Goal: Task Accomplishment & Management: Use online tool/utility

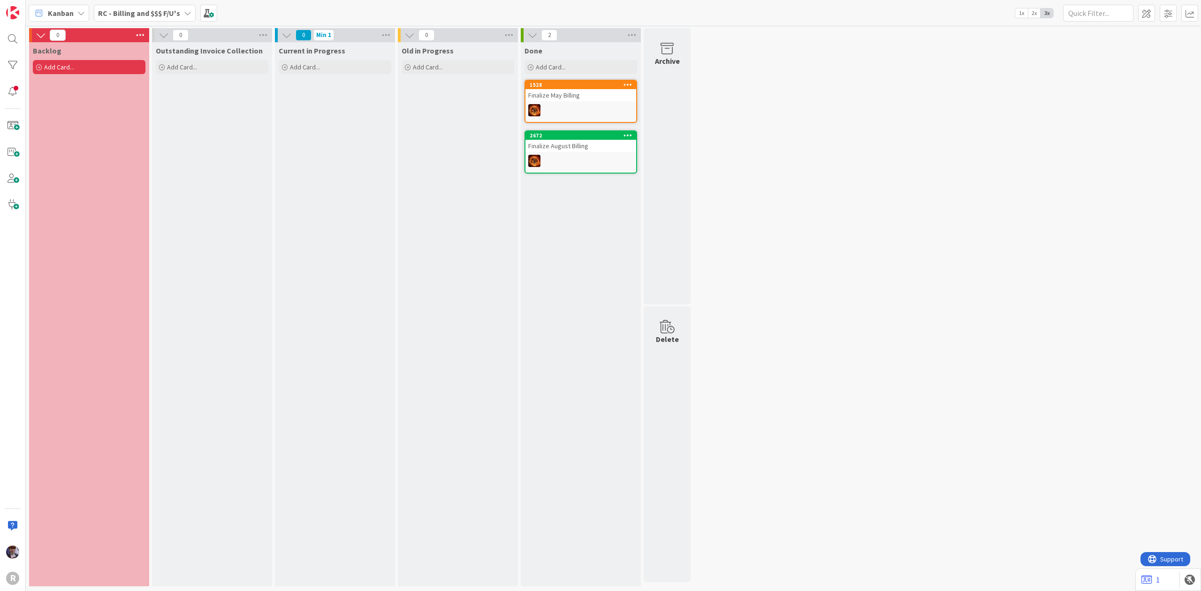
click at [156, 14] on b "RC - Billing and $$$ F/U's" at bounding box center [139, 12] width 82 height 9
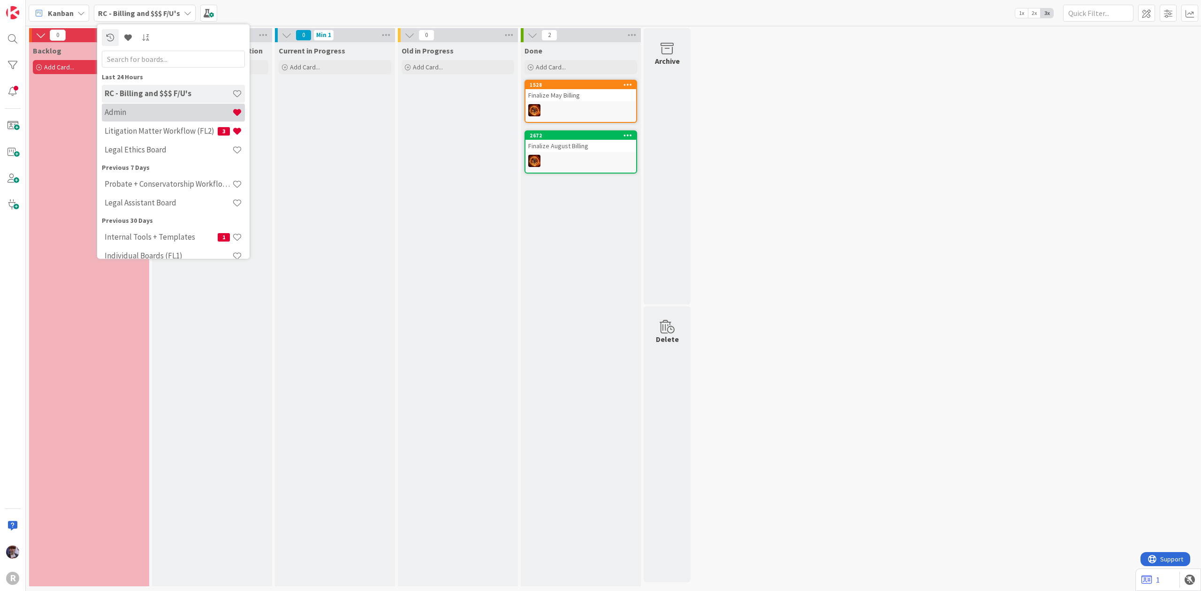
click at [139, 111] on h4 "Admin" at bounding box center [169, 111] width 128 height 9
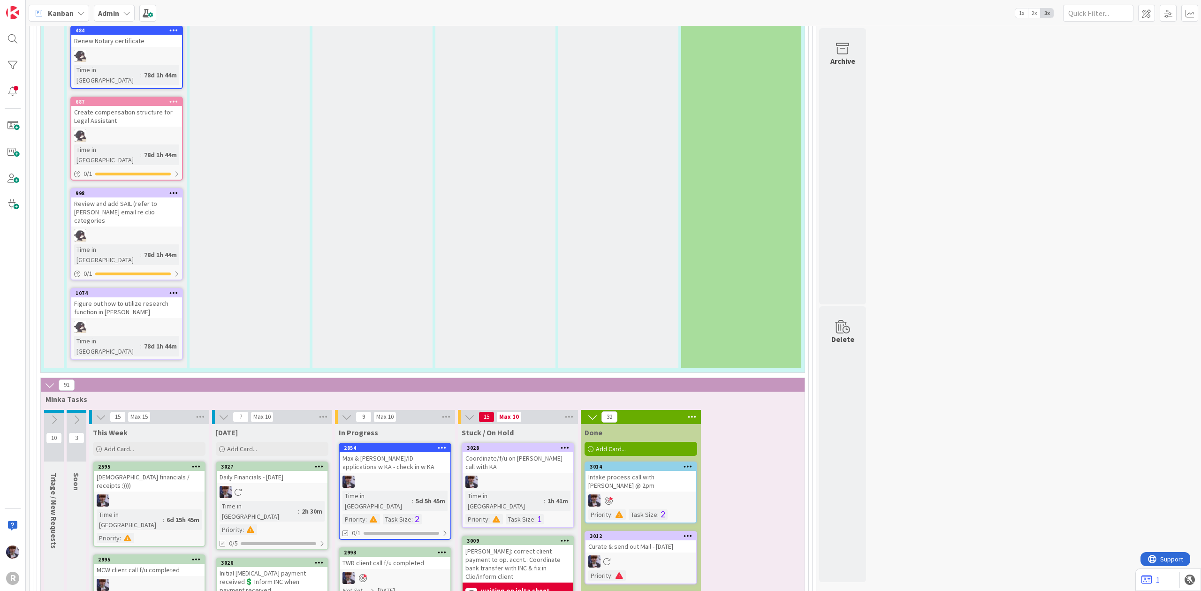
scroll to position [1825, 0]
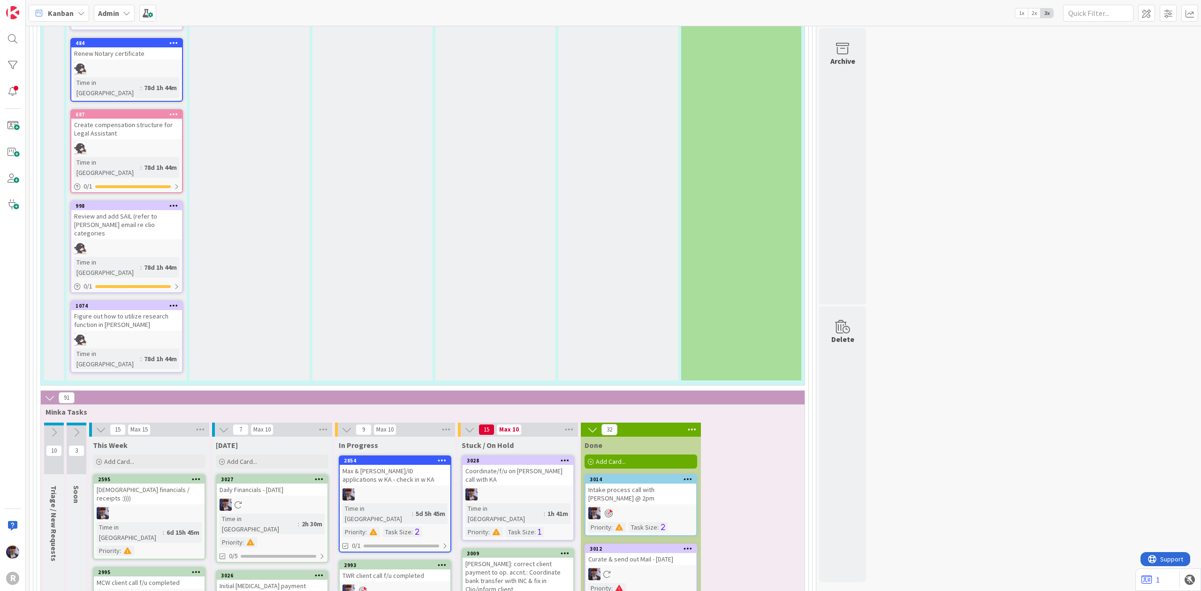
click at [282, 437] on div "[DATE] Add Card..." at bounding box center [272, 454] width 120 height 34
click at [282, 455] on div "Add Card..." at bounding box center [272, 462] width 113 height 14
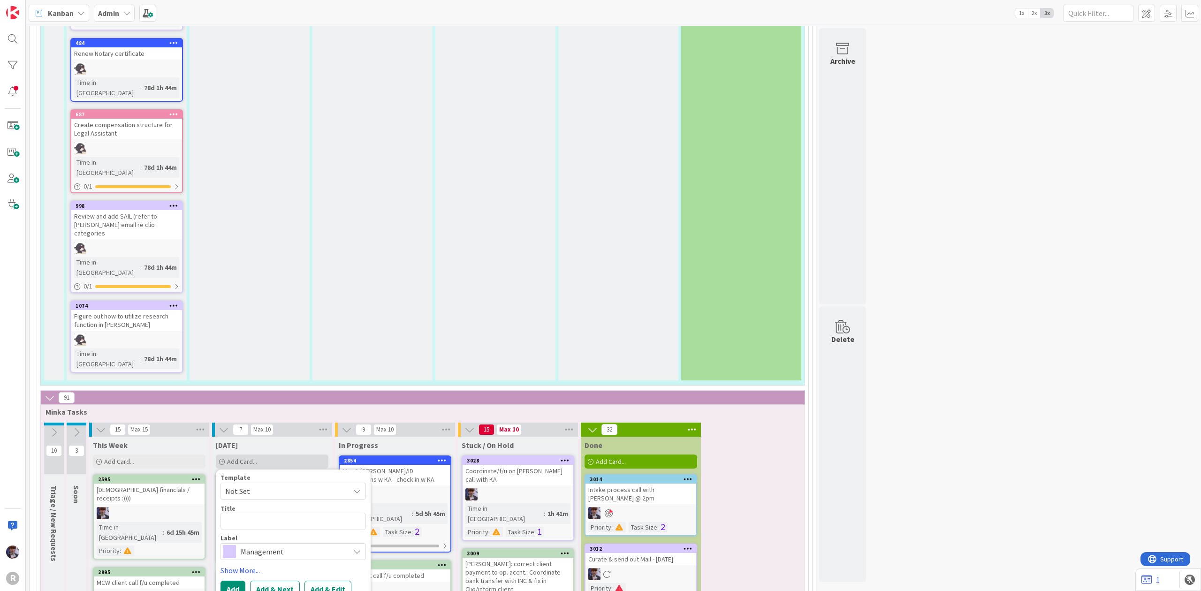
type textarea "x"
type textarea "n"
type textarea "x"
type textarea "nA"
type textarea "x"
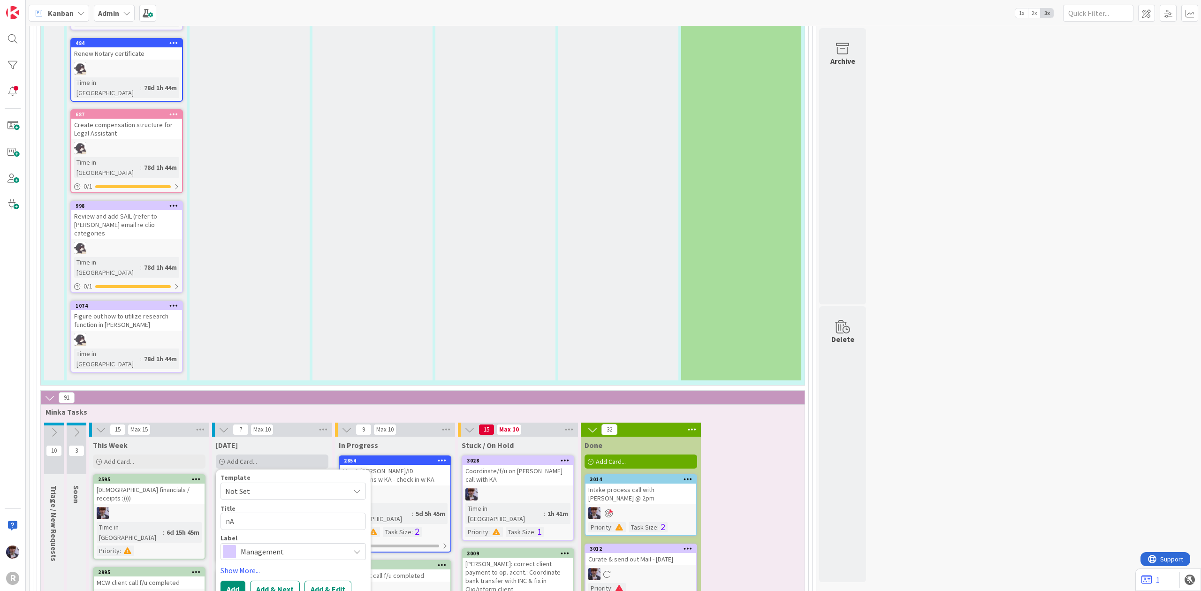
type textarea "nAC"
type textarea "x"
type textarea "nACO"
type textarea "x"
type textarea "nACOS"
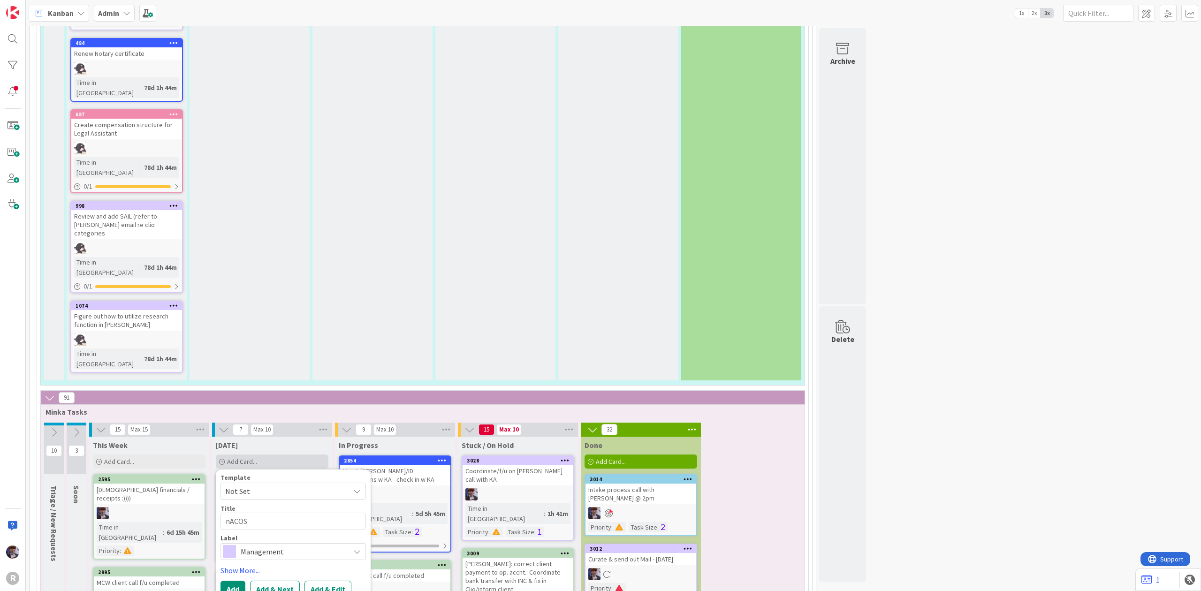
type textarea "x"
type textarea "[PERSON_NAME]"
type textarea "x"
type textarea "[PERSON_NAME]"
type textarea "x"
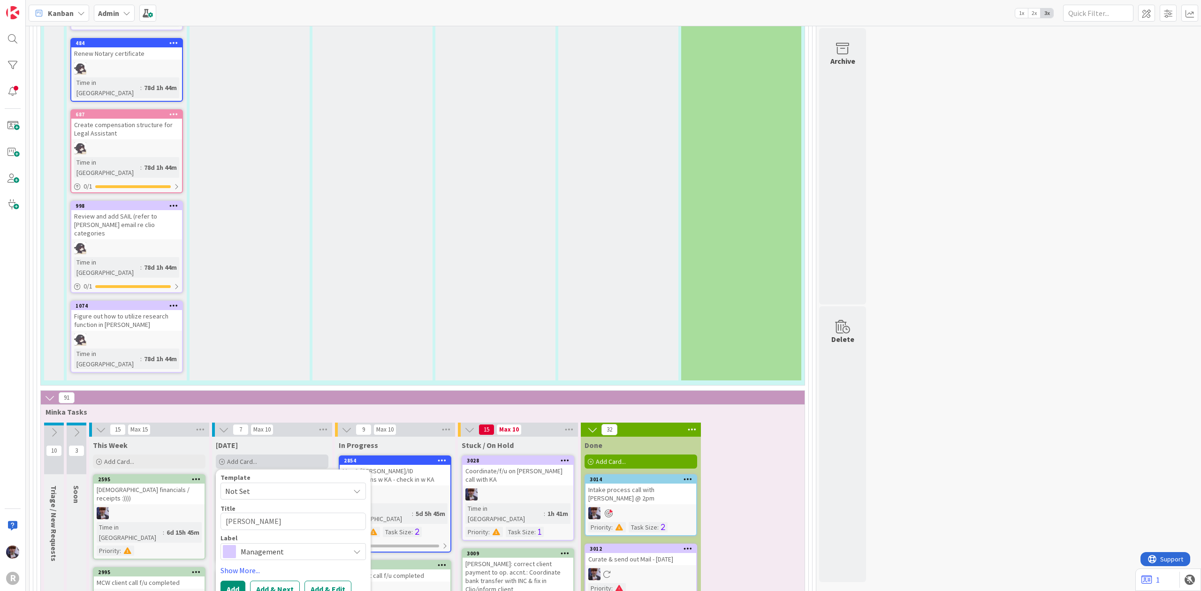
type textarea "[PERSON_NAME] -"
type textarea "x"
type textarea "[PERSON_NAME] -"
type textarea "x"
type textarea "[PERSON_NAME] -"
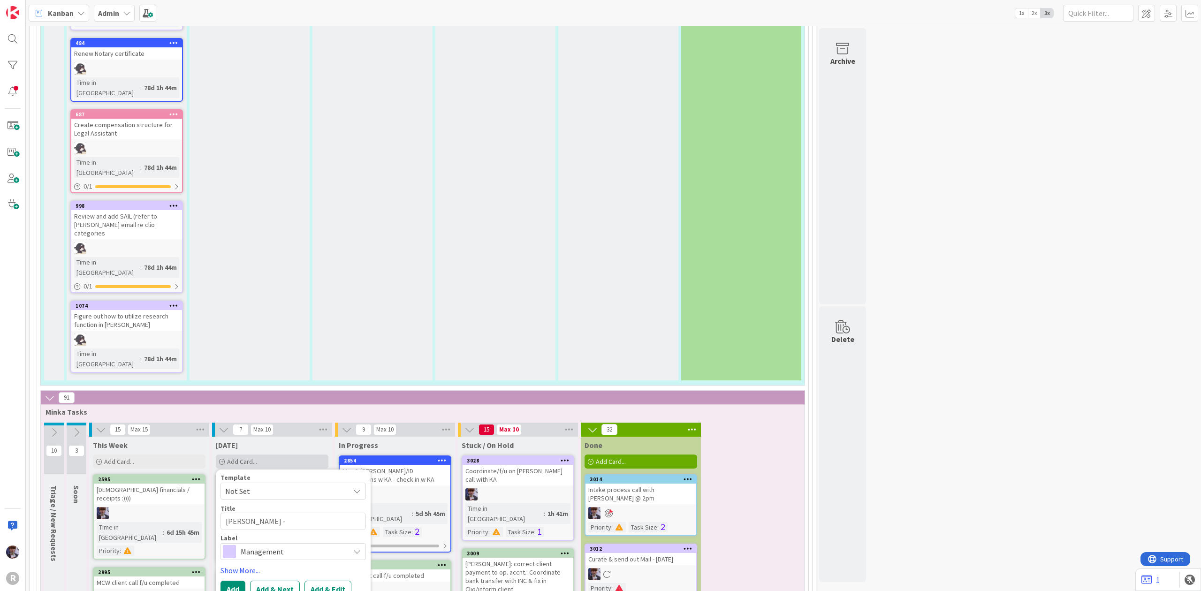
type textarea "x"
type textarea "[PERSON_NAME]"
type textarea "x"
type textarea "[PERSON_NAME]"
type textarea "x"
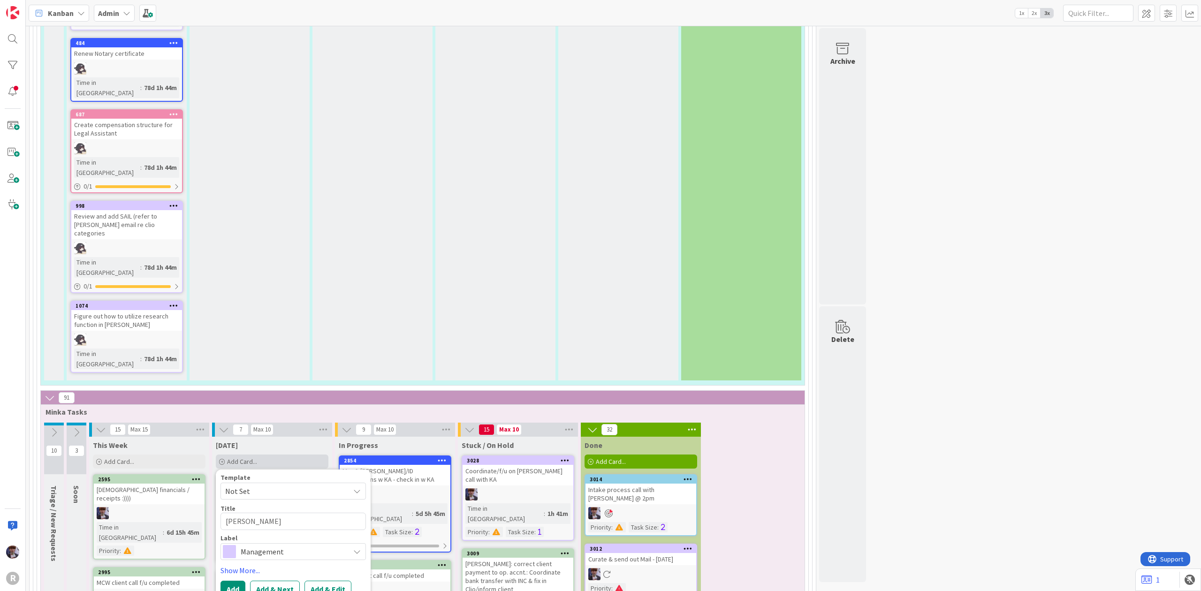
type textarea "nACOST"
type textarea "x"
type textarea "nACOS"
type textarea "x"
type textarea "nACO"
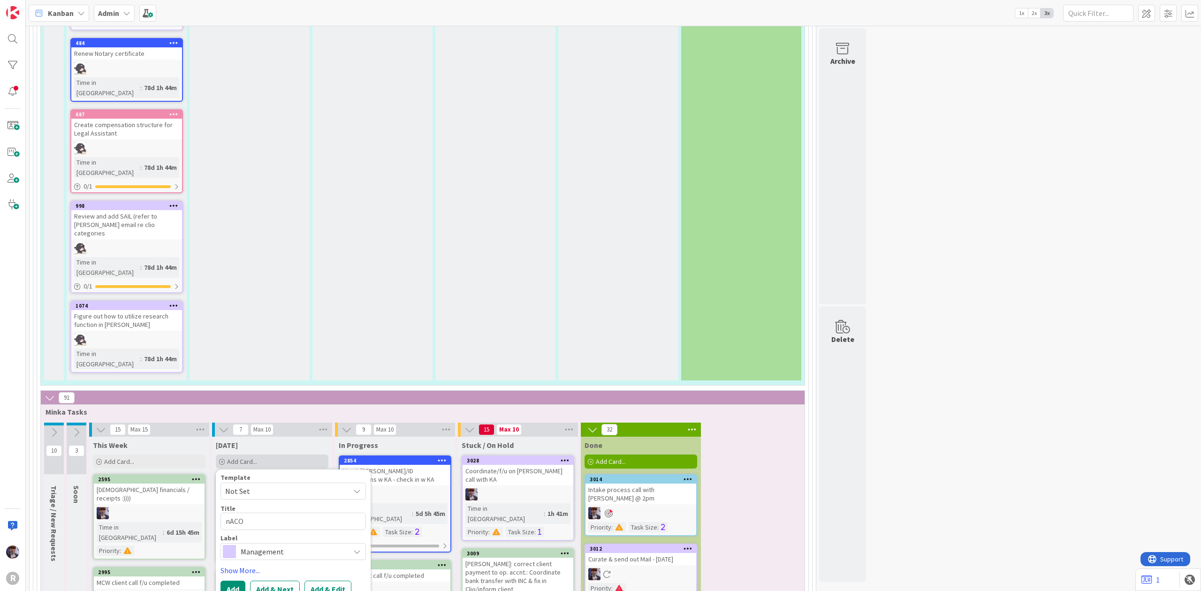
type textarea "x"
type textarea "nAC"
type textarea "x"
type textarea "nA"
type textarea "x"
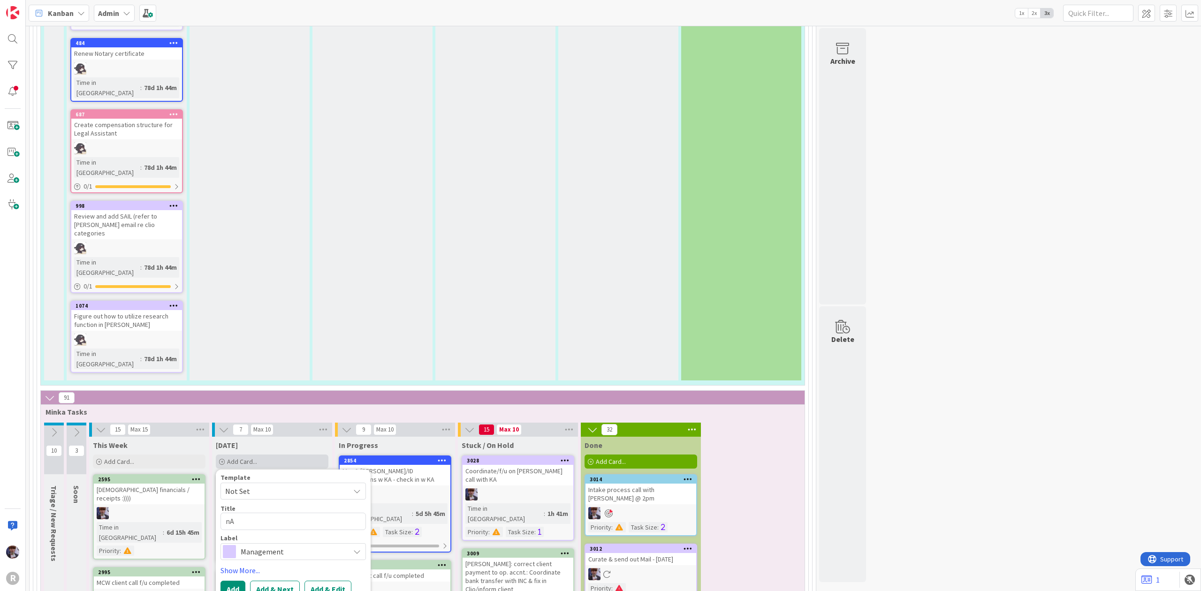
type textarea "n"
type textarea "R"
type textarea "x"
type textarea "Re"
type textarea "x"
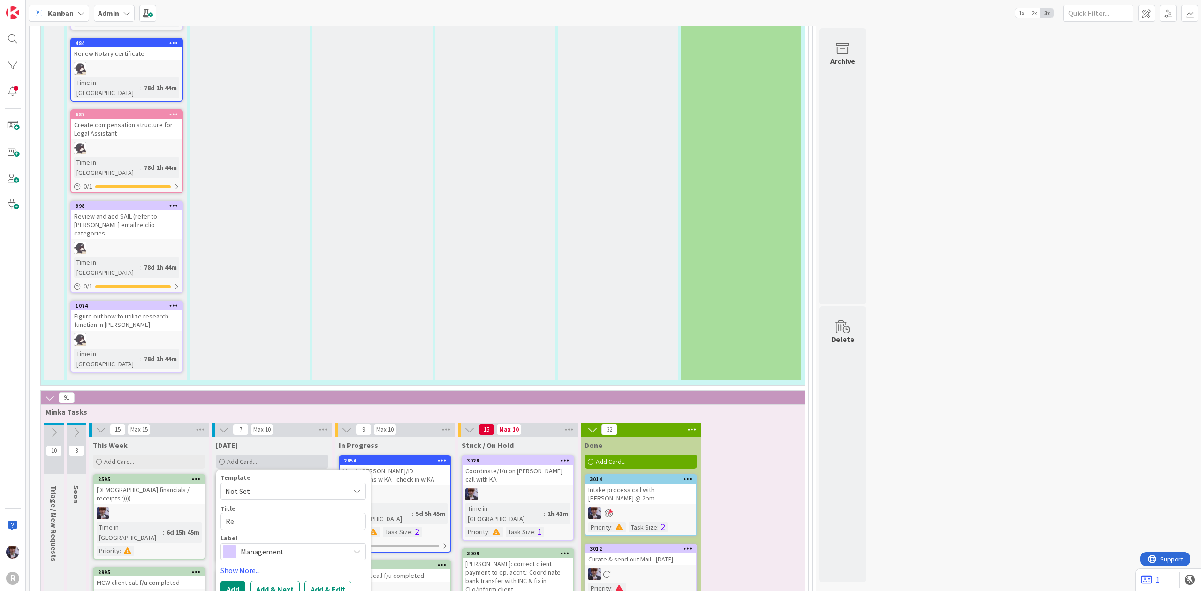
type textarea "Ret"
type textarea "x"
type textarea "Retu"
type textarea "x"
type textarea "Retur"
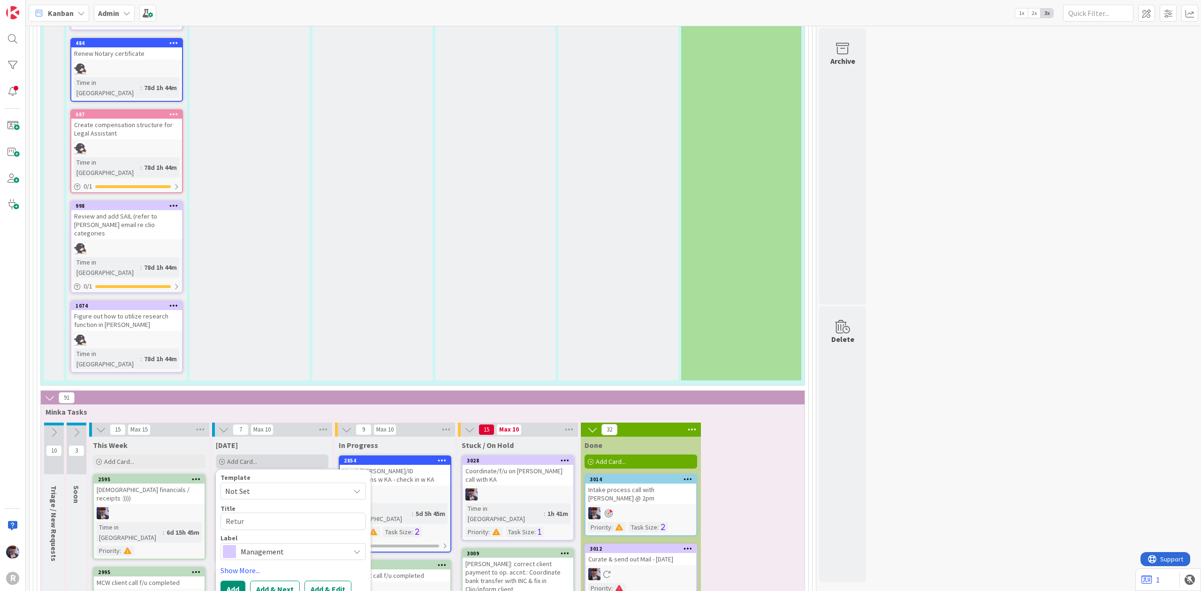
type textarea "x"
type textarea "Return"
type textarea "x"
type textarea "Return"
type textarea "x"
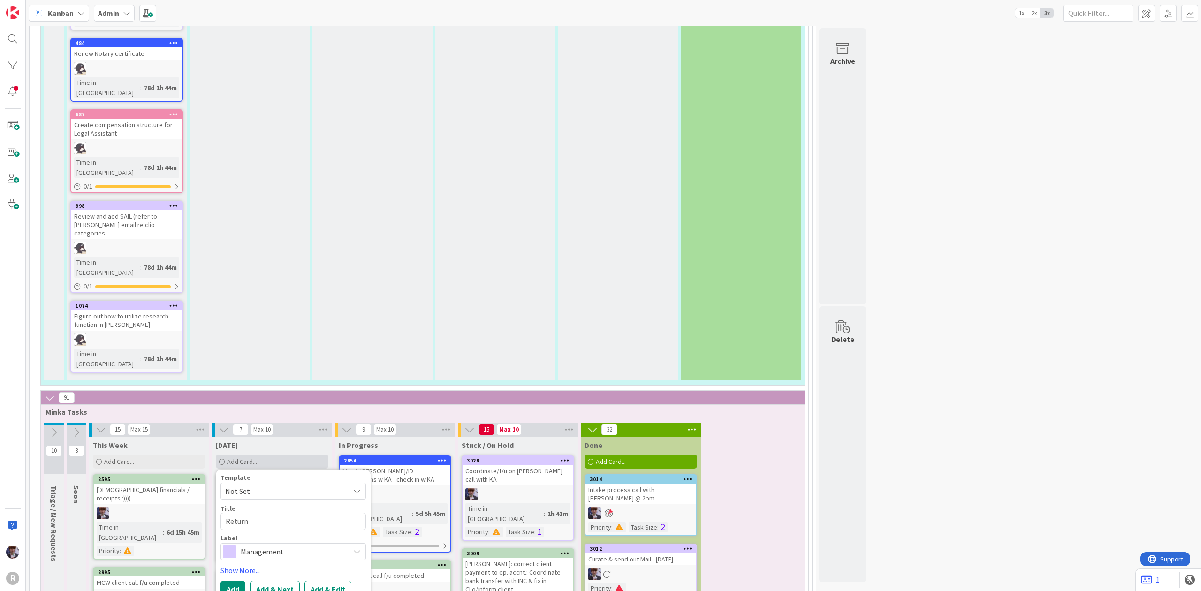
type textarea "Return N"
type textarea "x"
type textarea "Return Na"
type textarea "x"
type textarea "Return Nac"
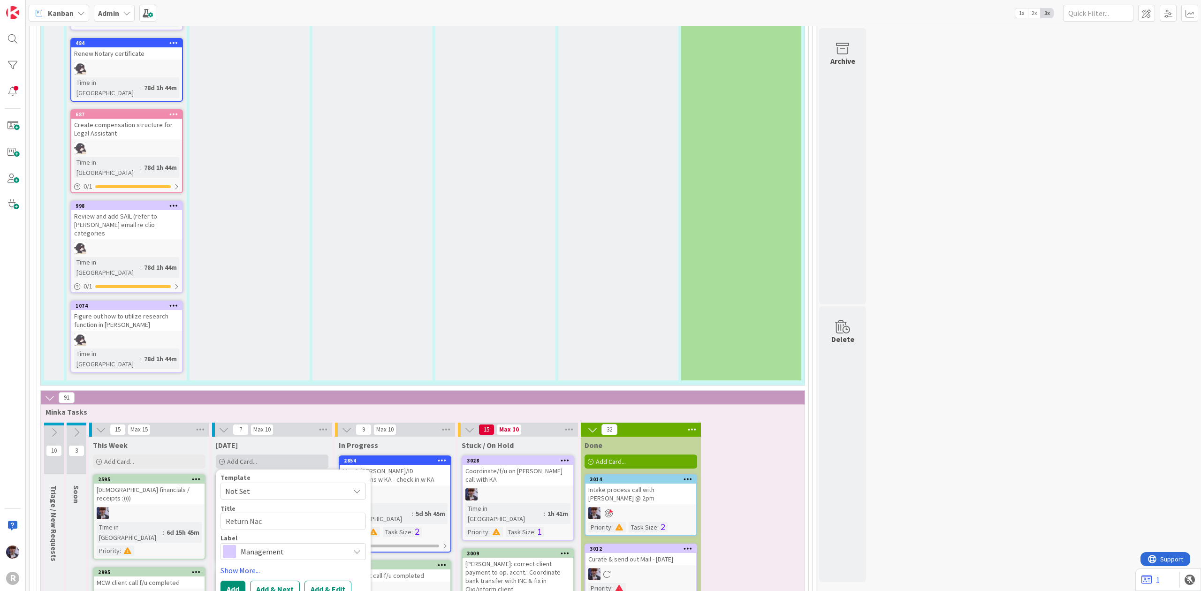
type textarea "x"
type textarea "Return Naco"
type textarea "x"
type textarea "Return Nacost"
type textarea "x"
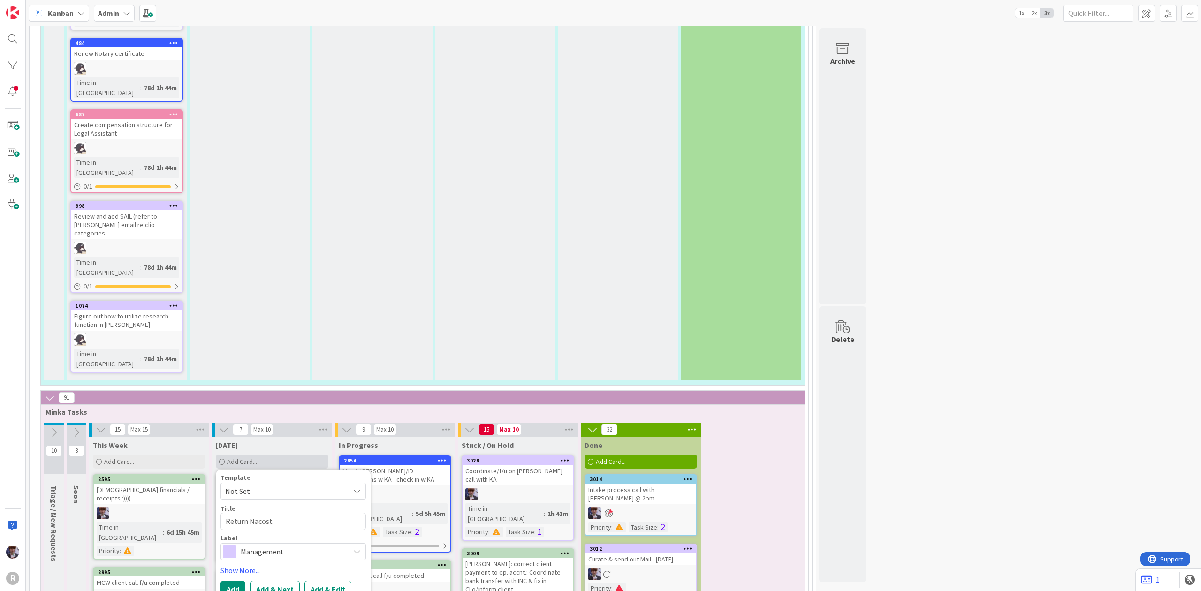
type textarea "Return [PERSON_NAME]"
type textarea "x"
type textarea "Return [PERSON_NAME]"
type textarea "x"
type textarea "Return [PERSON_NAME] c"
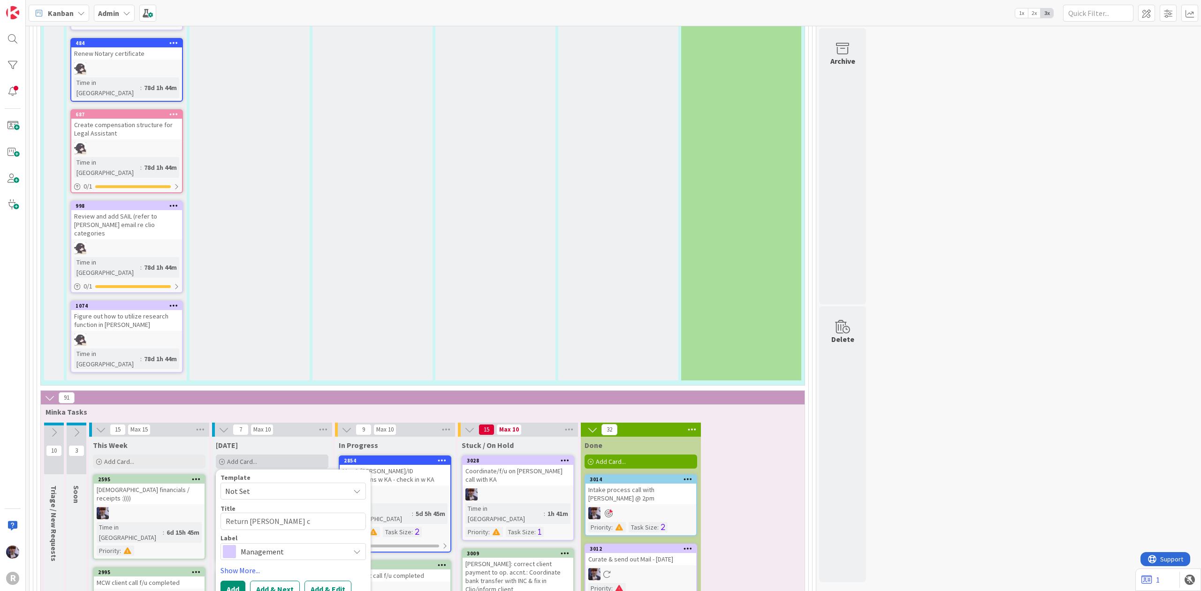
type textarea "x"
type textarea "Return [PERSON_NAME] ca"
type textarea "x"
type textarea "Return [PERSON_NAME]"
type textarea "x"
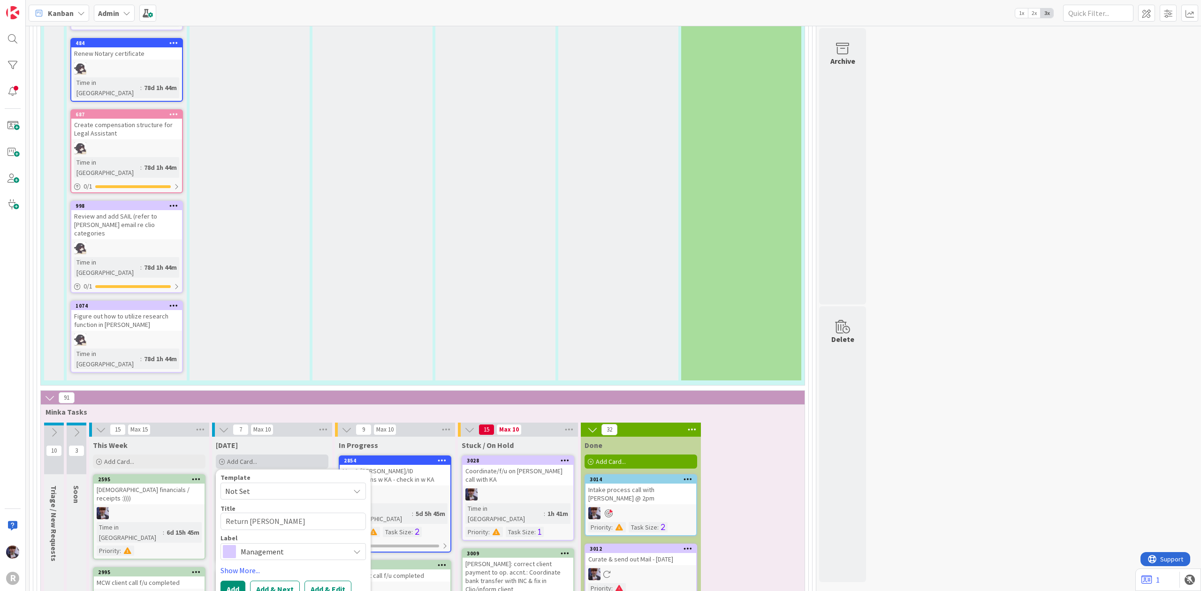
type textarea "Return [PERSON_NAME] call"
type textarea "x"
type textarea "Return [PERSON_NAME] call:"
type textarea "x"
type textarea "Return [PERSON_NAME] call:"
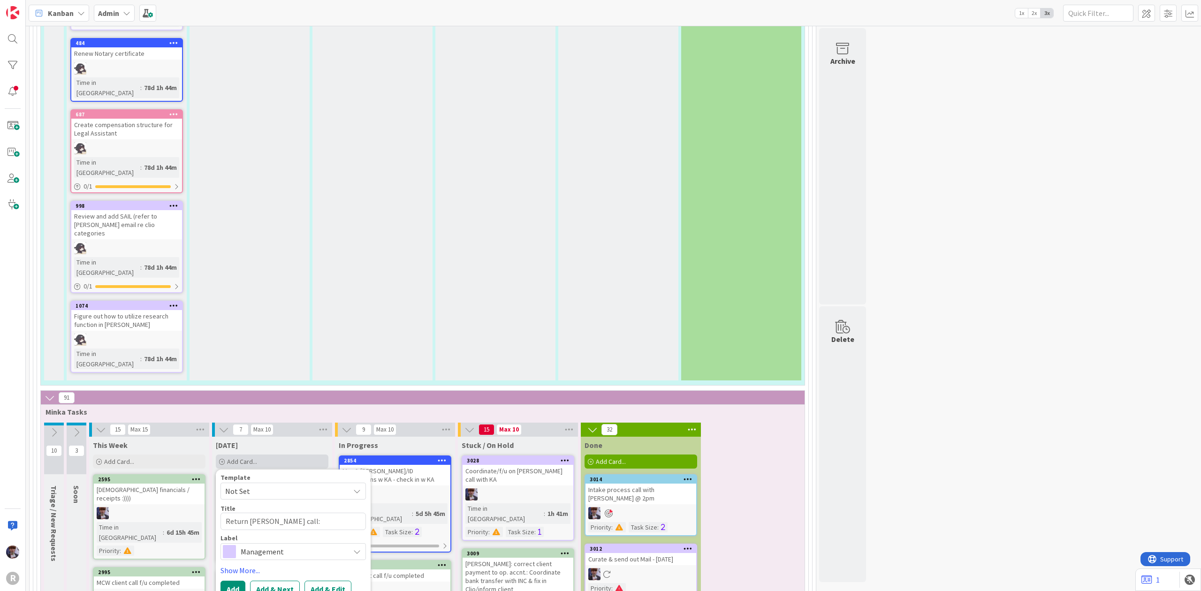
type textarea "x"
type textarea "Return [PERSON_NAME] call: p"
type textarea "x"
type textarea "Return [PERSON_NAME] call: prp"
type textarea "x"
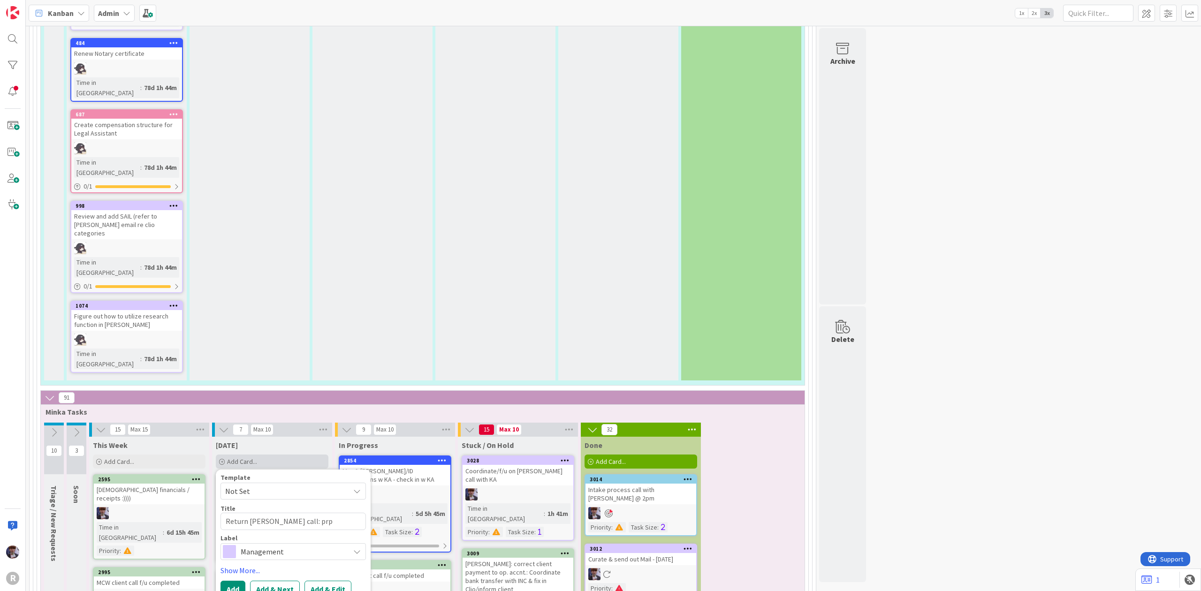
type textarea "Return [PERSON_NAME] call: prpe"
type textarea "x"
type textarea "Return [PERSON_NAME] call: prpear"
type textarea "x"
type textarea "Return [PERSON_NAME] call: prpeare"
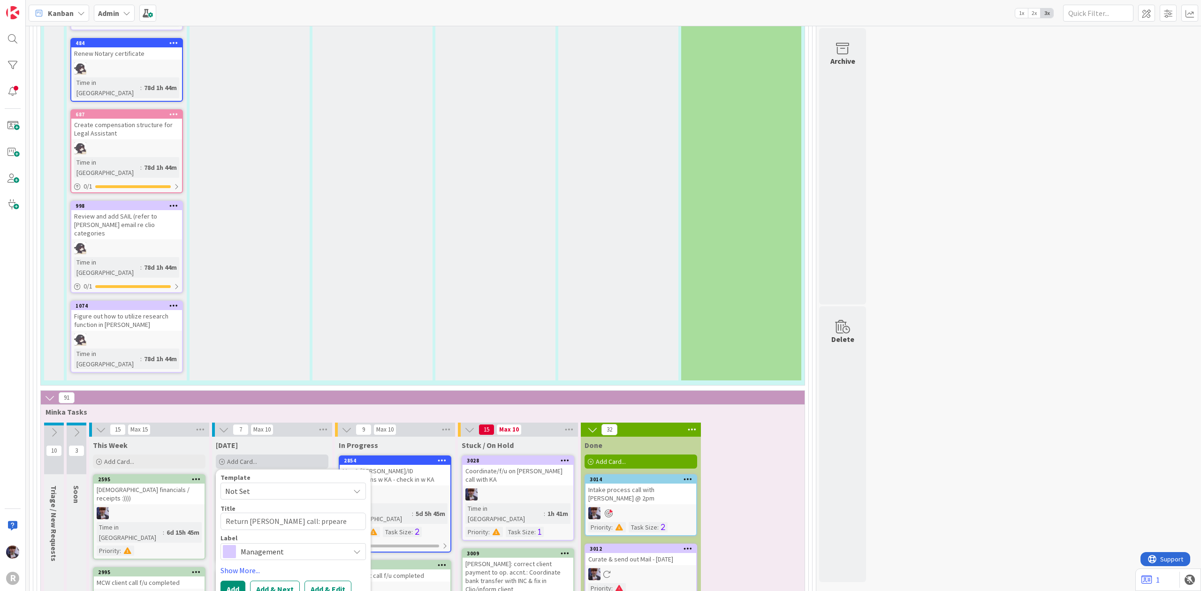
type textarea "x"
type textarea "Return [PERSON_NAME] call: prpeare"
type textarea "x"
type textarea "Return [PERSON_NAME] call: prpear"
type textarea "x"
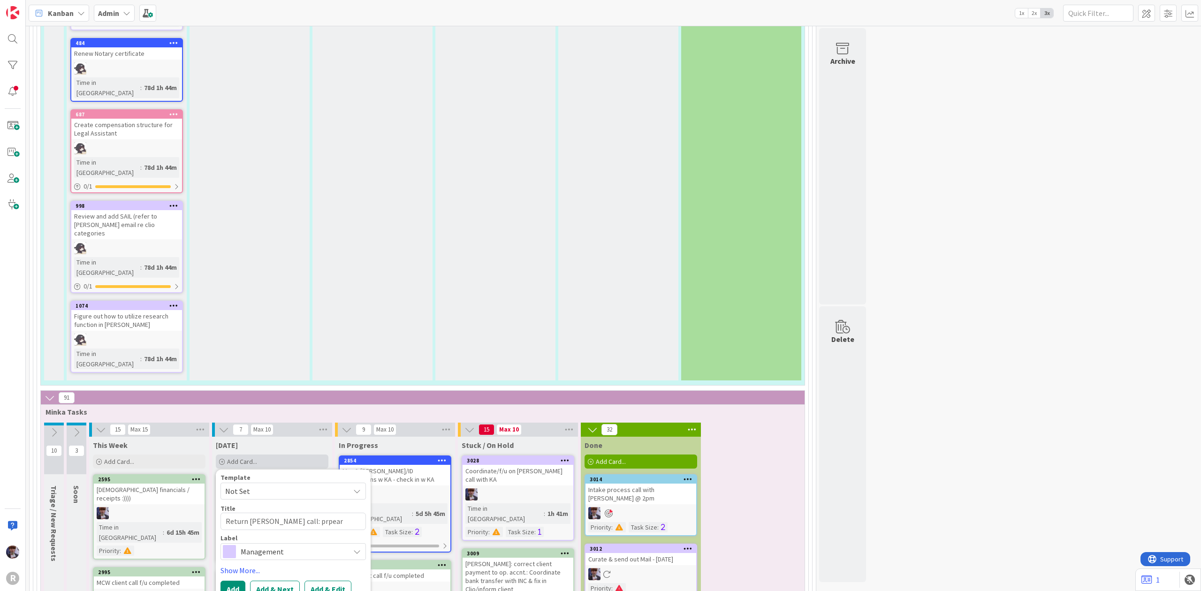
type textarea "Return [PERSON_NAME] call: prpea"
type textarea "x"
type textarea "Return [PERSON_NAME] call: prpe"
type textarea "x"
type textarea "Return [PERSON_NAME] call: prp"
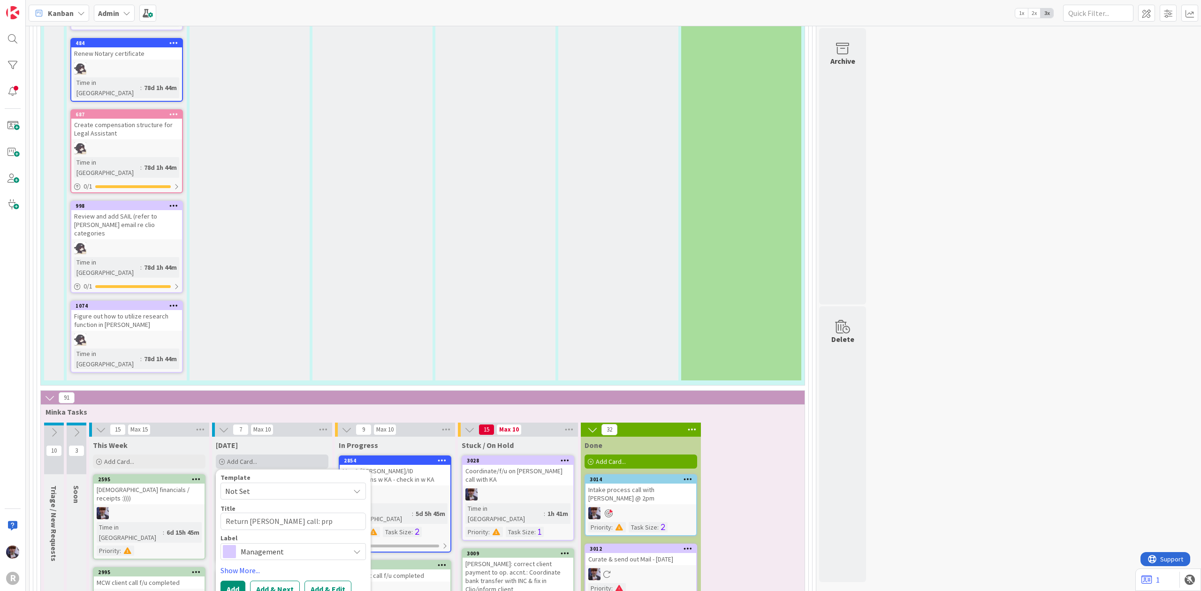
type textarea "x"
type textarea "Return [PERSON_NAME] call: pr"
type textarea "x"
type textarea "Return [PERSON_NAME] call: p"
type textarea "x"
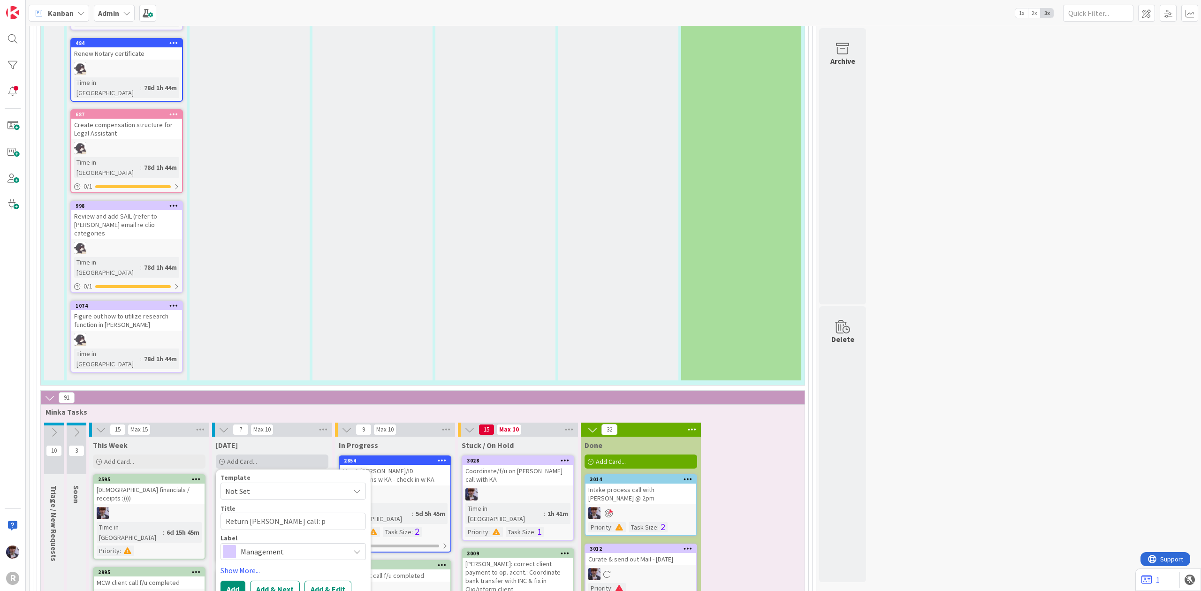
type textarea "Return [PERSON_NAME] call:"
type textarea "x"
type textarea "Return [PERSON_NAME] call: pe"
type textarea "x"
type textarea "Return [PERSON_NAME] call: p"
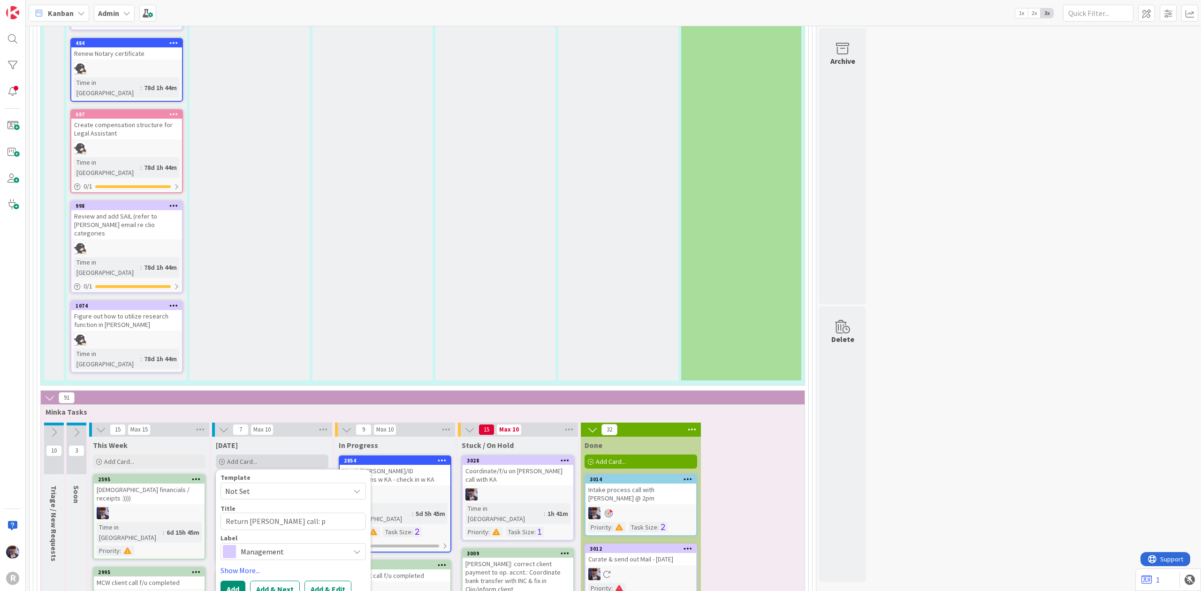
type textarea "x"
type textarea "Return [PERSON_NAME] call: pr"
type textarea "x"
type textarea "Return [PERSON_NAME] call: pre"
type textarea "x"
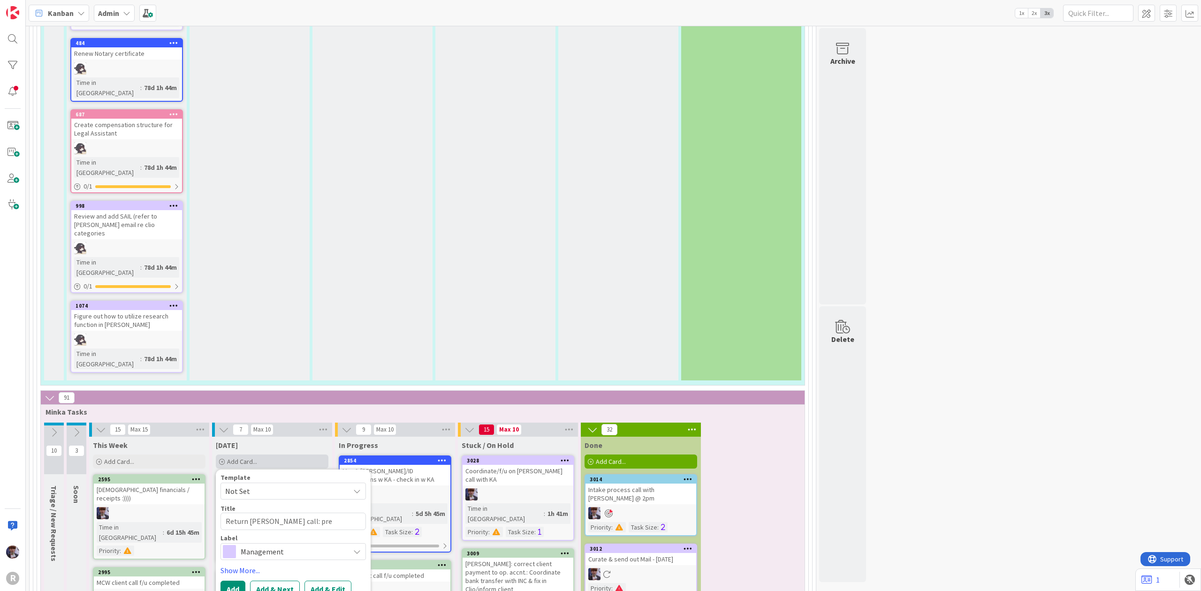
type textarea "Return [PERSON_NAME] call: prep"
type textarea "x"
type textarea "Return [PERSON_NAME] call: prepa"
type textarea "x"
type textarea "Return [PERSON_NAME] call: prepar"
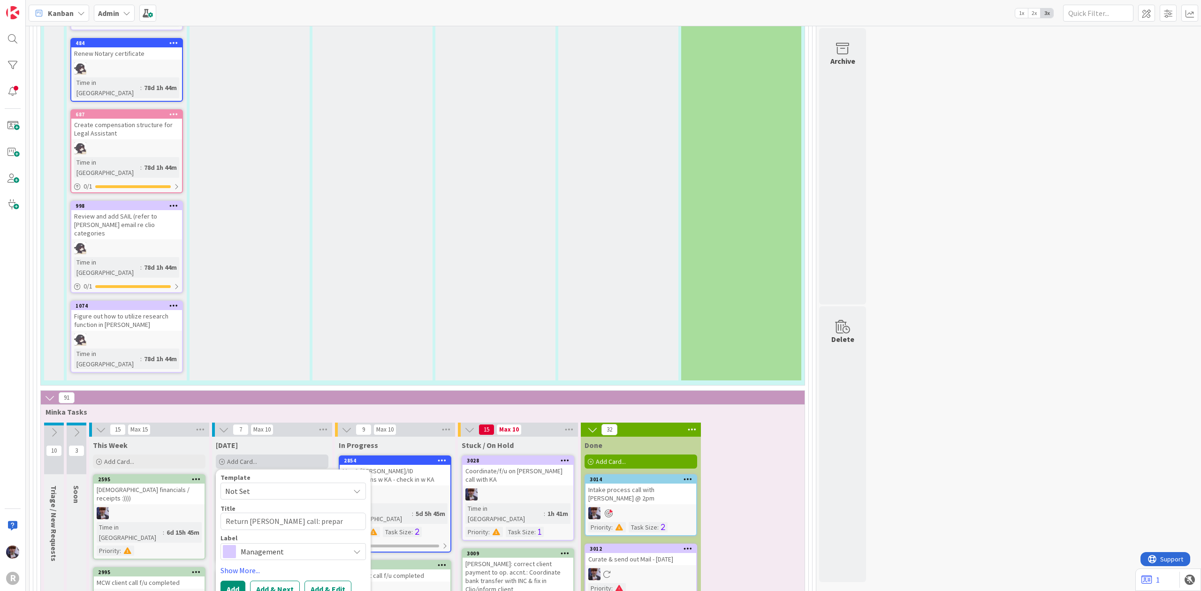
type textarea "x"
type textarea "Return [PERSON_NAME] call: prepare"
type textarea "x"
type textarea "Return [PERSON_NAME] call: prepared"
type textarea "x"
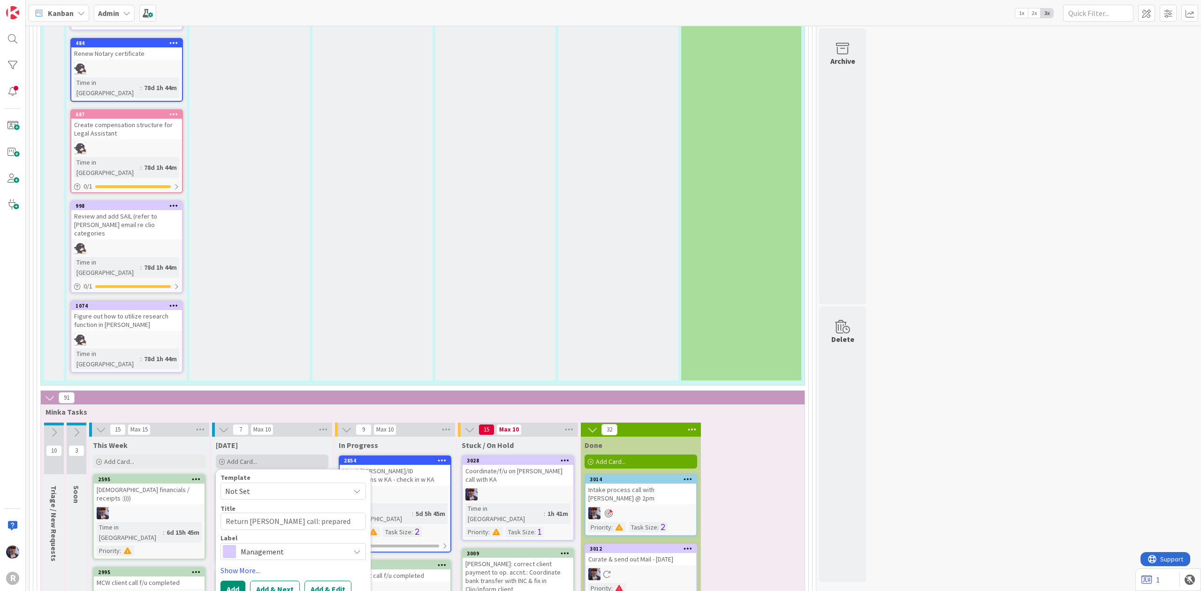
type textarea "Return [PERSON_NAME] call: prepared"
type textarea "x"
type textarea "Return [PERSON_NAME] call: prepared &"
type textarea "x"
type textarea "Return [PERSON_NAME] call: prepared &"
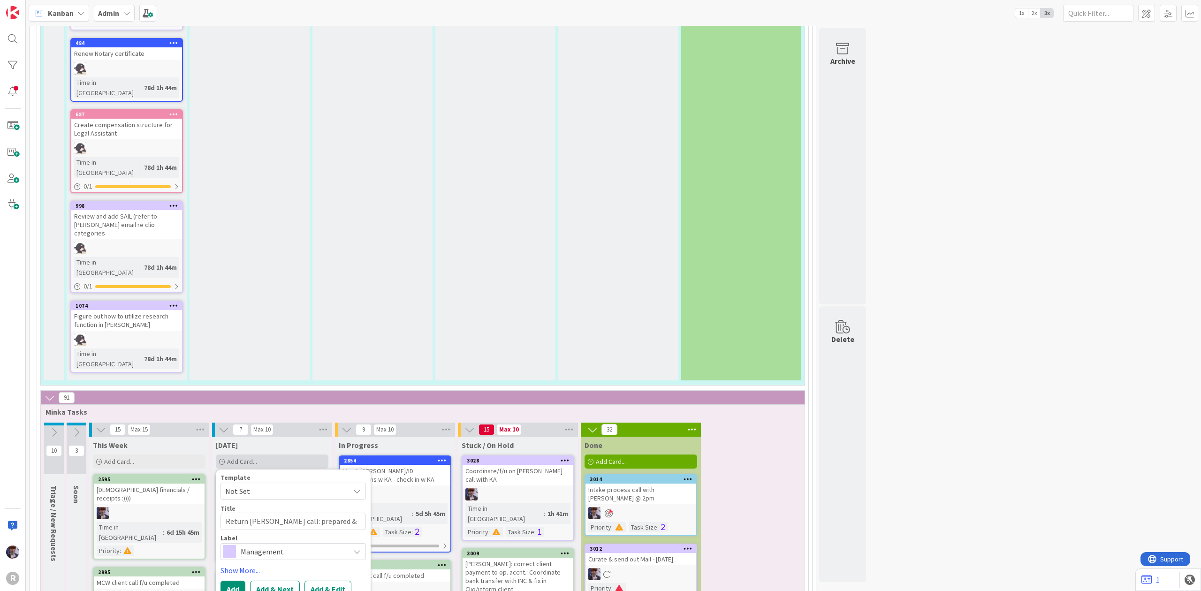
type textarea "x"
type textarea "Return [PERSON_NAME] call: prepared & s"
type textarea "x"
type textarea "Return [PERSON_NAME] call: prepared & [PERSON_NAME]"
type textarea "x"
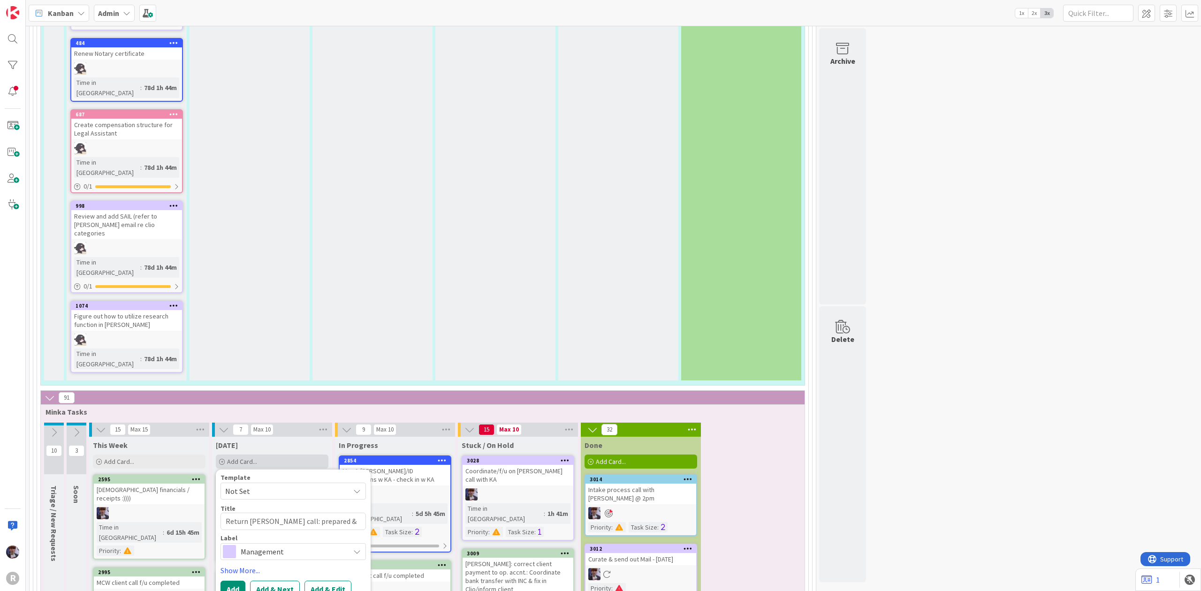
type textarea "Return [PERSON_NAME] call: prepared & sent"
type textarea "x"
type textarea "Return [PERSON_NAME] call: prepared & sent"
type textarea "x"
type textarea "Return [PERSON_NAME] call: prepared & sent c"
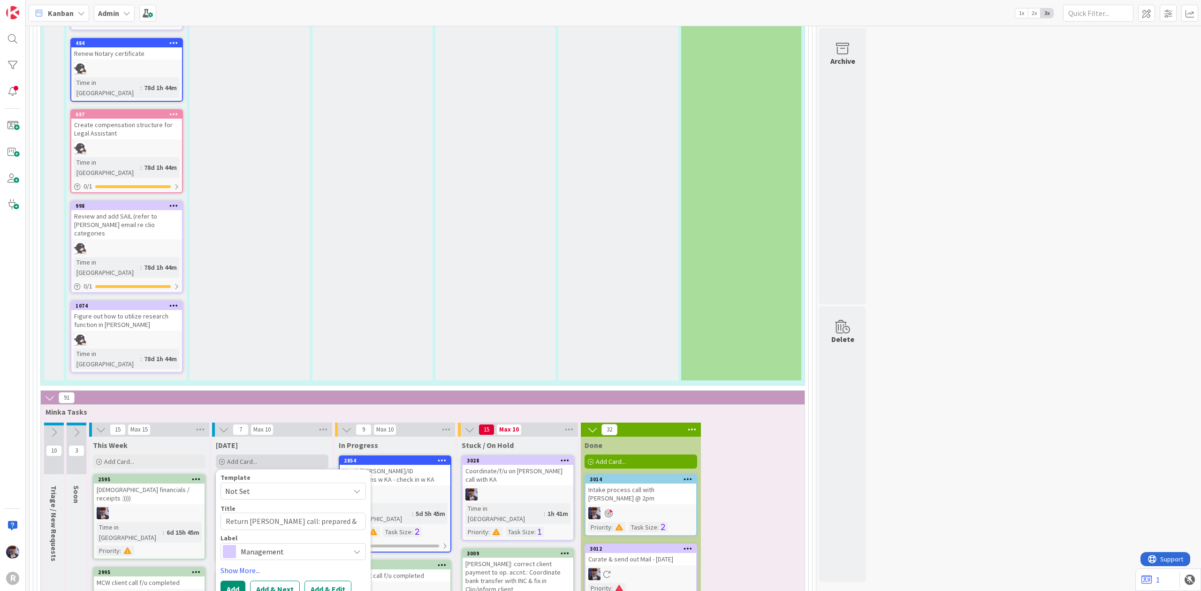
type textarea "x"
type textarea "Return [PERSON_NAME] call: prepared & sent cl"
type textarea "x"
type textarea "Return [PERSON_NAME] call: prepared & sent cli"
type textarea "x"
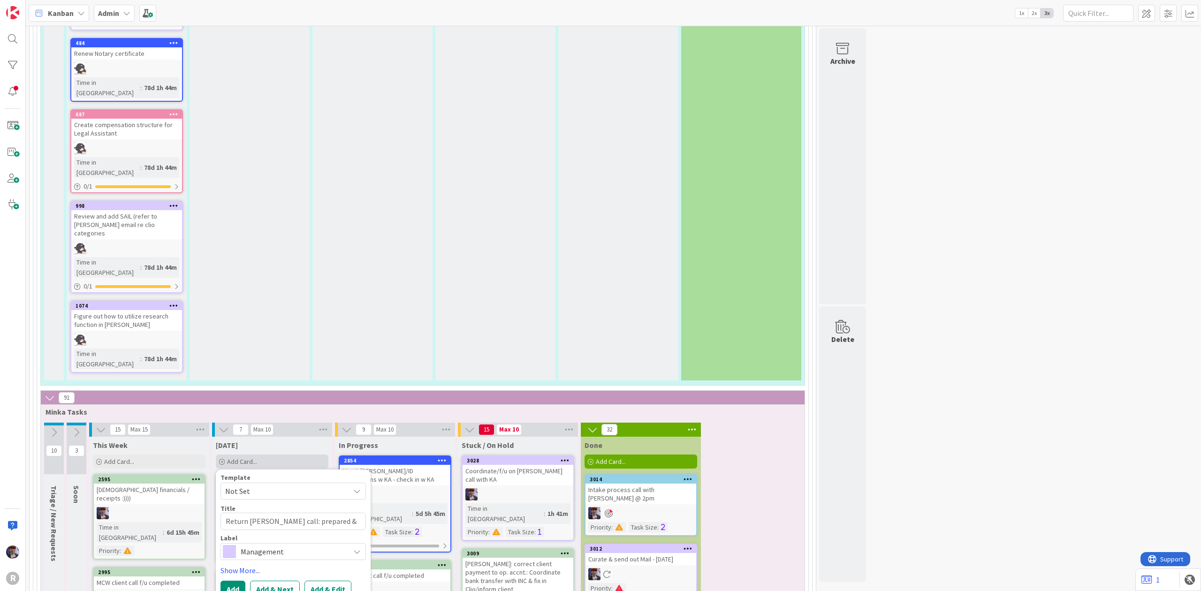
type textarea "Return [PERSON_NAME] call: prepared & sent clie"
type textarea "x"
type textarea "Return [PERSON_NAME] call: prepared & sent clien"
type textarea "x"
type textarea "Return [PERSON_NAME] call: prepared & sent client"
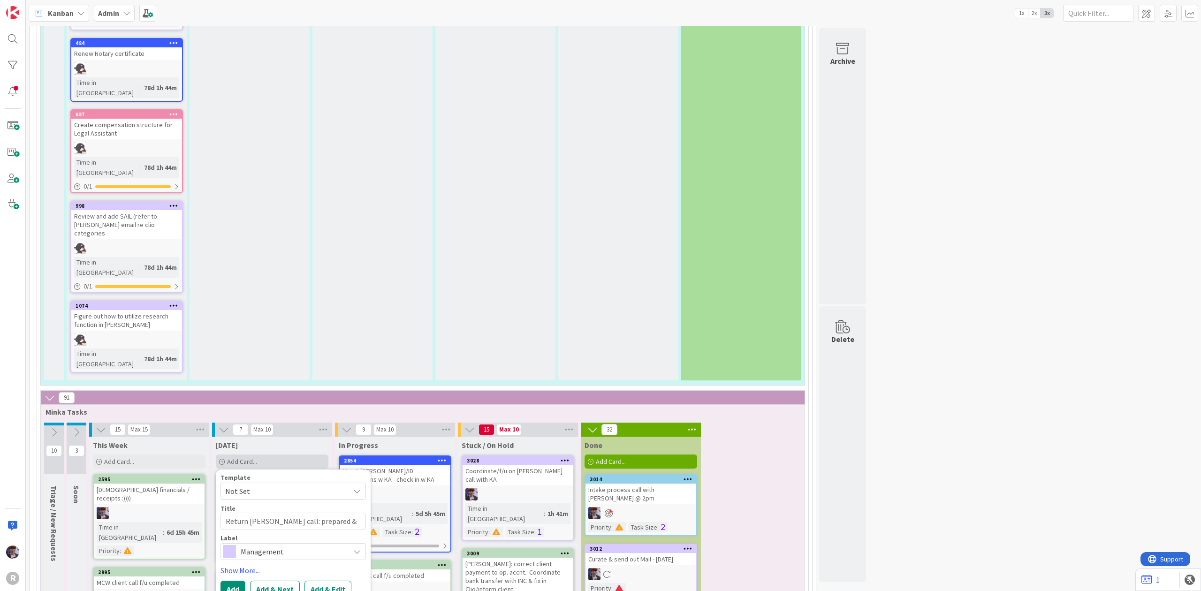
type textarea "x"
type textarea "Return [PERSON_NAME] call: prepared & sent client"
type textarea "x"
type textarea "Return [PERSON_NAME] call: prepared & sent client t"
type textarea "x"
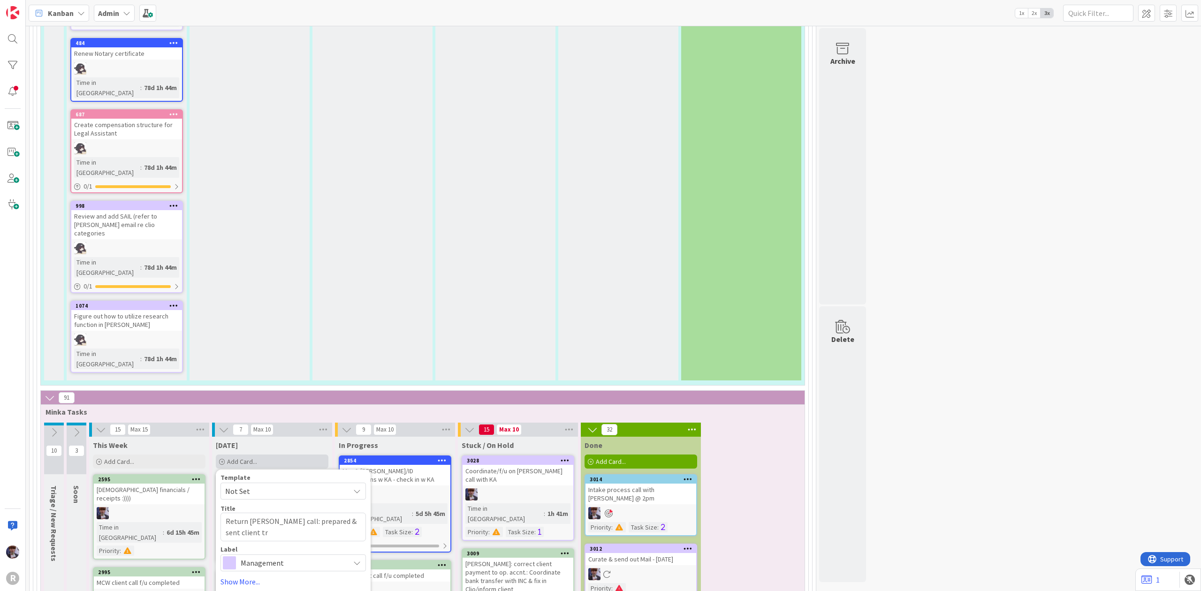
type textarea "Return [PERSON_NAME] call: prepared & sent client tra"
type textarea "x"
type textarea "Return [PERSON_NAME] call: prepared & sent client [PERSON_NAME]"
type textarea "x"
type textarea "Return [PERSON_NAME] call: prepared & sent client trans"
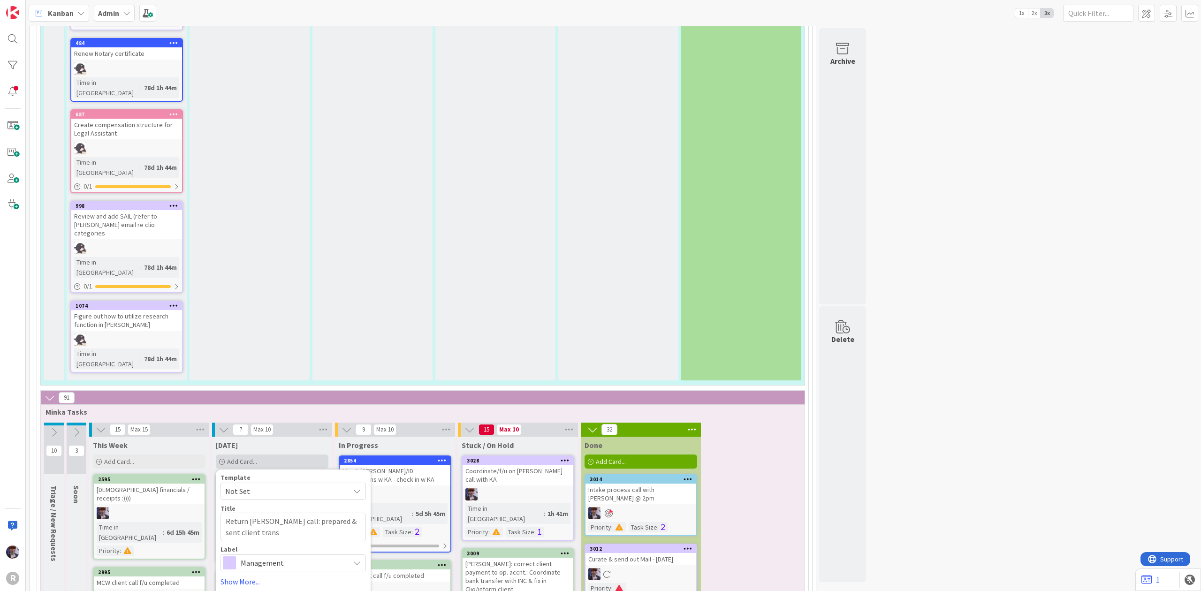
type textarea "x"
type textarea "Return [PERSON_NAME] call: prepared & sent client transa"
type textarea "x"
type textarea "Return [PERSON_NAME] call: prepared & sent client transac"
type textarea "x"
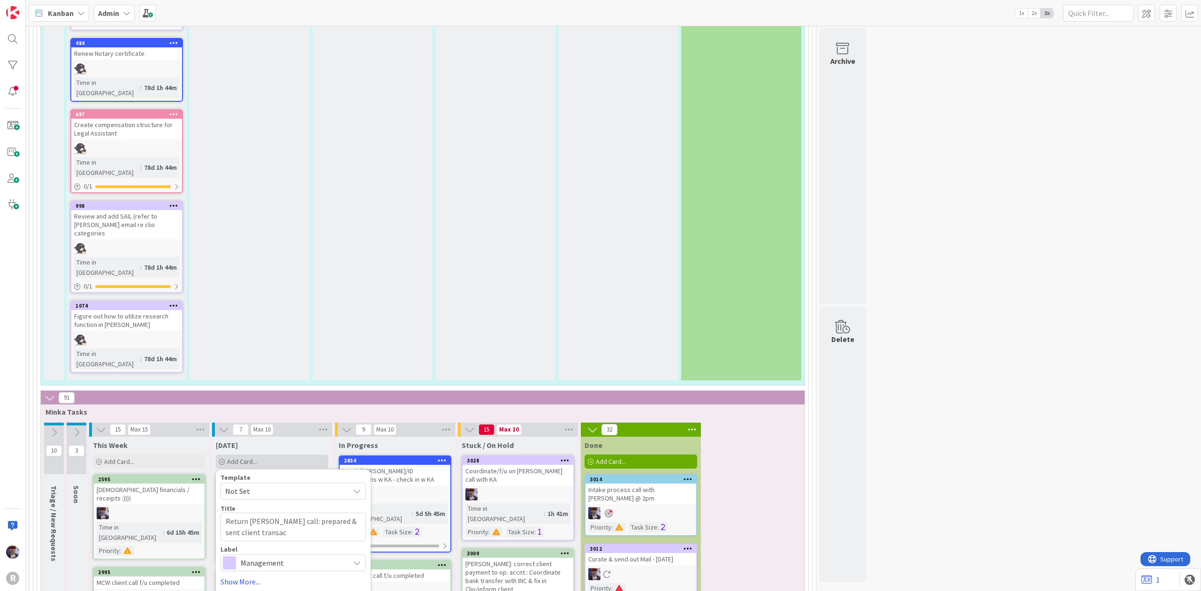
type textarea "Return [PERSON_NAME] call: prepared & sent client transact"
type textarea "x"
type textarea "Return [PERSON_NAME] call: prepared & sent client transacti"
type textarea "x"
type textarea "Return [PERSON_NAME] call: prepared & sent client transactio"
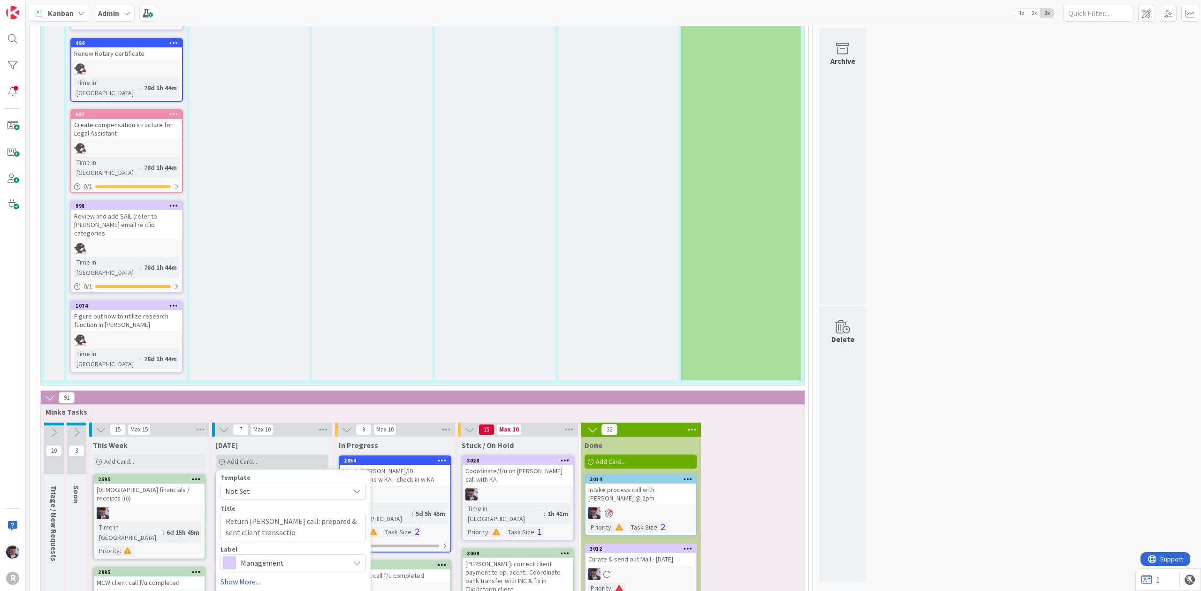
type textarea "x"
type textarea "Return [PERSON_NAME] call: prepared & sent client transaction"
type textarea "x"
type textarea "Return [PERSON_NAME] call: prepared & sent client transaction"
type textarea "x"
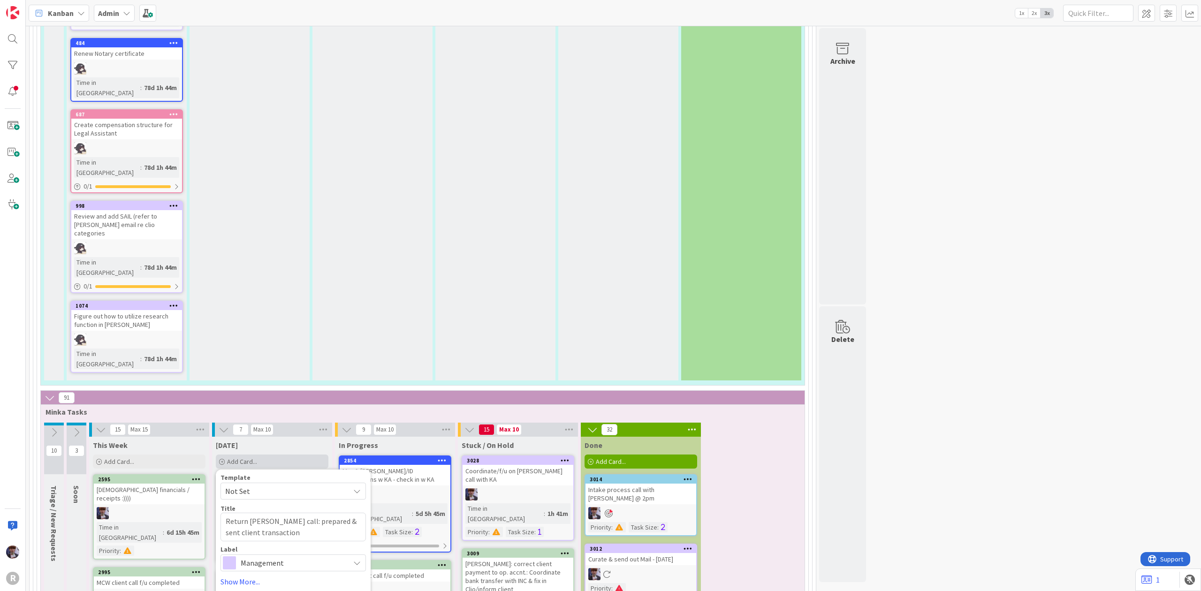
type textarea "Return [PERSON_NAME] call: prepared & sent client transaction r"
type textarea "x"
type textarea "Return [PERSON_NAME] call: prepared & sent client transaction re"
type textarea "x"
type textarea "Return [PERSON_NAME] call: prepared & sent client transaction rec"
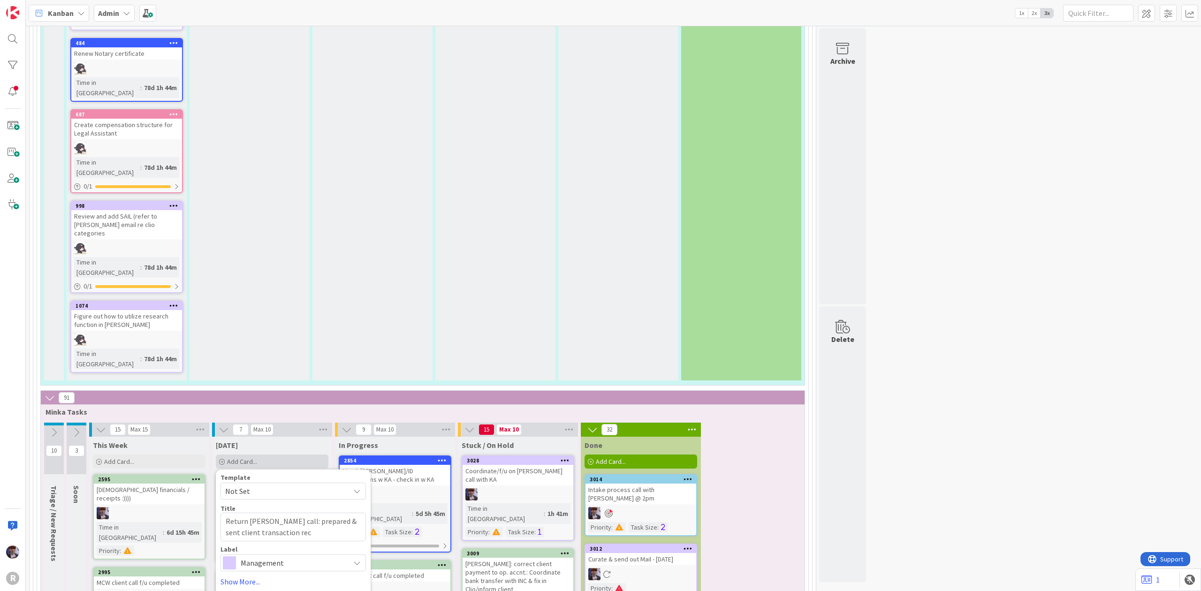
type textarea "x"
type textarea "Return [PERSON_NAME] call: prepared & sent client transaction reco"
type textarea "x"
type textarea "Return [PERSON_NAME] call: prepared & sent client transaction recon"
type textarea "x"
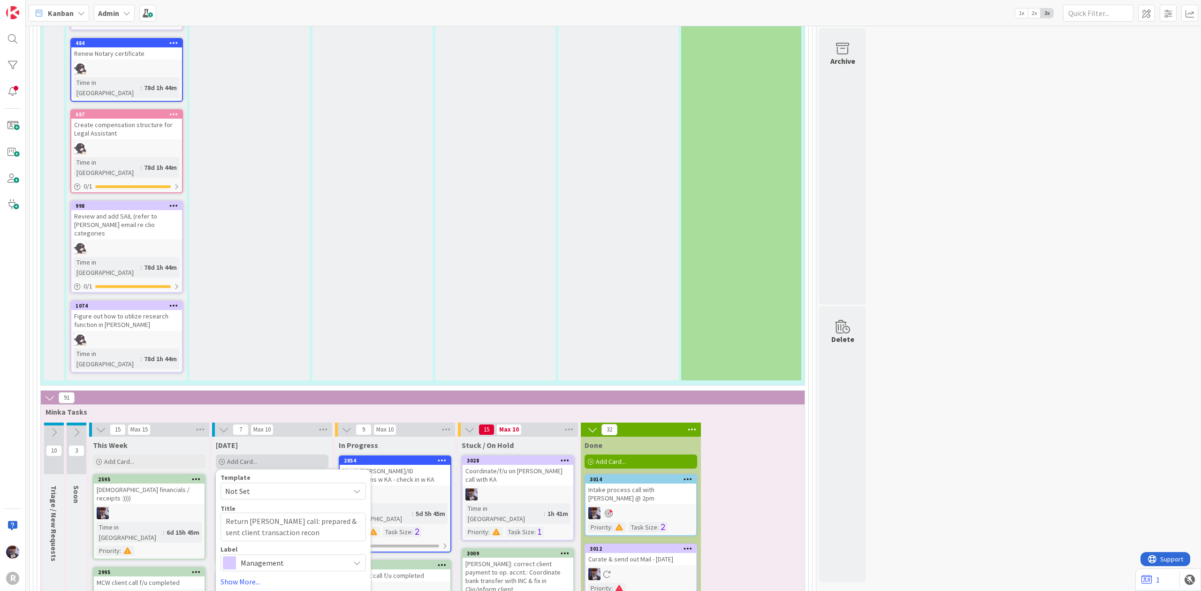
type textarea "Return [PERSON_NAME] call: prepared & sent client transaction recons"
type textarea "x"
type textarea "Return [PERSON_NAME] call: prepared & sent client transaction recon"
type textarea "x"
type textarea "Return [PERSON_NAME] call: prepared & sent client transaction reconc"
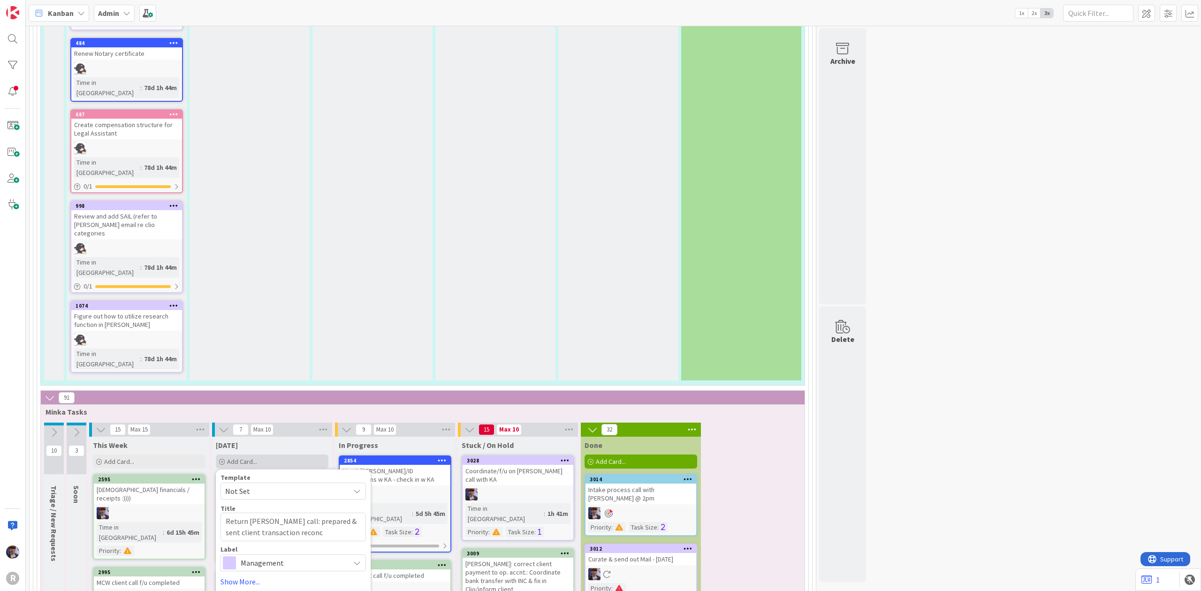
type textarea "x"
type textarea "Return [PERSON_NAME] call: prepared & sent client transaction reconci"
type textarea "x"
type textarea "Return [PERSON_NAME] call: prepared & sent client transaction reconcil"
type textarea "x"
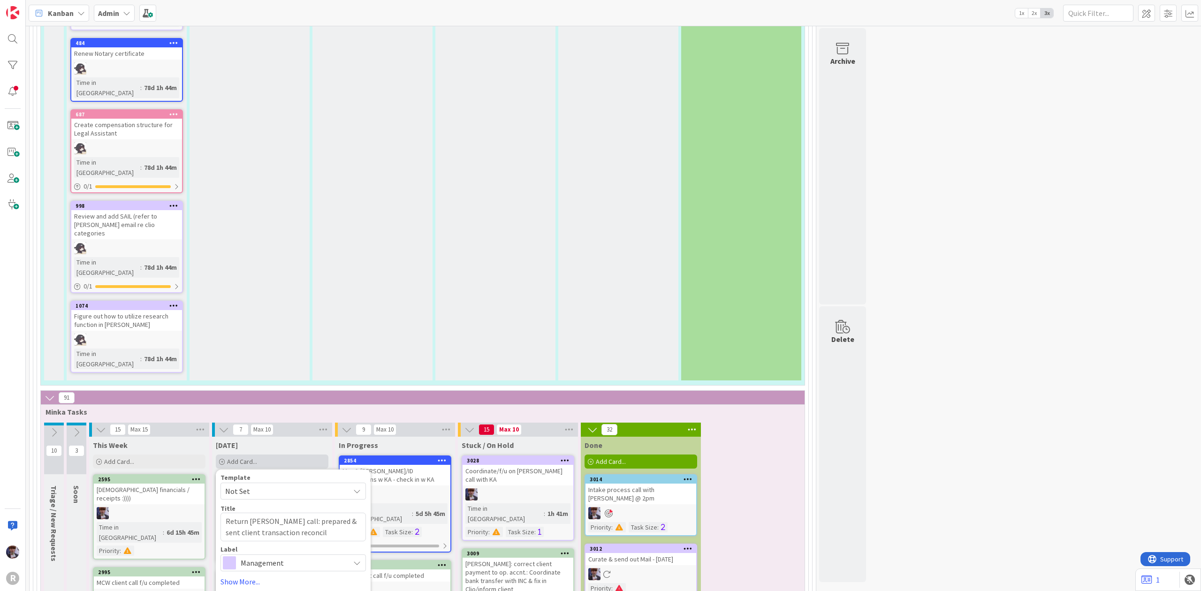
type textarea "Return [PERSON_NAME] call: prepared & sent client transaction reconcili"
type textarea "x"
type textarea "Return [PERSON_NAME] call: prepared & sent client transaction reconcilia"
type textarea "x"
type textarea "Return [PERSON_NAME] call: prepared & sent client transaction reconciliat"
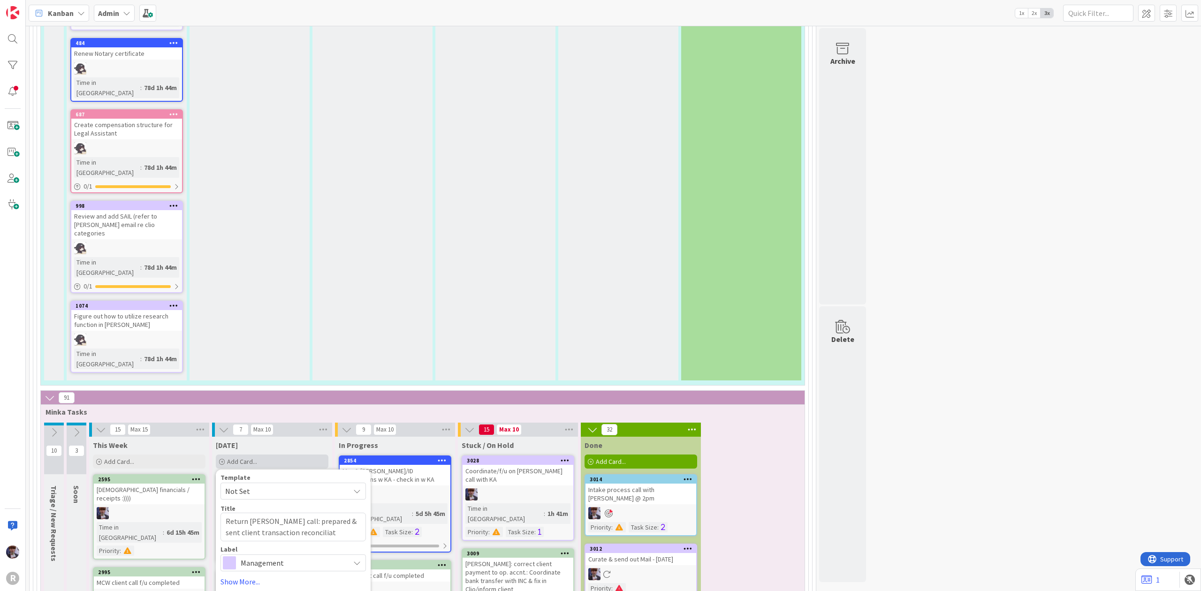
type textarea "x"
type textarea "Return [PERSON_NAME] call: prepared & sent client transaction reconciliati"
type textarea "x"
type textarea "Return [PERSON_NAME] call: prepared & sent client transaction reconciliatio"
type textarea "x"
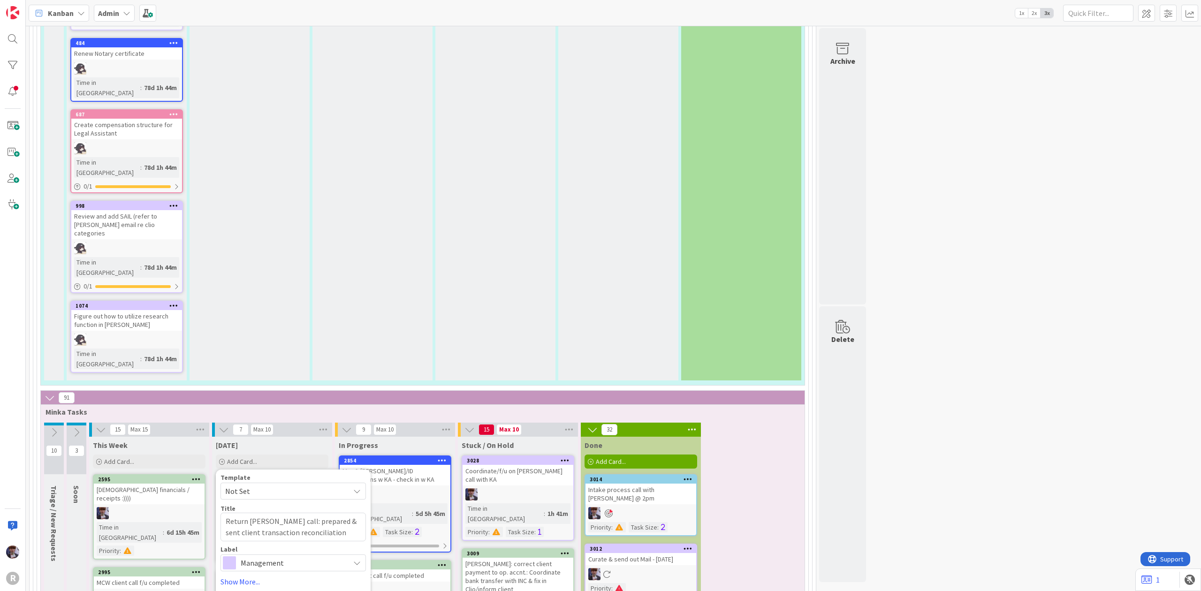
drag, startPoint x: 263, startPoint y: 245, endPoint x: 203, endPoint y: 252, distance: 60.9
click at [331, 513] on textarea "Return [PERSON_NAME] call: prepared & sent client payment reconciliation" at bounding box center [293, 527] width 145 height 29
click at [251, 556] on span "Management" at bounding box center [293, 562] width 104 height 13
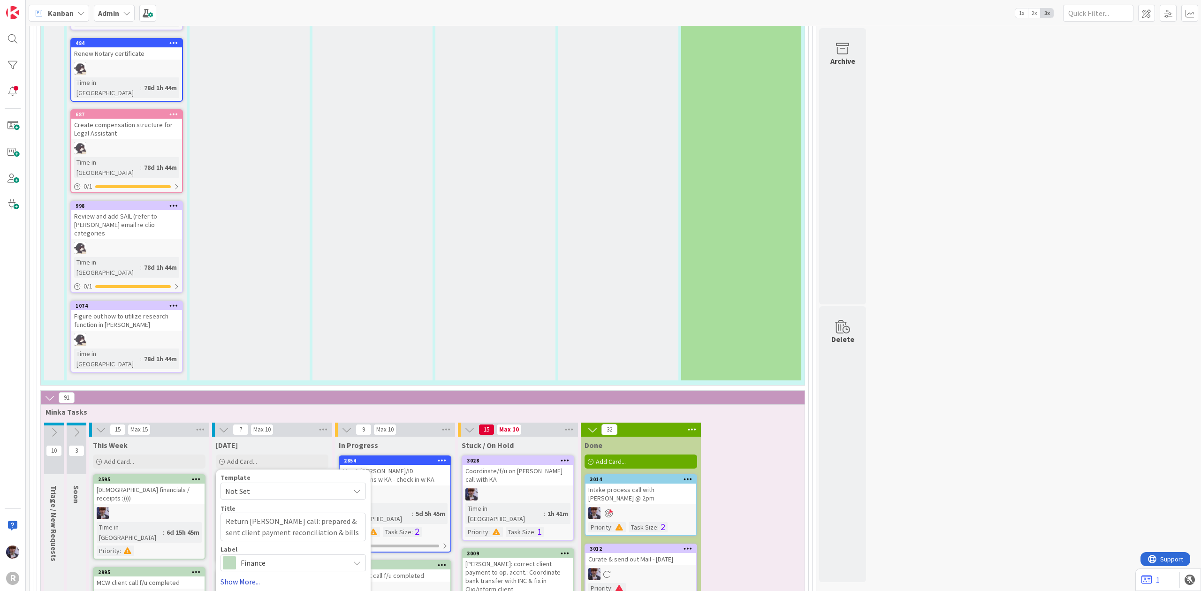
click at [240, 576] on link "Show More..." at bounding box center [293, 581] width 145 height 11
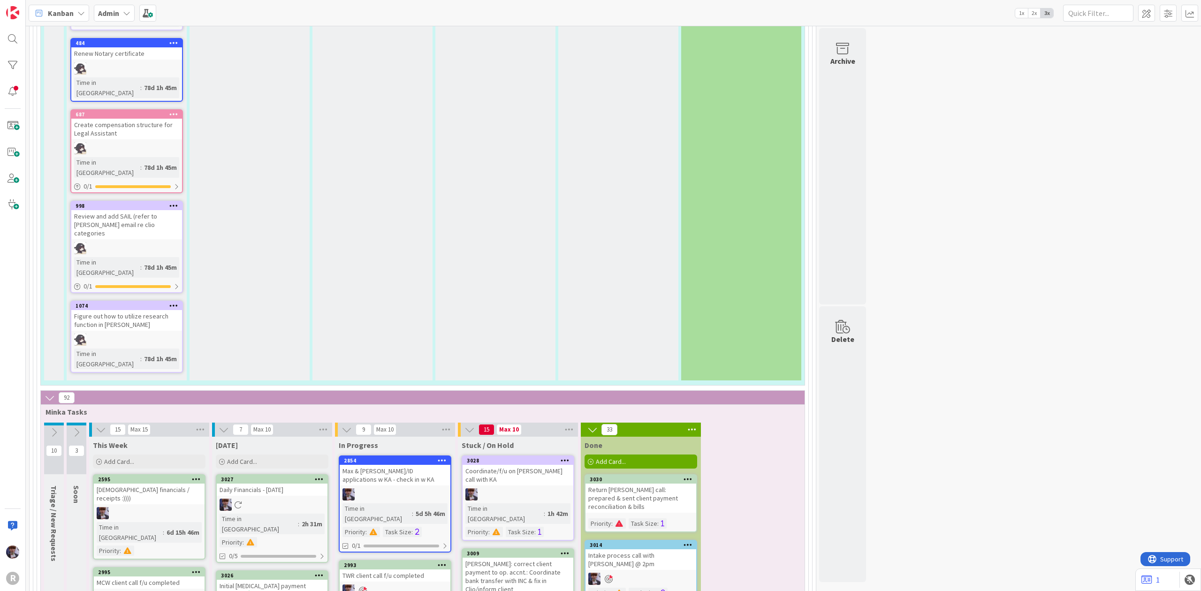
click at [692, 476] on icon at bounding box center [688, 479] width 9 height 7
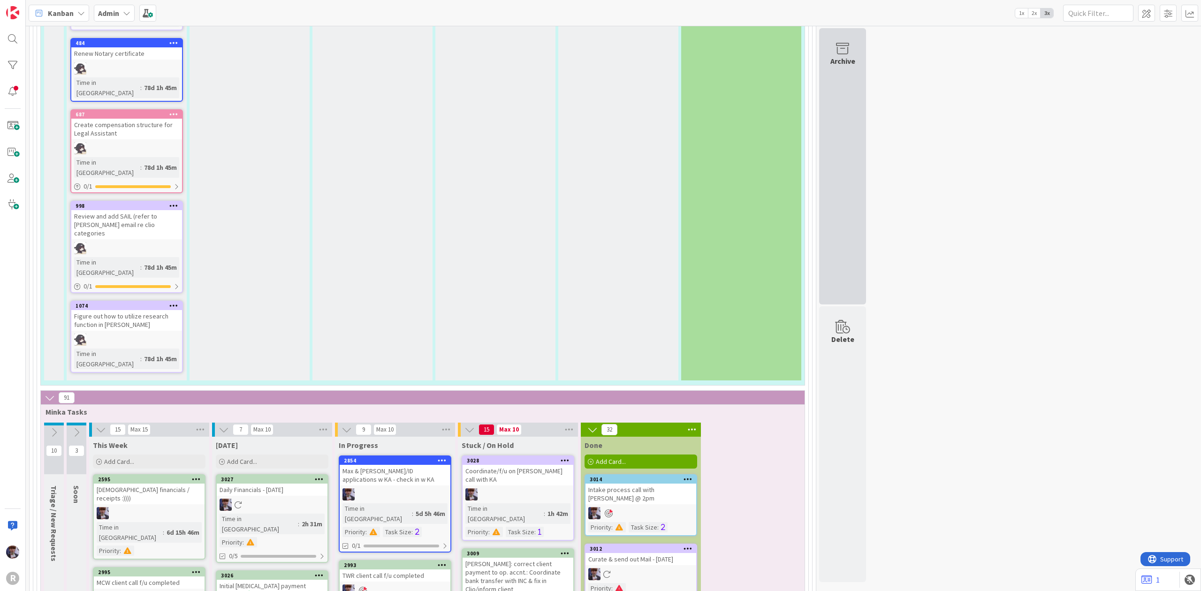
click at [842, 214] on div "Archive" at bounding box center [842, 166] width 47 height 276
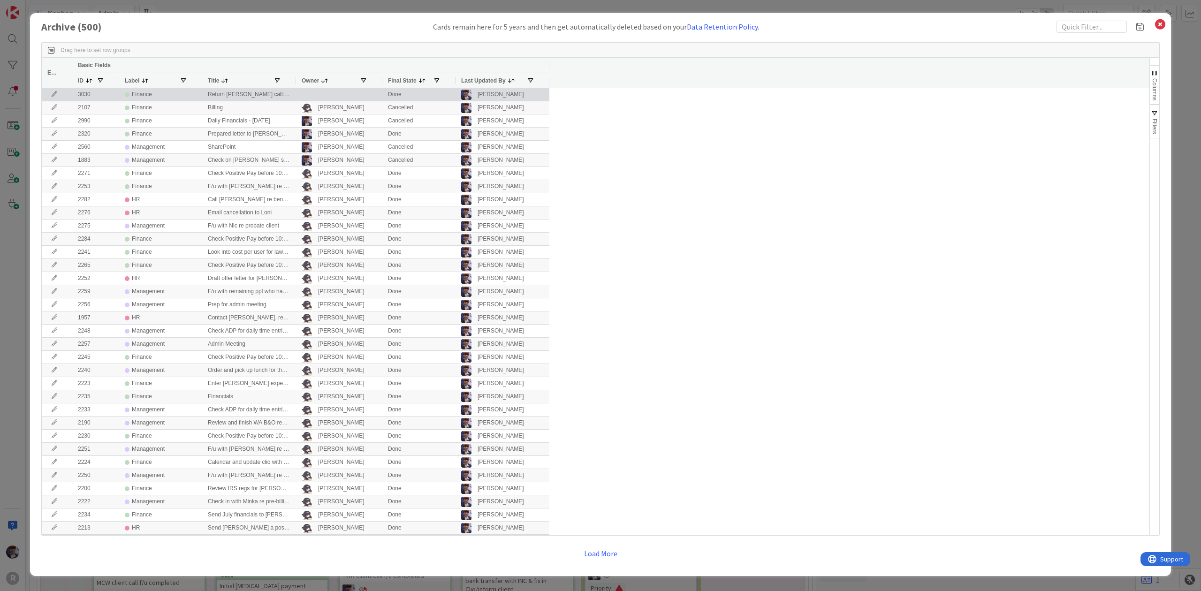
click at [190, 99] on div "Finance" at bounding box center [161, 95] width 72 height 12
click at [57, 97] on icon at bounding box center [54, 94] width 14 height 6
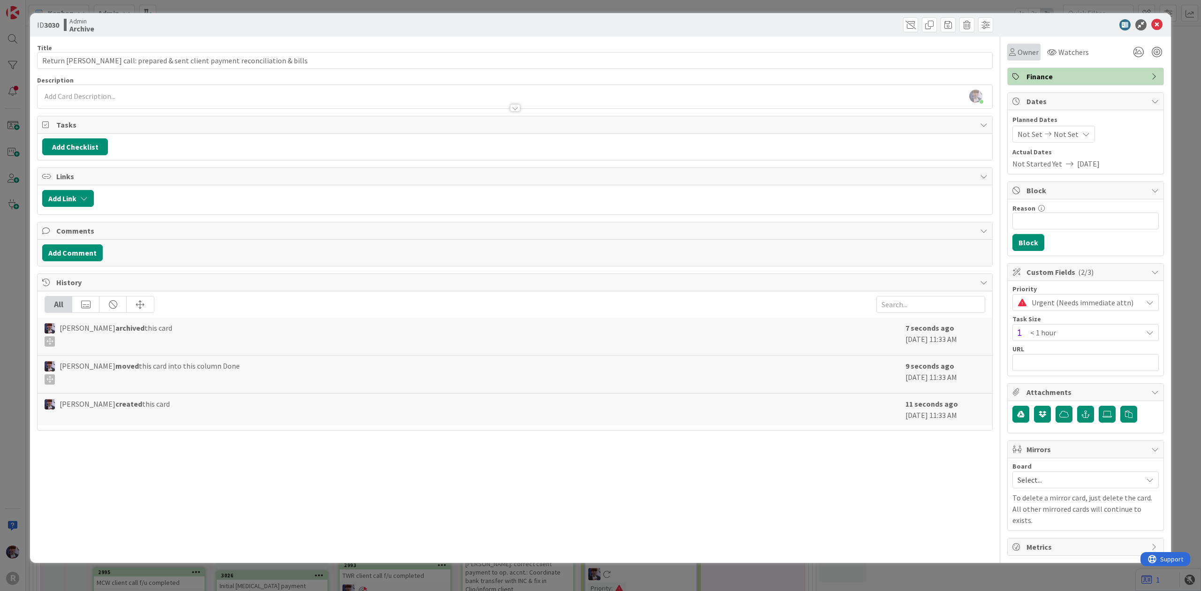
click at [1029, 49] on span "Owner" at bounding box center [1028, 51] width 21 height 11
click at [1031, 46] on span "Owner" at bounding box center [1028, 51] width 21 height 11
click at [1057, 120] on span "[PERSON_NAME]" at bounding box center [1066, 121] width 46 height 14
click at [1078, 76] on span "Finance" at bounding box center [1087, 76] width 120 height 11
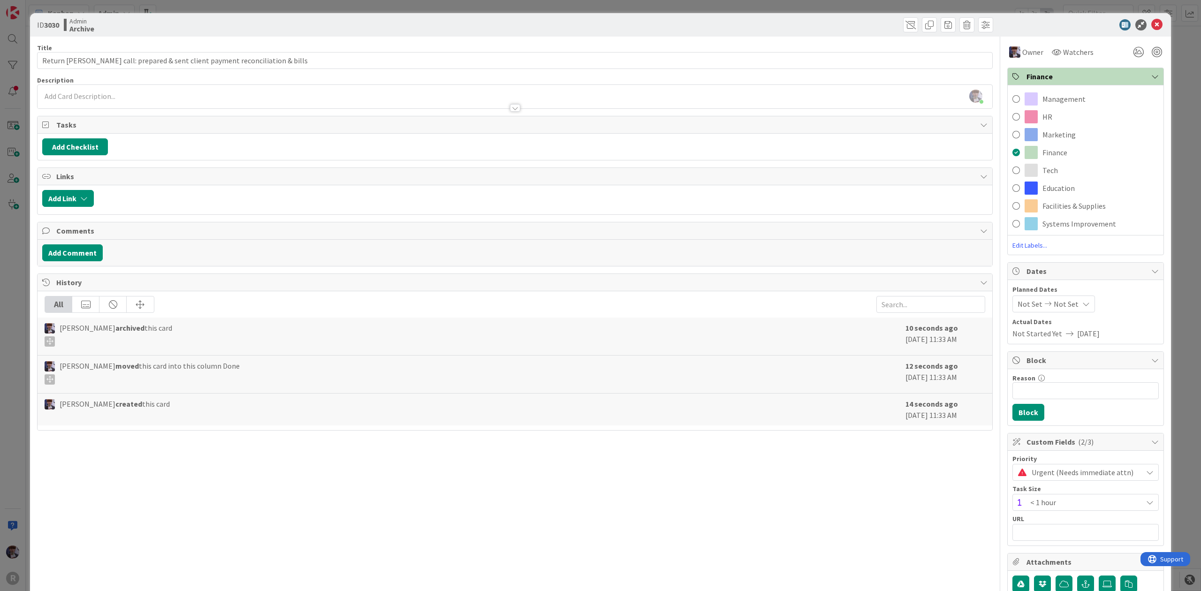
click at [1078, 76] on span "Finance" at bounding box center [1087, 76] width 120 height 11
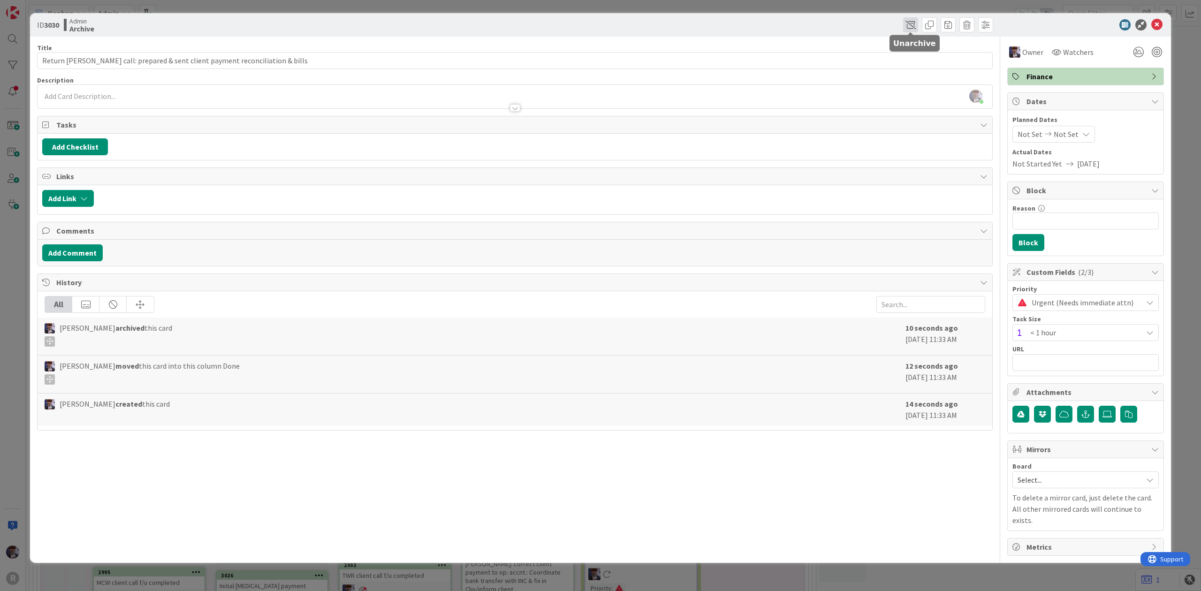
click at [909, 23] on span at bounding box center [910, 24] width 15 height 15
click at [928, 71] on span "Archive" at bounding box center [928, 73] width 25 height 12
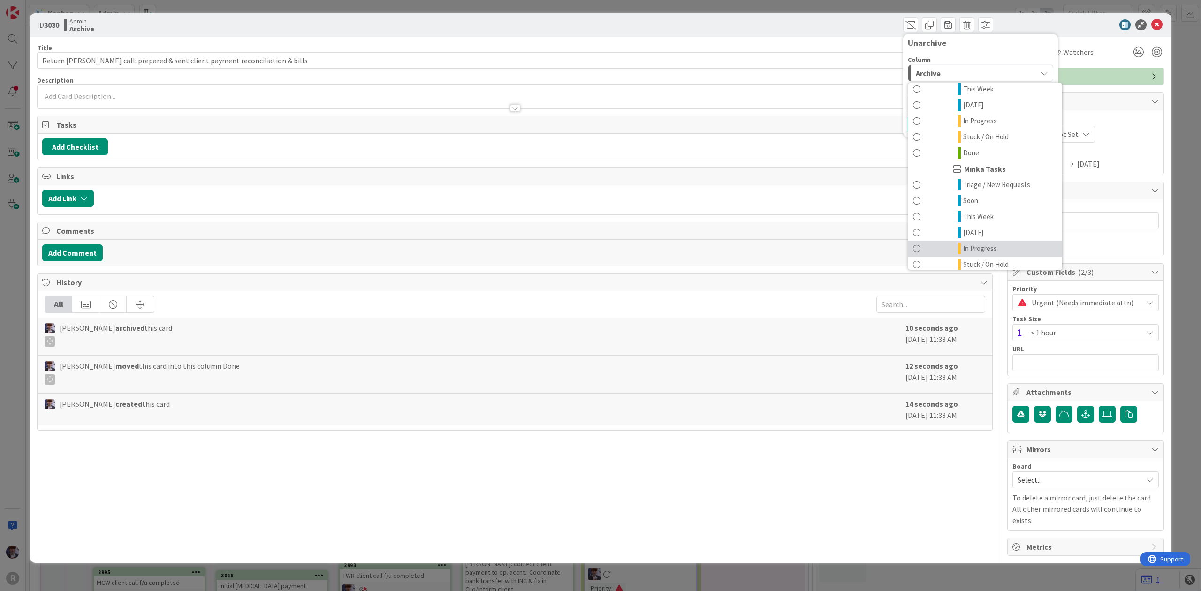
scroll to position [220, 0]
click at [975, 255] on span "Done" at bounding box center [971, 257] width 16 height 11
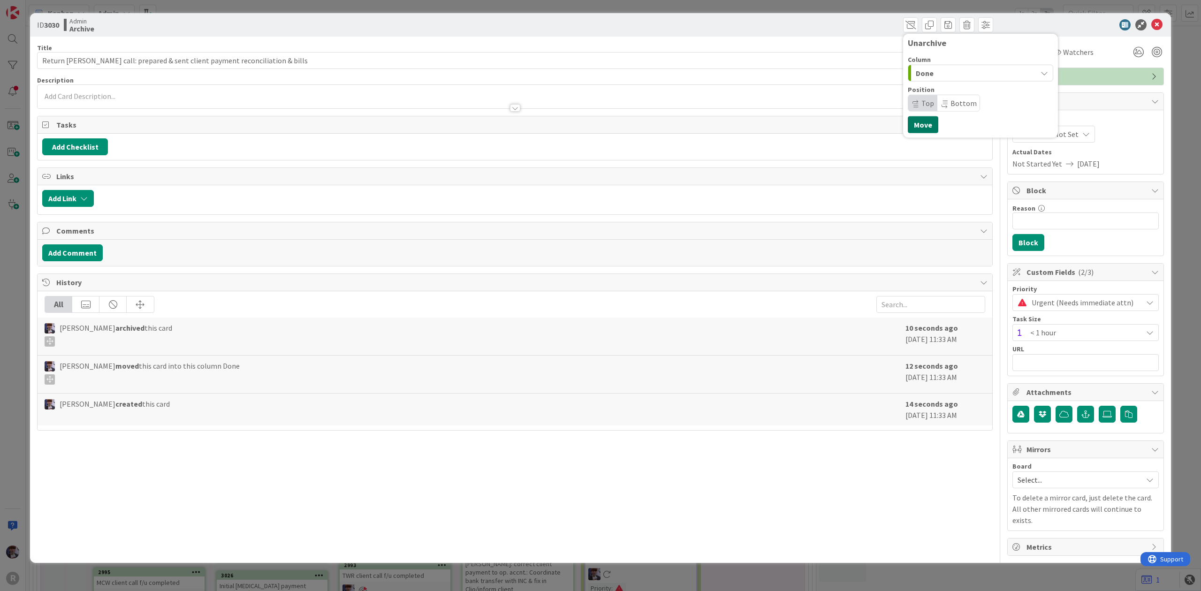
click at [931, 122] on button "Move" at bounding box center [923, 124] width 30 height 17
click at [1180, 75] on div "ID 3030 Admin Done Move Move Title 74 / 128 Return [PERSON_NAME] call: prepared…" at bounding box center [600, 295] width 1201 height 591
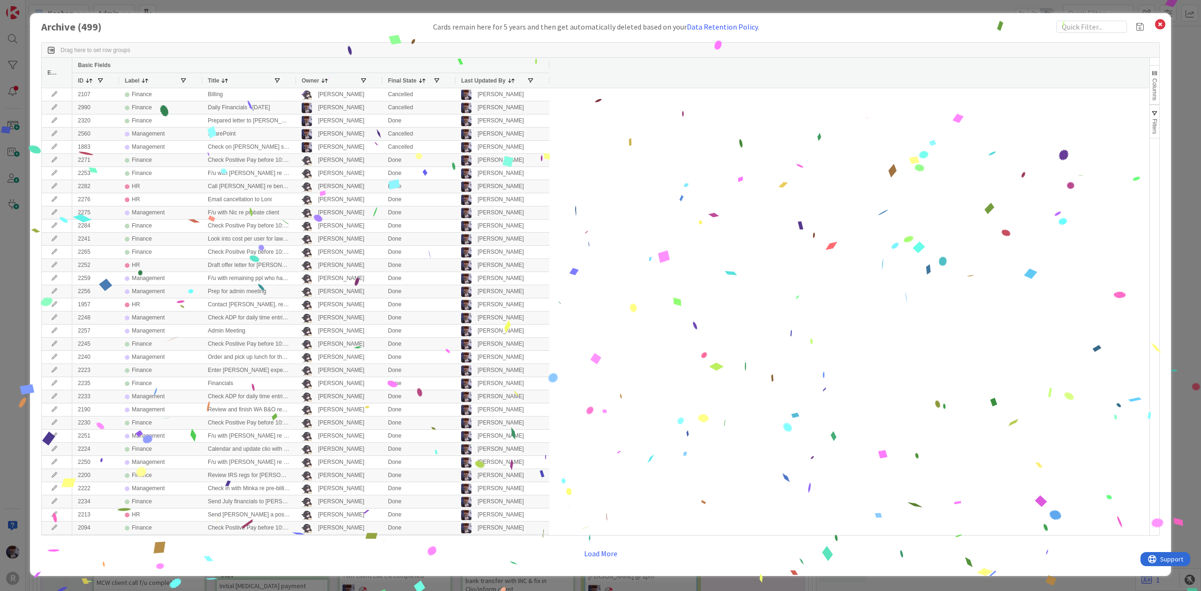
click at [1179, 60] on div "Archive ( 499 ) Cards remain here for 5 years and then get automatically delete…" at bounding box center [600, 295] width 1201 height 591
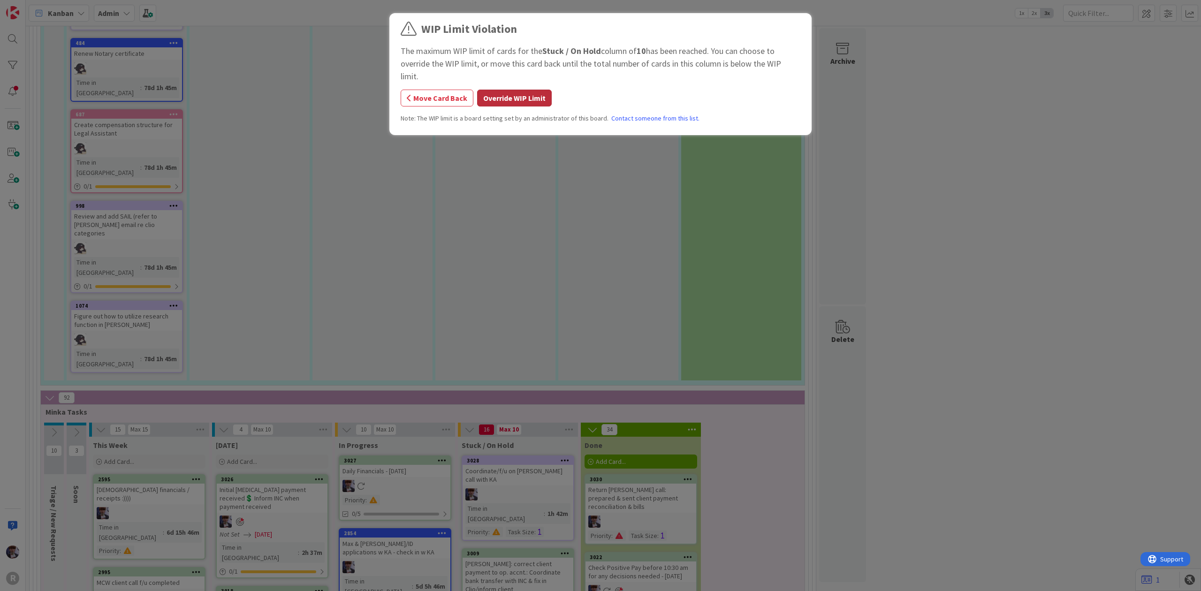
click at [531, 90] on button "Override WIP Limit" at bounding box center [514, 98] width 75 height 17
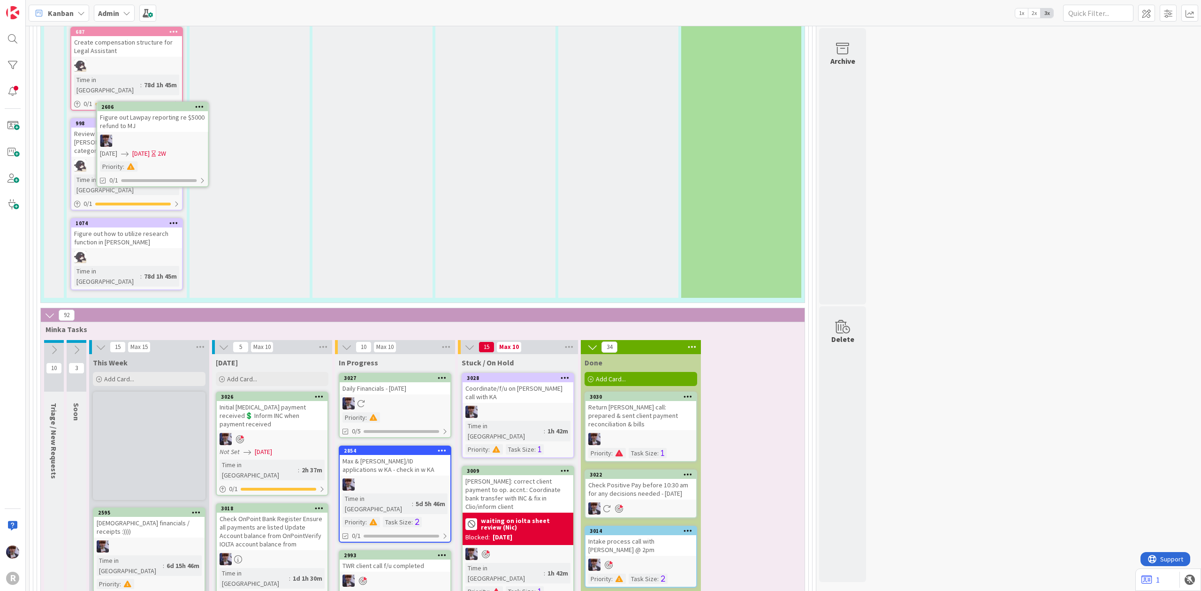
scroll to position [1906, 0]
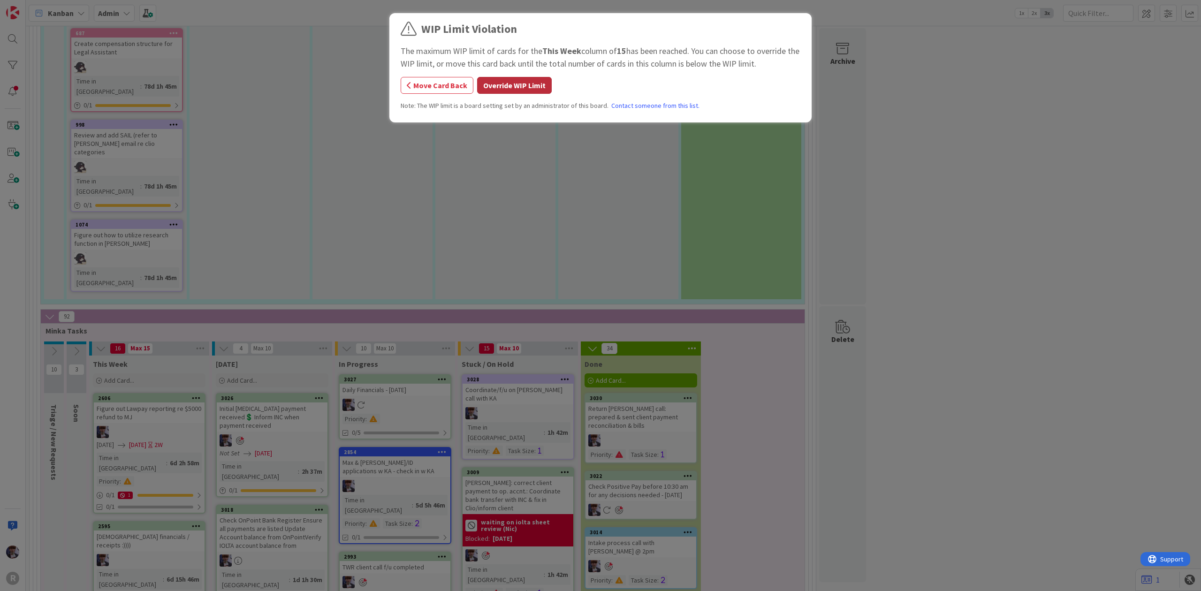
click at [489, 85] on button "Override WIP Limit" at bounding box center [514, 85] width 75 height 17
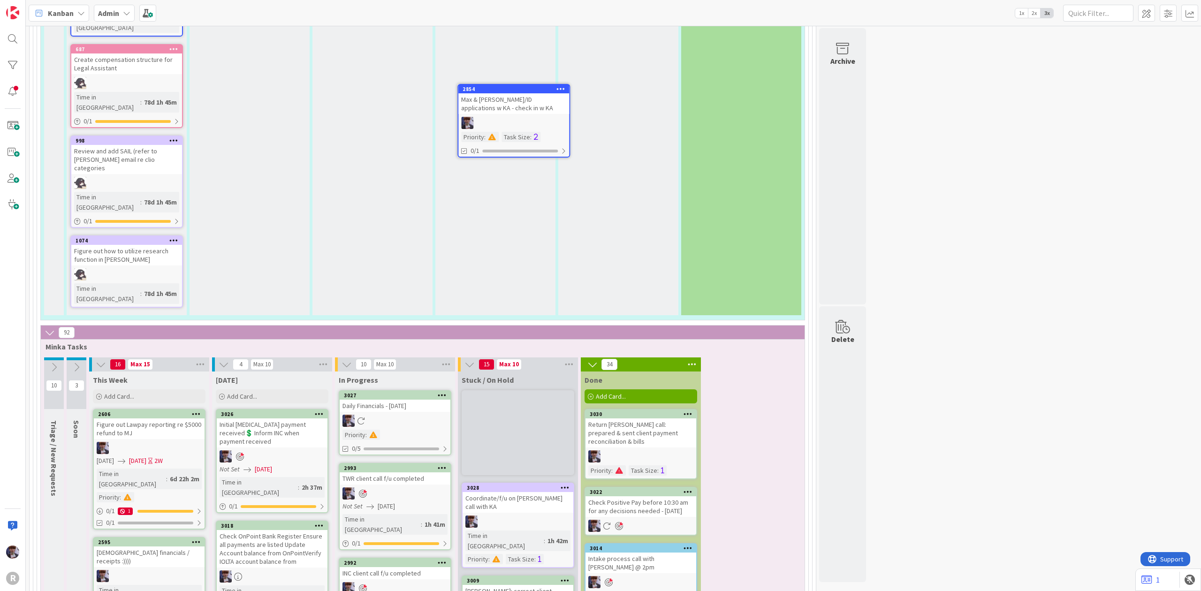
scroll to position [1875, 0]
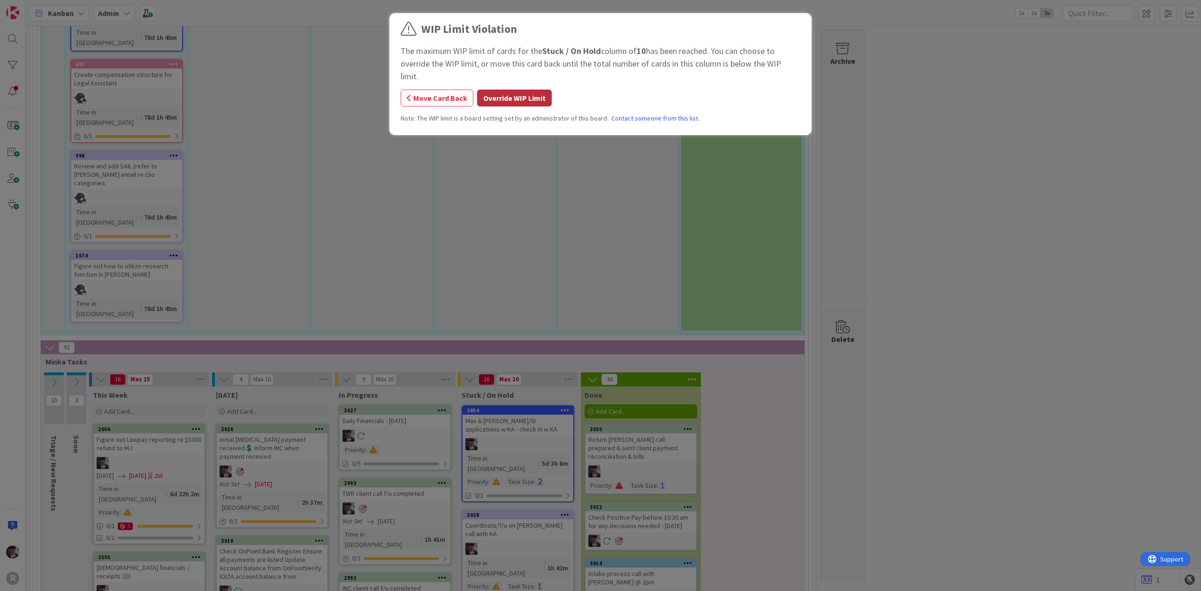
click at [492, 90] on button "Override WIP Limit" at bounding box center [514, 98] width 75 height 17
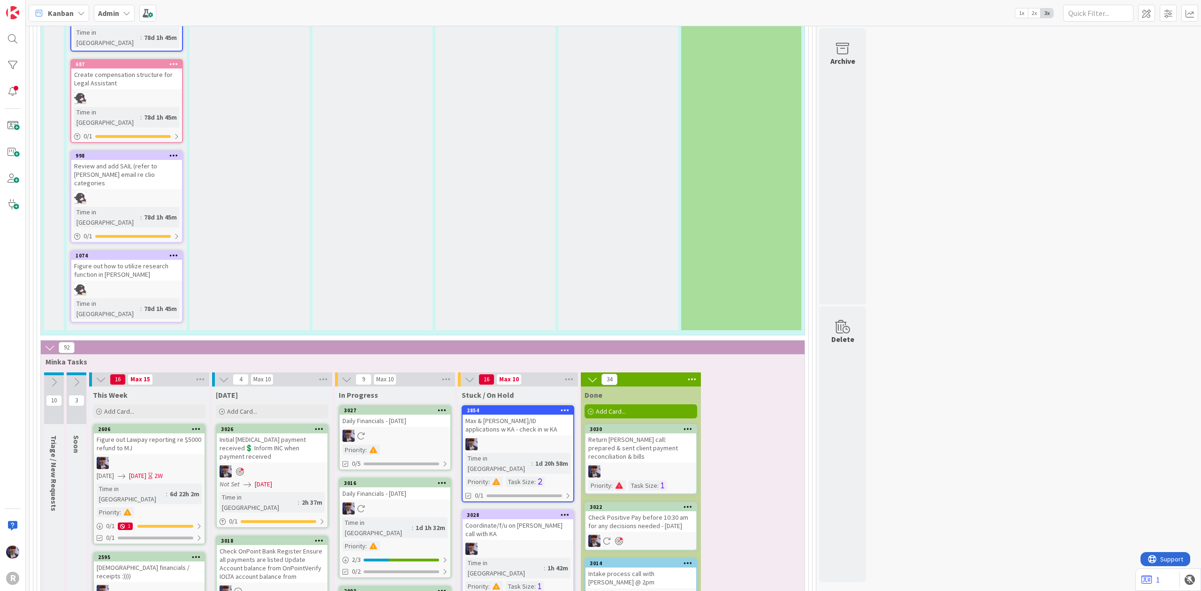
click at [419, 487] on div "Daily Financials - [DATE]" at bounding box center [395, 493] width 111 height 12
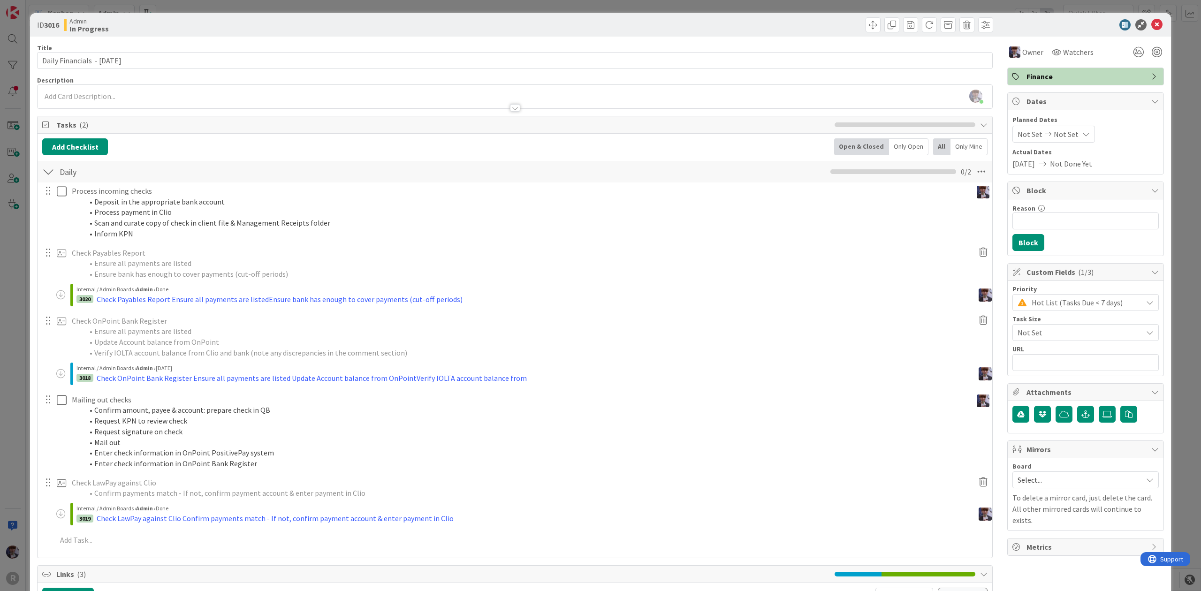
click at [8, 304] on div "ID 3016 Admin In Progress Title 30 / 128 Daily Financials - [DATE] Description …" at bounding box center [600, 295] width 1201 height 591
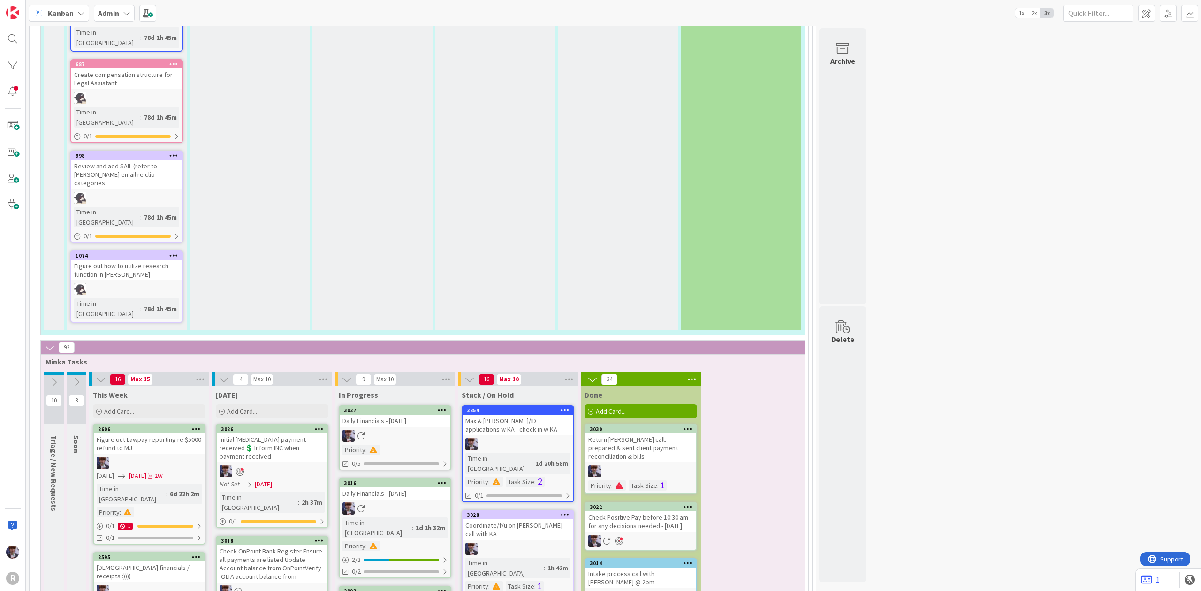
click at [392, 487] on div "Daily Financials - [DATE]" at bounding box center [395, 493] width 111 height 12
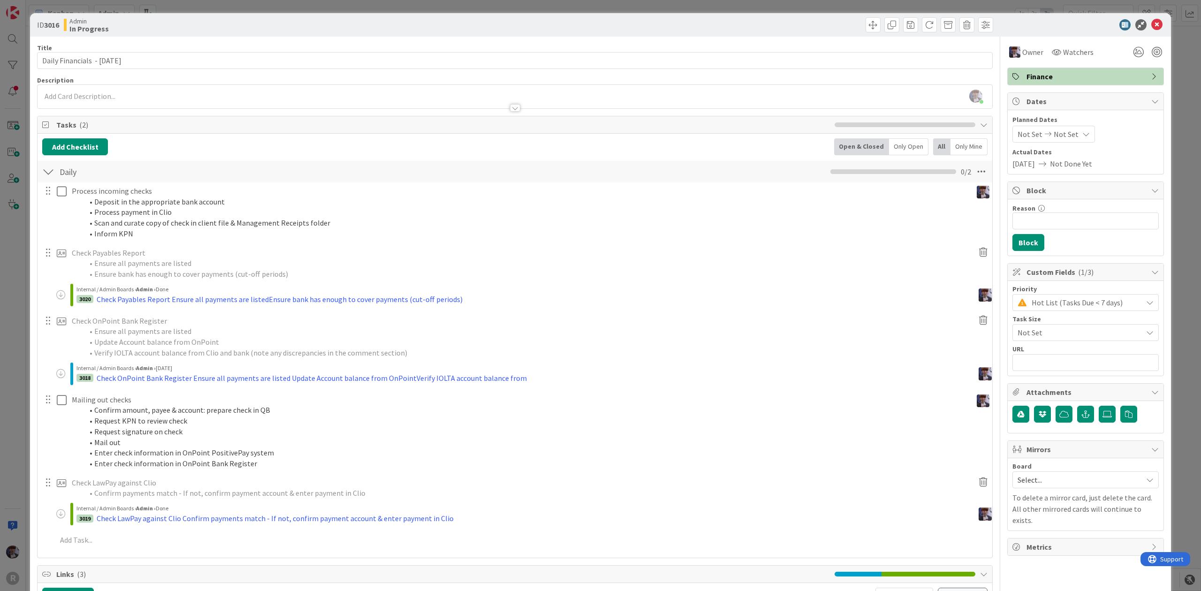
click at [8, 297] on div "ID 3016 Admin In Progress Title 30 / 128 Daily Financials - [DATE] Description …" at bounding box center [600, 295] width 1201 height 591
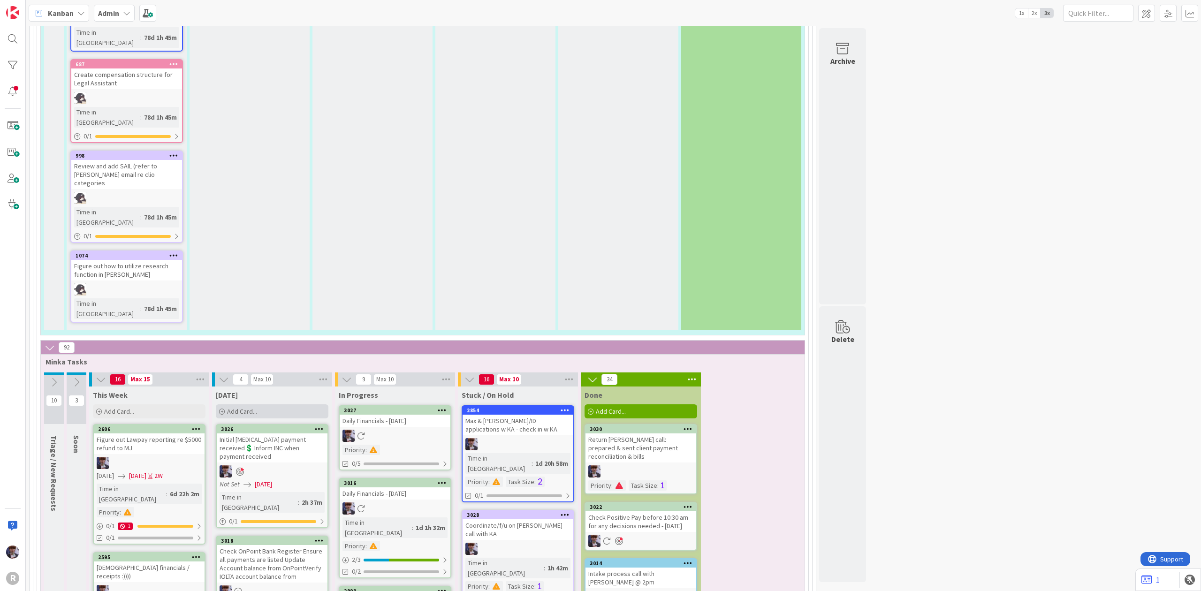
click at [244, 404] on div "Add Card..." at bounding box center [272, 411] width 113 height 14
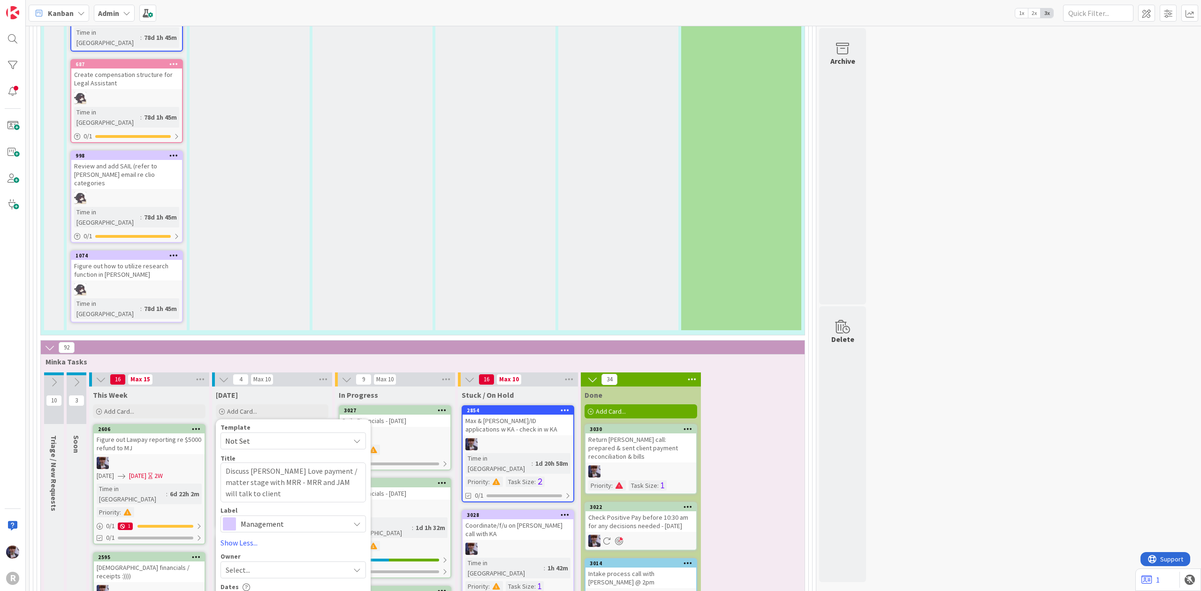
click at [282, 518] on span "Management" at bounding box center [293, 524] width 104 height 13
click at [300, 590] on span "Finance" at bounding box center [313, 597] width 114 height 14
click at [282, 564] on div "Select..." at bounding box center [288, 569] width 124 height 11
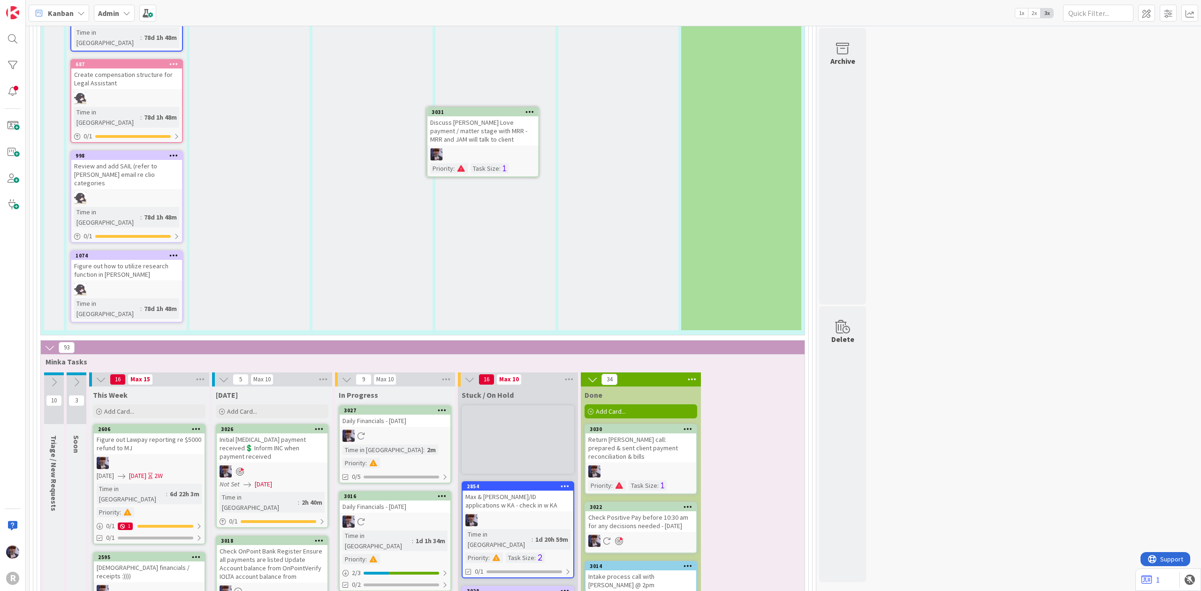
scroll to position [1867, 0]
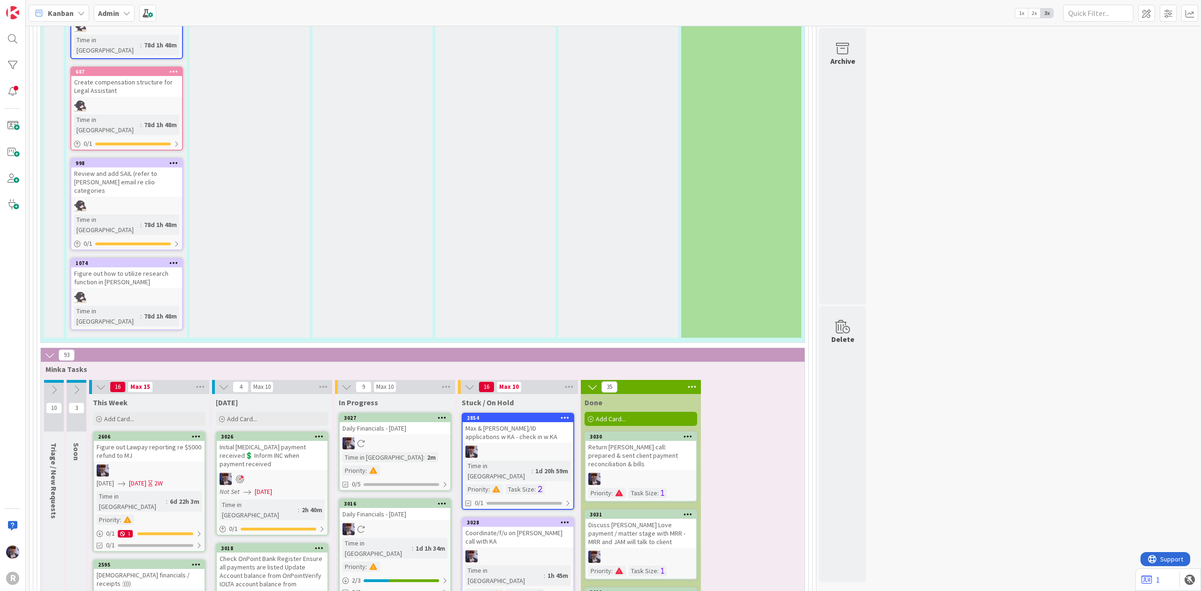
click at [385, 523] on div at bounding box center [395, 529] width 111 height 12
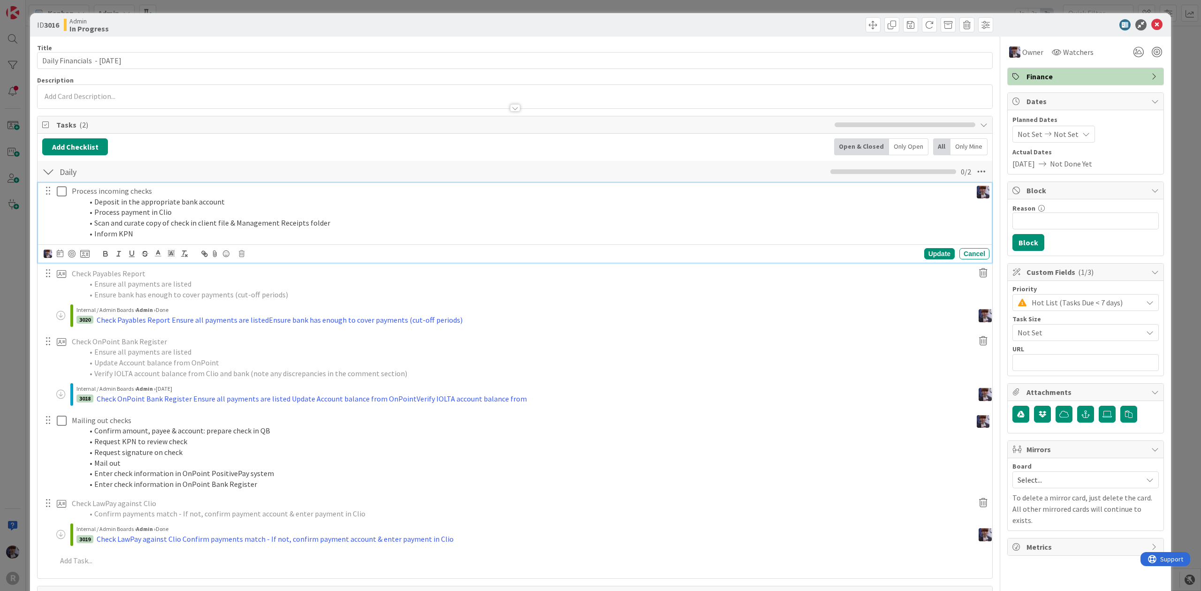
click at [157, 188] on p "Process incoming checks" at bounding box center [520, 191] width 897 height 11
click at [36, 277] on div "ID 3016 Admin In Progress Title 30 / 128 Daily Financials - [DATE] Description …" at bounding box center [600, 562] width 1141 height 1098
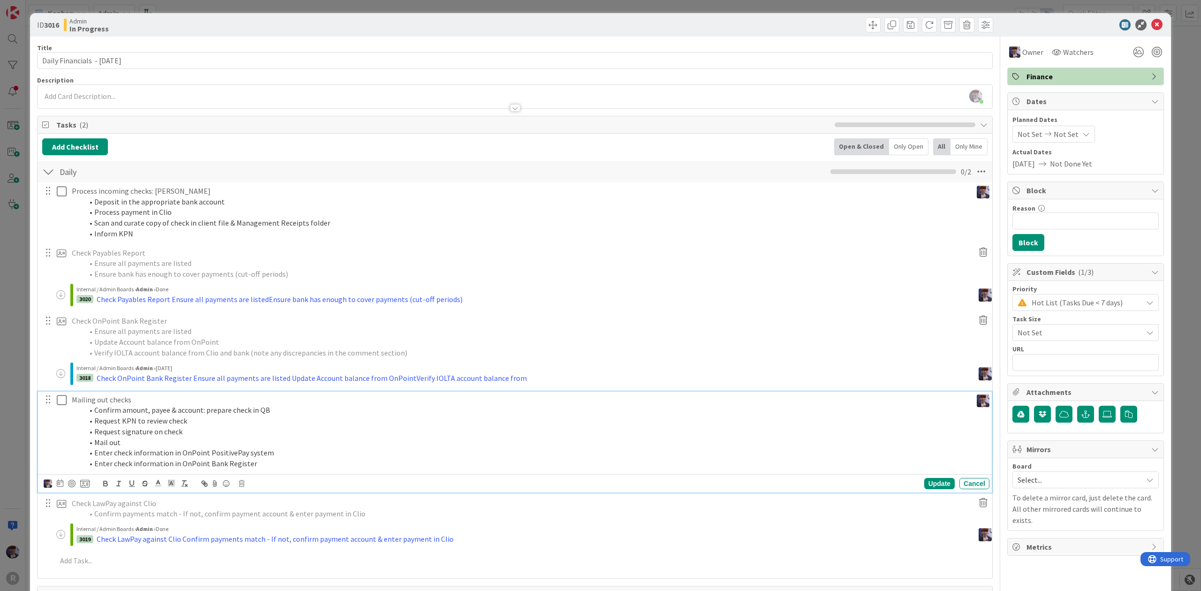
click at [126, 412] on li "Confirm amount, payee & account: prepare check in QB" at bounding box center [525, 410] width 885 height 11
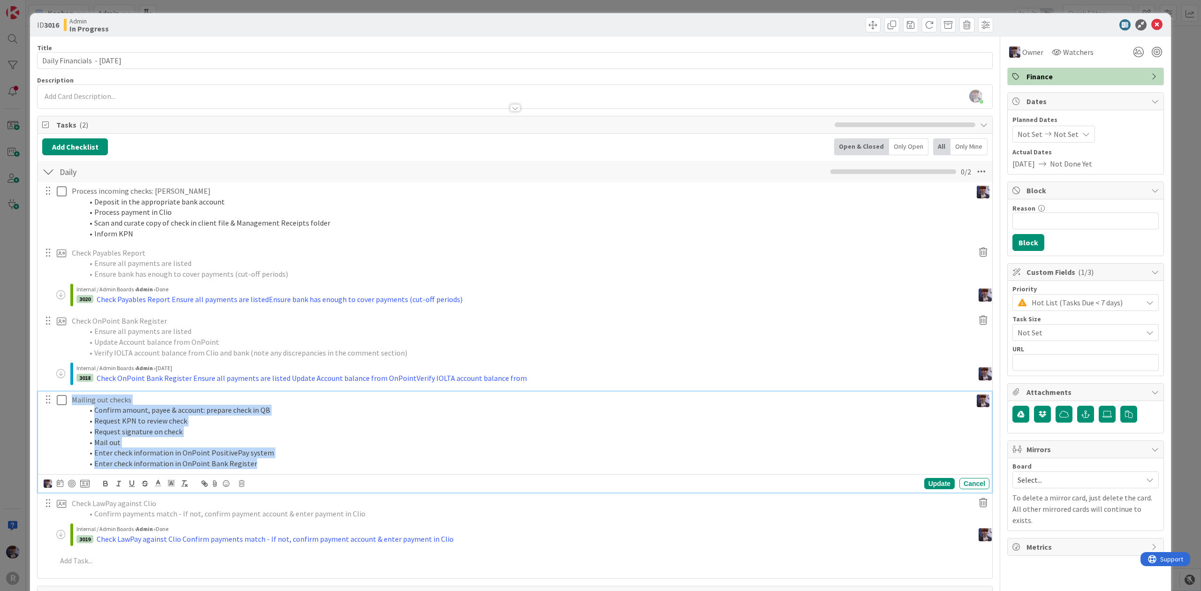
drag, startPoint x: 259, startPoint y: 465, endPoint x: 41, endPoint y: 398, distance: 227.8
click at [42, 398] on div "Mailing out checks Confirm amount, payee & account: prepare check in QB Request…" at bounding box center [516, 432] width 948 height 80
click at [121, 407] on li "Confirm amount, payee & account: prepare check in QB" at bounding box center [525, 410] width 885 height 11
drag, startPoint x: 259, startPoint y: 464, endPoint x: 68, endPoint y: 388, distance: 205.2
click at [68, 388] on div "Process incoming checks: McKoen Deposit in the appropriate bank account Process…" at bounding box center [514, 378] width 945 height 390
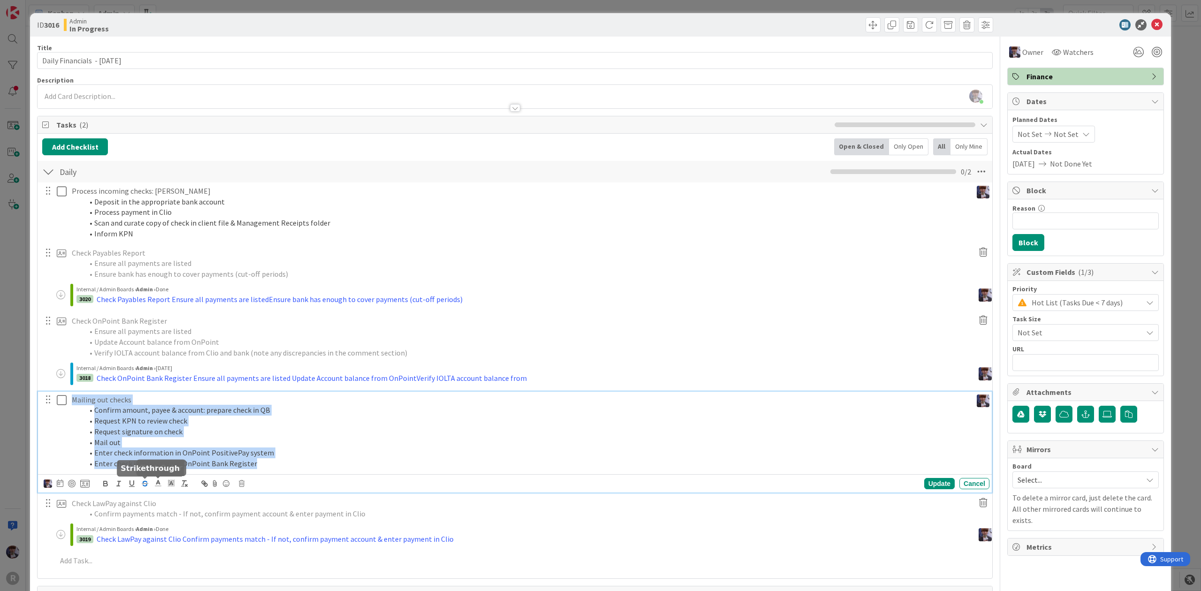
click at [143, 481] on icon "button" at bounding box center [145, 484] width 8 height 8
click at [184, 406] on li "Confirm amount, payee & account: prepare check in QB" at bounding box center [525, 410] width 885 height 11
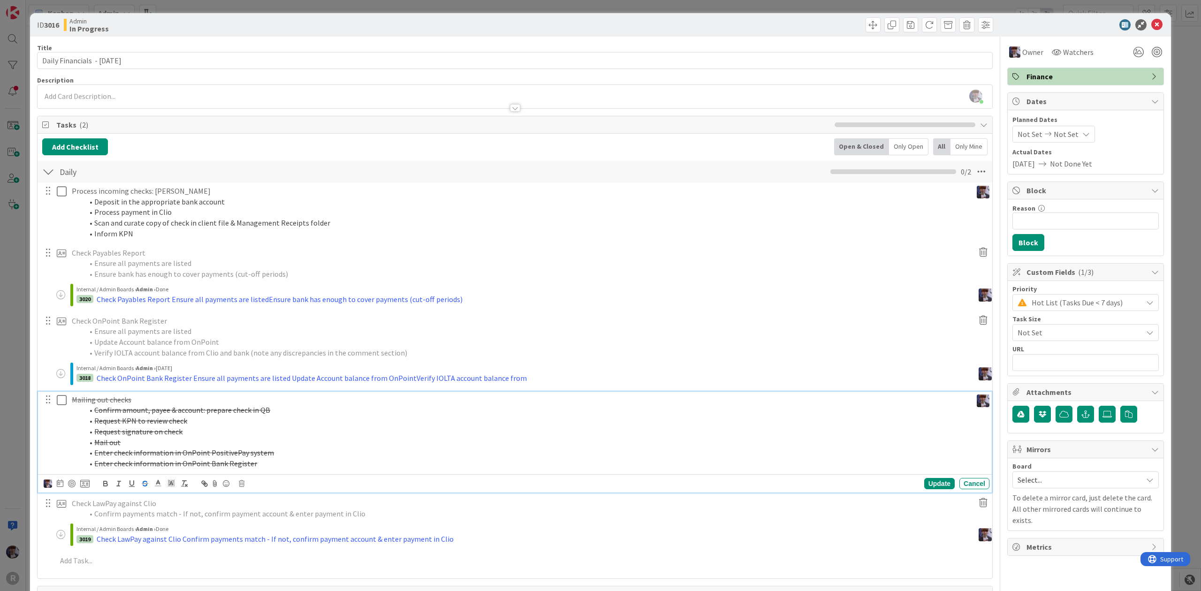
click at [65, 404] on icon at bounding box center [62, 400] width 10 height 11
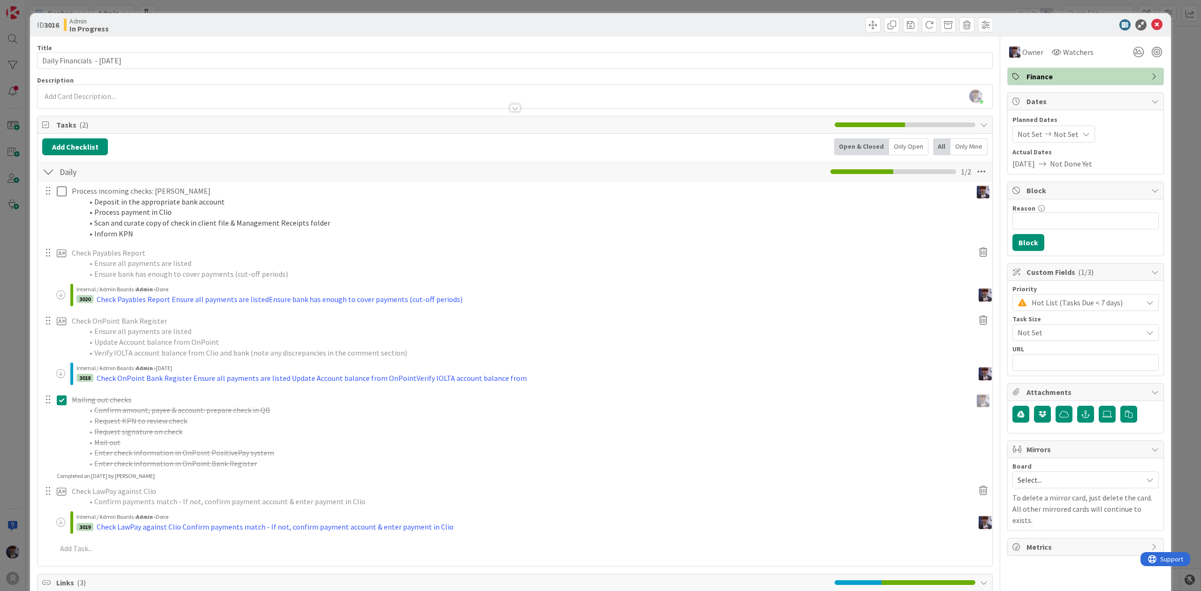
click at [62, 405] on icon at bounding box center [62, 400] width 10 height 11
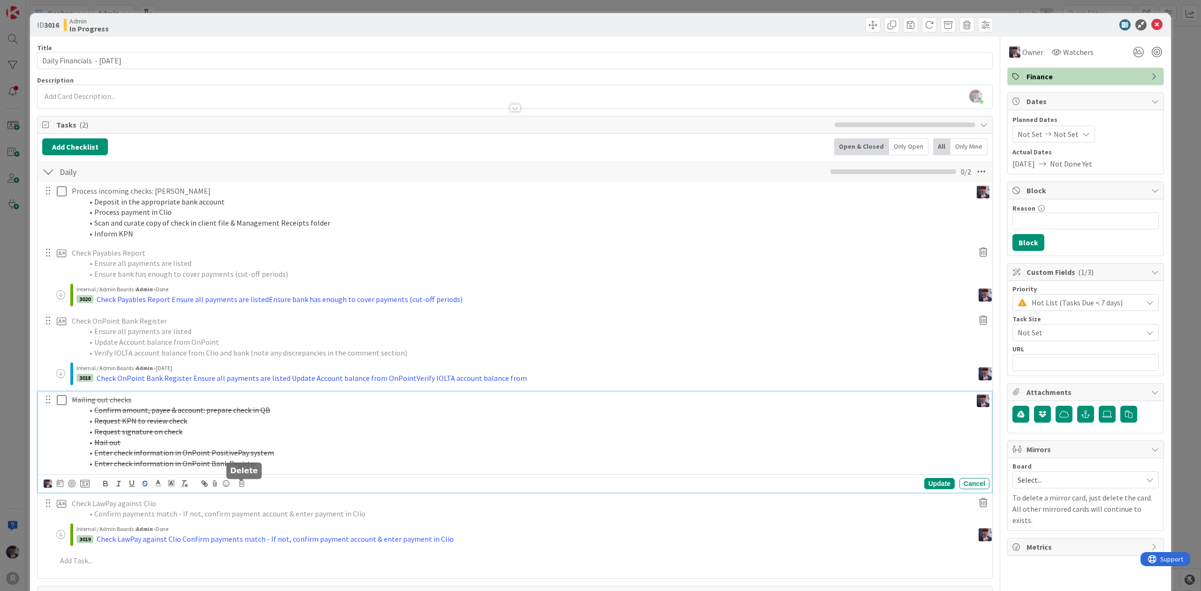
click at [240, 487] on icon at bounding box center [242, 483] width 6 height 7
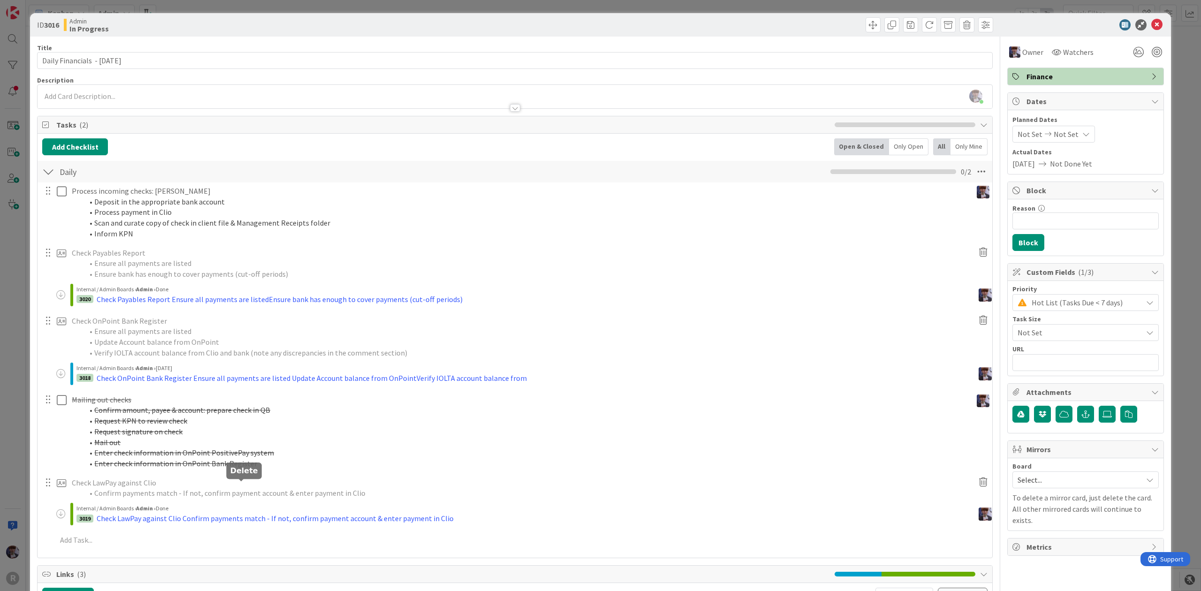
click at [259, 519] on div "Process incoming checks: McKoen Deposit in the appropriate bank account Process…" at bounding box center [514, 368] width 945 height 370
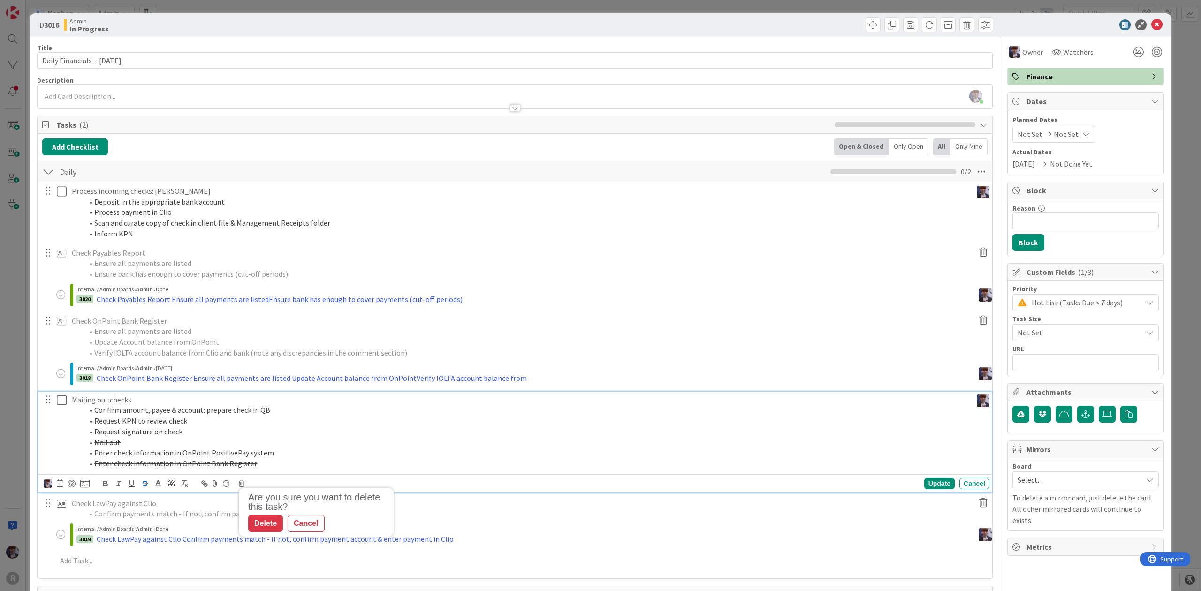
click at [234, 462] on s "Enter check information in OnPoint Bank Register" at bounding box center [175, 463] width 163 height 9
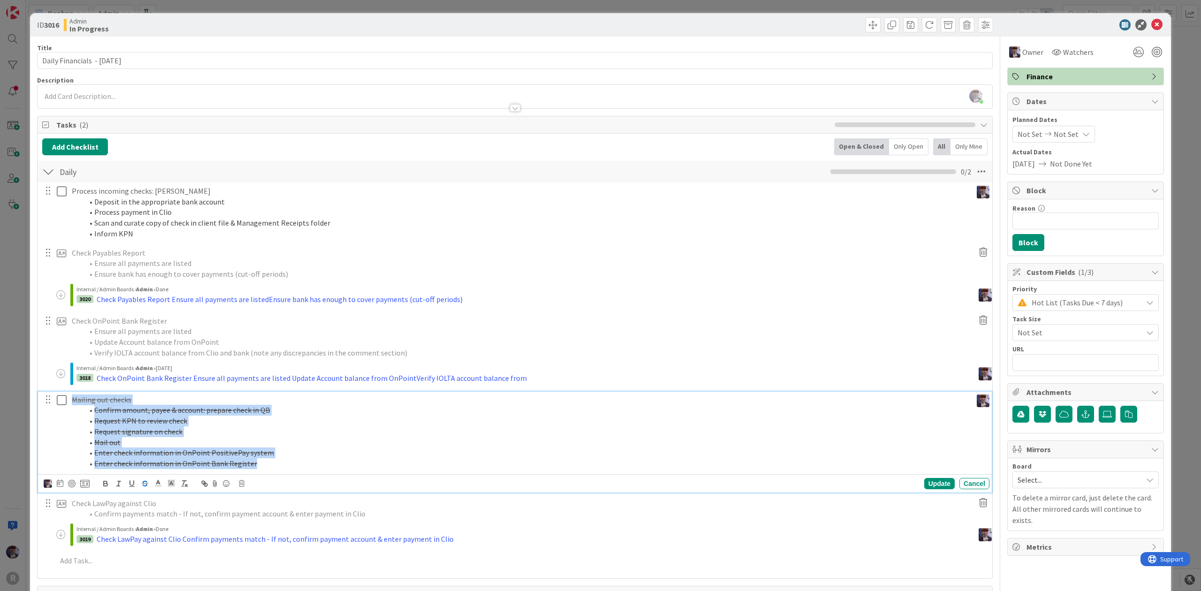
drag, startPoint x: 271, startPoint y: 466, endPoint x: 32, endPoint y: 393, distance: 250.2
click at [32, 393] on div "ID 3016 Admin In Progress Title 30 / 128 Daily Financials - [DATE] Description …" at bounding box center [600, 562] width 1141 height 1098
click at [235, 487] on div "Are you sure you want to delete this task? Delete Cancel Update Cancel" at bounding box center [517, 483] width 946 height 13
click at [239, 486] on icon at bounding box center [242, 483] width 6 height 7
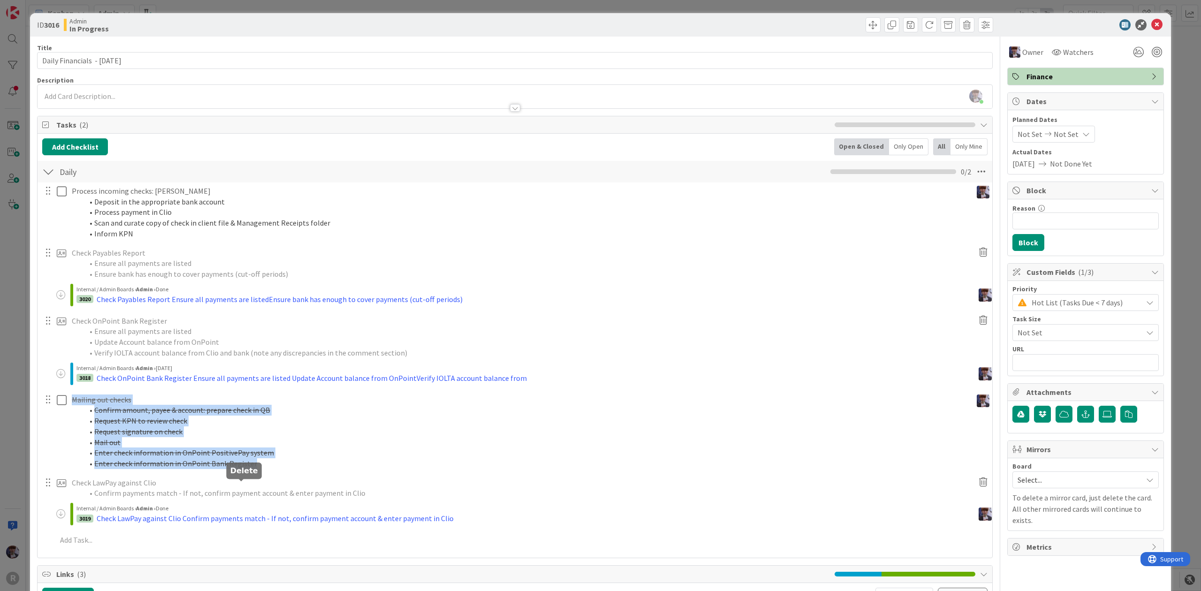
click at [265, 527] on div "Process incoming checks: McKoen Deposit in the appropriate bank account Process…" at bounding box center [514, 368] width 945 height 370
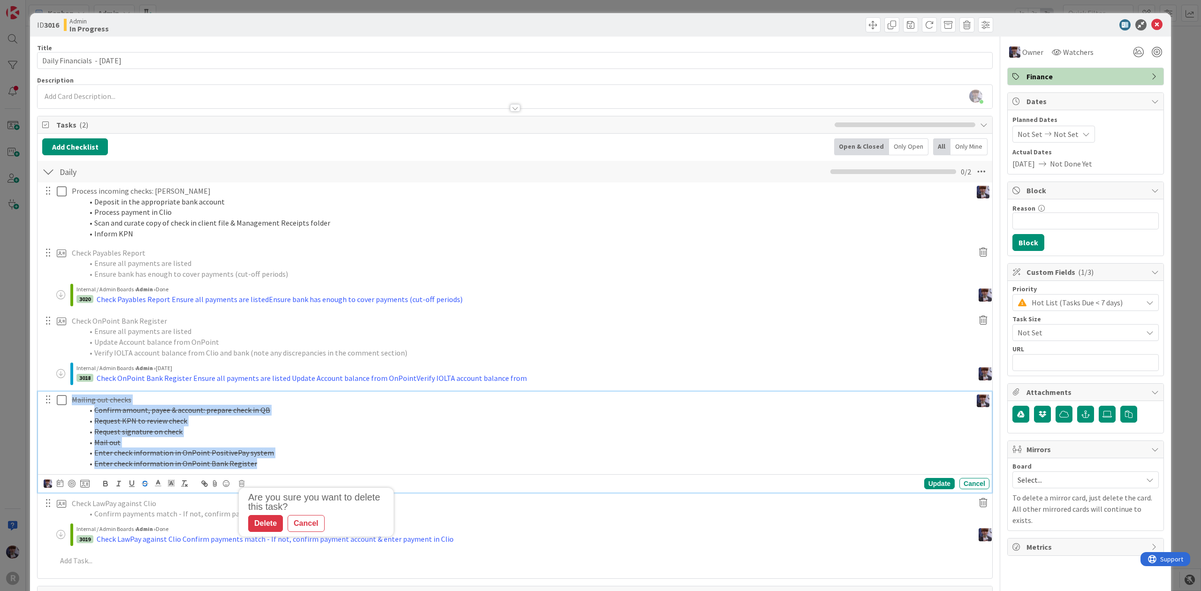
click at [123, 406] on li "Confirm amount, payee & account: prepare check in QB" at bounding box center [525, 410] width 885 height 11
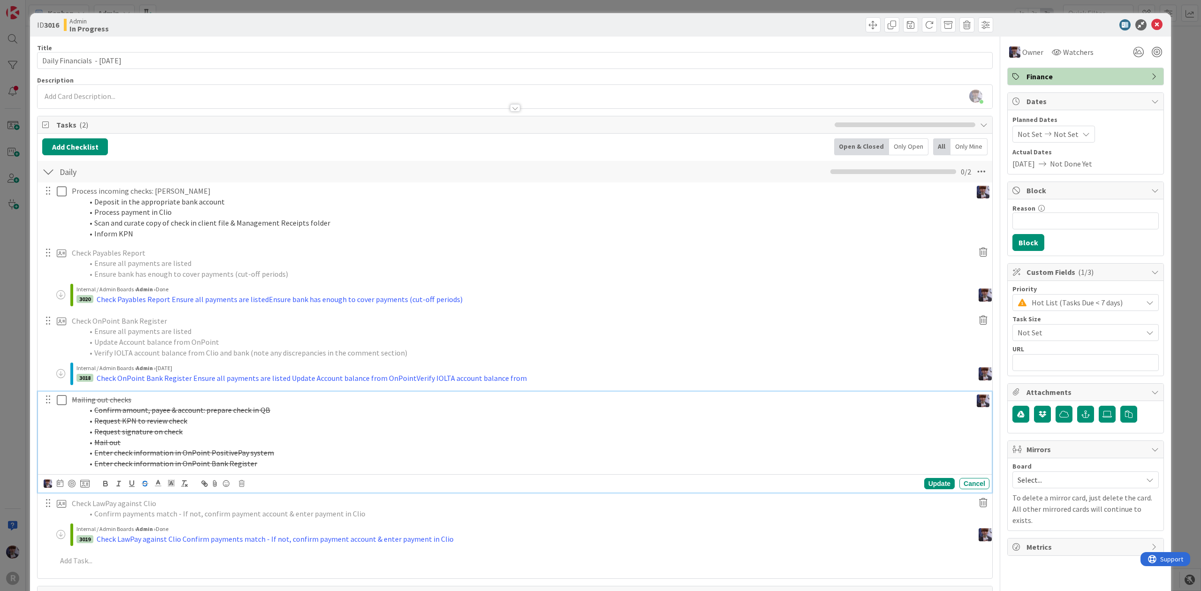
click at [129, 326] on p "Check OnPoint Bank Register" at bounding box center [520, 321] width 897 height 11
click at [103, 434] on s "Request signature on check" at bounding box center [138, 431] width 88 height 9
click at [242, 485] on icon at bounding box center [242, 483] width 6 height 7
click at [263, 524] on div "Delete" at bounding box center [265, 523] width 35 height 17
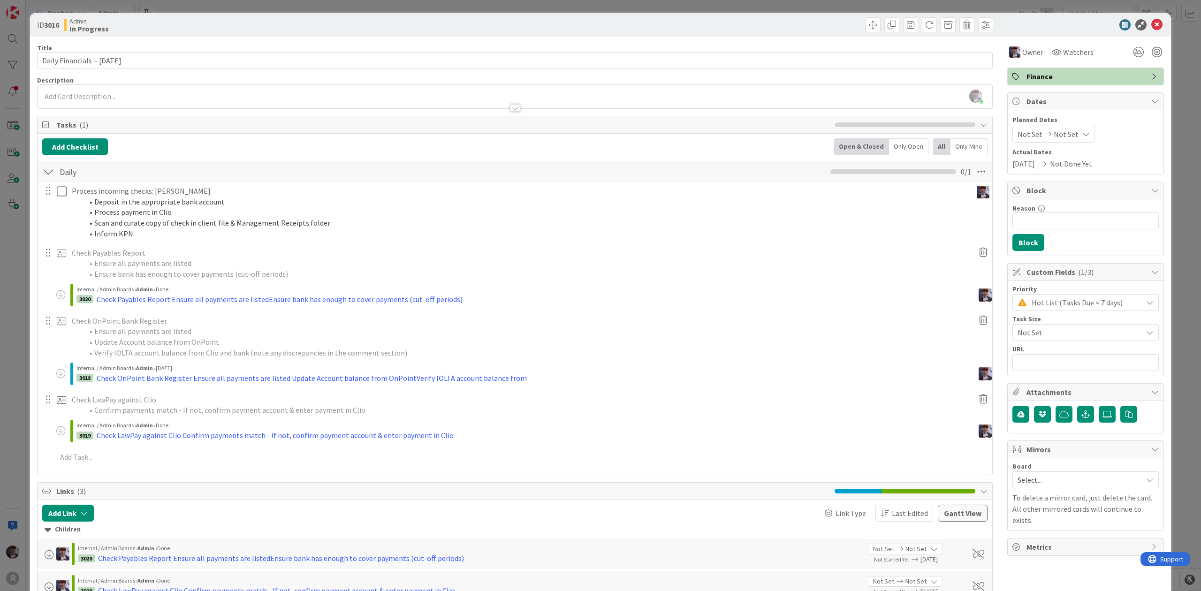
click at [11, 312] on div "ID 3016 Admin In Progress Title 30 / 128 Daily Financials - [DATE] Description …" at bounding box center [600, 295] width 1201 height 591
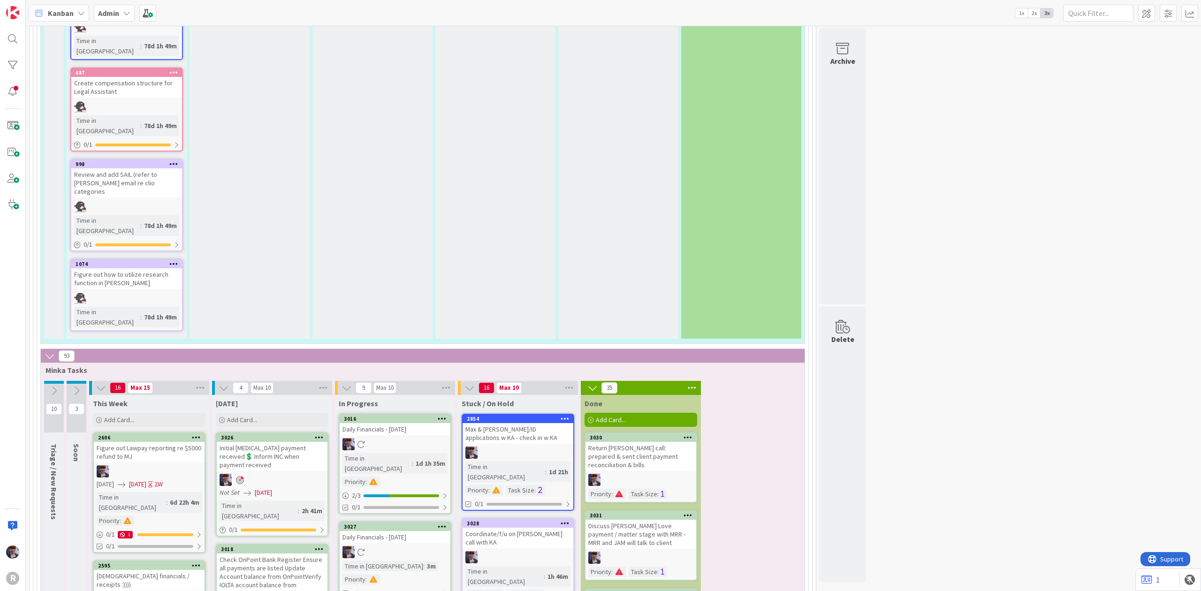
click at [404, 531] on div "Daily Financials - [DATE]" at bounding box center [395, 537] width 111 height 12
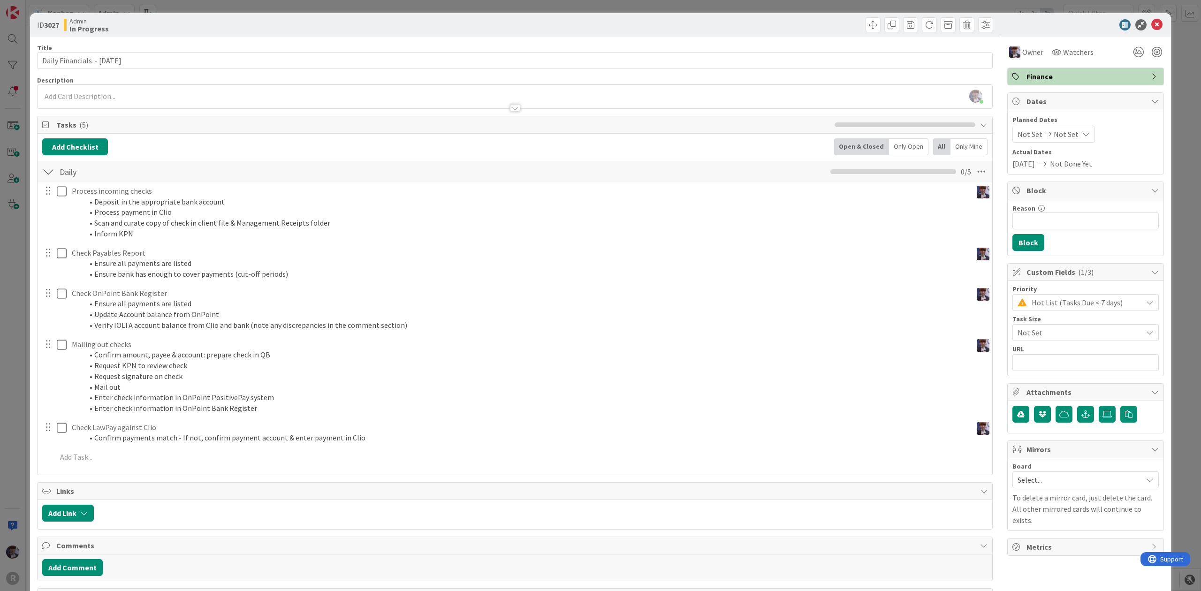
click at [12, 372] on div "ID 3027 Admin In Progress Title 30 / 128 Daily Financials - [DATE] Description …" at bounding box center [600, 295] width 1201 height 591
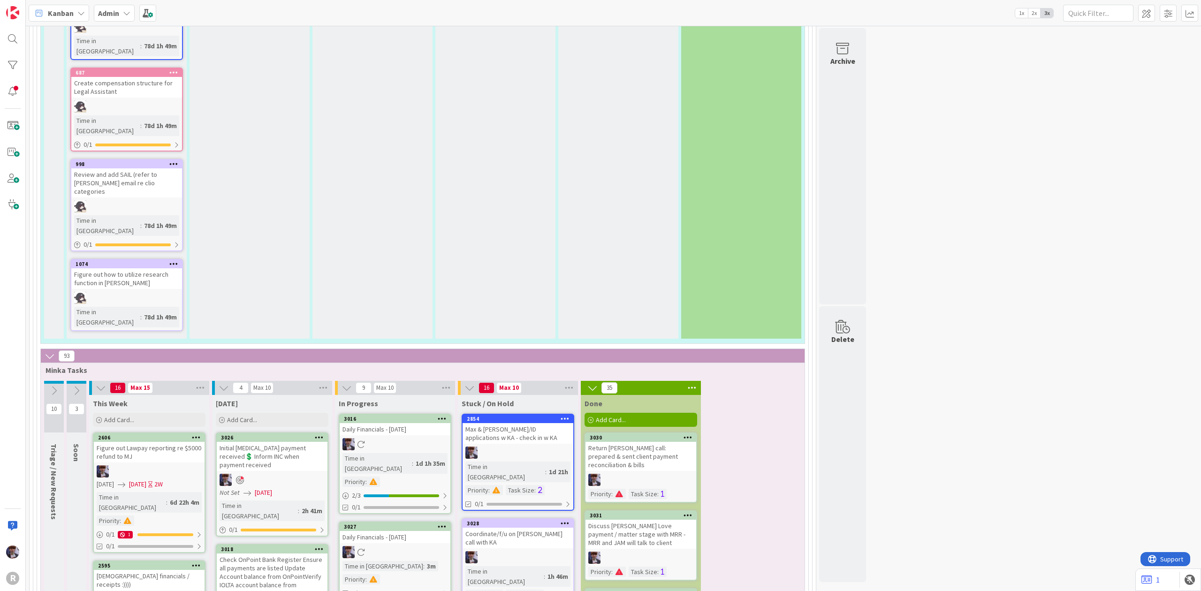
click at [126, 19] on div "Admin" at bounding box center [114, 13] width 41 height 17
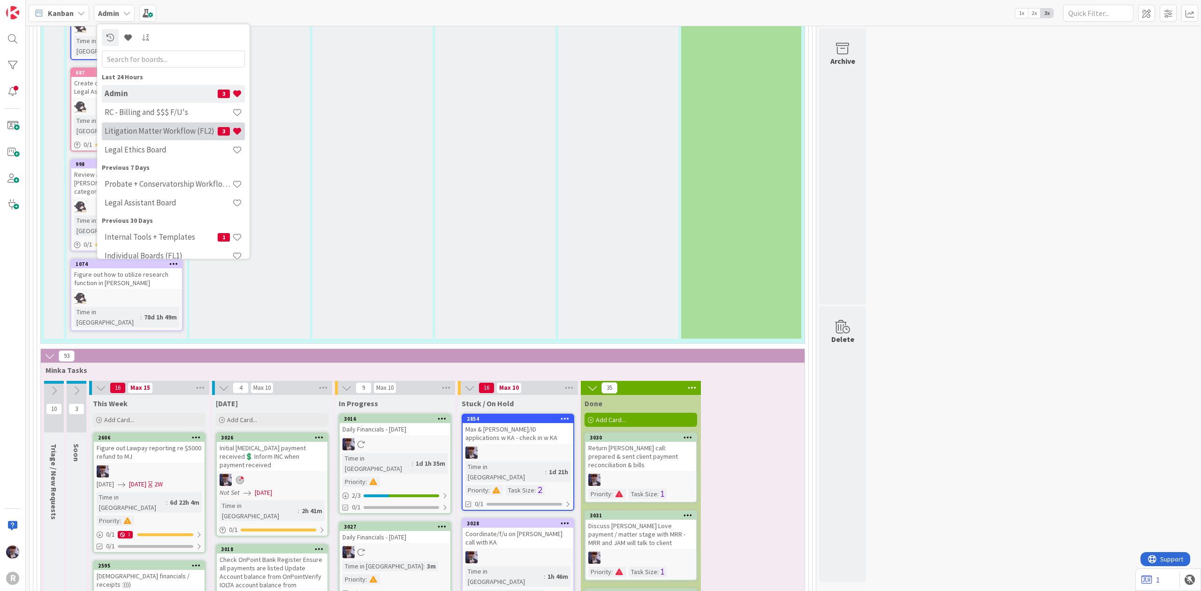
click at [145, 130] on h4 "Litigation Matter Workflow (FL2)" at bounding box center [161, 130] width 113 height 9
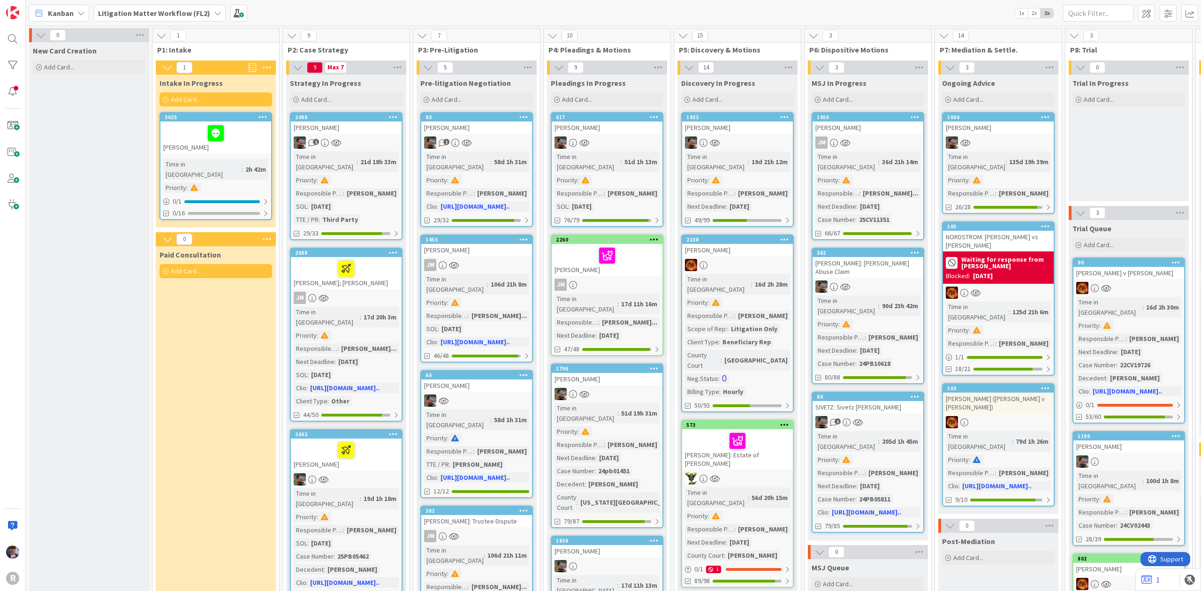
click at [1121, 3] on div "Kanban Litigation Matter Workflow (FL2) 1x 2x 3x" at bounding box center [613, 13] width 1175 height 26
click at [1106, 17] on input "text" at bounding box center [1098, 13] width 70 height 17
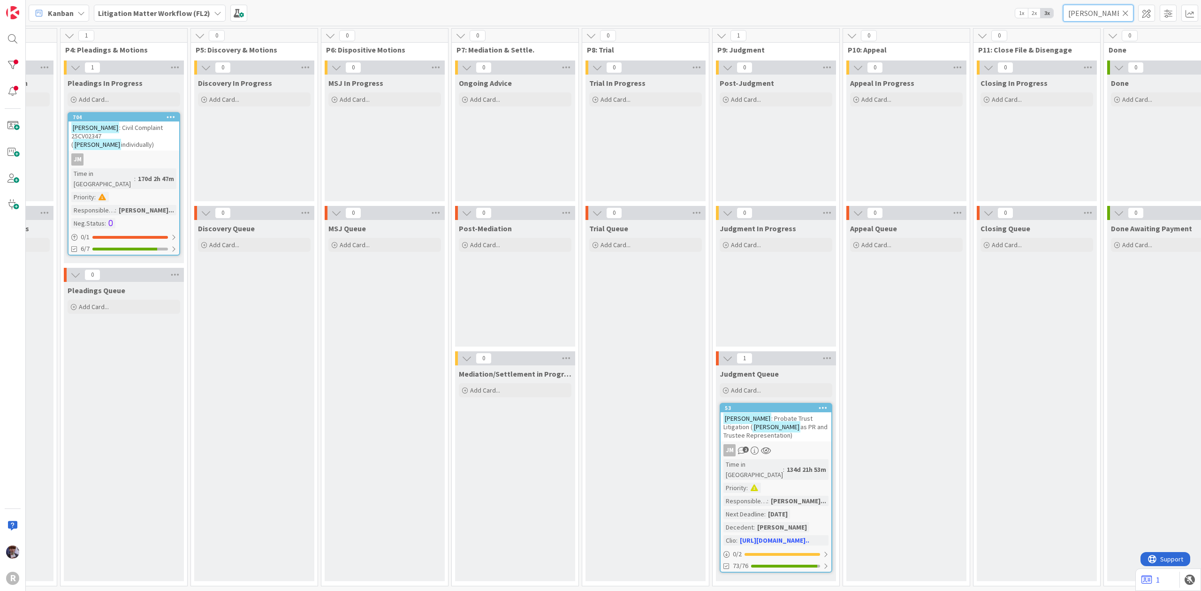
scroll to position [0, 576]
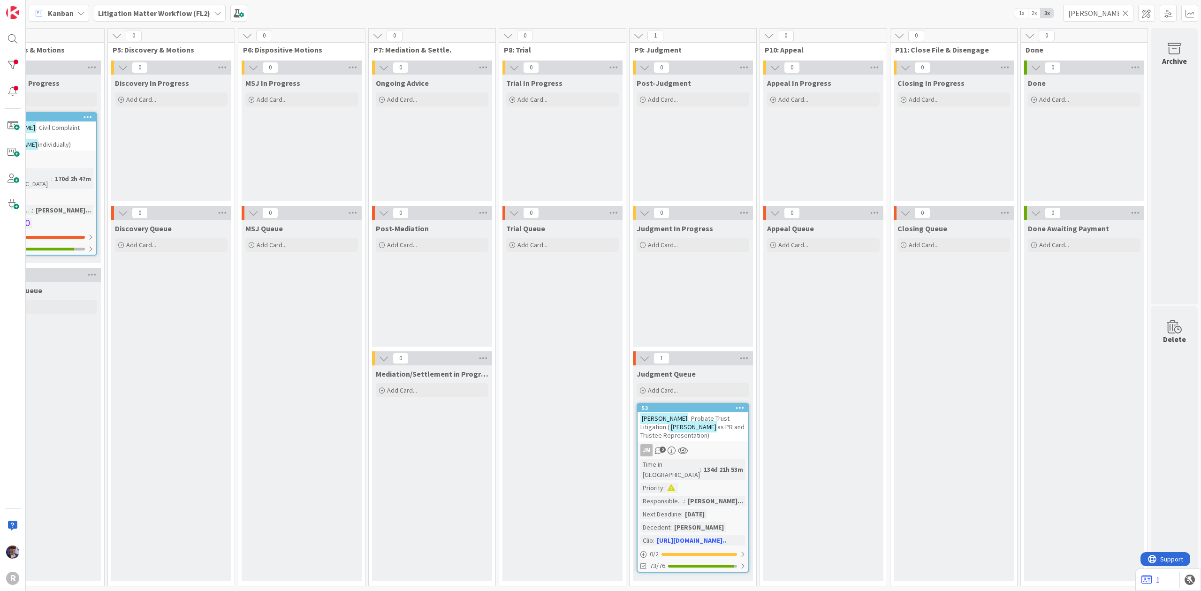
click at [695, 426] on span "as PR and Trustee Representation)" at bounding box center [692, 431] width 104 height 17
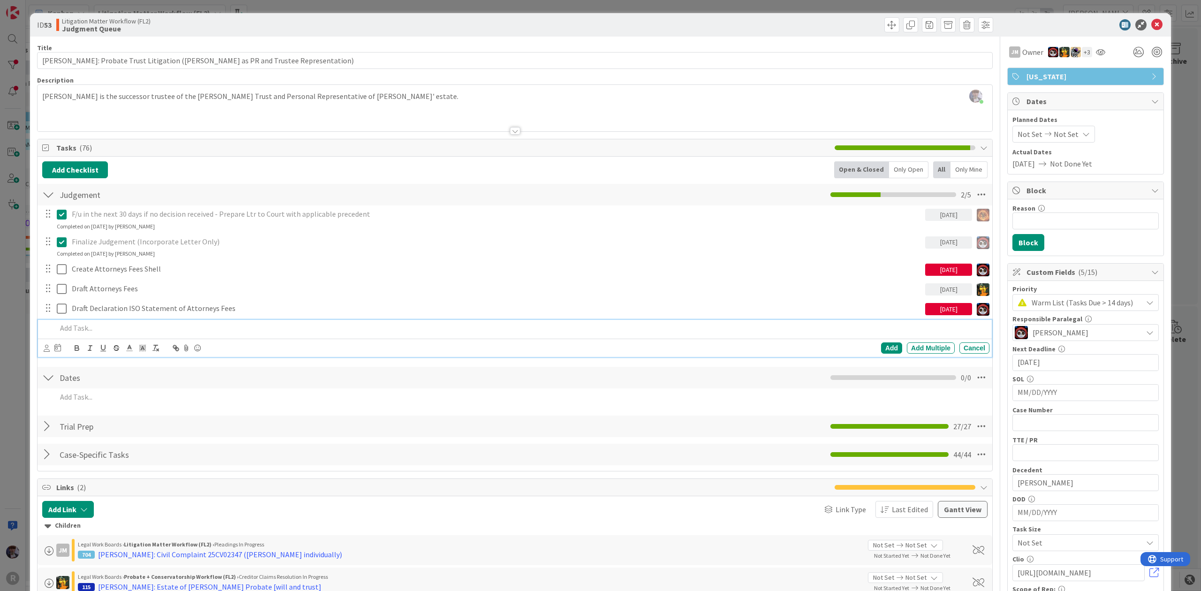
click at [89, 325] on p at bounding box center [521, 328] width 929 height 11
drag, startPoint x: 111, startPoint y: 327, endPoint x: -165, endPoint y: 361, distance: 278.5
click at [0, 361] on html "R Kanban Litigation Matter Workflow (FL2) 1x 2x 3x [PERSON_NAME] 0 New Card Cre…" at bounding box center [600, 295] width 1201 height 591
click at [57, 327] on p "ull & consolidate all matters' attorneys fees & expenses from 2023 to current -…" at bounding box center [521, 328] width 929 height 11
click at [419, 329] on p "Pull & consolidate all matters' attorneys fees & expenses from 2023 to current …" at bounding box center [521, 328] width 929 height 11
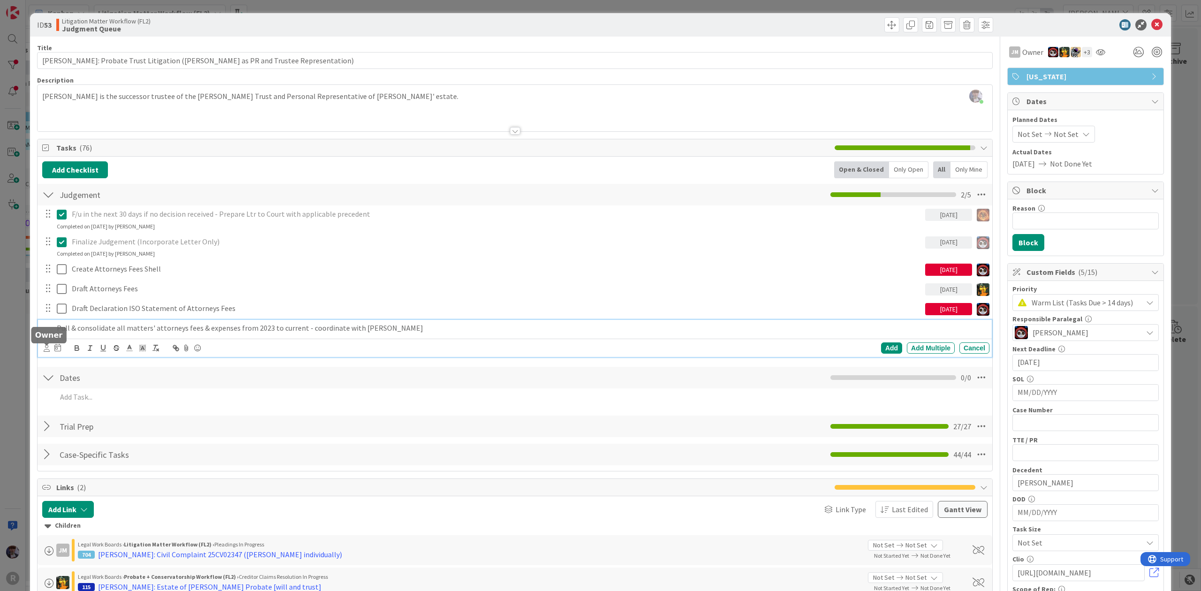
click at [47, 349] on icon at bounding box center [47, 348] width 6 height 7
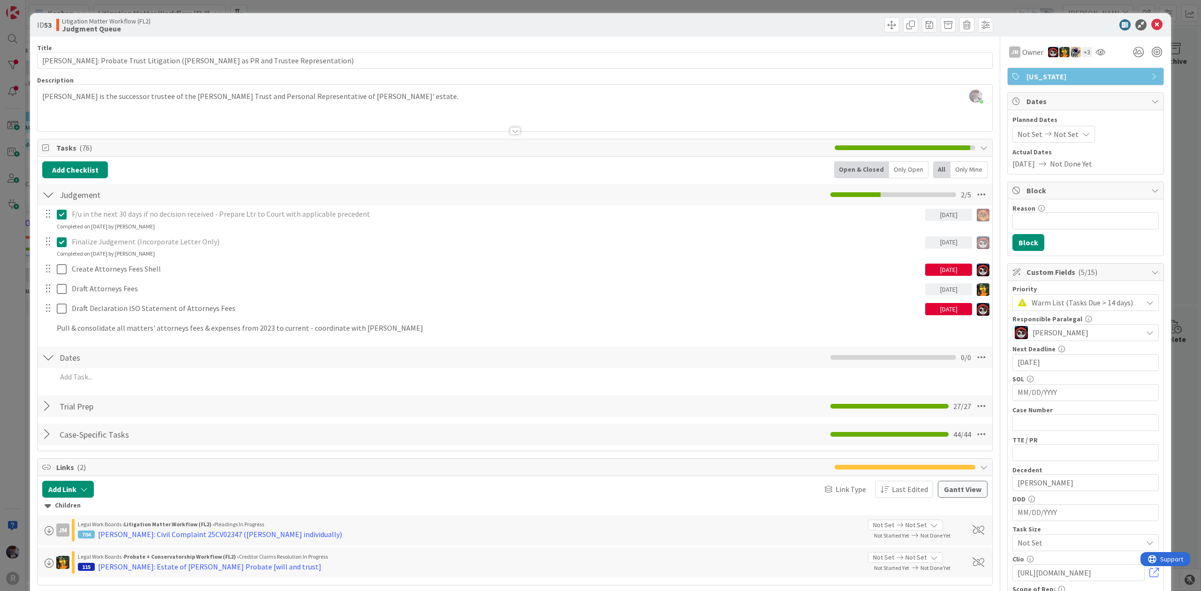
click at [0, 0] on span "[PERSON_NAME]" at bounding box center [0, 0] width 0 height 0
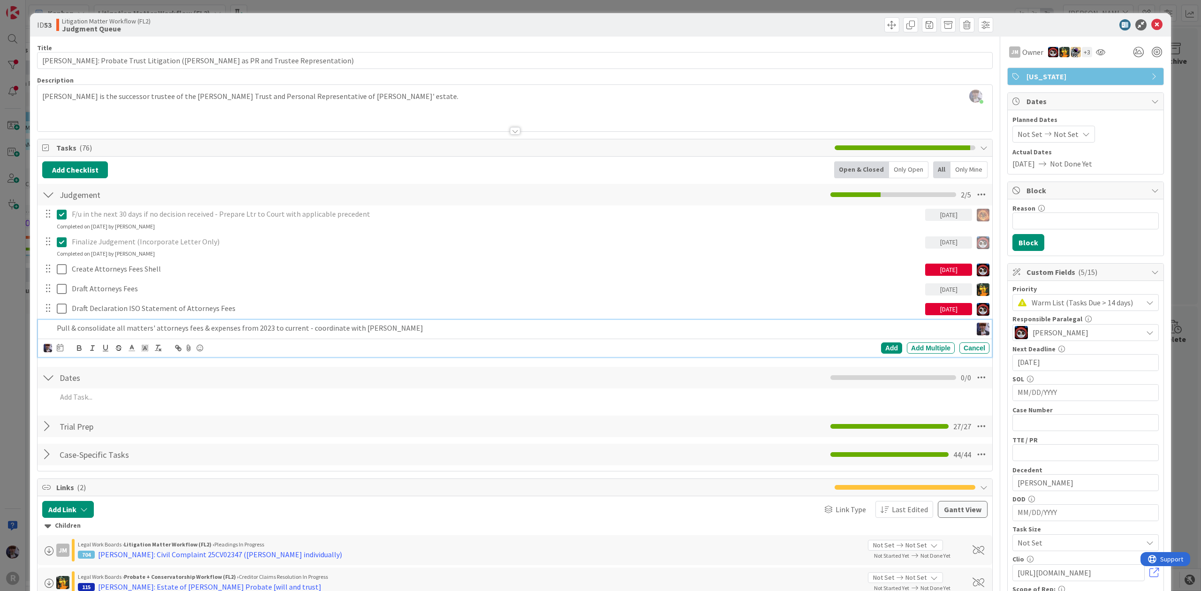
click at [62, 325] on p "Pull & consolidate all matters' attorneys fees & expenses from 2023 to current …" at bounding box center [513, 328] width 912 height 11
click at [60, 349] on icon at bounding box center [60, 348] width 7 height 8
click at [155, 464] on td "25" at bounding box center [150, 463] width 18 height 18
click at [162, 463] on td "26" at bounding box center [168, 463] width 18 height 18
click at [383, 334] on p "Pull & consolidate all matters' attorneys fees & expenses from 2023 to current …" at bounding box center [489, 328] width 865 height 11
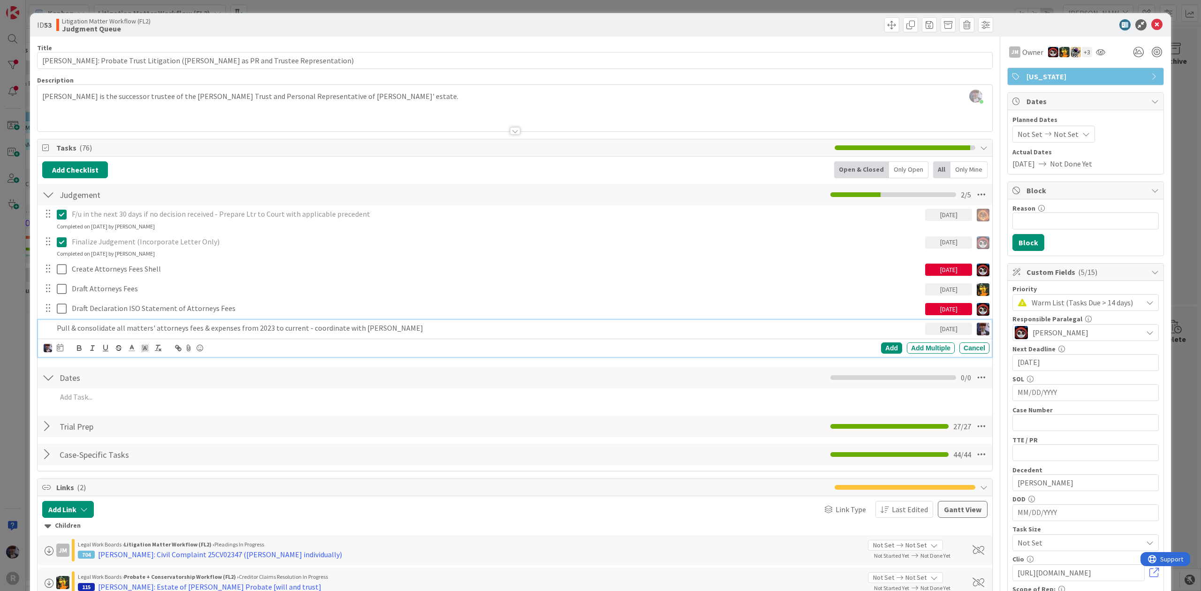
click at [884, 342] on div "[PERSON_NAME] [PERSON_NAME] [PERSON_NAME] [PERSON_NAME] [PERSON_NAME] [PERSON_N…" at bounding box center [515, 348] width 954 height 18
click at [884, 349] on div "Add" at bounding box center [891, 348] width 21 height 11
click at [1112, 303] on span "Warm List (Tasks Due > 14 days)" at bounding box center [1085, 302] width 106 height 13
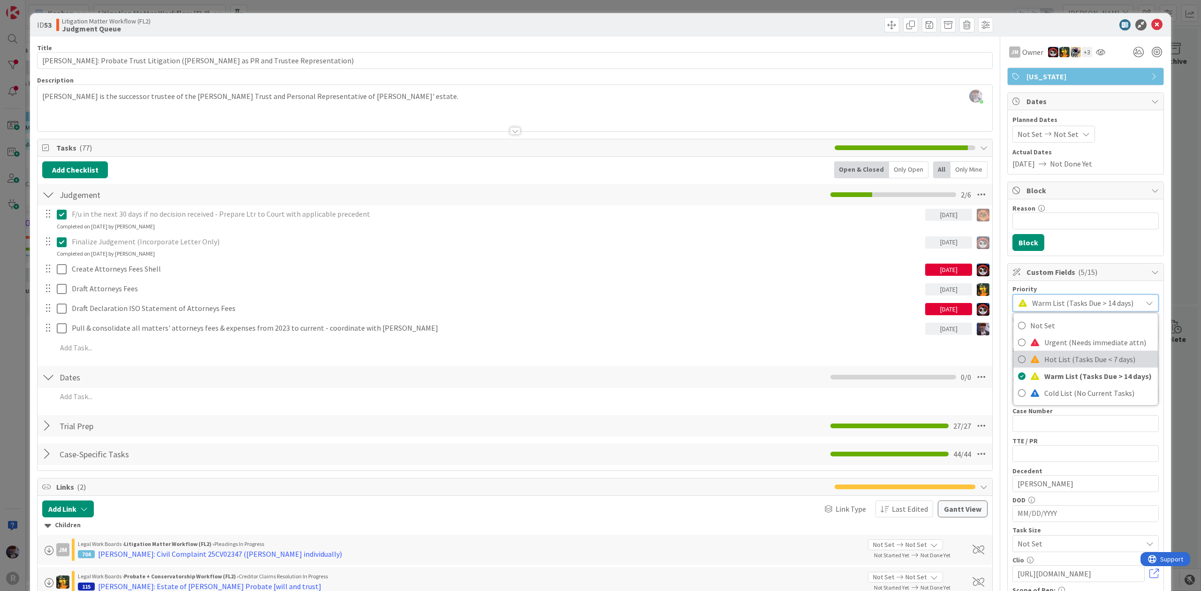
click at [1073, 357] on span "Hot List (Tasks Due < 7 days)" at bounding box center [1098, 359] width 109 height 14
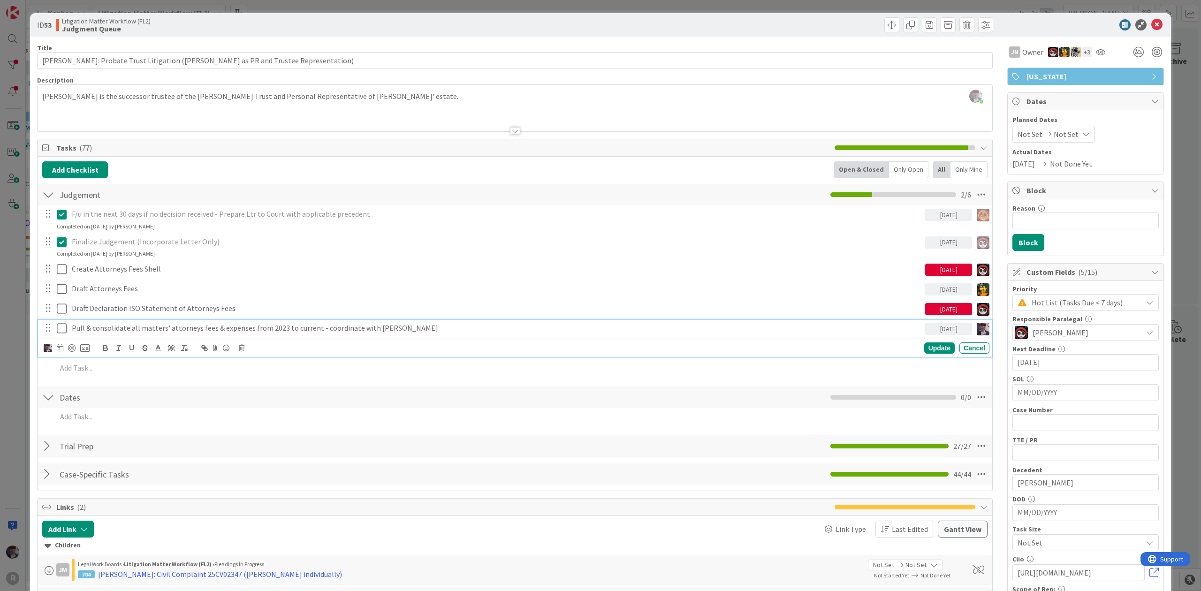
click at [122, 332] on p "Pull & consolidate all matters' attorneys fees & expenses from 2023 to current …" at bounding box center [497, 328] width 850 height 11
click at [73, 351] on div at bounding box center [72, 348] width 8 height 8
click at [87, 351] on icon at bounding box center [84, 348] width 9 height 8
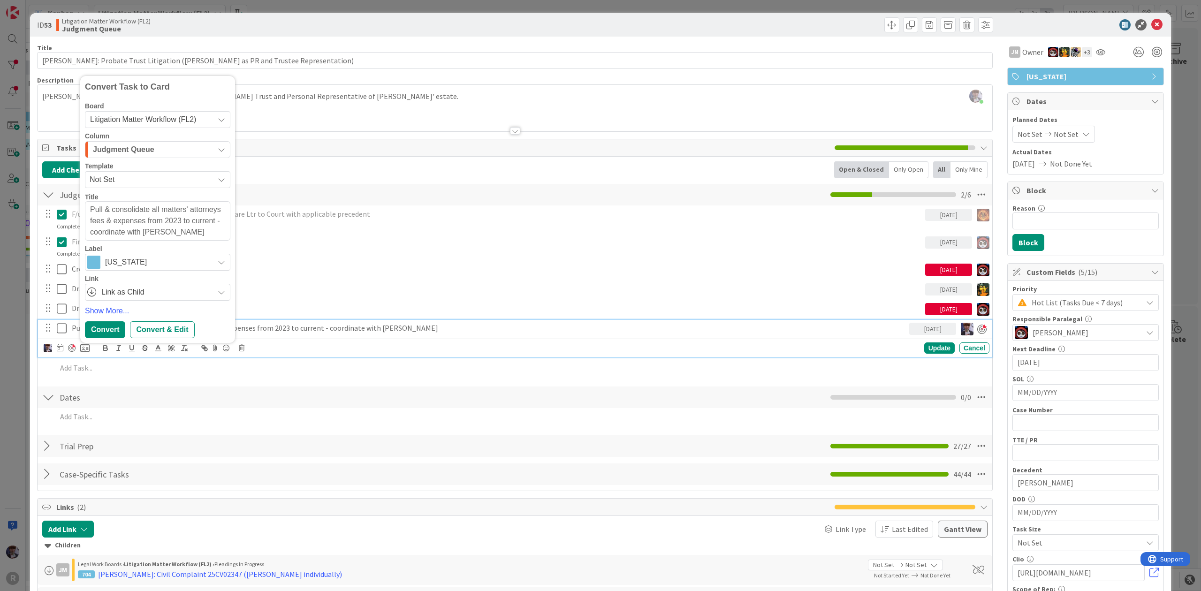
click at [171, 125] on span "Litigation Matter Workflow (FL2)" at bounding box center [149, 119] width 119 height 13
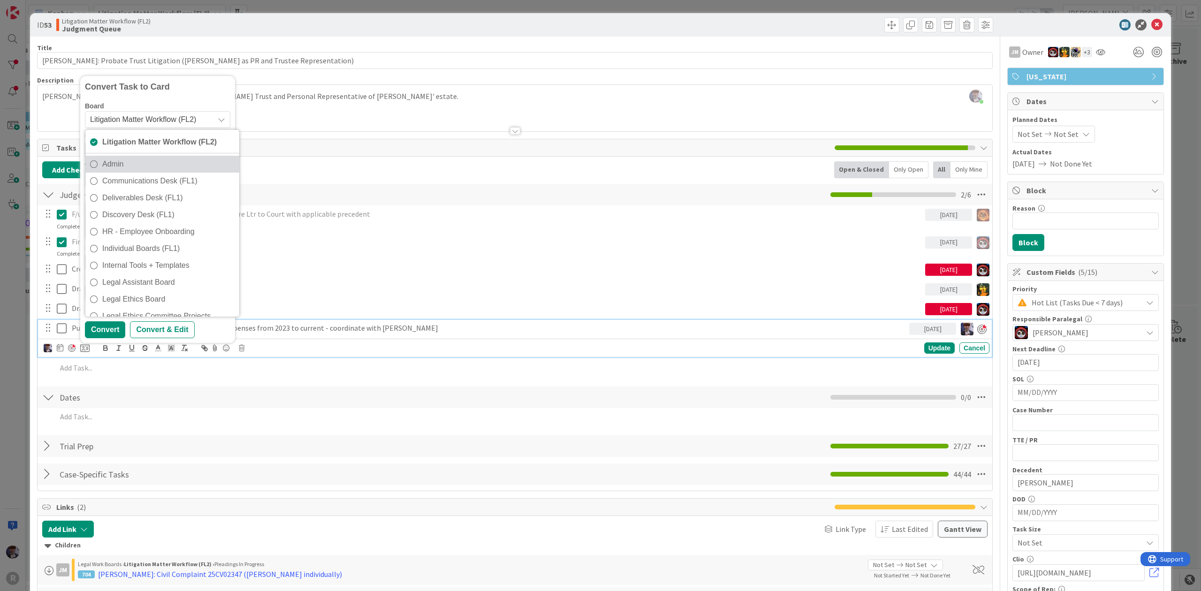
click at [147, 172] on link "Admin" at bounding box center [162, 163] width 154 height 17
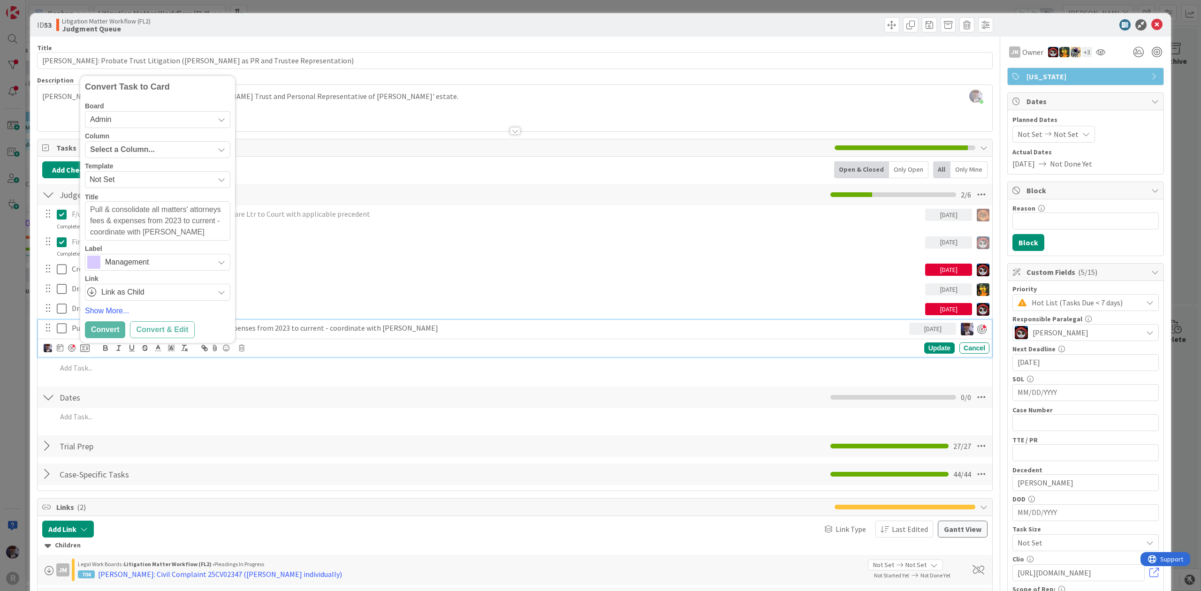
click at [151, 146] on span "Select a Column..." at bounding box center [122, 150] width 65 height 12
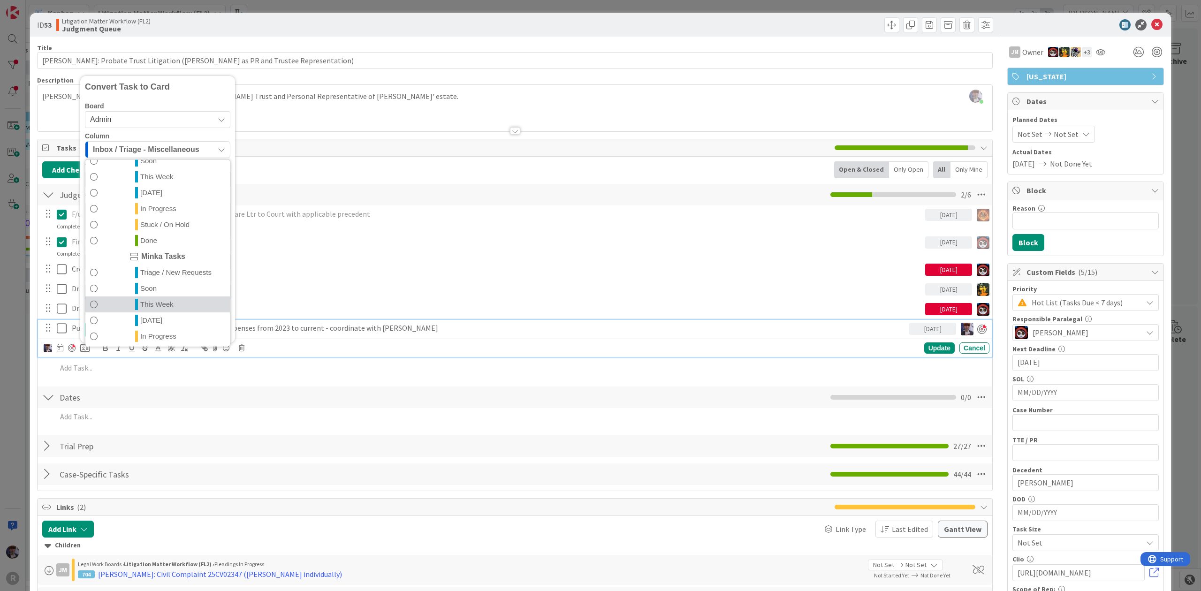
scroll to position [220, 0]
click at [169, 305] on span "In Progress" at bounding box center [158, 302] width 36 height 11
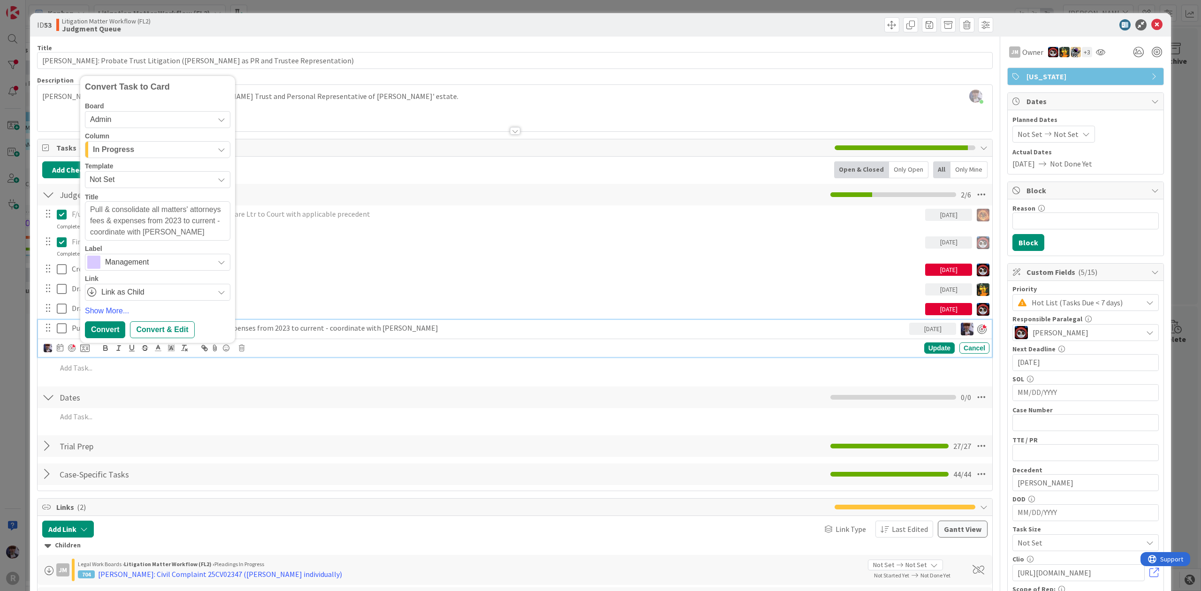
click at [155, 259] on span "Management" at bounding box center [157, 262] width 104 height 13
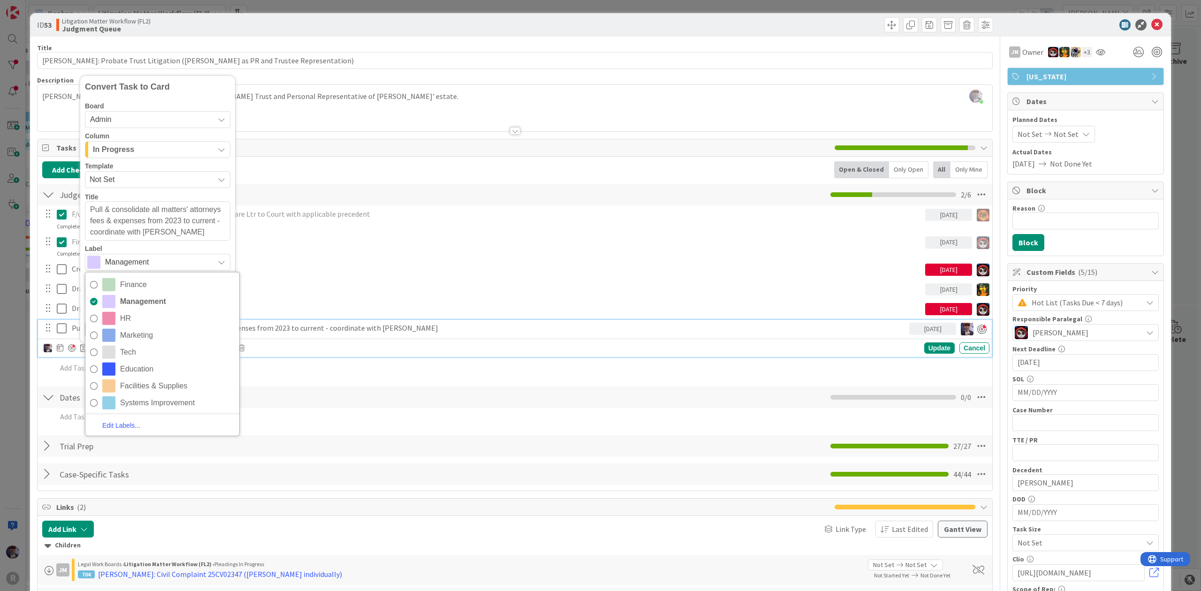
click at [145, 277] on link "Finance" at bounding box center [162, 284] width 154 height 17
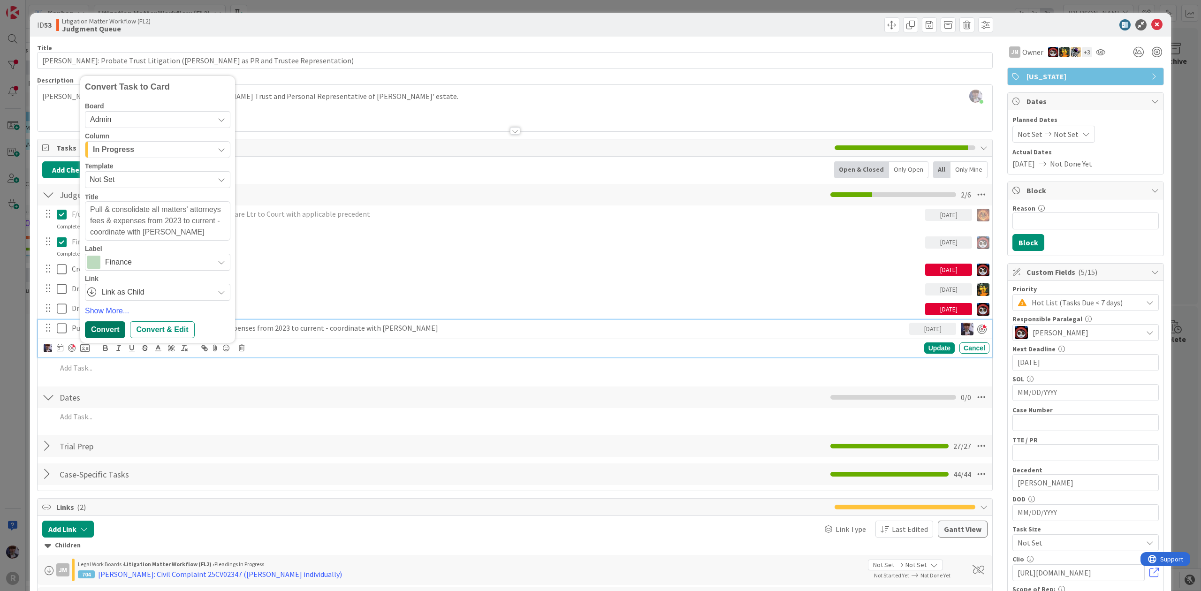
click at [99, 333] on div "Convert" at bounding box center [105, 329] width 40 height 17
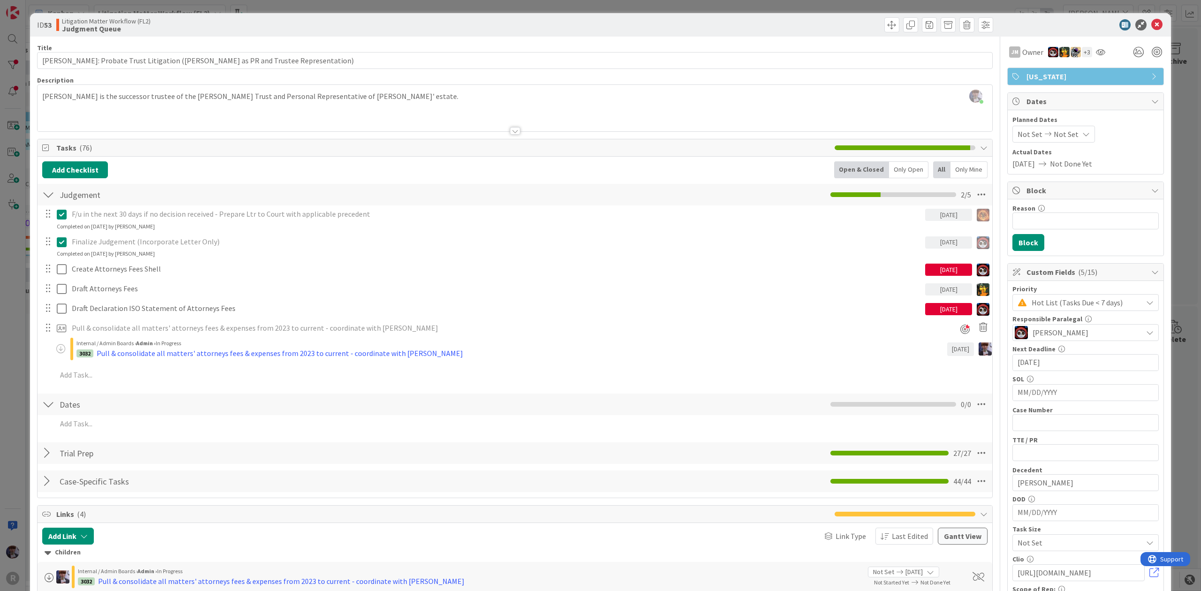
click at [1178, 129] on div "ID 53 Litigation Matter Workflow (FL2) Judgment Queue Title 70 / 128 [PERSON_NA…" at bounding box center [600, 295] width 1201 height 591
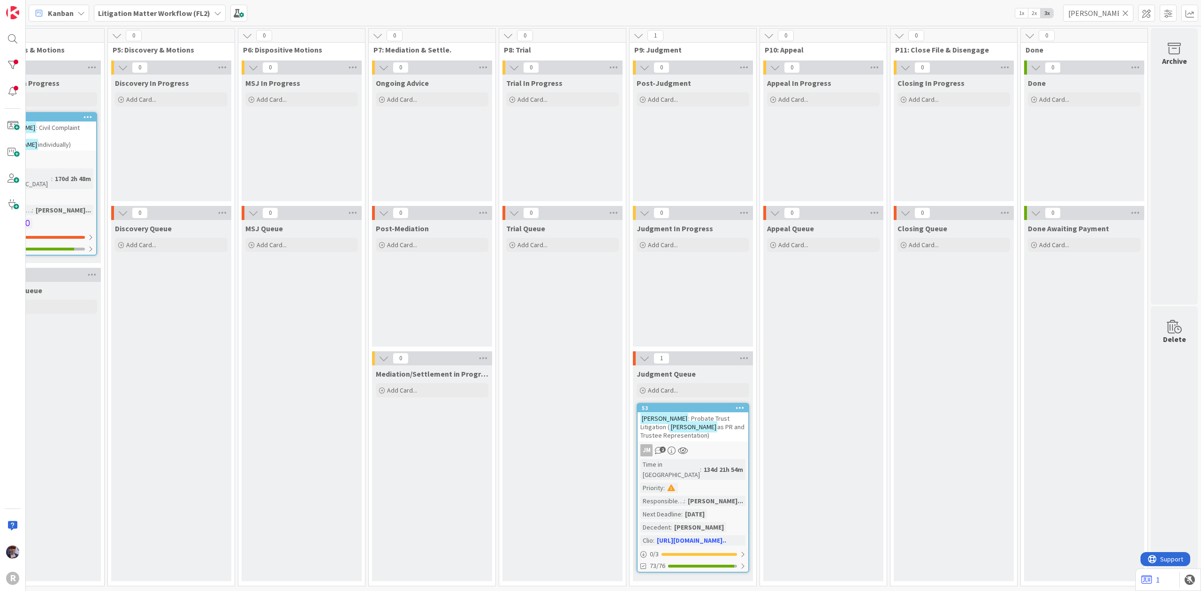
click at [135, 20] on div "Litigation Matter Workflow (FL2)" at bounding box center [160, 13] width 132 height 17
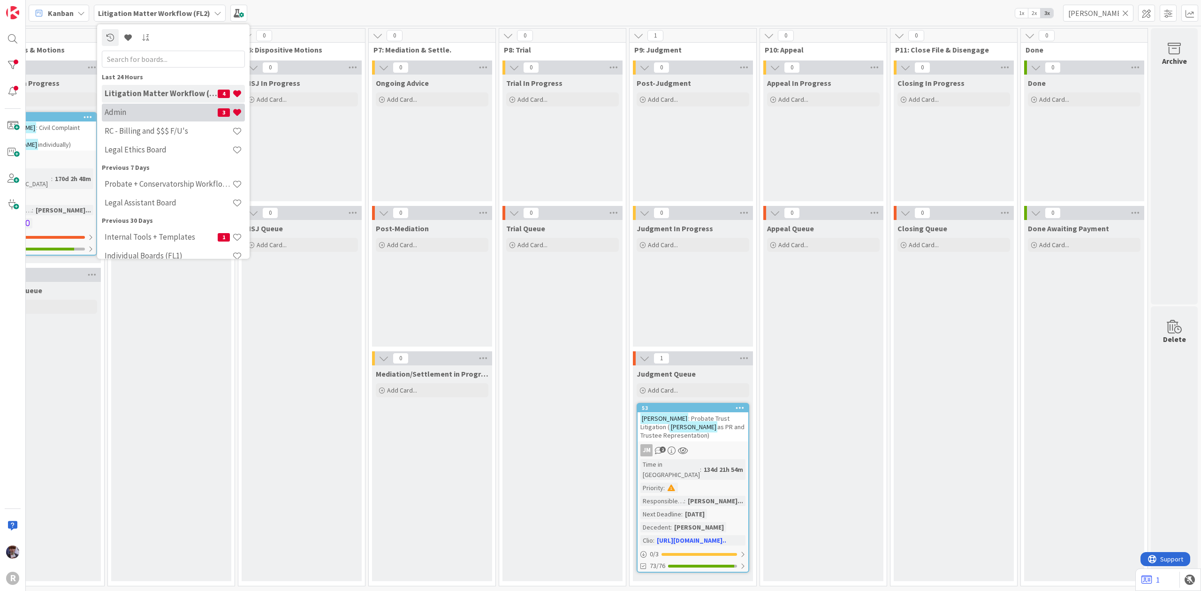
click at [143, 106] on div "Admin 3" at bounding box center [173, 112] width 143 height 18
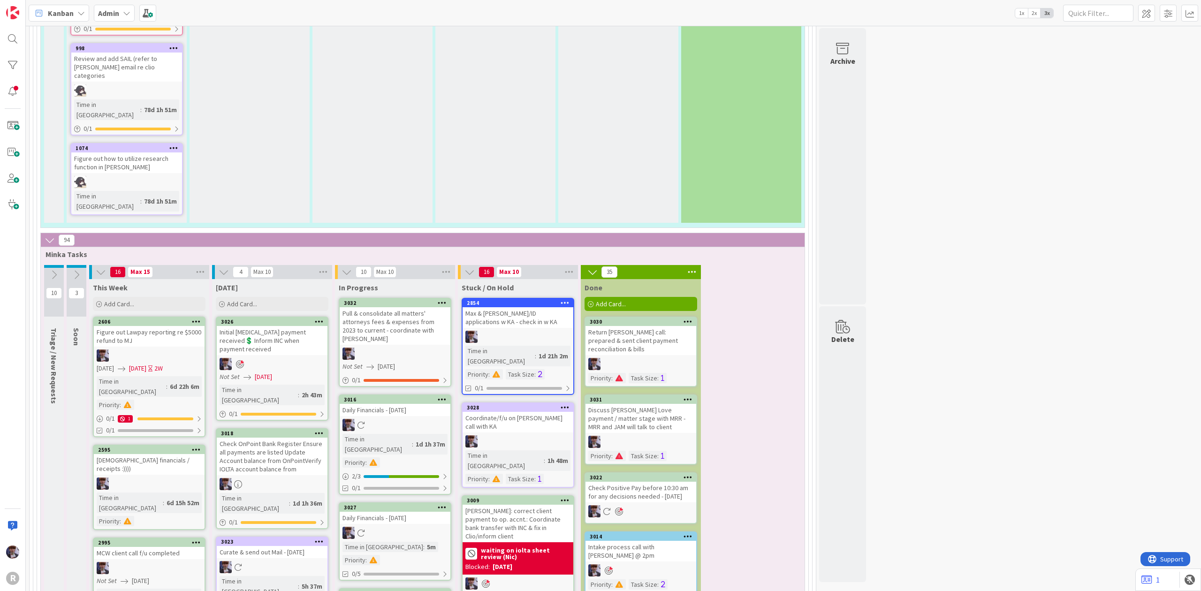
scroll to position [1733, 0]
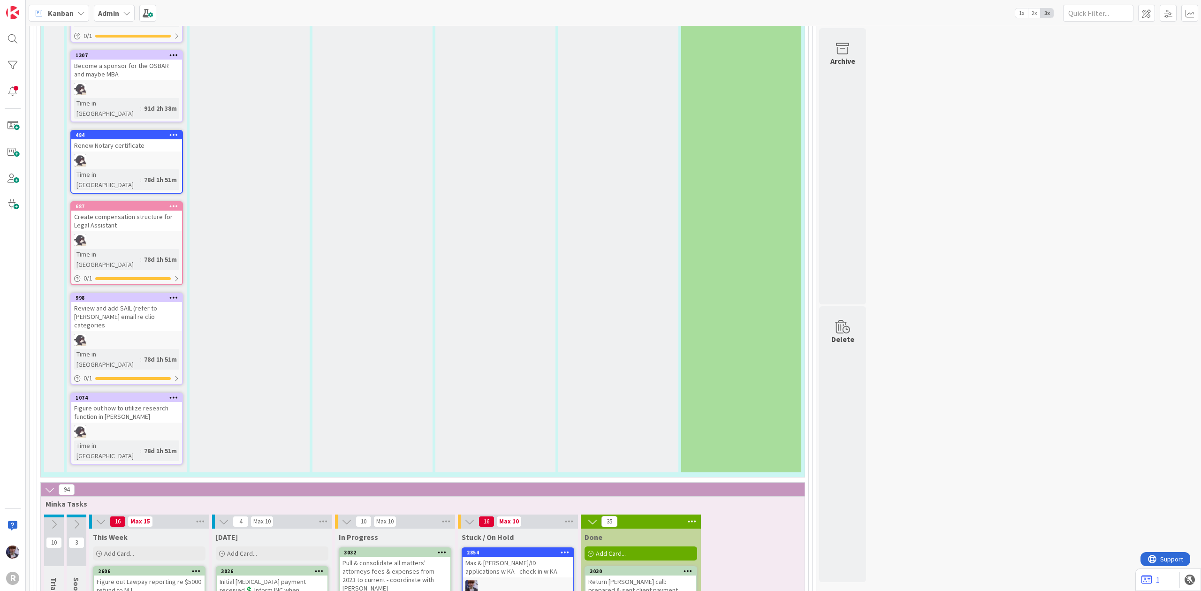
click at [444, 549] on icon at bounding box center [442, 552] width 9 height 7
click at [394, 557] on div "Pull & consolidate all matters' attorneys fees & expenses from 2023 to current …" at bounding box center [395, 576] width 111 height 38
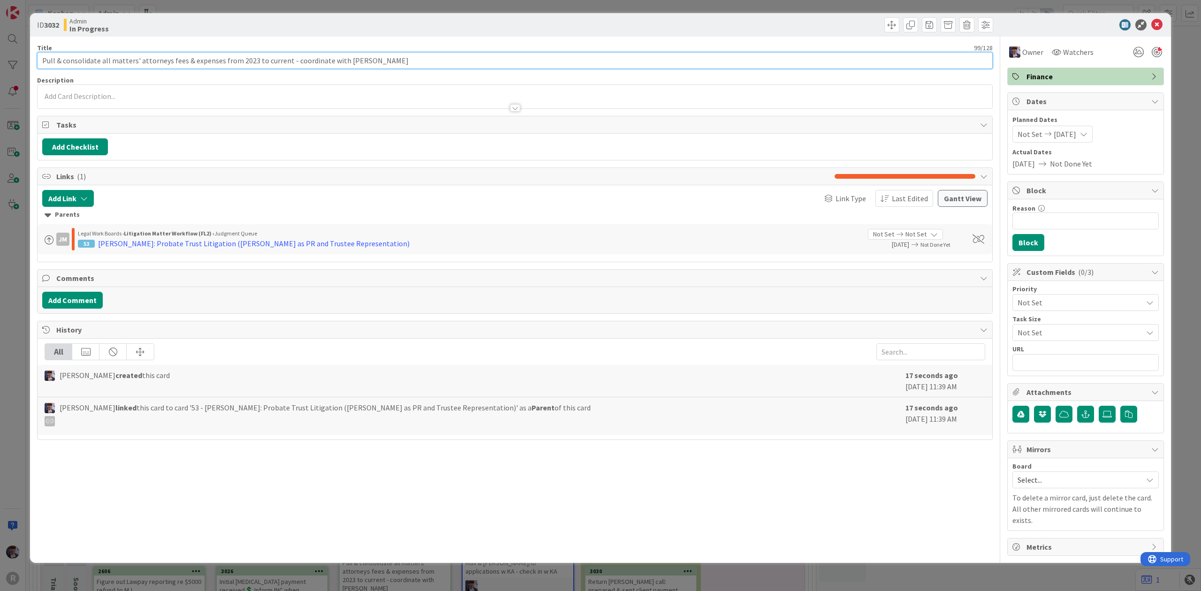
click at [43, 56] on input "Pull & consolidate all matters' attorneys fees & expenses from 2023 to current …" at bounding box center [515, 60] width 956 height 17
click at [10, 234] on div "ID 3032 Admin In Progress Title 105 / 128 [PERSON_NAME]: Pull & consolidate all…" at bounding box center [600, 295] width 1201 height 591
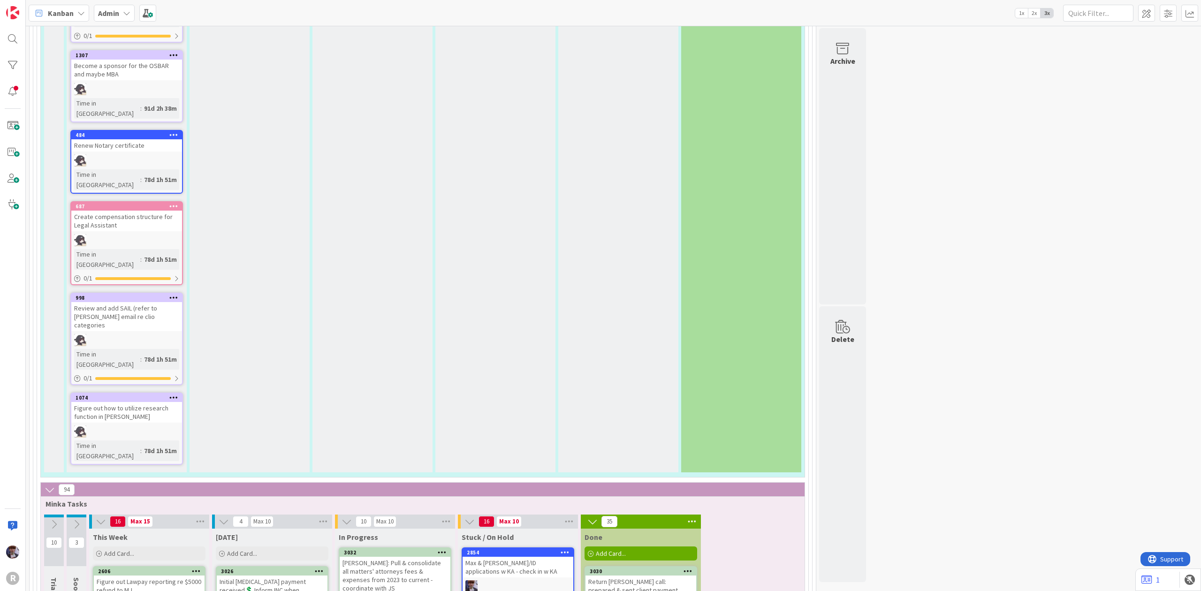
click at [367, 557] on div "[PERSON_NAME]: Pull & consolidate all matters' attorneys fees & expenses from 2…" at bounding box center [395, 576] width 111 height 38
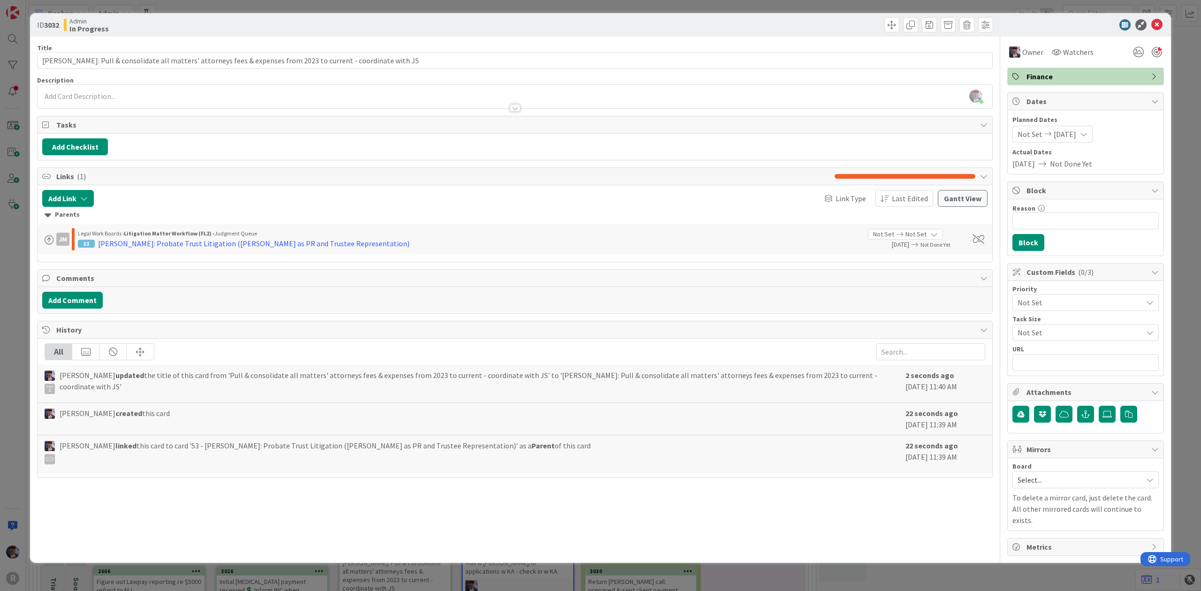
click at [1124, 299] on span "Not Set" at bounding box center [1078, 302] width 120 height 13
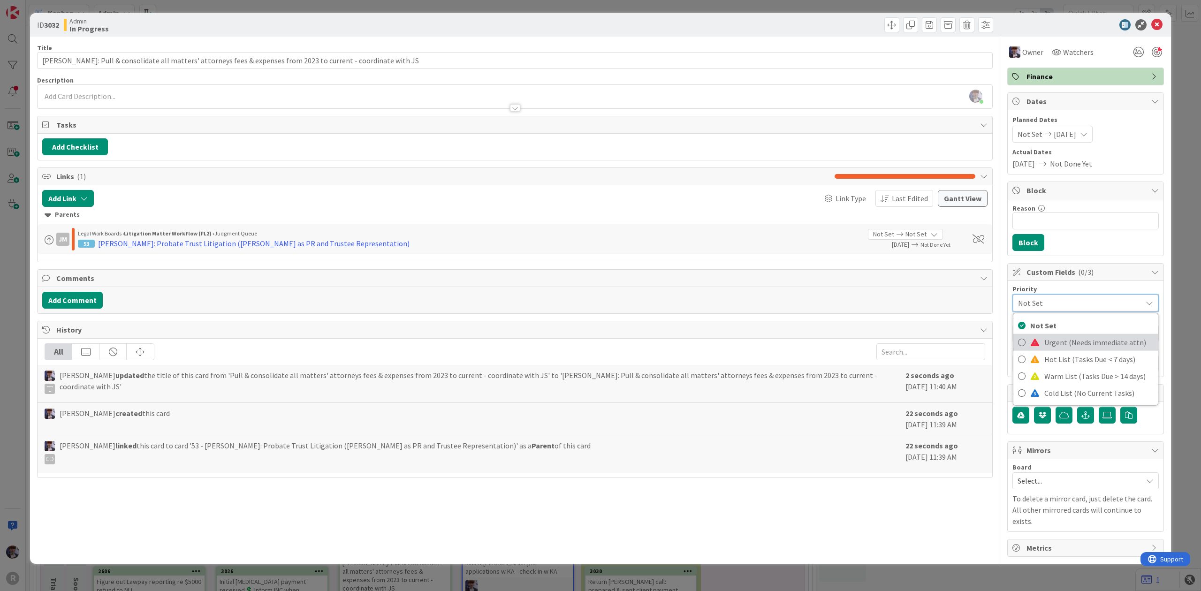
click at [1091, 343] on span "Urgent (Needs immediate attn)" at bounding box center [1098, 342] width 109 height 14
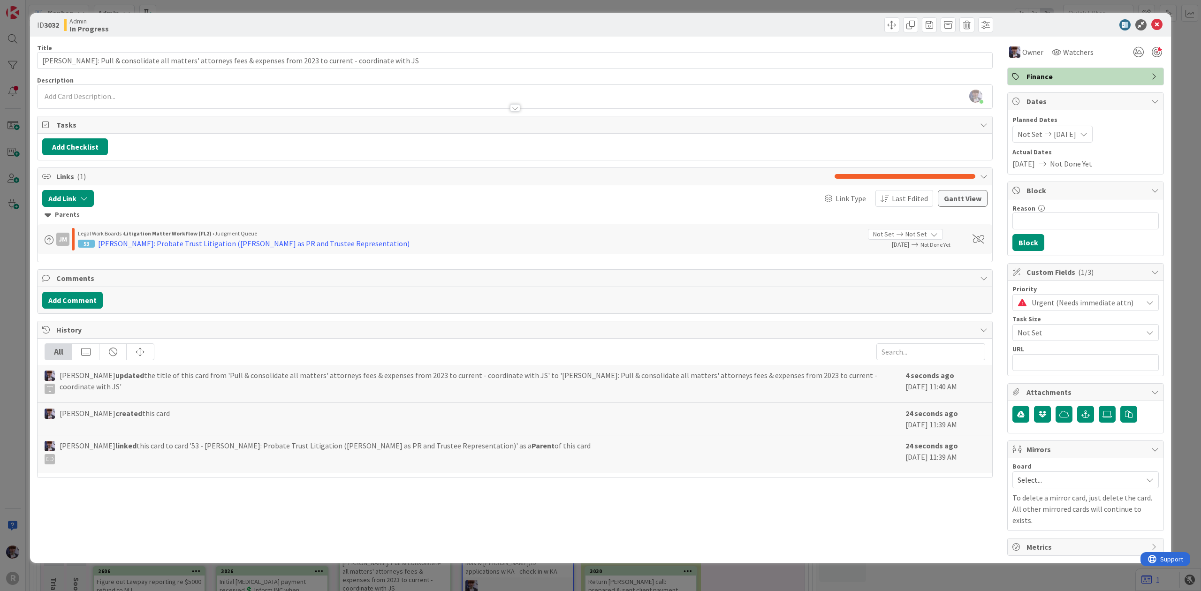
click at [1093, 328] on span "Not Set" at bounding box center [1078, 332] width 120 height 13
click at [1098, 308] on span "Urgent (Needs immediate attn)" at bounding box center [1085, 302] width 106 height 13
click at [1075, 357] on span "Hot List (Tasks Due < 7 days)" at bounding box center [1098, 359] width 109 height 14
click at [1090, 330] on span "Not Set" at bounding box center [1078, 332] width 120 height 13
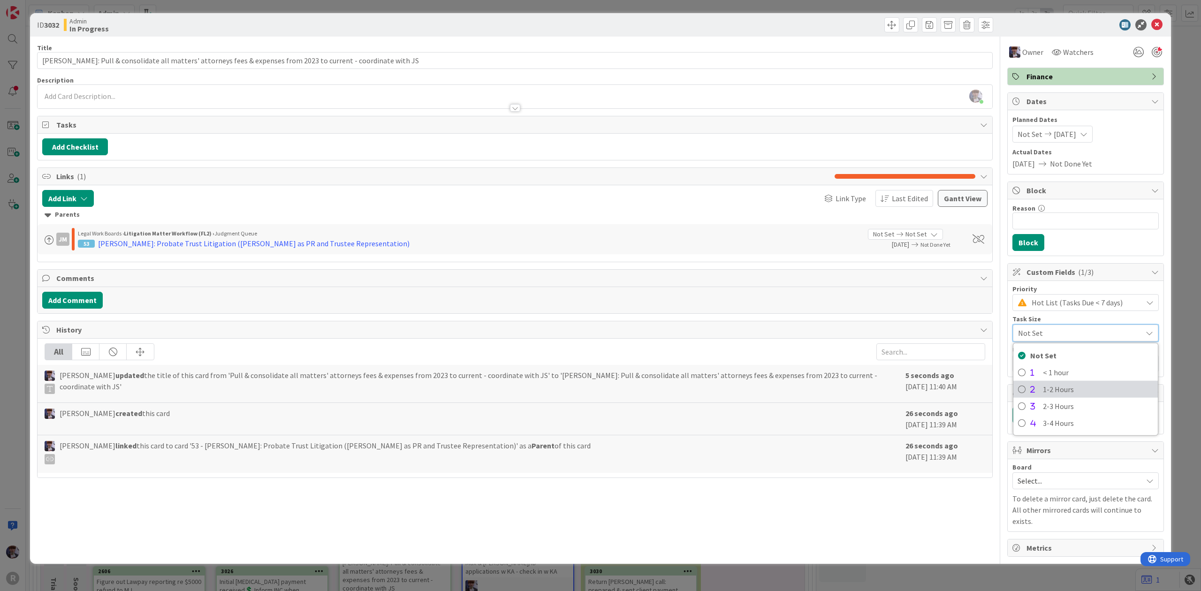
click at [1070, 389] on span "1-2 Hours" at bounding box center [1098, 389] width 110 height 14
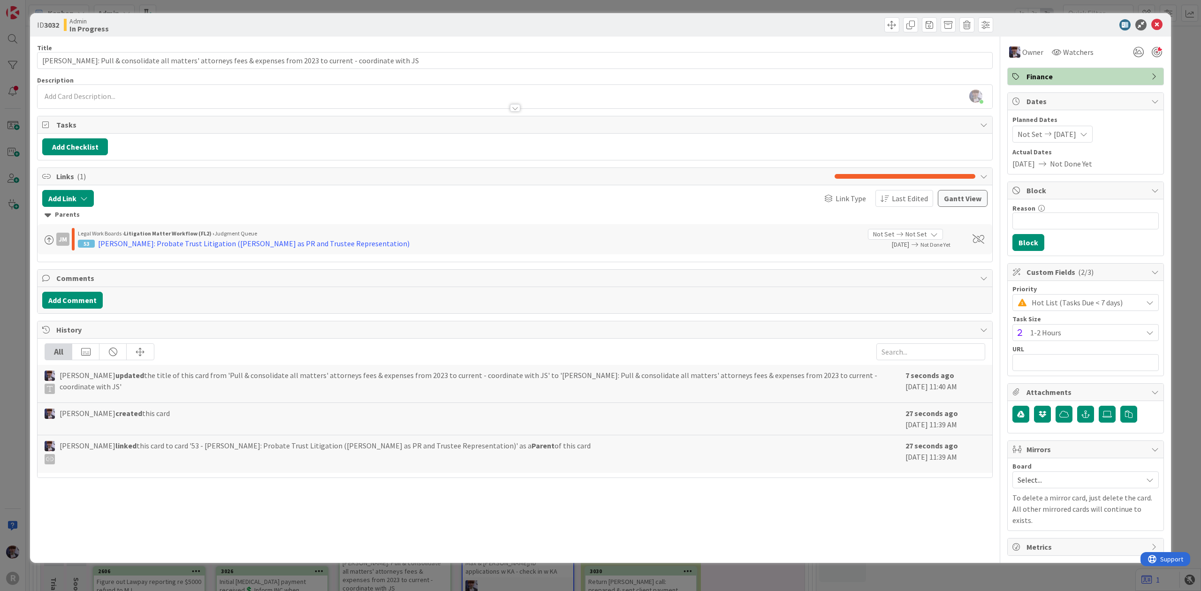
click at [1183, 256] on div "ID 3032 Admin In Progress Title 105 / 128 [PERSON_NAME]: Pull & consolidate all…" at bounding box center [600, 295] width 1201 height 591
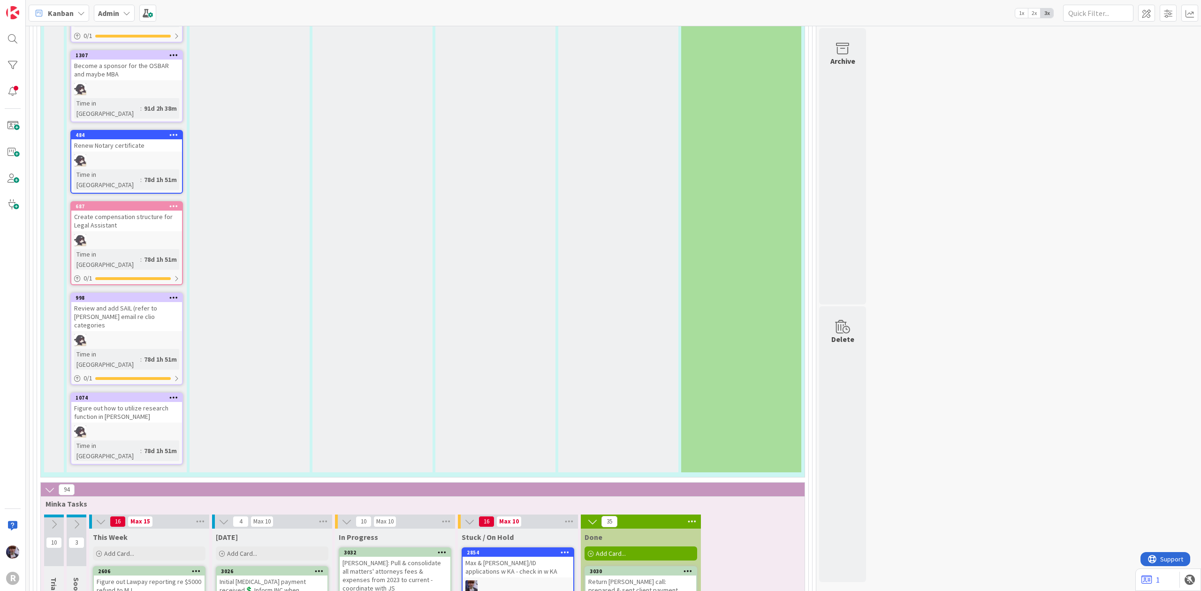
click at [276, 529] on div "[DATE] Add Card..." at bounding box center [272, 546] width 120 height 34
click at [273, 547] on div "Add Card..." at bounding box center [272, 554] width 113 height 14
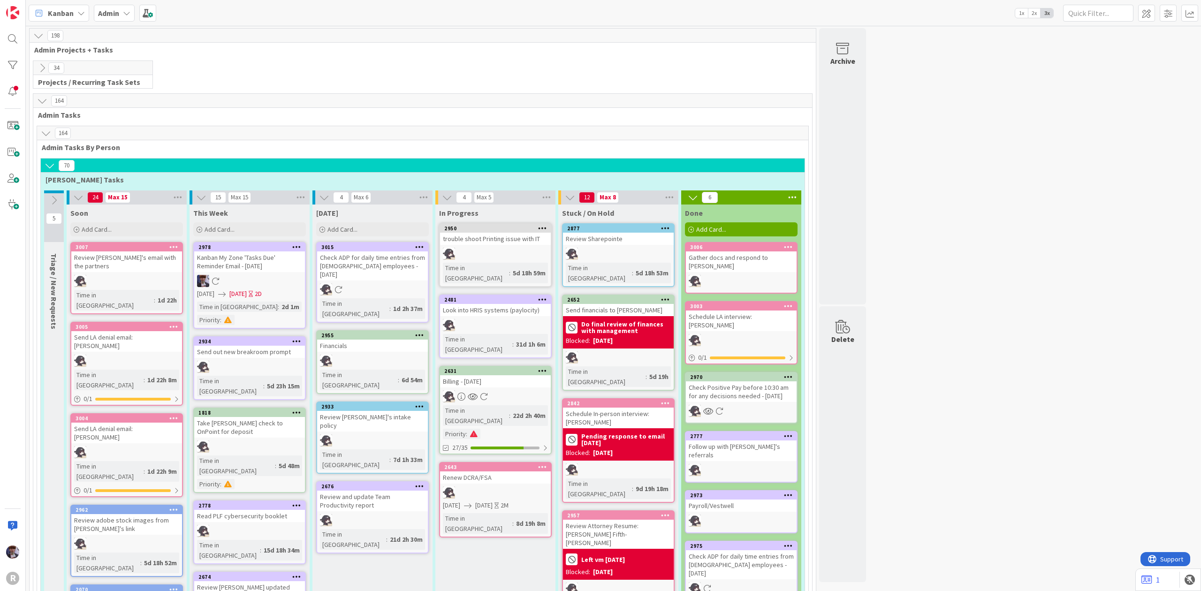
click at [44, 67] on icon at bounding box center [42, 68] width 10 height 10
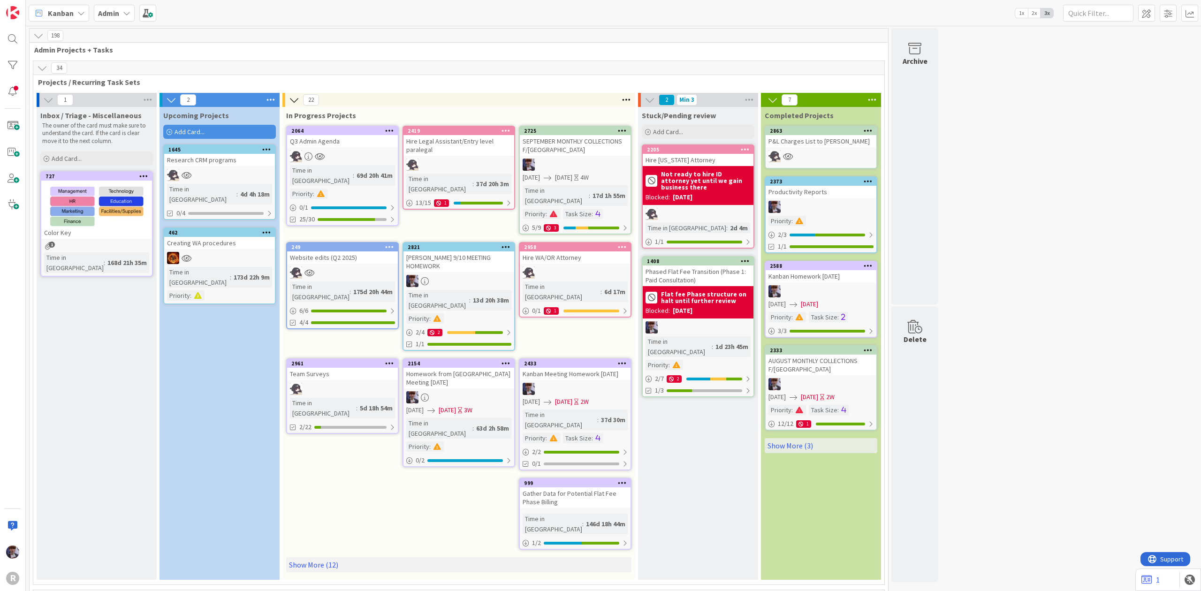
click at [229, 137] on div "Add Card..." at bounding box center [219, 132] width 113 height 14
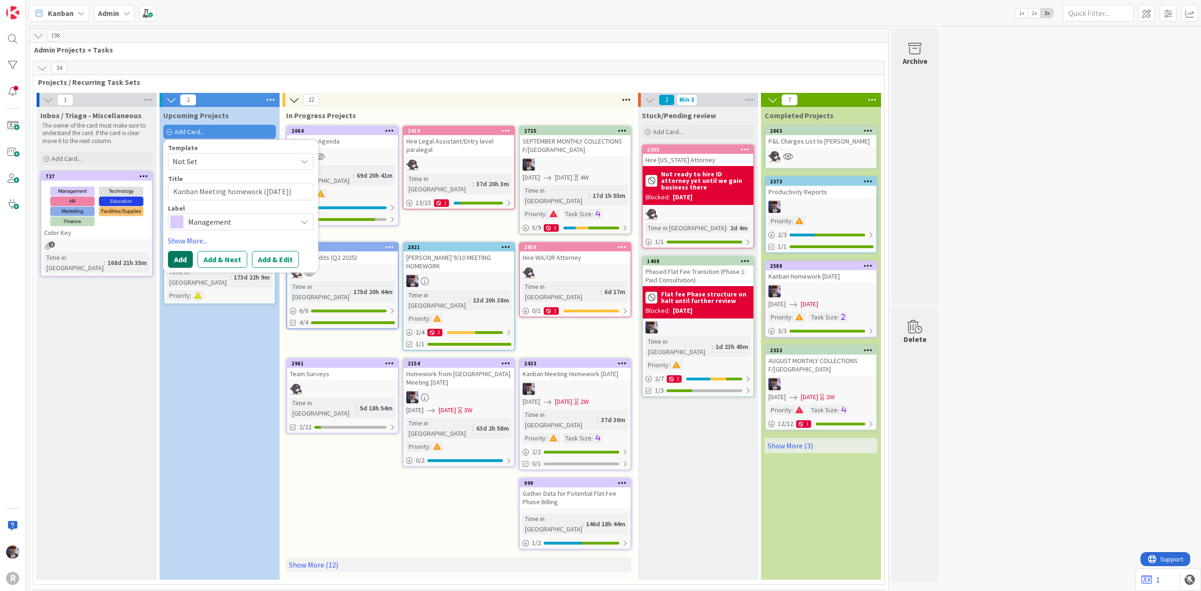
click at [190, 257] on button "Add" at bounding box center [180, 259] width 25 height 17
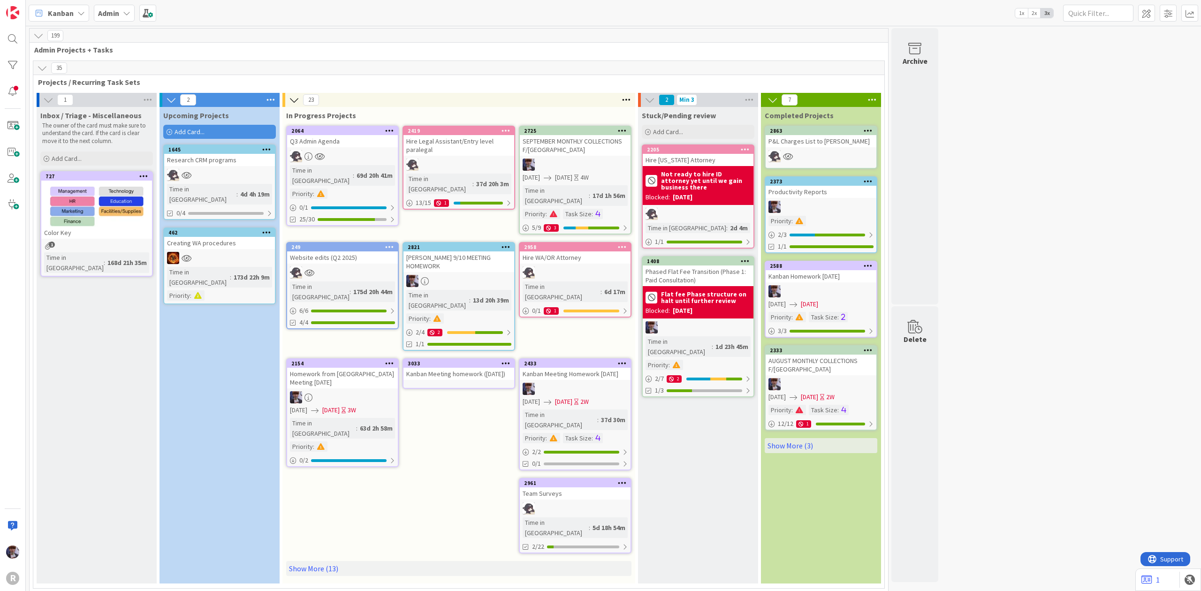
click at [449, 368] on div "Kanban Meeting homework ([DATE])" at bounding box center [458, 374] width 111 height 12
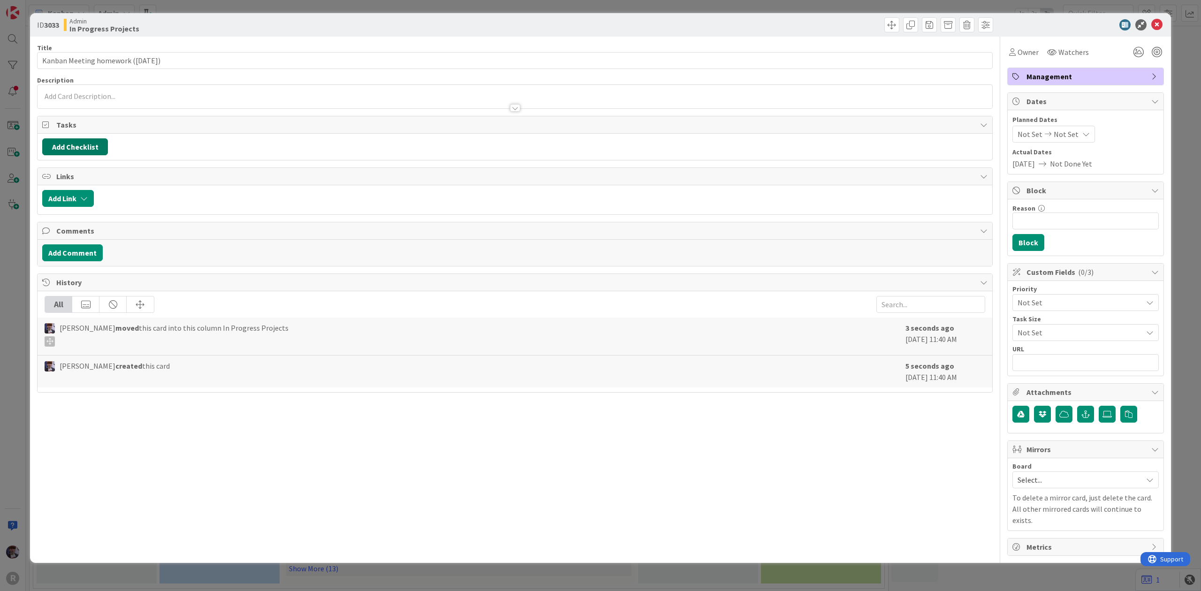
click at [71, 151] on button "Add Checklist" at bounding box center [75, 146] width 66 height 17
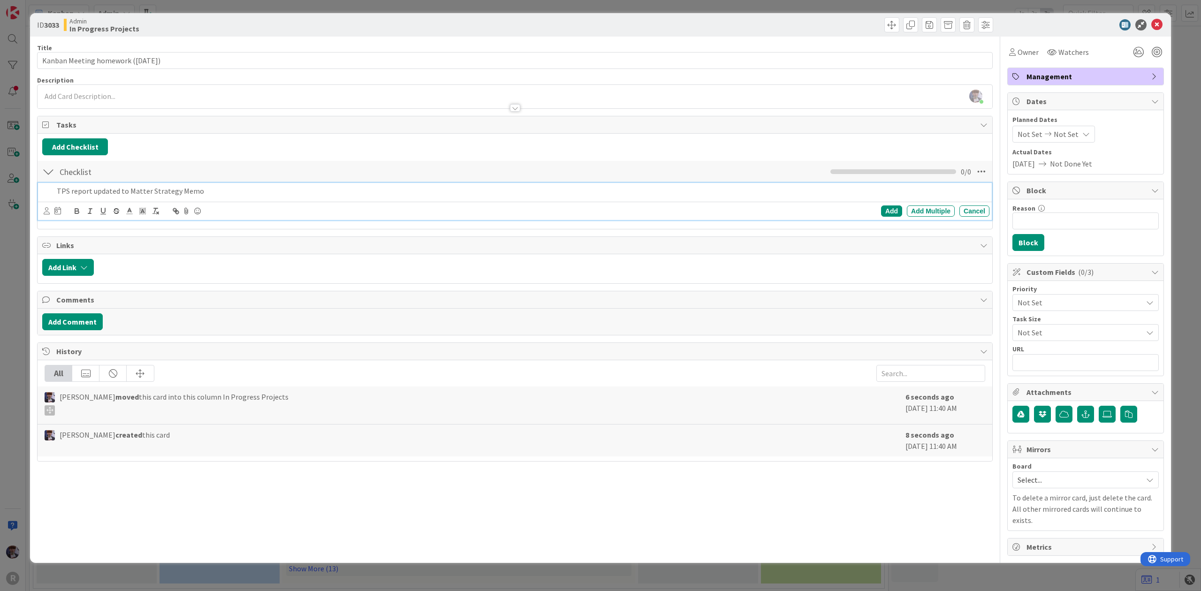
click at [47, 216] on div at bounding box center [47, 211] width 6 height 10
click at [86, 286] on span "[PERSON_NAME]" at bounding box center [108, 286] width 62 height 14
click at [59, 213] on icon at bounding box center [60, 211] width 7 height 8
click at [139, 325] on td "24" at bounding box center [131, 326] width 18 height 18
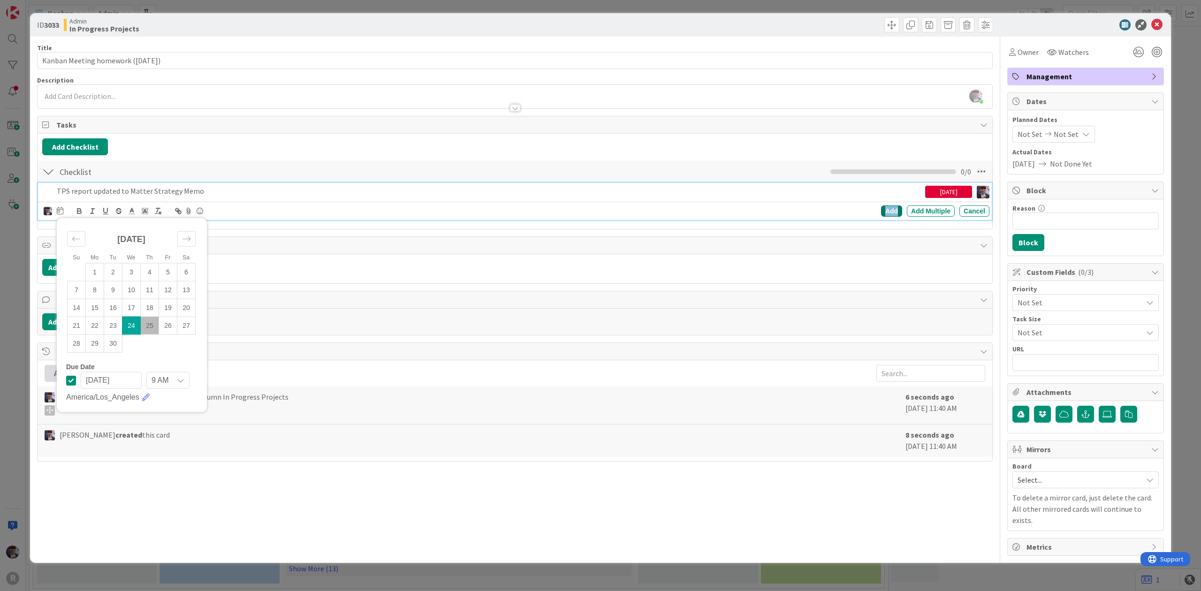
click at [891, 214] on div "Add" at bounding box center [891, 211] width 21 height 11
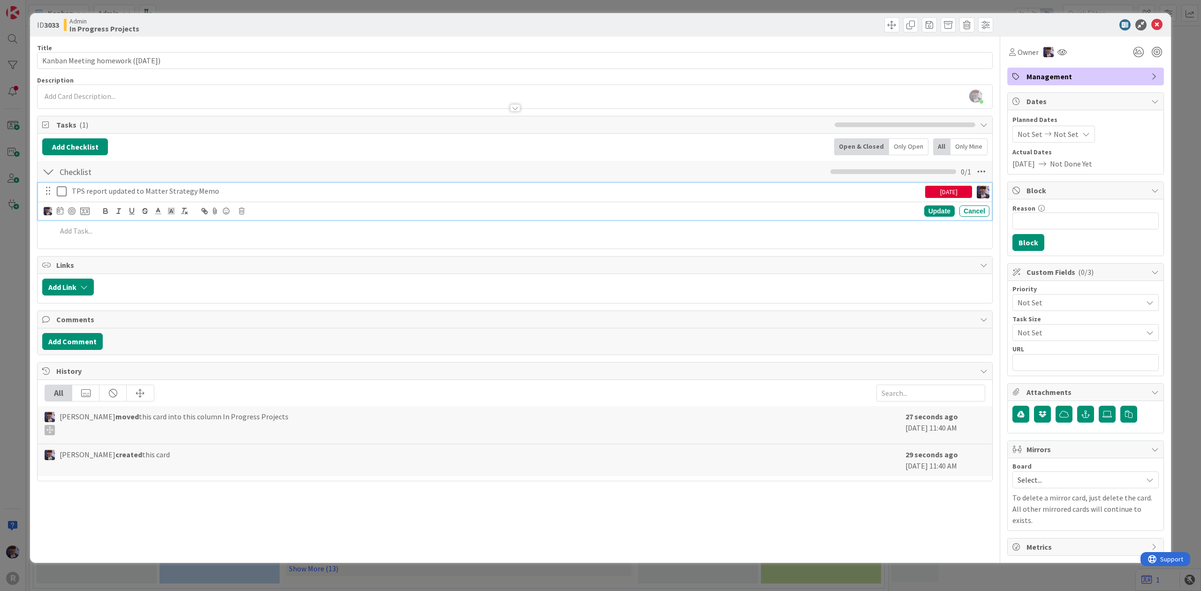
click at [252, 186] on div "TPS report updated to Matter Strategy Memo" at bounding box center [496, 191] width 857 height 16
click at [85, 214] on icon at bounding box center [84, 211] width 9 height 8
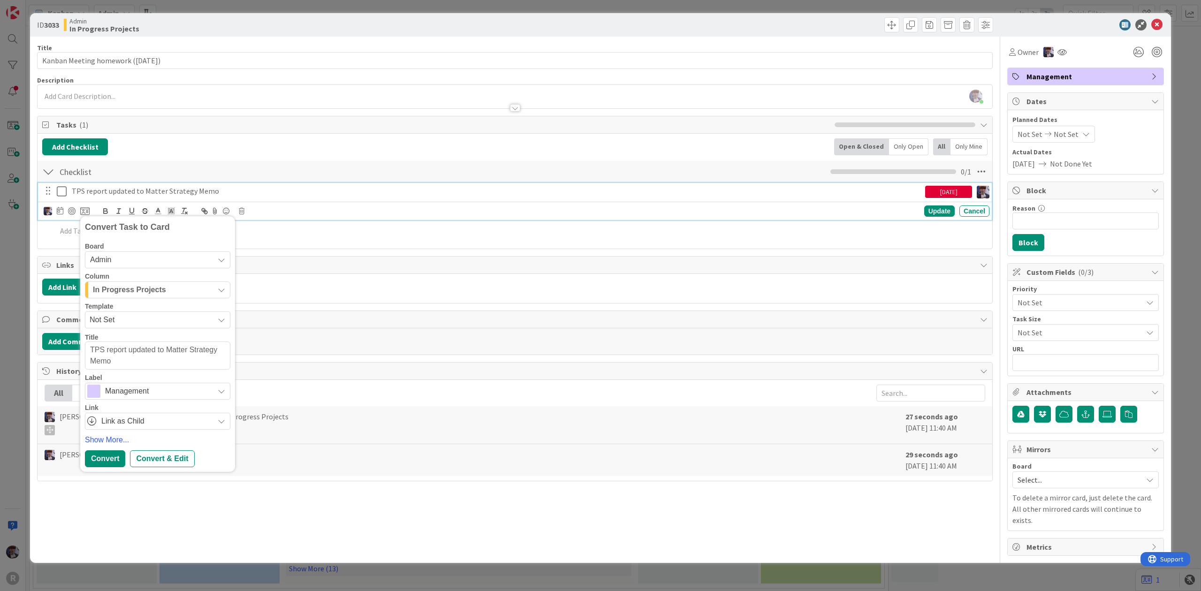
click at [175, 260] on span "Admin" at bounding box center [149, 259] width 119 height 13
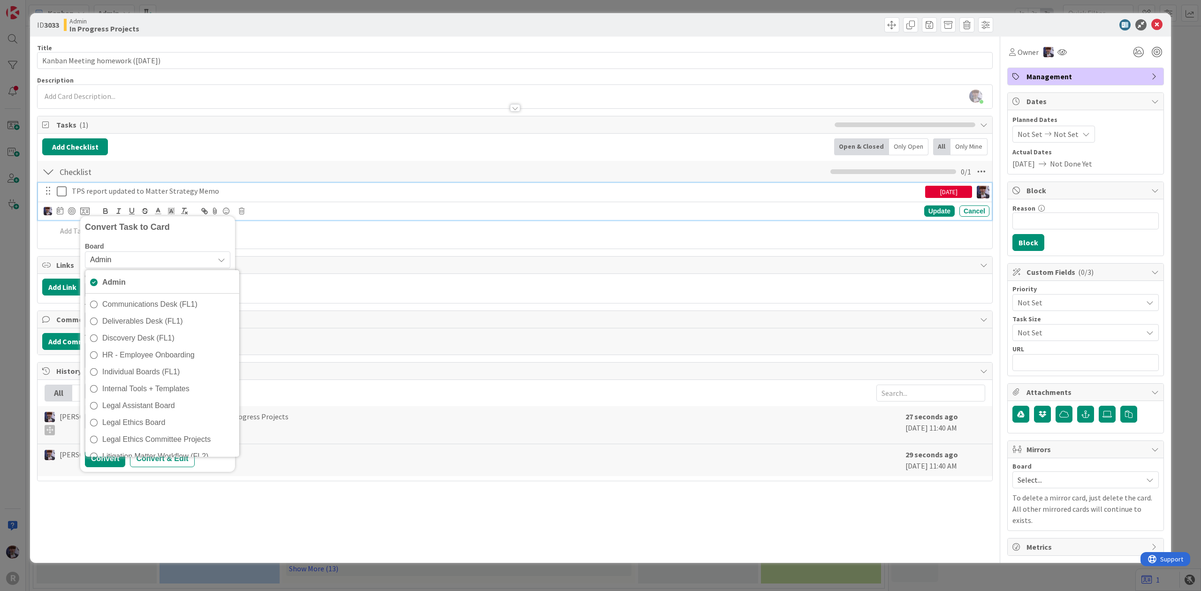
click at [175, 263] on span "Admin" at bounding box center [149, 259] width 119 height 13
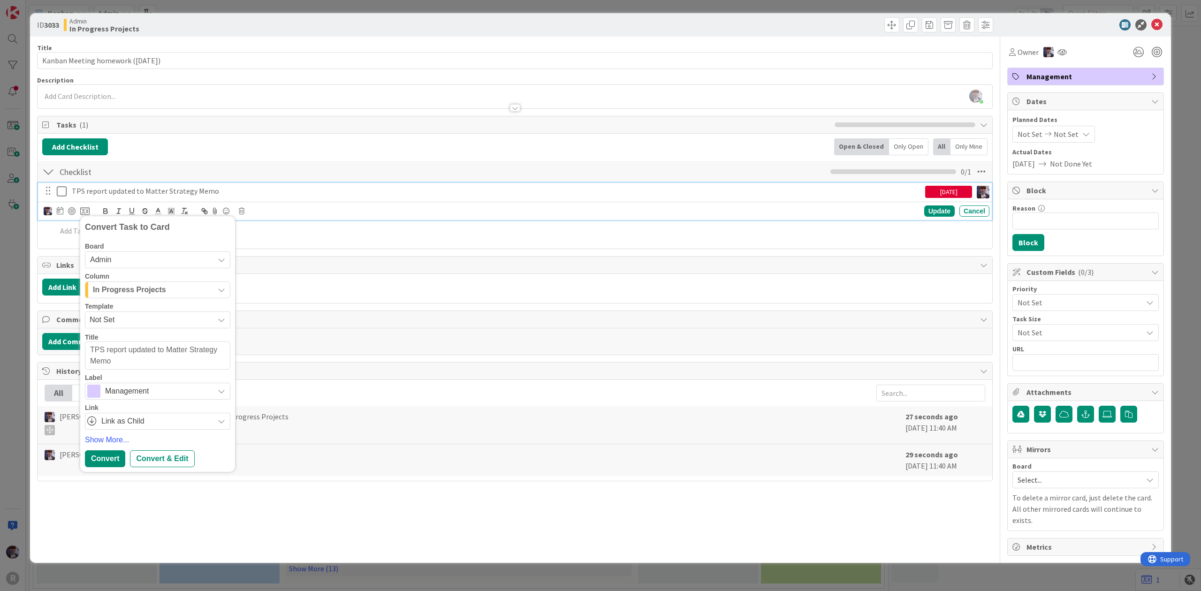
click at [163, 286] on span "In Progress Projects" at bounding box center [129, 290] width 73 height 12
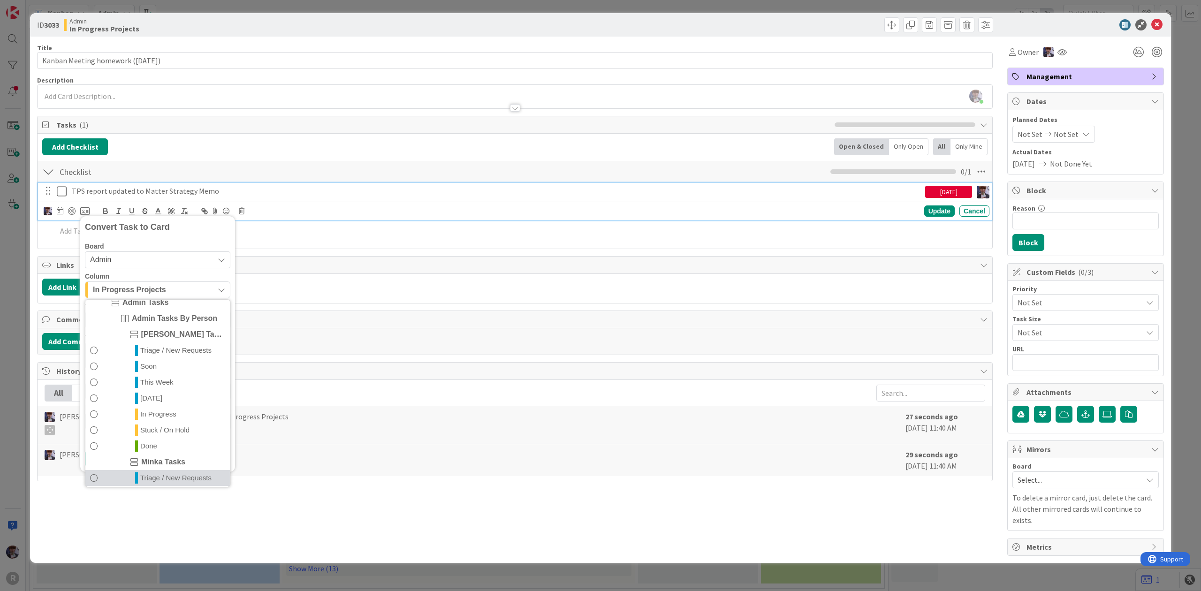
scroll to position [220, 0]
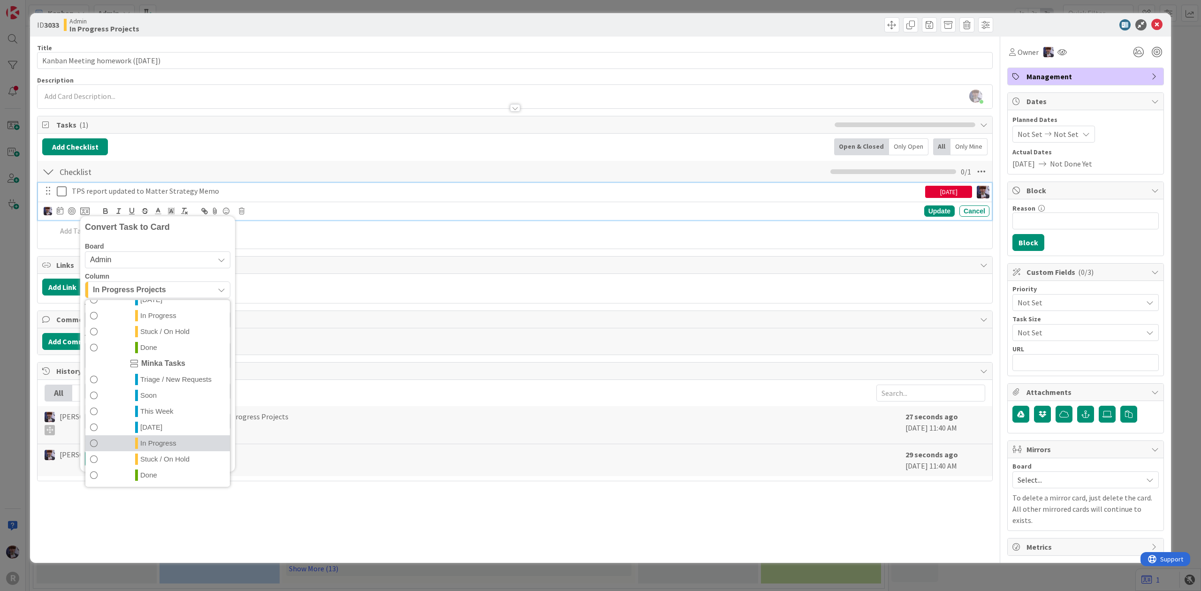
click at [178, 438] on link "In Progress" at bounding box center [157, 443] width 145 height 16
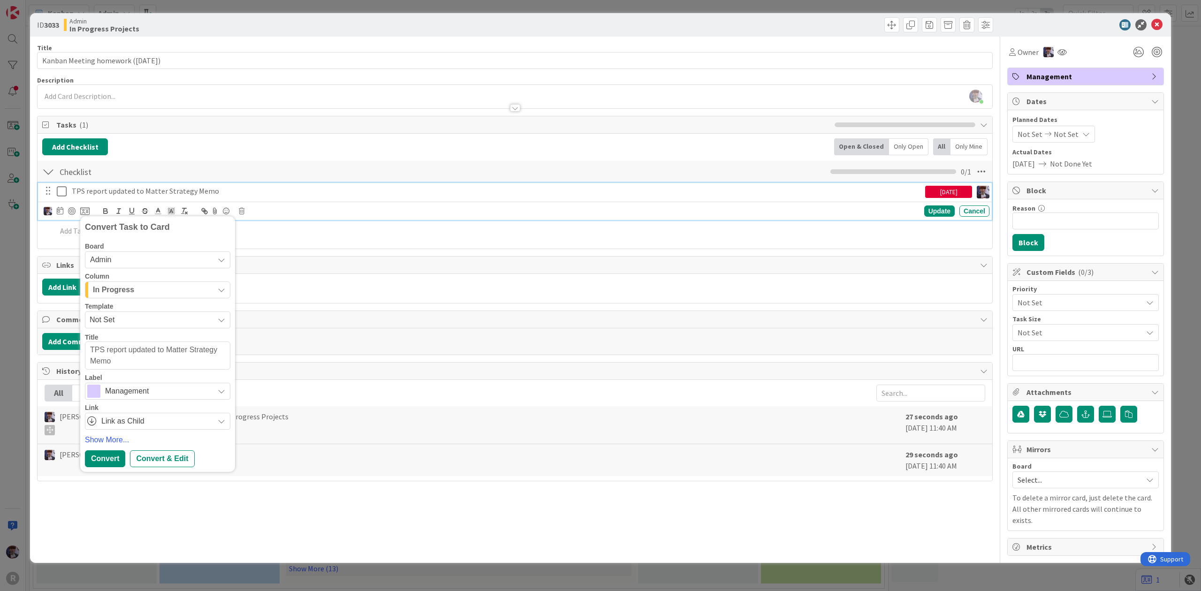
click at [130, 386] on span "Management" at bounding box center [157, 391] width 104 height 13
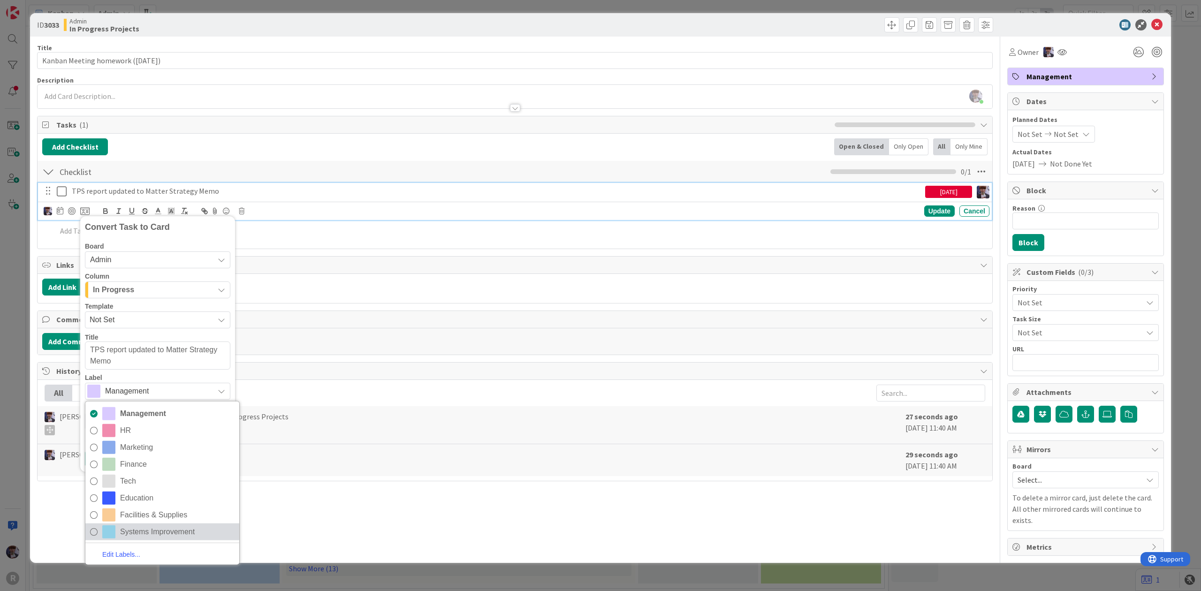
click at [139, 527] on span "Systems Improvement" at bounding box center [177, 532] width 114 height 14
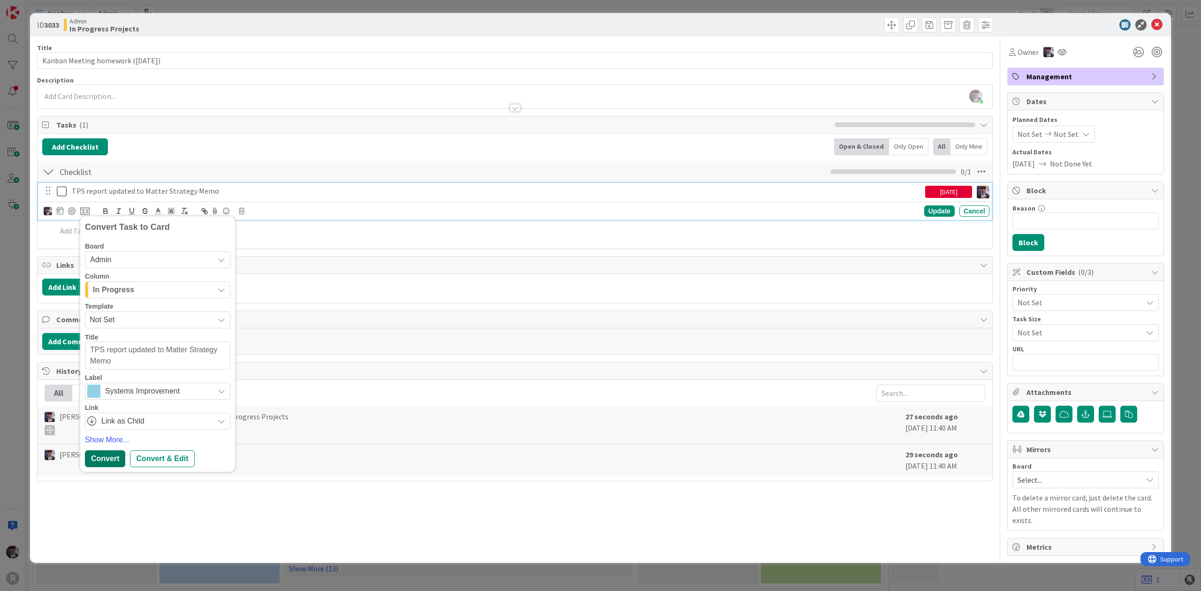
click at [108, 460] on div "Convert" at bounding box center [105, 458] width 40 height 17
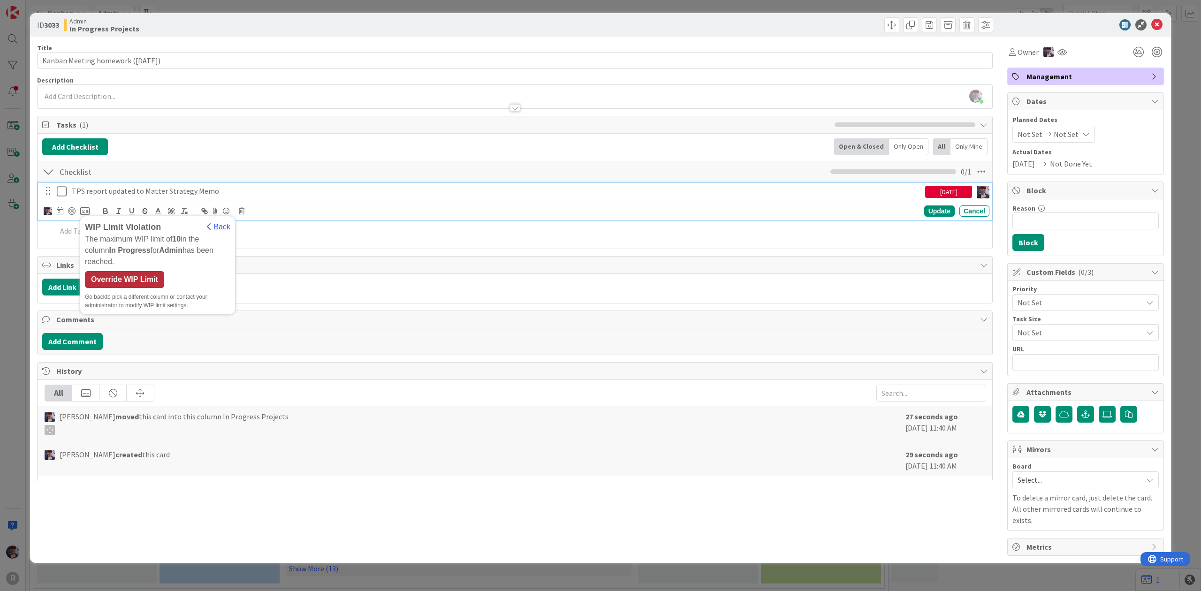
click at [122, 271] on div "Override WIP Limit" at bounding box center [124, 279] width 79 height 17
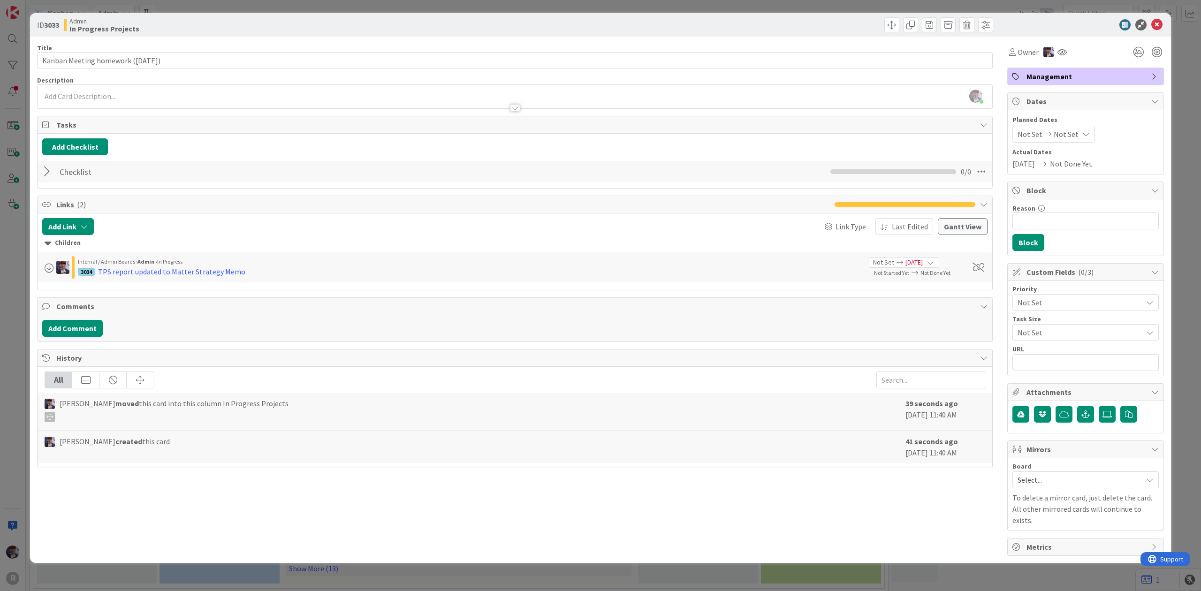
click at [50, 174] on div at bounding box center [48, 171] width 12 height 17
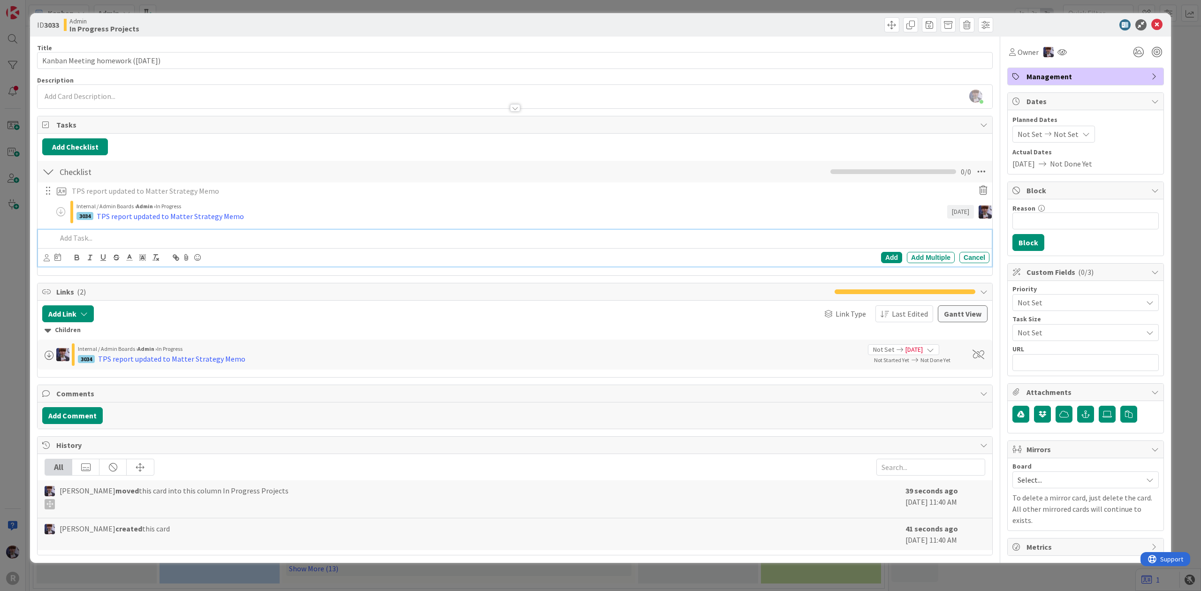
click at [100, 235] on p at bounding box center [521, 238] width 929 height 11
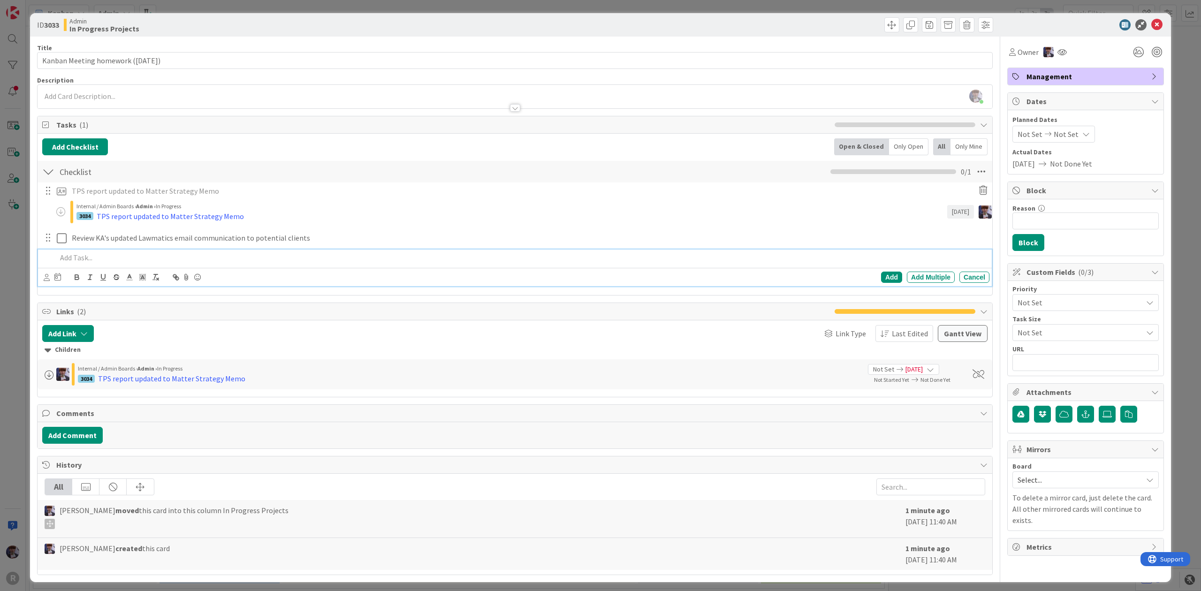
click at [166, 254] on p at bounding box center [521, 257] width 929 height 11
click at [83, 259] on p "Finalize intake process policy form" at bounding box center [521, 257] width 929 height 11
click at [50, 279] on div at bounding box center [52, 277] width 17 height 11
click at [40, 284] on div "Add Add Multiple Cancel" at bounding box center [515, 277] width 954 height 18
click at [42, 280] on div "Add Add Multiple Cancel" at bounding box center [515, 277] width 954 height 18
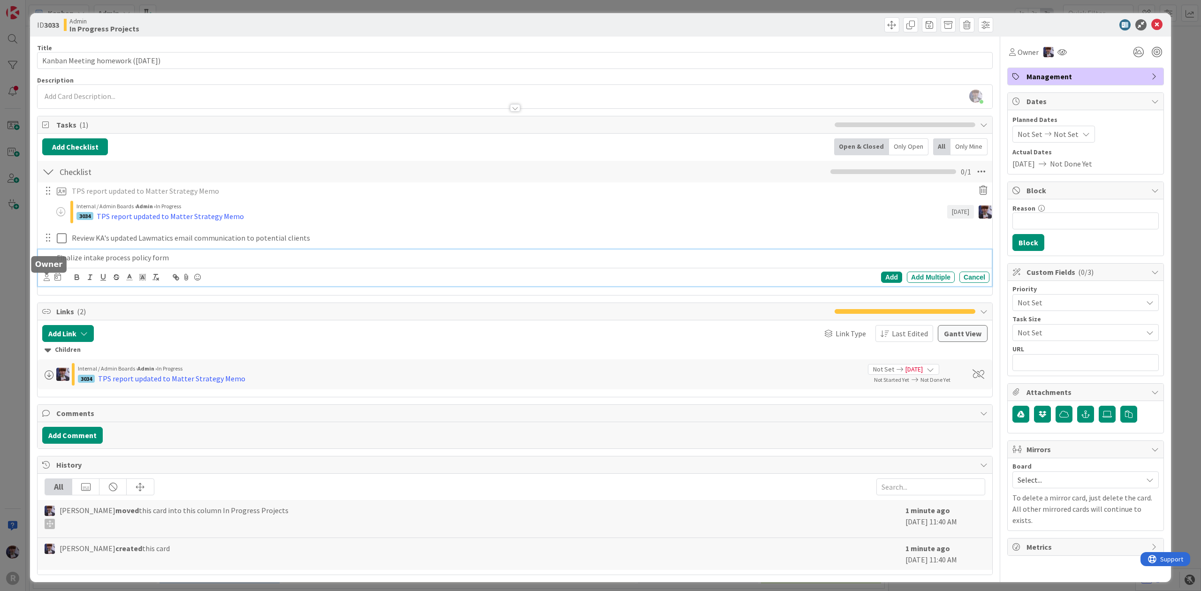
click at [49, 278] on icon at bounding box center [47, 277] width 6 height 7
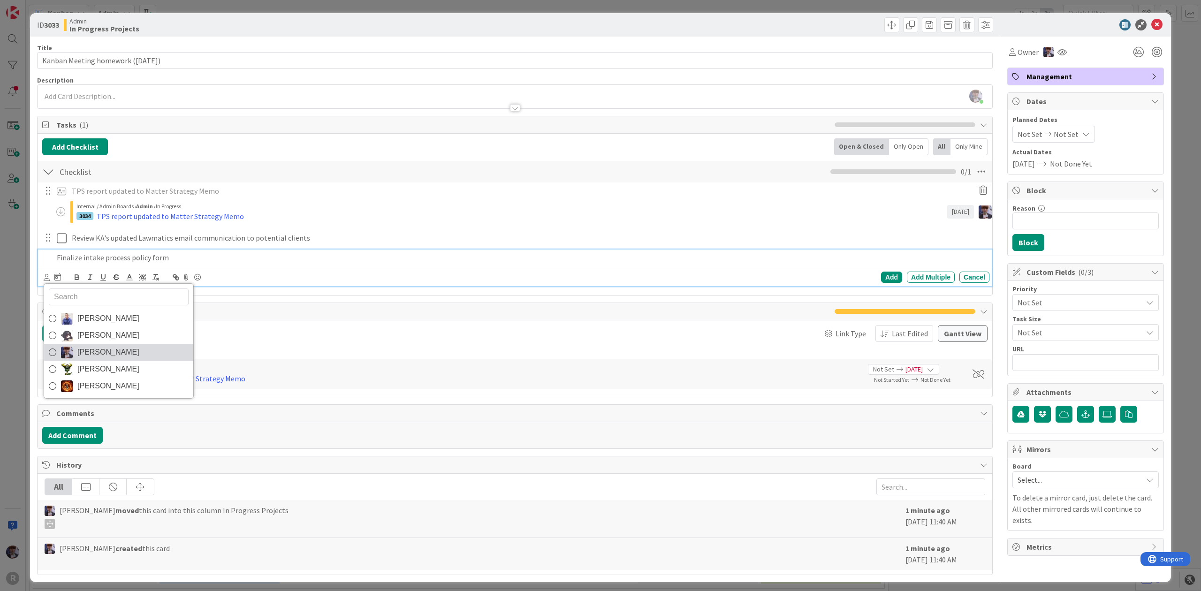
click at [147, 352] on link "[PERSON_NAME]" at bounding box center [118, 352] width 149 height 17
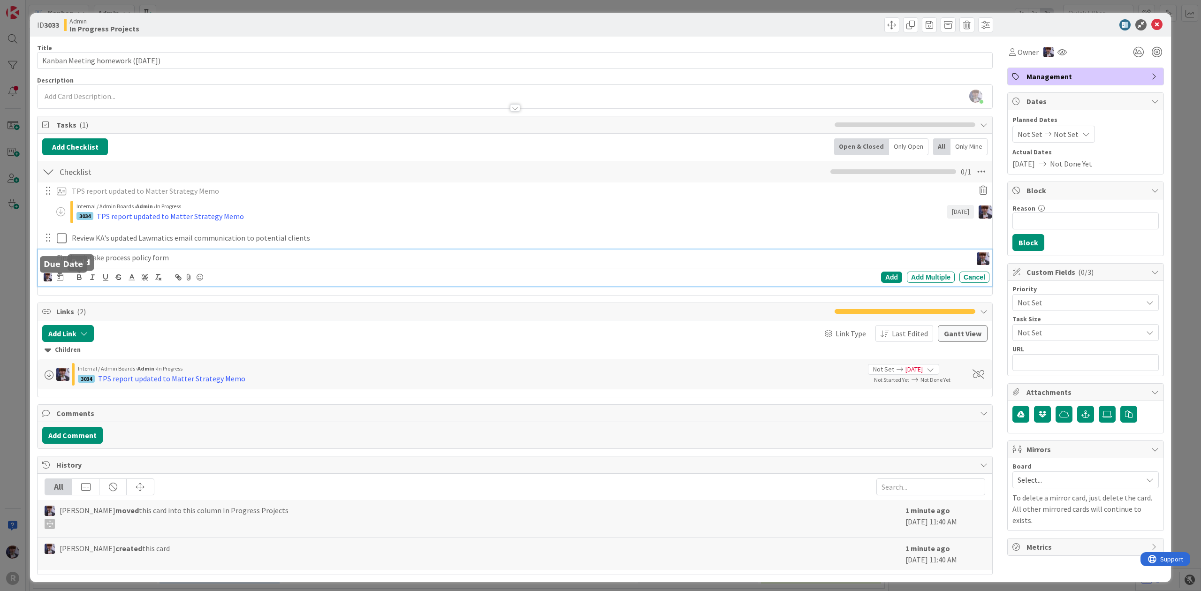
click at [54, 278] on div "[PERSON_NAME] [PERSON_NAME] [PERSON_NAME] [PERSON_NAME] [PERSON_NAME]" at bounding box center [54, 277] width 20 height 11
click at [57, 278] on icon at bounding box center [60, 277] width 7 height 8
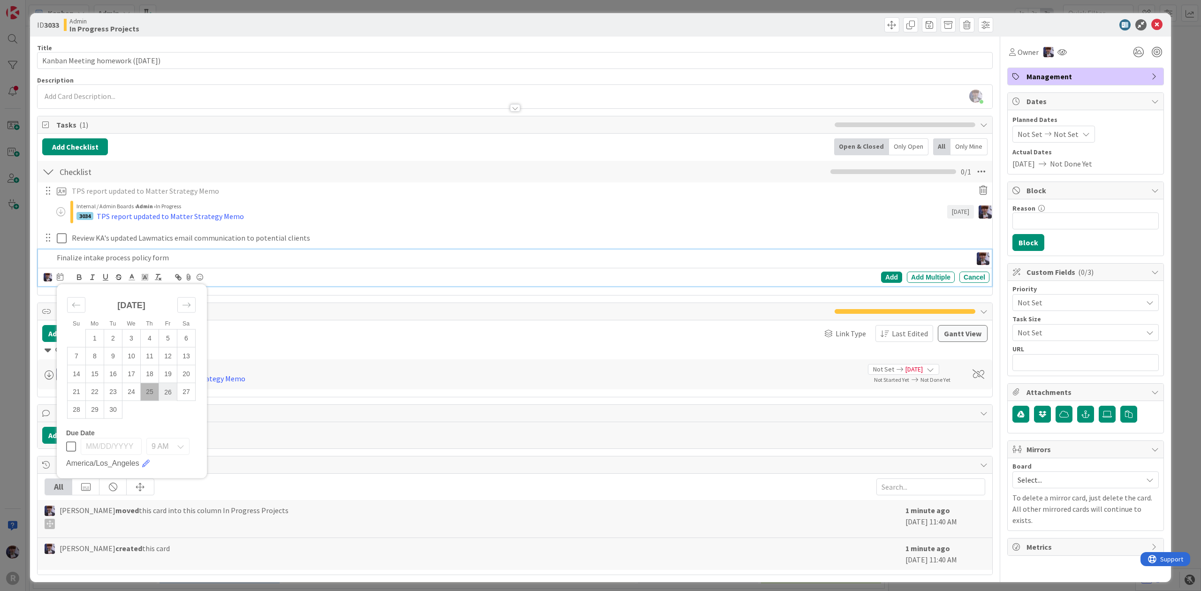
click at [164, 389] on td "26" at bounding box center [168, 392] width 18 height 18
click at [881, 275] on div "Add" at bounding box center [891, 277] width 21 height 11
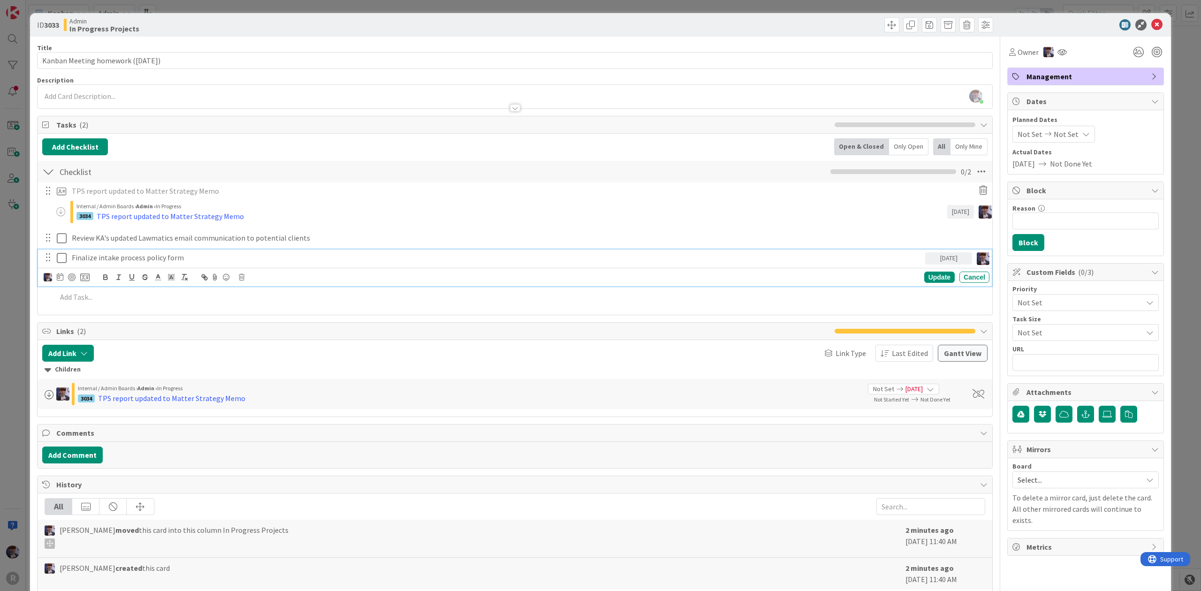
click at [190, 266] on div "Finalize intake process policy form" at bounding box center [496, 258] width 857 height 16
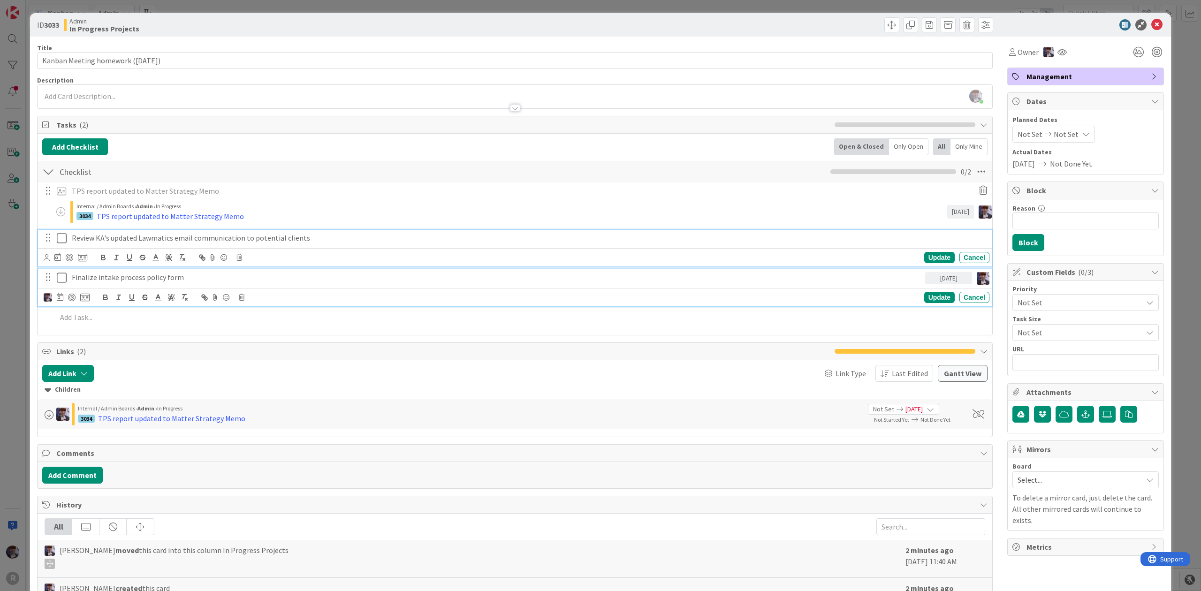
click at [208, 239] on p "Review KA's updated Lawmatics email communication to potential clients" at bounding box center [529, 238] width 914 height 11
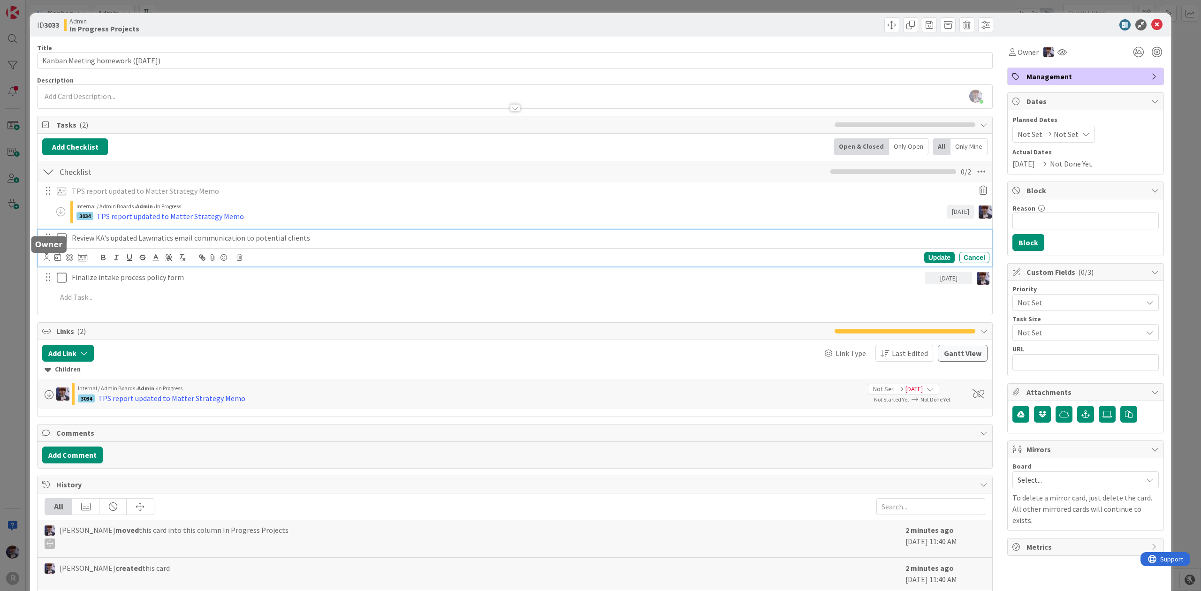
click at [44, 258] on icon at bounding box center [47, 257] width 6 height 7
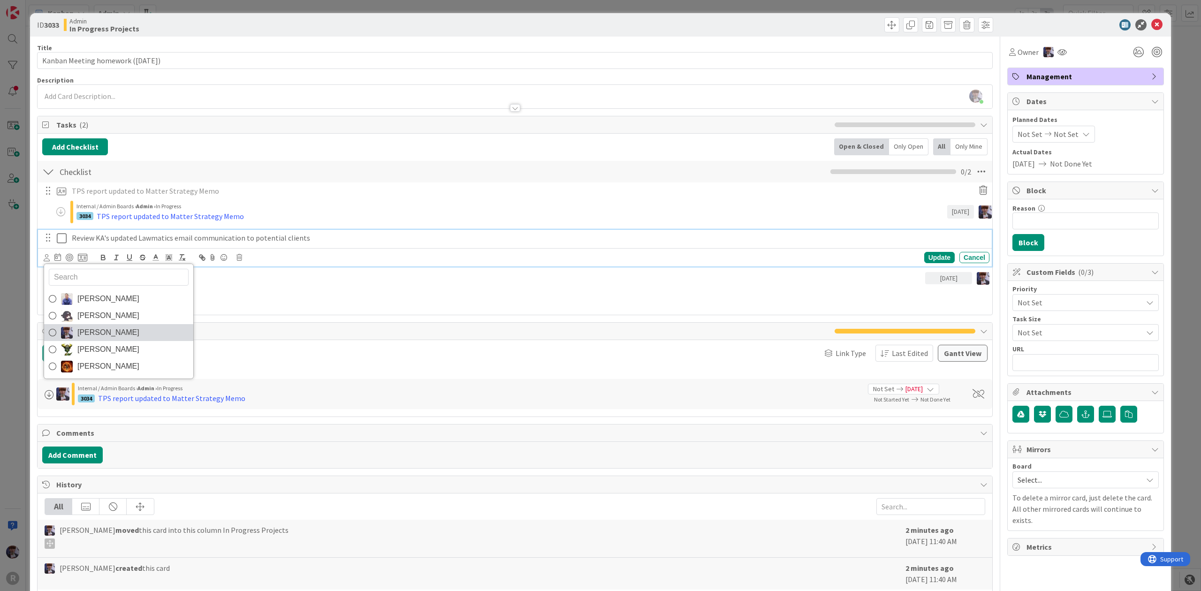
click at [75, 336] on link "[PERSON_NAME]" at bounding box center [118, 332] width 149 height 17
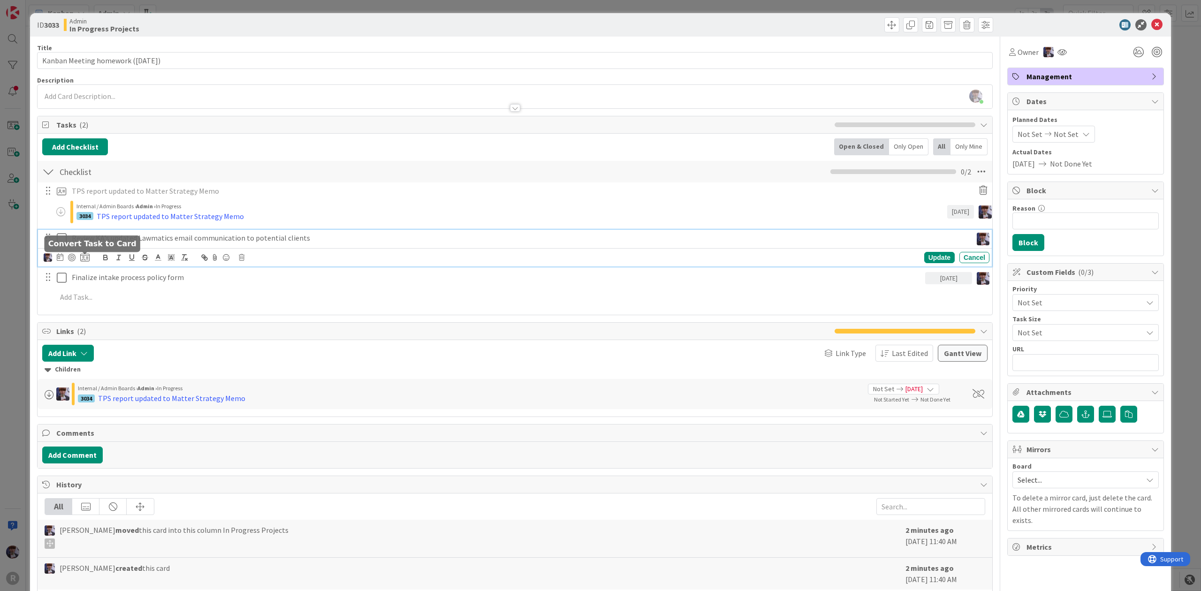
click at [85, 261] on icon at bounding box center [84, 257] width 9 height 8
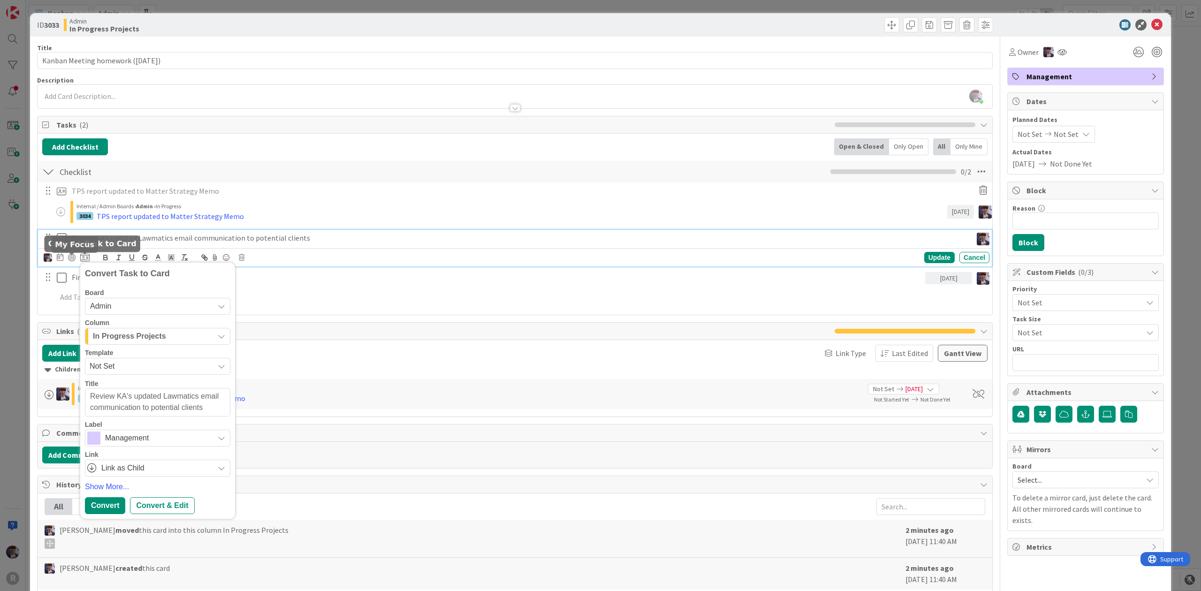
click at [63, 263] on div at bounding box center [60, 257] width 7 height 11
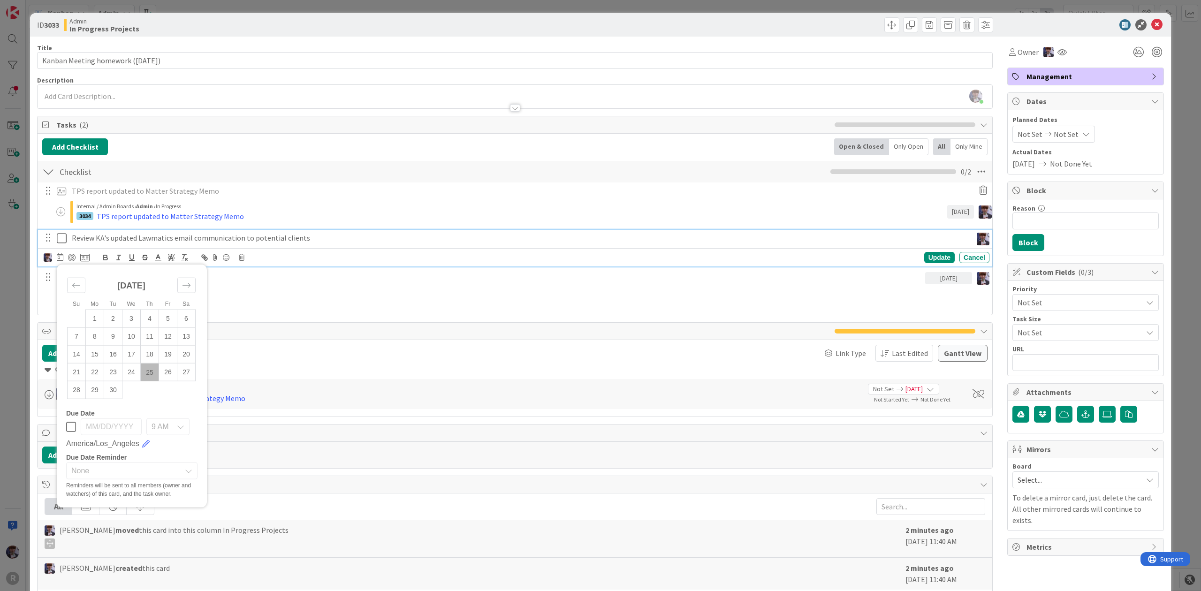
click at [149, 372] on td "25" at bounding box center [150, 373] width 18 height 18
click at [936, 263] on div "Update" at bounding box center [939, 257] width 30 height 11
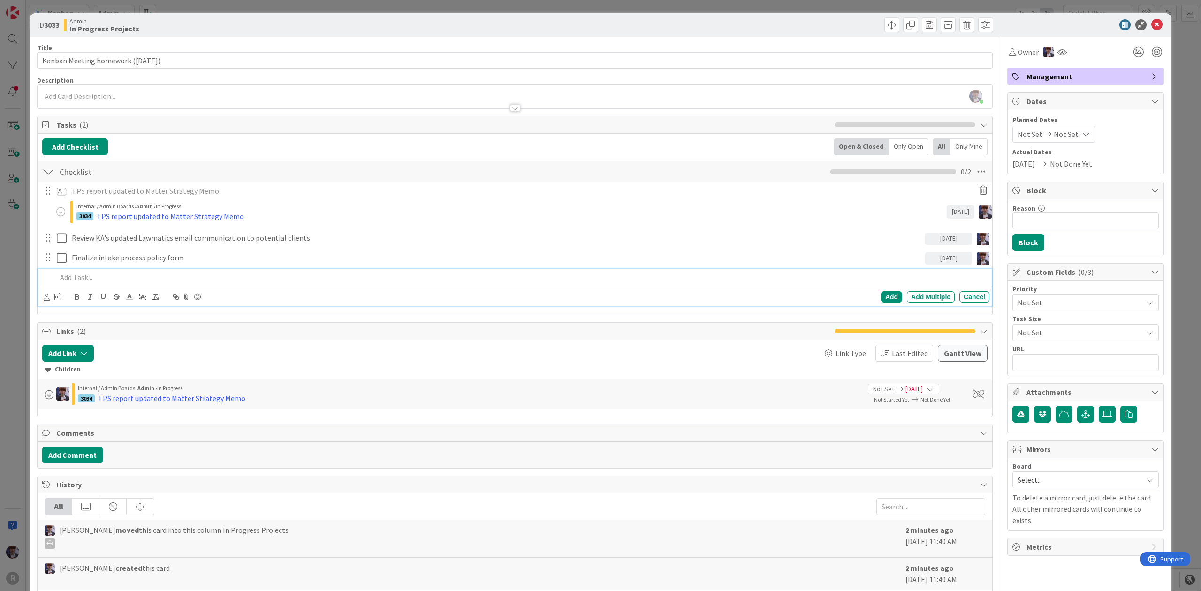
click at [800, 277] on p at bounding box center [521, 277] width 929 height 11
click at [235, 141] on div "Add Checklist Back Open & Closed Only Open All Only Mine" at bounding box center [514, 146] width 945 height 17
click at [115, 259] on p "Finalize intake process policy form" at bounding box center [497, 257] width 850 height 11
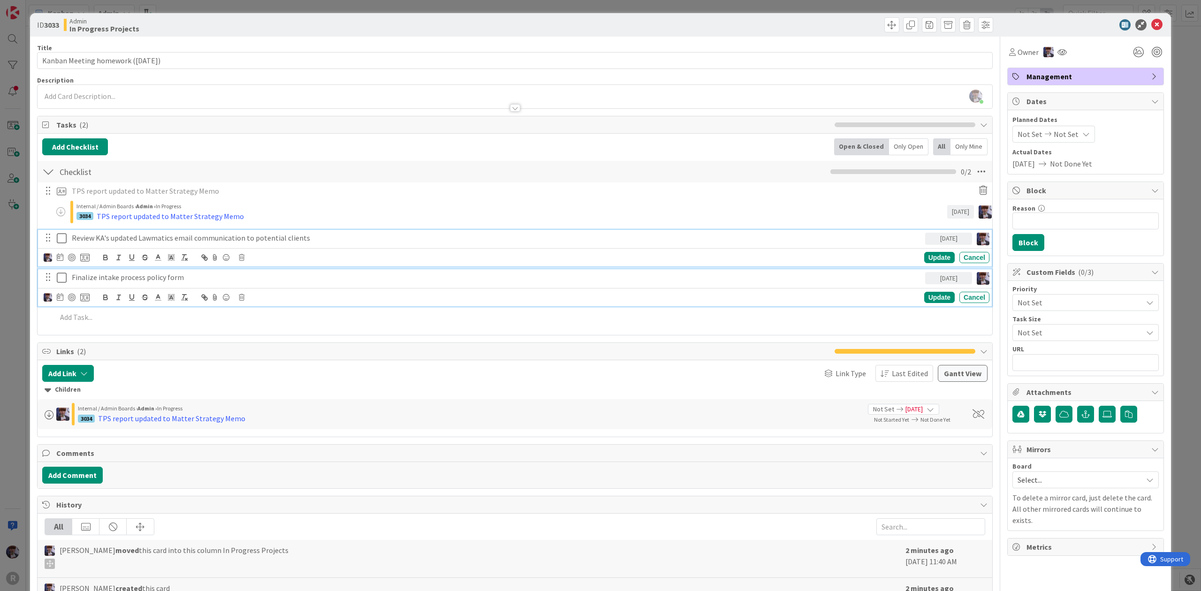
click at [109, 231] on div "Review KA's updated Lawmatics email communication to potential clients" at bounding box center [496, 238] width 857 height 16
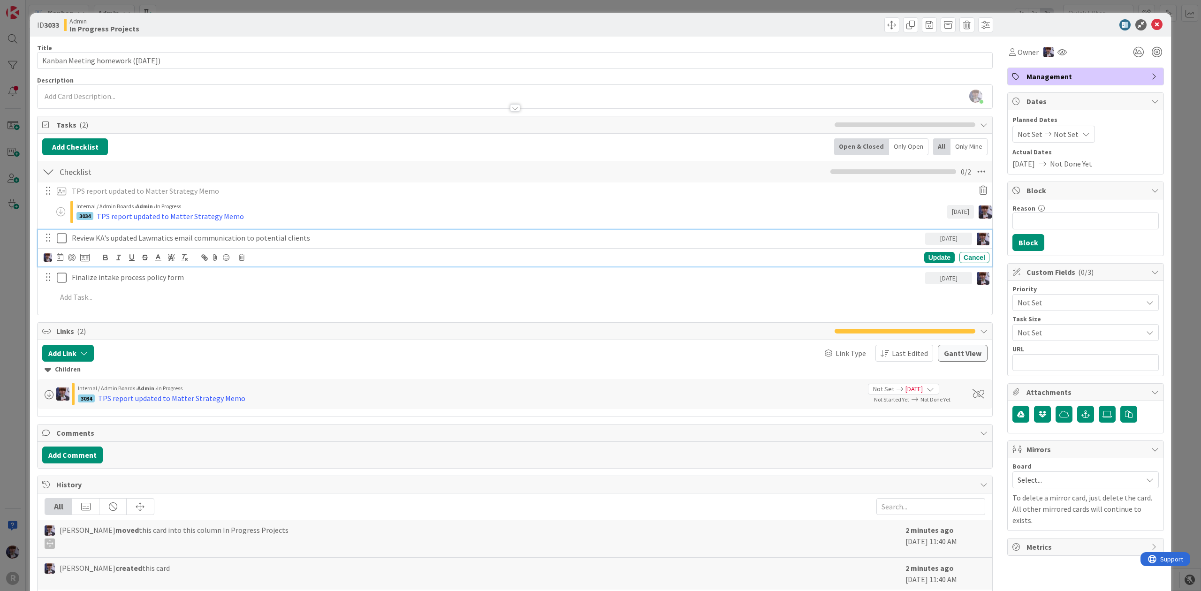
click at [81, 256] on icon at bounding box center [84, 257] width 9 height 8
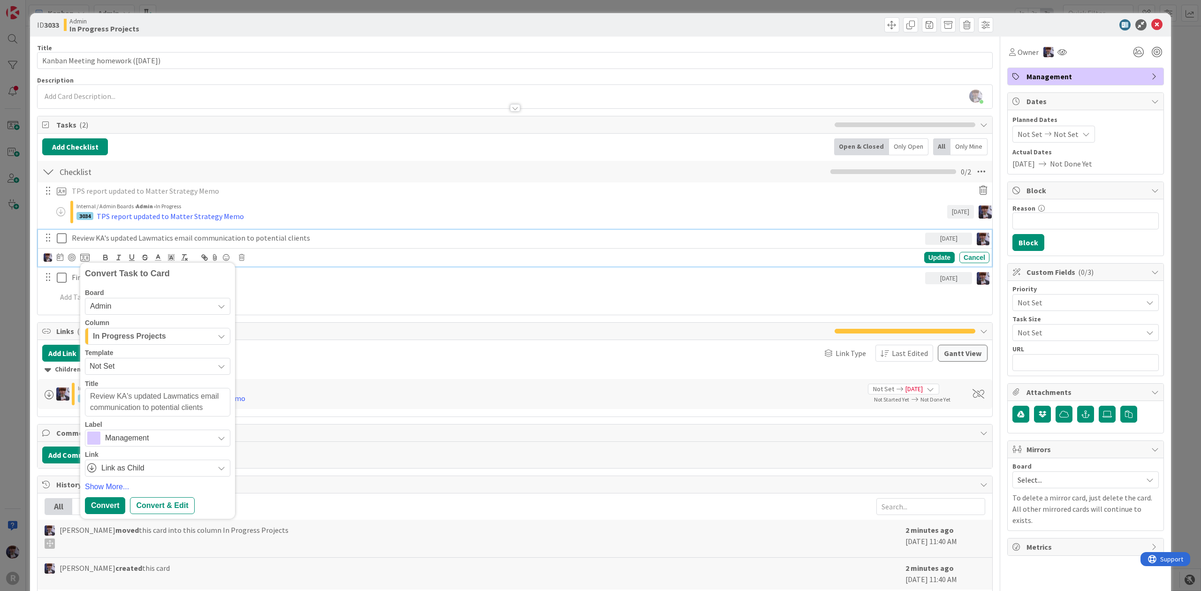
click at [151, 333] on span "In Progress Projects" at bounding box center [129, 336] width 73 height 12
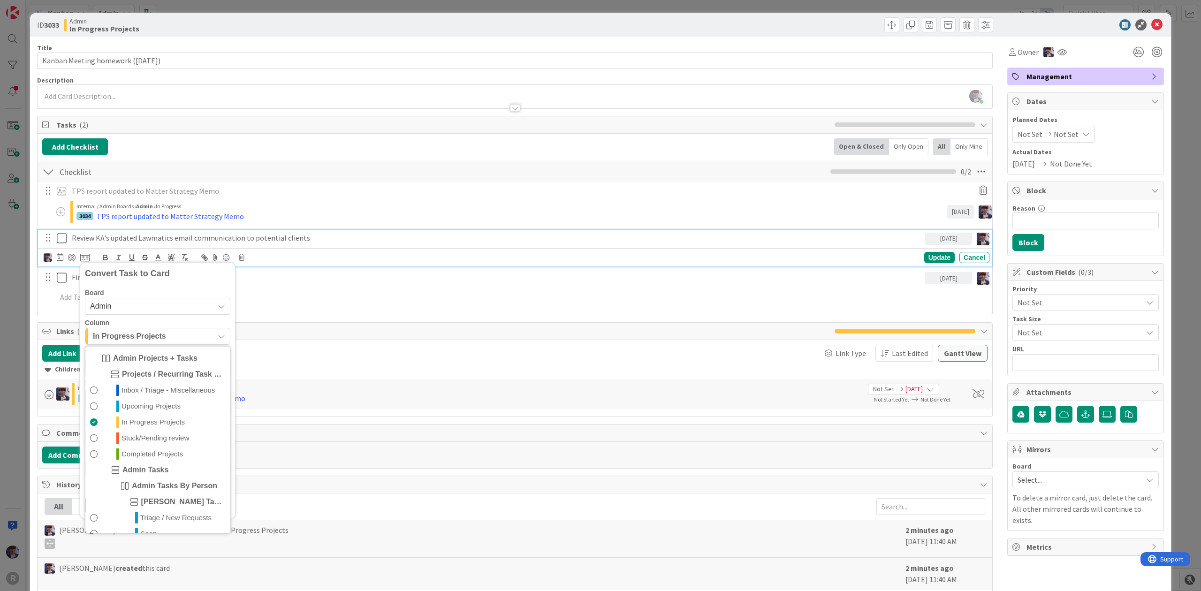
click at [151, 334] on span "In Progress Projects" at bounding box center [129, 336] width 73 height 12
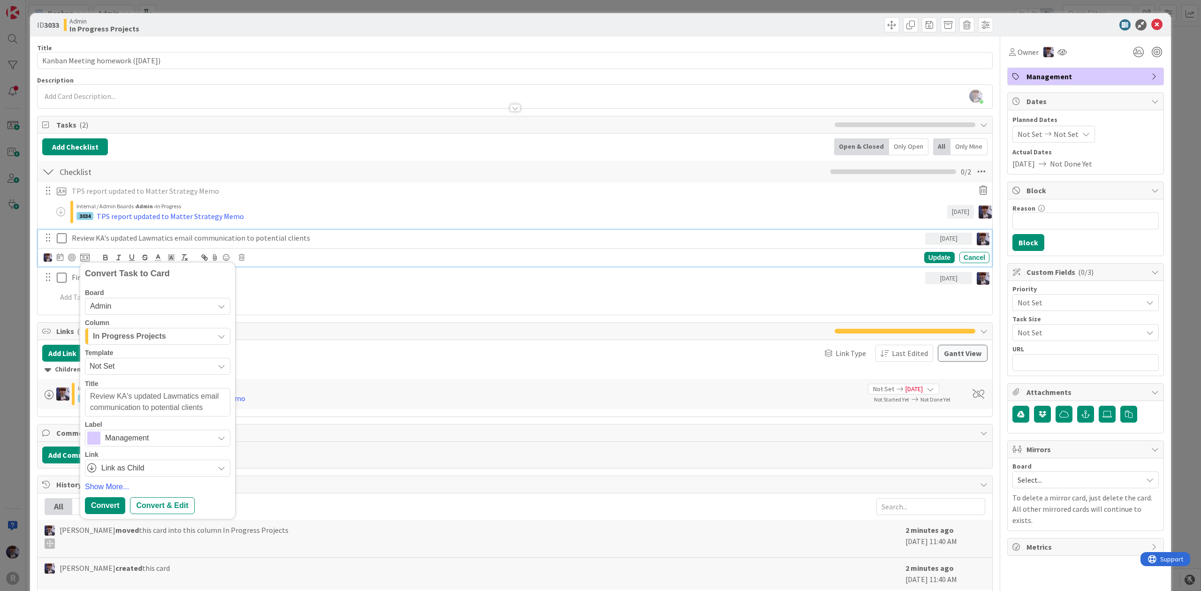
click at [123, 306] on span "Admin" at bounding box center [149, 306] width 119 height 13
click at [121, 335] on span "In Progress Projects" at bounding box center [129, 336] width 73 height 12
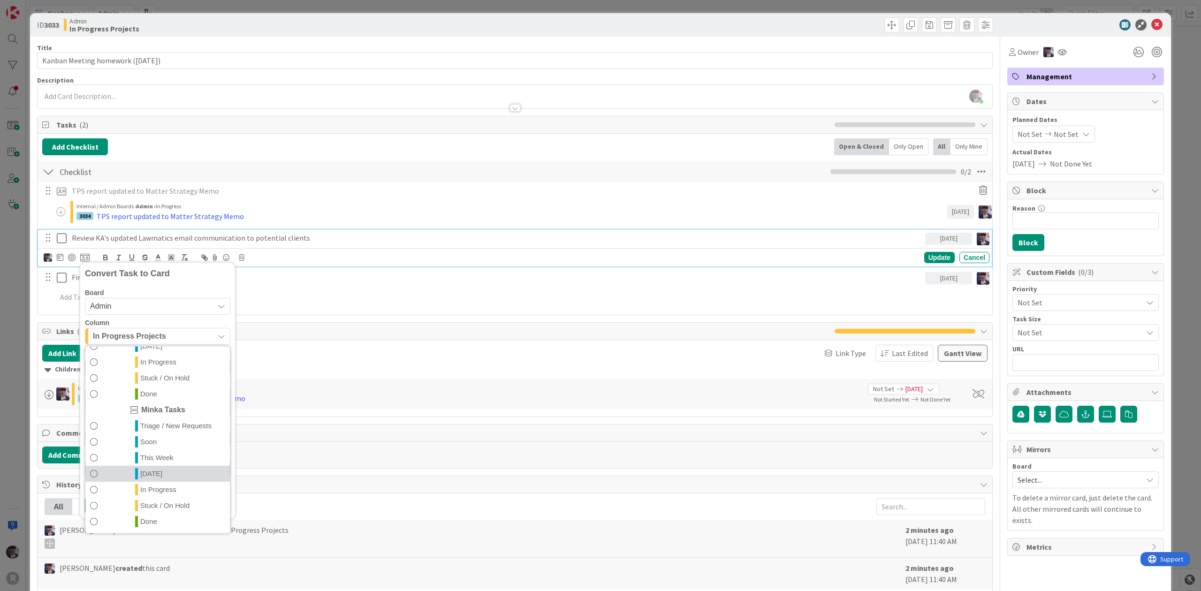
click at [155, 475] on span "[DATE]" at bounding box center [151, 473] width 22 height 11
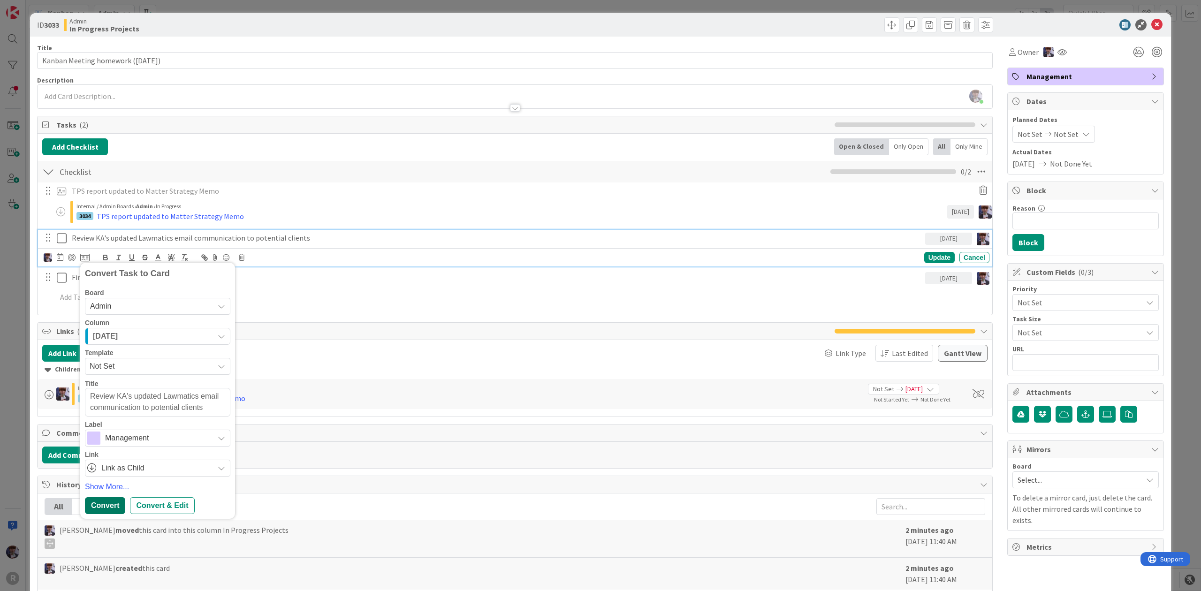
click at [113, 509] on div "Convert" at bounding box center [105, 505] width 40 height 17
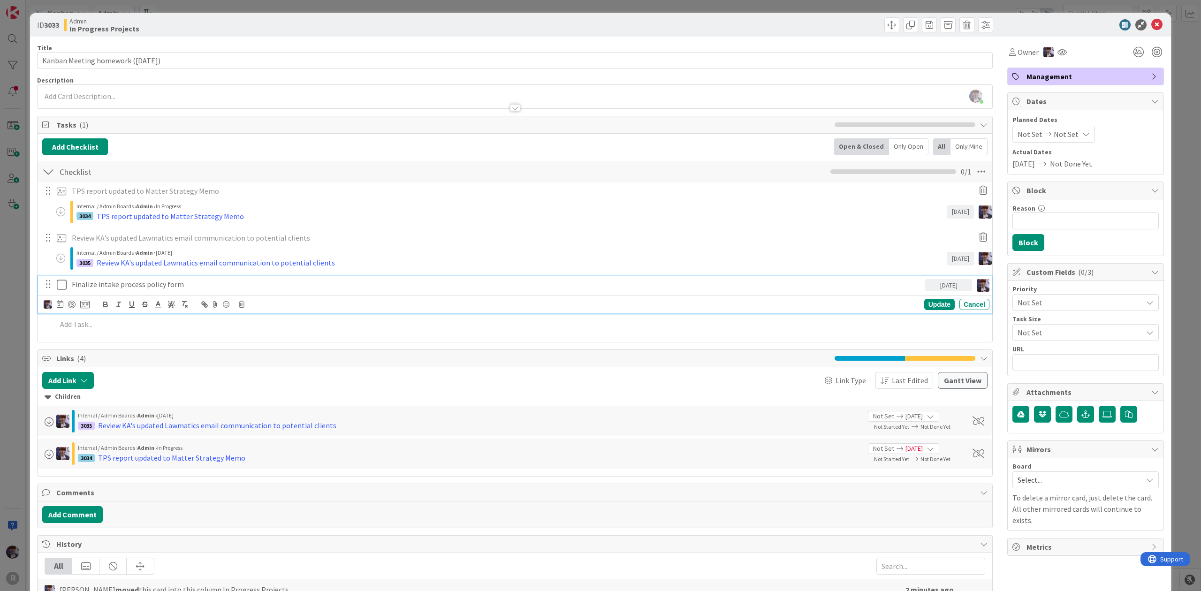
click at [129, 286] on p "Finalize intake process policy form" at bounding box center [497, 284] width 850 height 11
click at [82, 305] on icon at bounding box center [84, 304] width 9 height 8
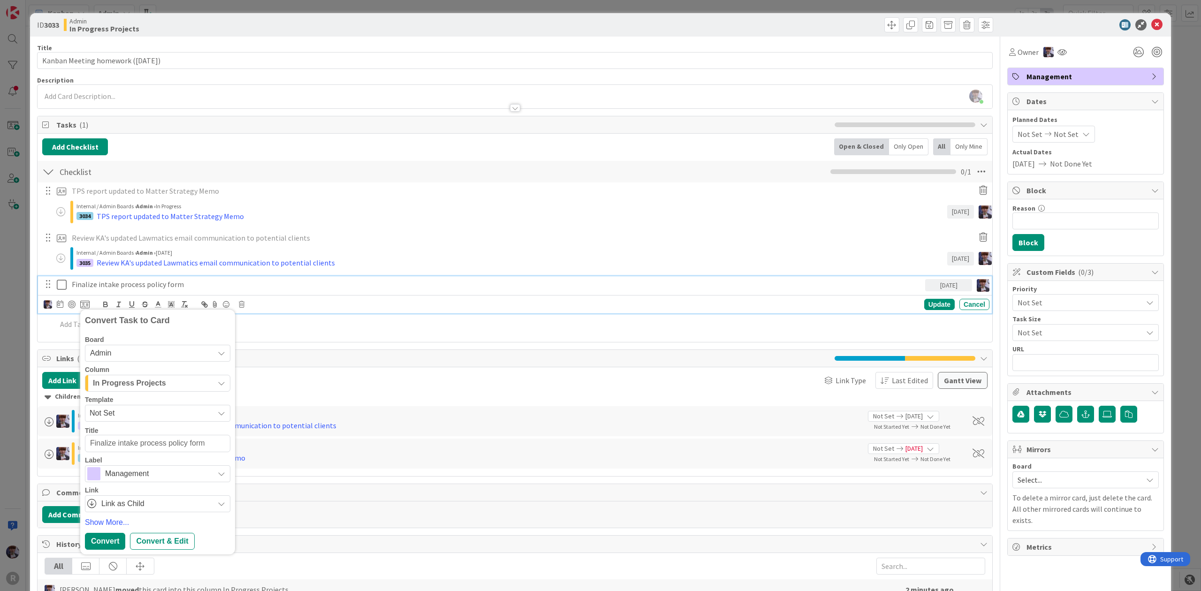
click at [131, 478] on span "Management" at bounding box center [157, 473] width 104 height 13
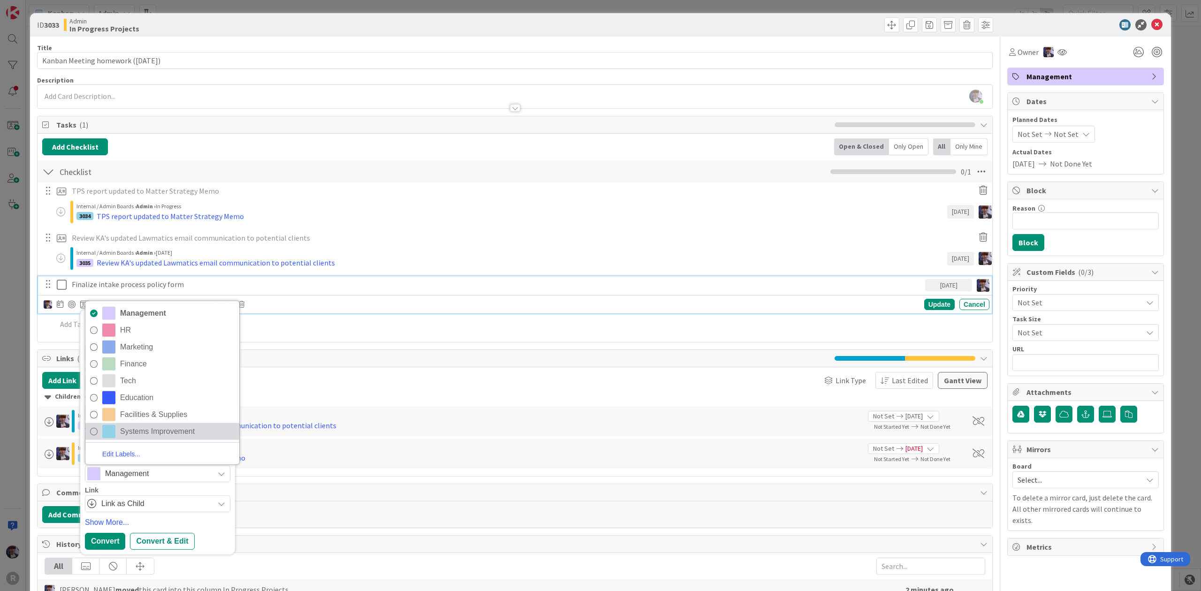
click at [134, 432] on span "Systems Improvement" at bounding box center [177, 431] width 114 height 14
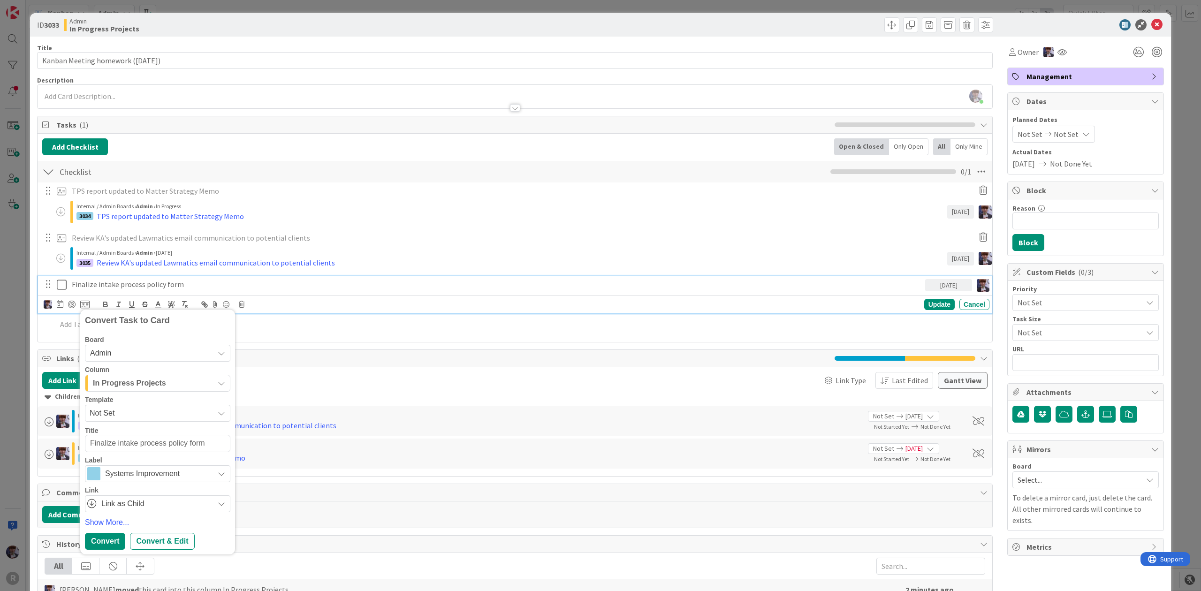
click at [130, 388] on span "In Progress Projects" at bounding box center [129, 383] width 73 height 12
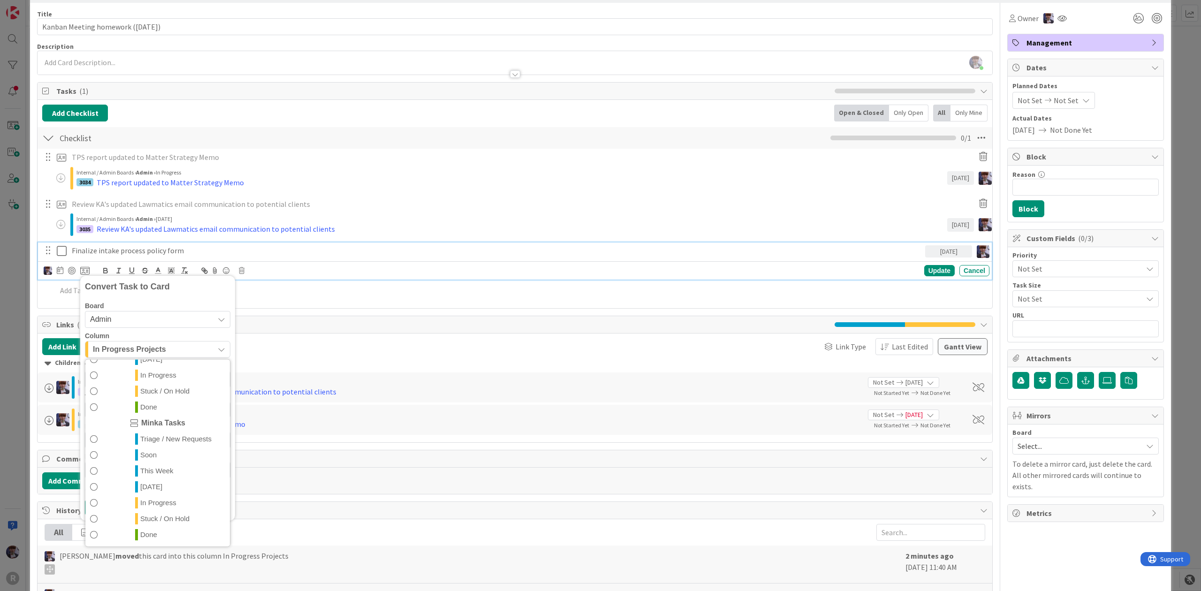
scroll to position [87, 0]
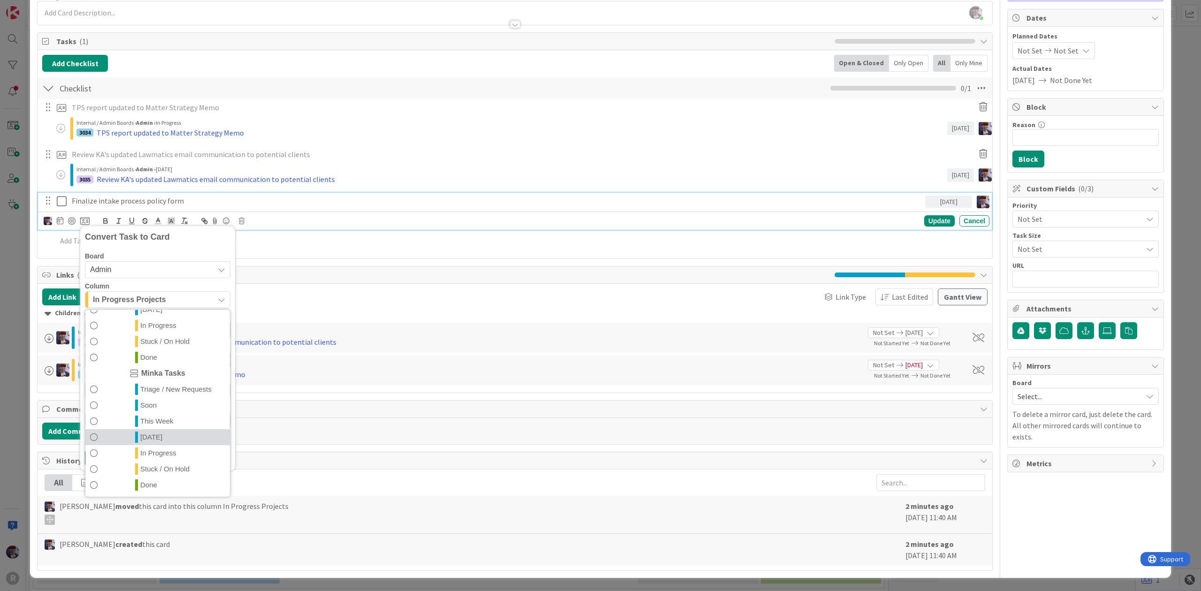
click at [149, 429] on link "[DATE]" at bounding box center [157, 437] width 145 height 16
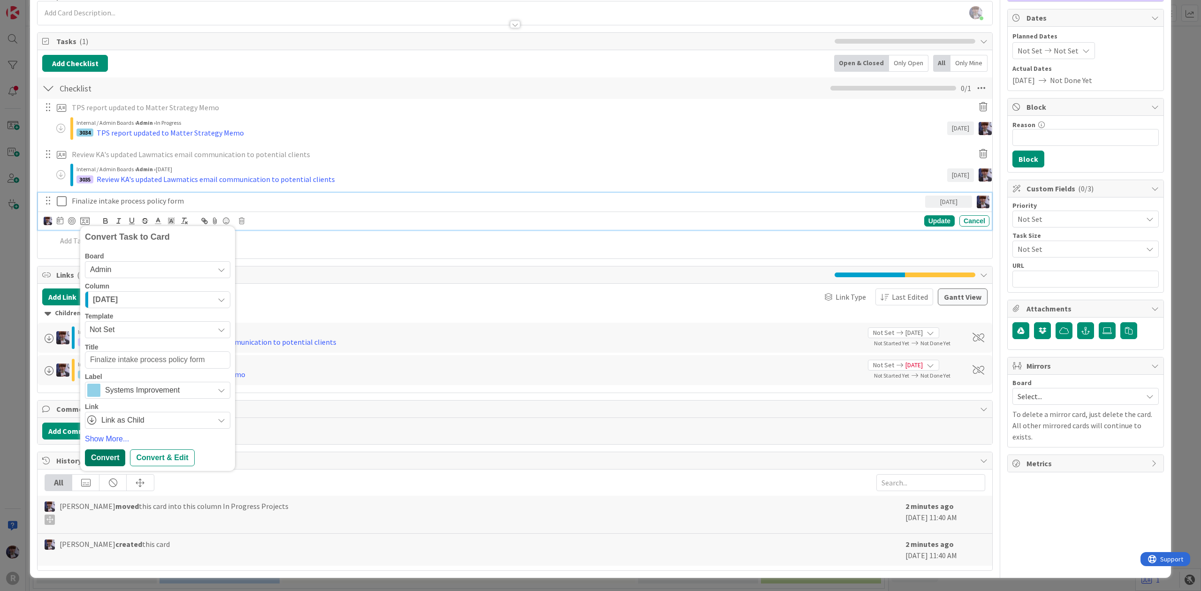
click at [100, 452] on div "Convert" at bounding box center [105, 457] width 40 height 17
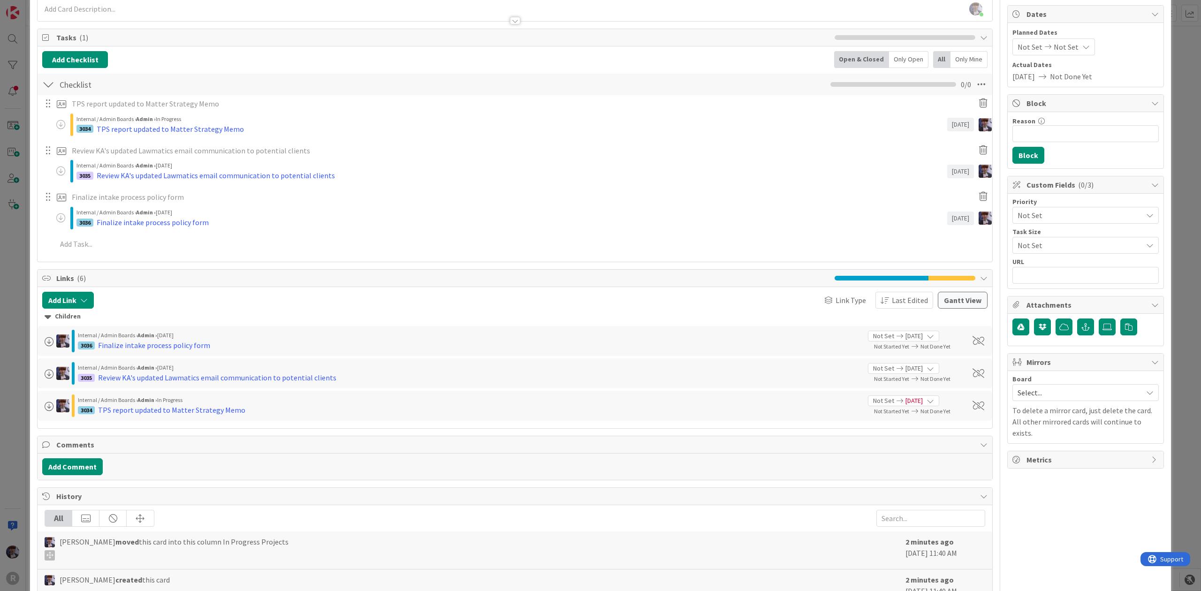
scroll to position [0, 0]
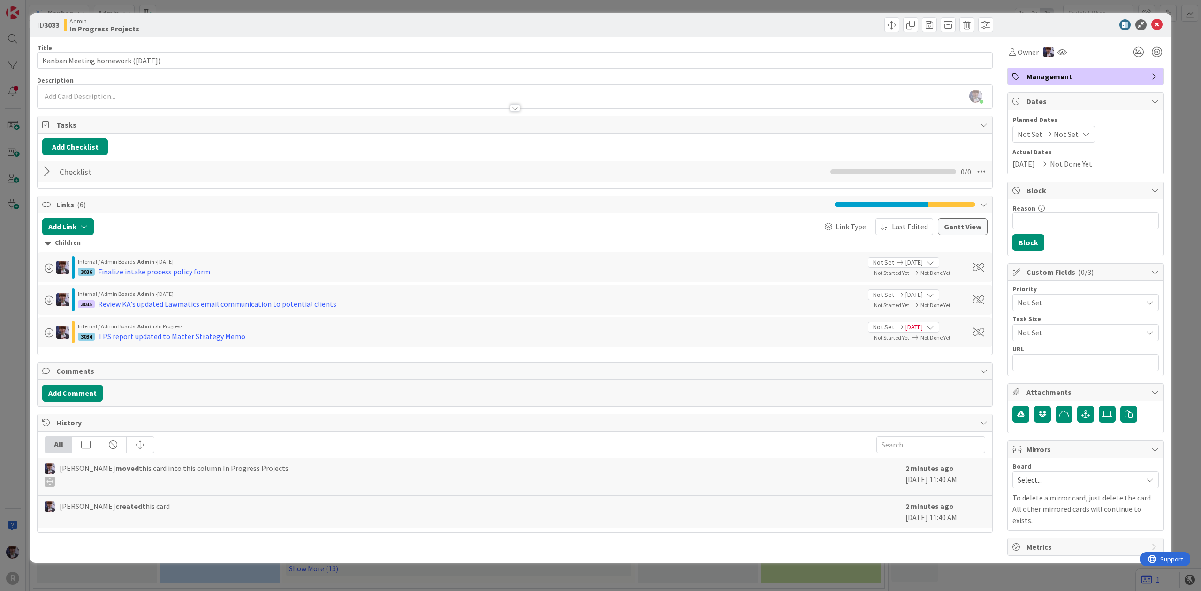
click at [16, 316] on div "ID 3033 Admin In Progress Projects Title 38 / 128 Kanban Meeting homework ([DAT…" at bounding box center [600, 295] width 1201 height 591
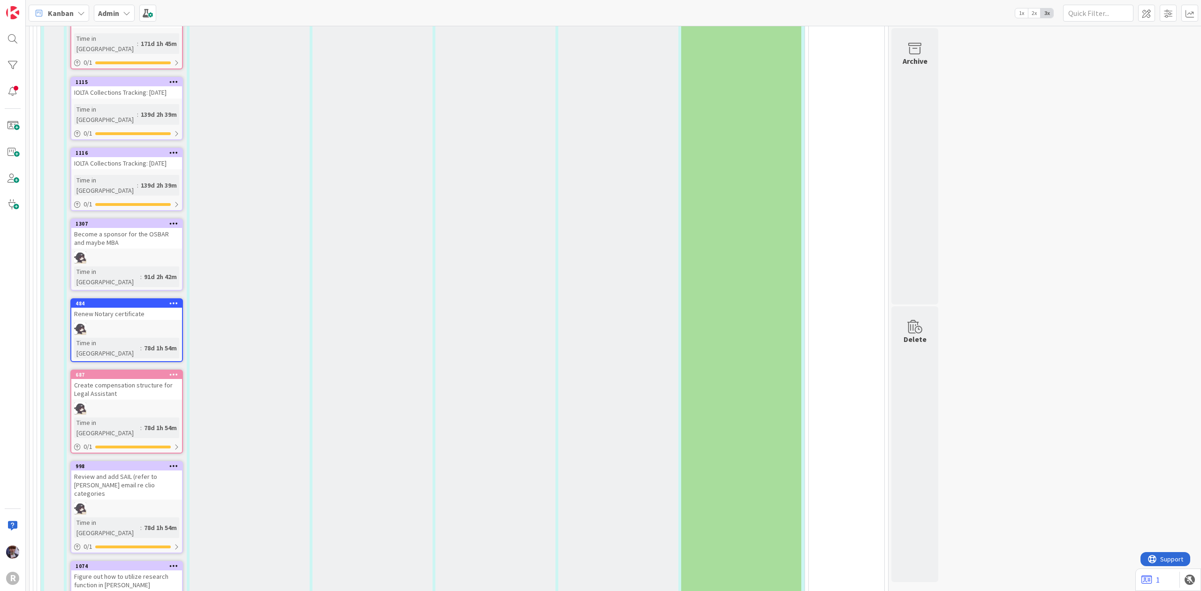
scroll to position [2314, 0]
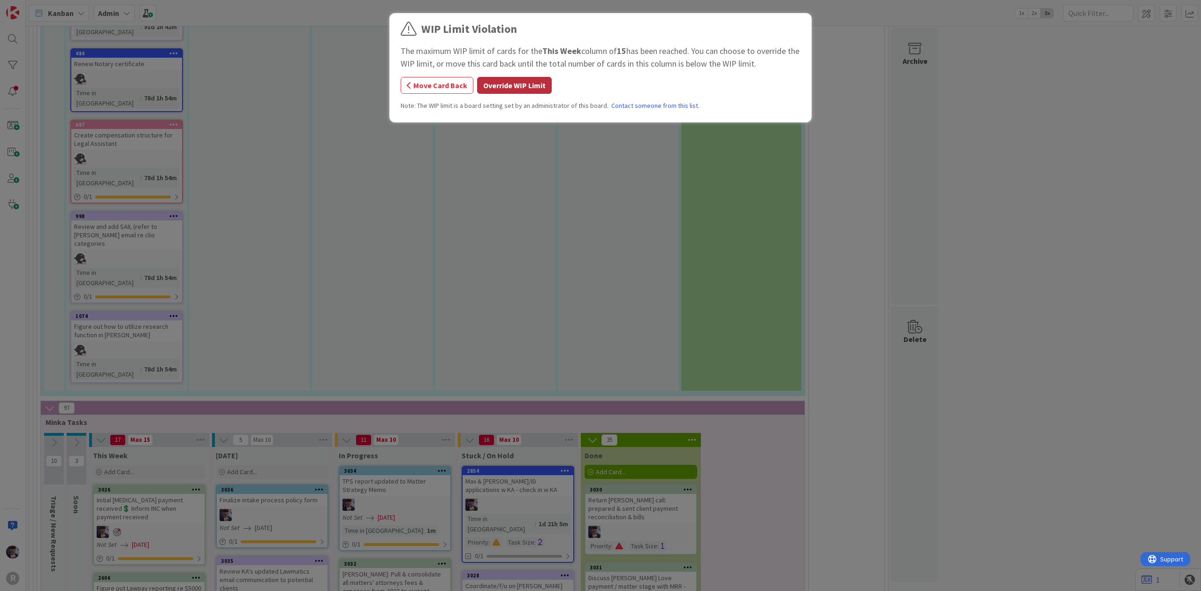
click at [502, 87] on button "Override WIP Limit" at bounding box center [514, 85] width 75 height 17
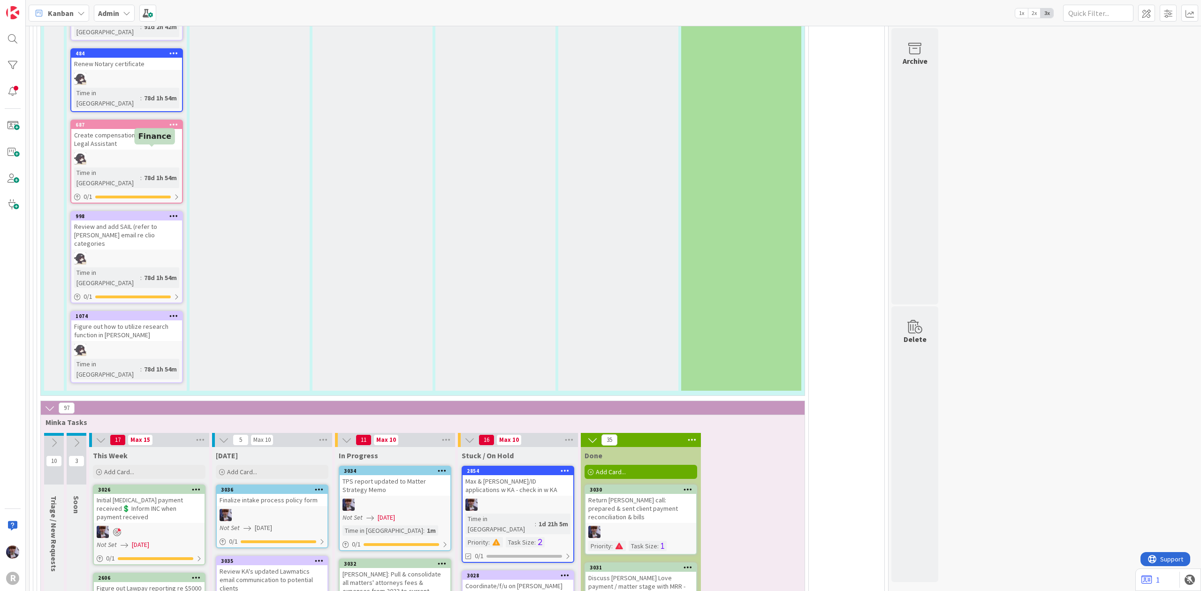
click at [132, 487] on div "3026" at bounding box center [151, 490] width 107 height 7
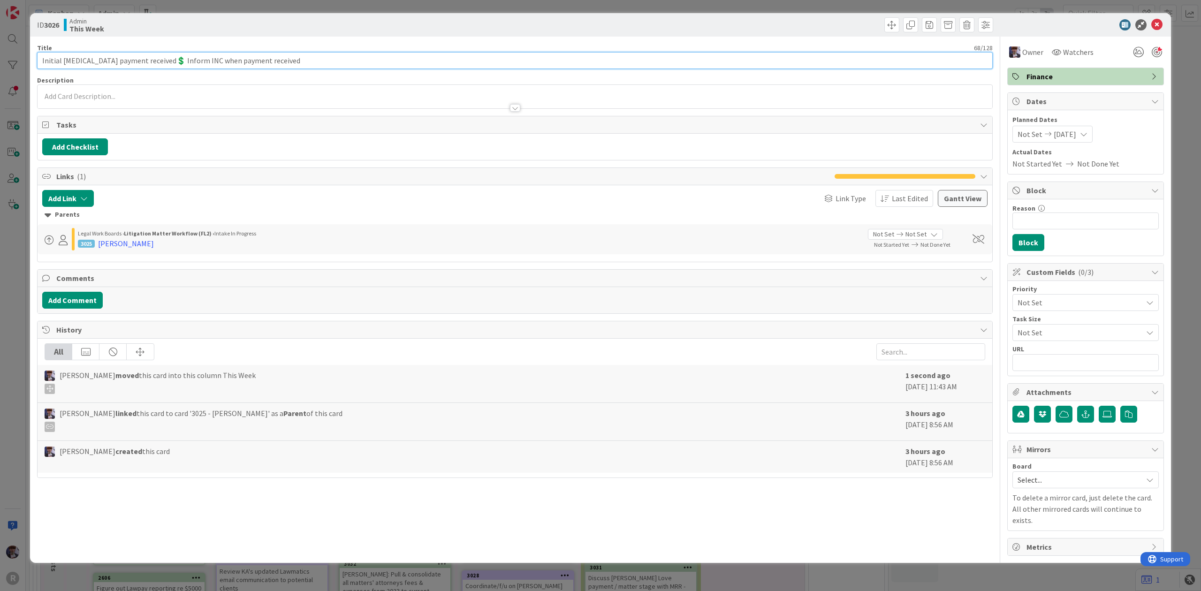
click at [42, 62] on input "Initial [MEDICAL_DATA] payment received💲 Inform INC when payment received" at bounding box center [515, 60] width 956 height 17
click at [64, 61] on input "[PERSON_NAME]: Initial [MEDICAL_DATA] payment received💲 Inform INC when payment…" at bounding box center [515, 60] width 956 height 17
click at [63, 62] on input "[PERSON_NAME]: Initial [MEDICAL_DATA] payment received💲 Inform INC when payment…" at bounding box center [515, 60] width 956 height 17
click at [27, 226] on div "ID 3026 Admin This Week Title 83 / 128 [PERSON_NAME]: Initial [MEDICAL_DATA] pa…" at bounding box center [600, 295] width 1201 height 591
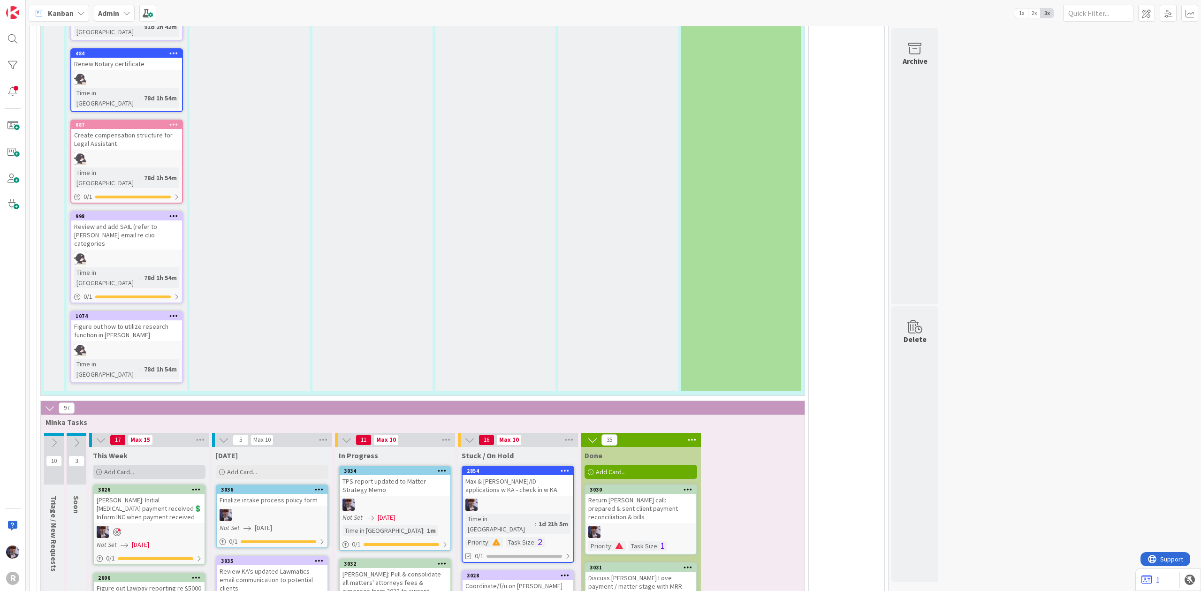
click at [179, 465] on div "Add Card..." at bounding box center [149, 472] width 113 height 14
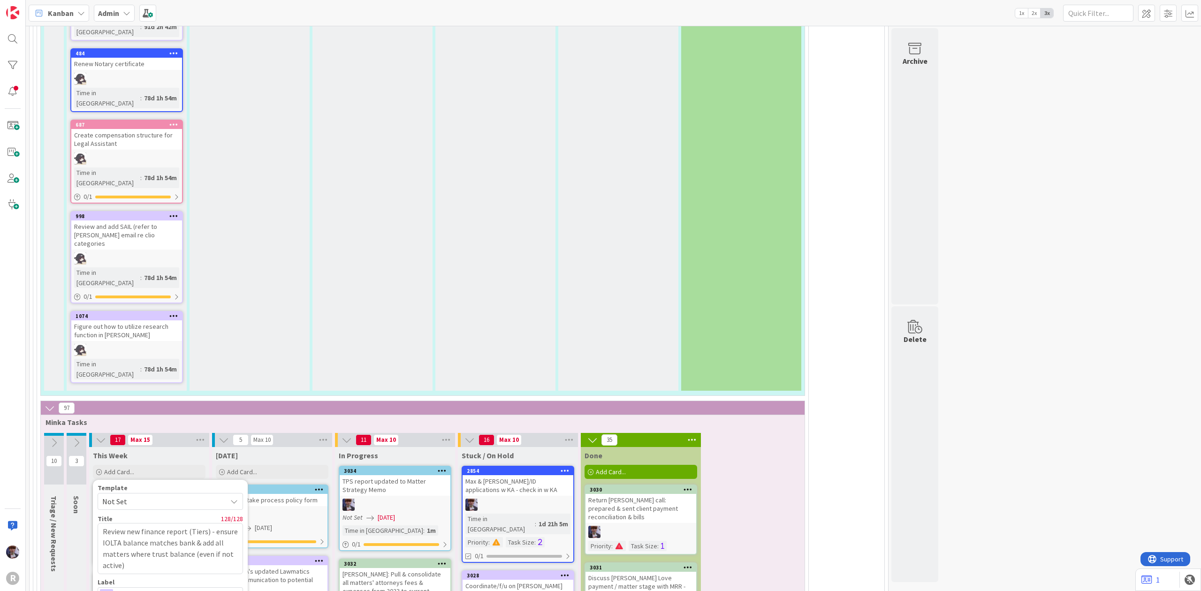
click at [208, 523] on textarea "Review new finance report (Tiers) - ensure IOLTA balance matches bank & add all…" at bounding box center [170, 548] width 145 height 51
click at [211, 523] on textarea "Review new finance report (Tiers) - ensure IOLTA balance matches bank & add all…" at bounding box center [170, 548] width 145 height 51
click at [148, 589] on span "Management" at bounding box center [170, 595] width 104 height 13
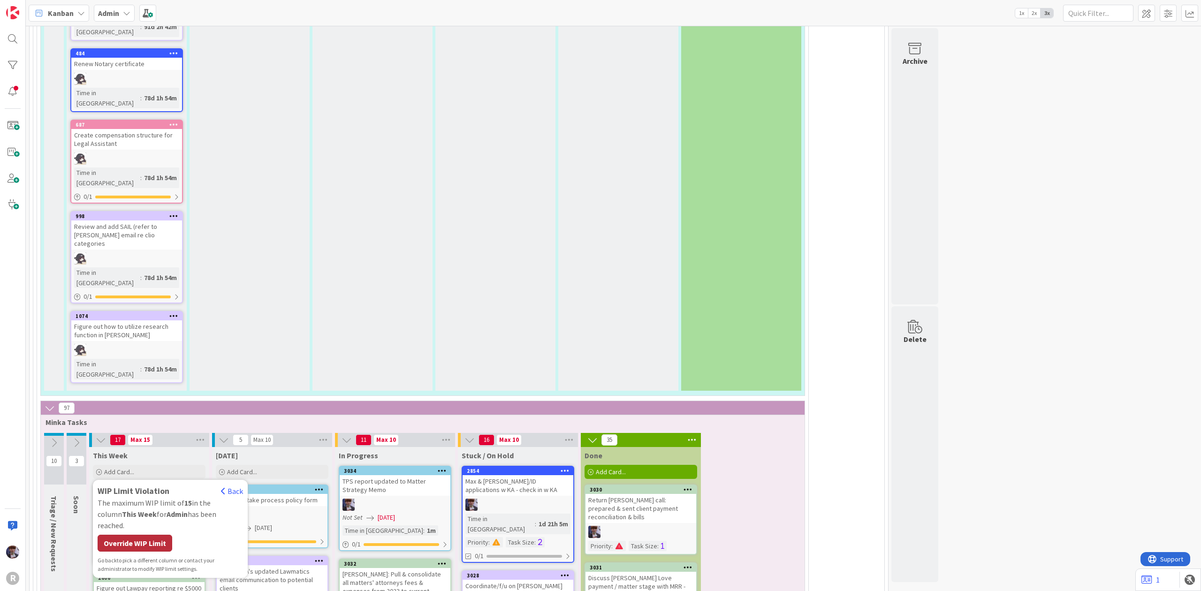
click at [151, 535] on div "Override WIP Limit" at bounding box center [135, 543] width 75 height 17
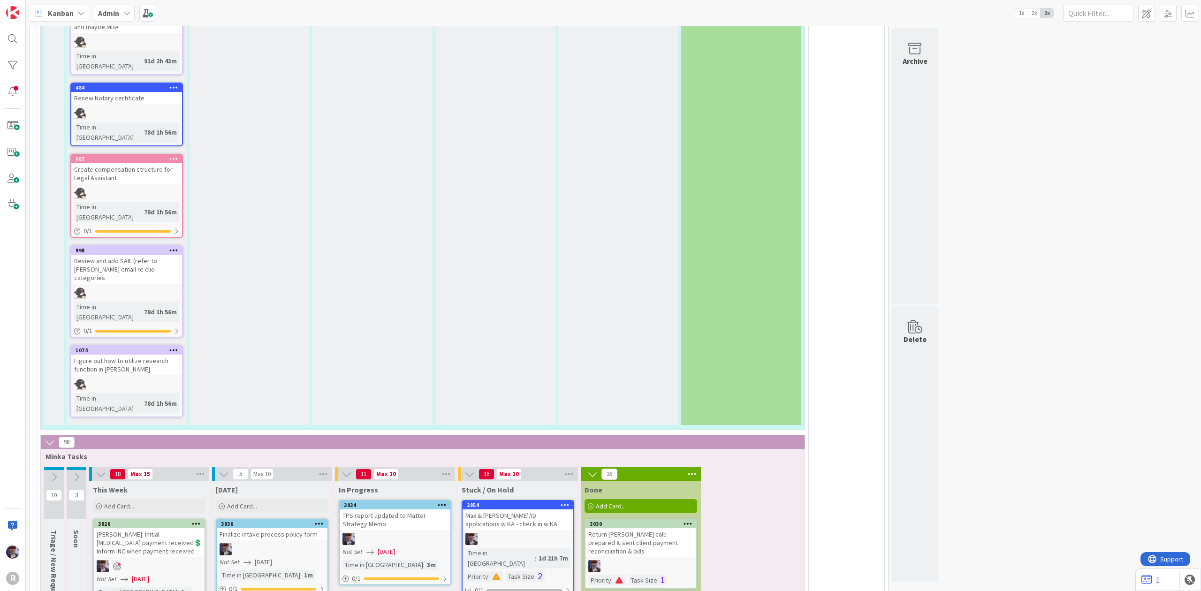
scroll to position [2252, 0]
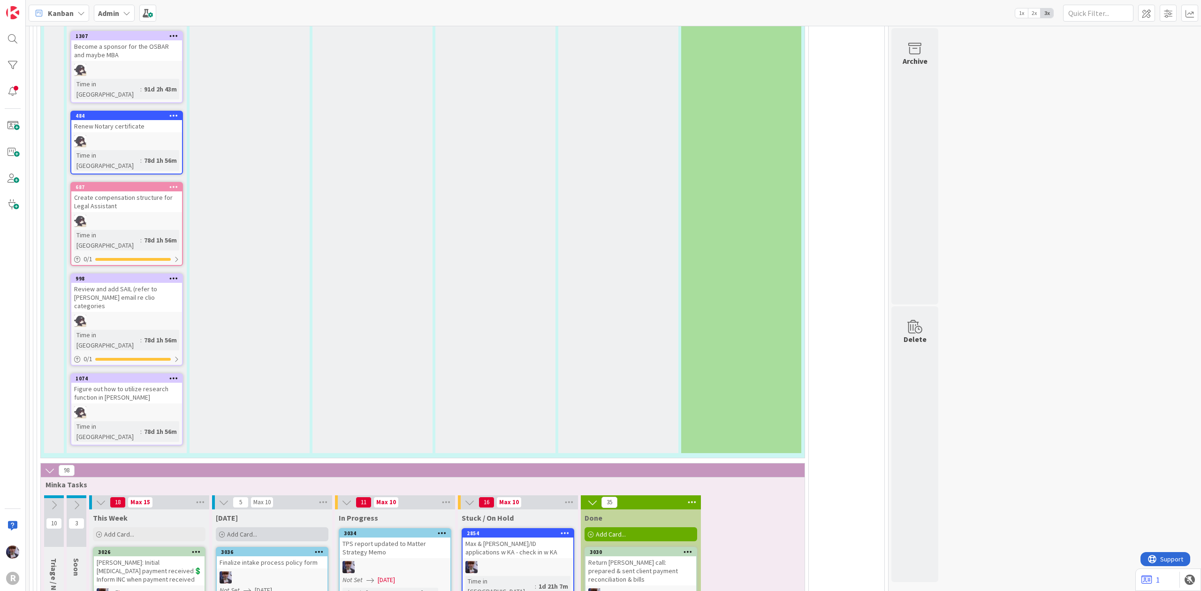
click at [281, 527] on div "Add Card..." at bounding box center [272, 534] width 113 height 14
click at [272, 586] on textarea "Review new admin folder & move login info over" at bounding box center [293, 600] width 145 height 29
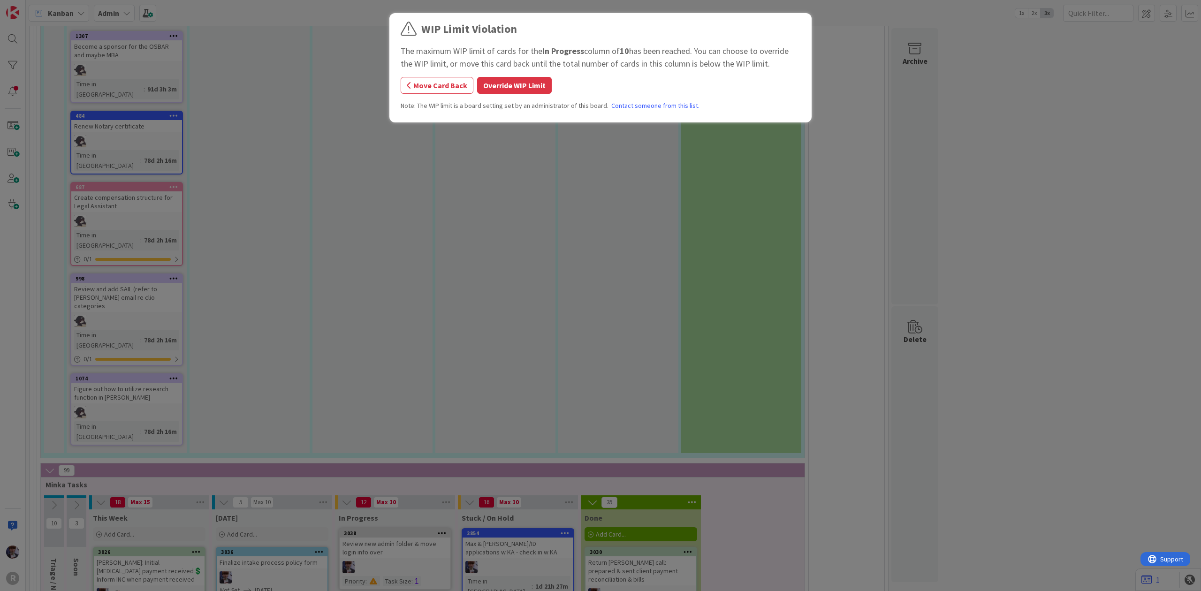
click at [512, 84] on button "Override WIP Limit" at bounding box center [514, 85] width 75 height 17
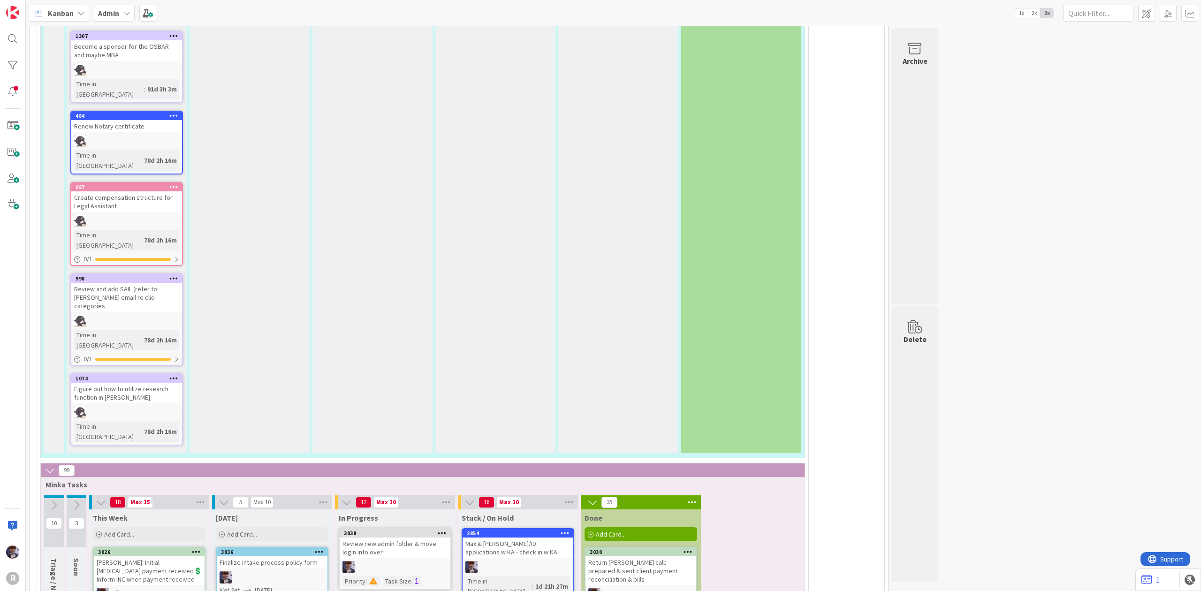
click at [437, 530] on div at bounding box center [442, 533] width 17 height 7
click at [151, 12] on span at bounding box center [147, 13] width 17 height 17
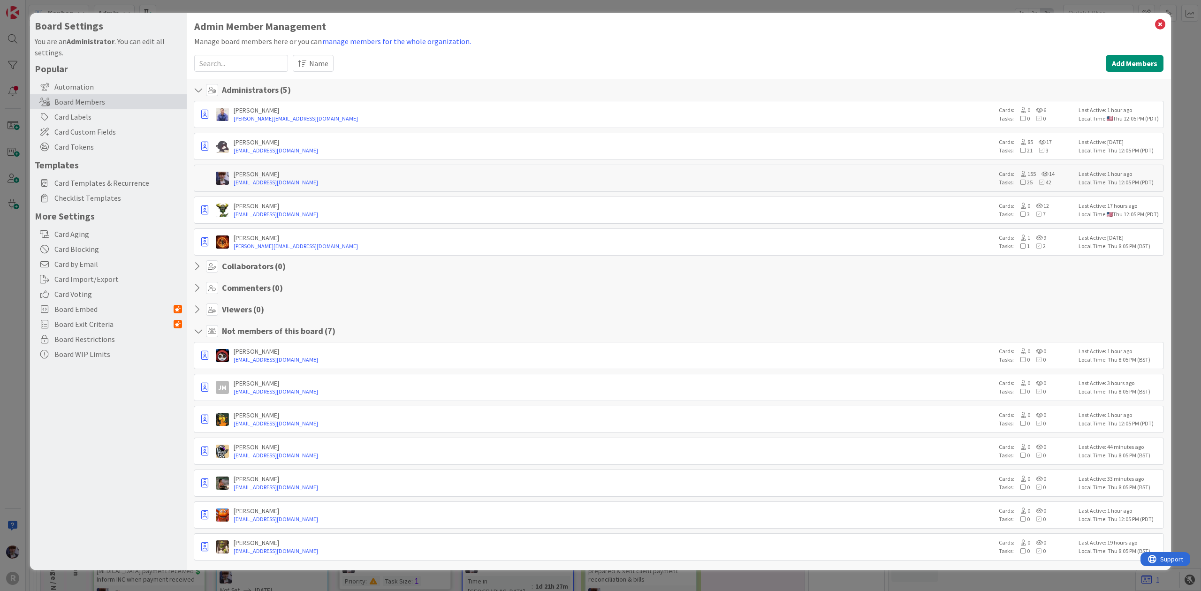
click at [27, 188] on div "Board Settings You are an Administrator . You can edit all settings. Popular Au…" at bounding box center [600, 295] width 1201 height 591
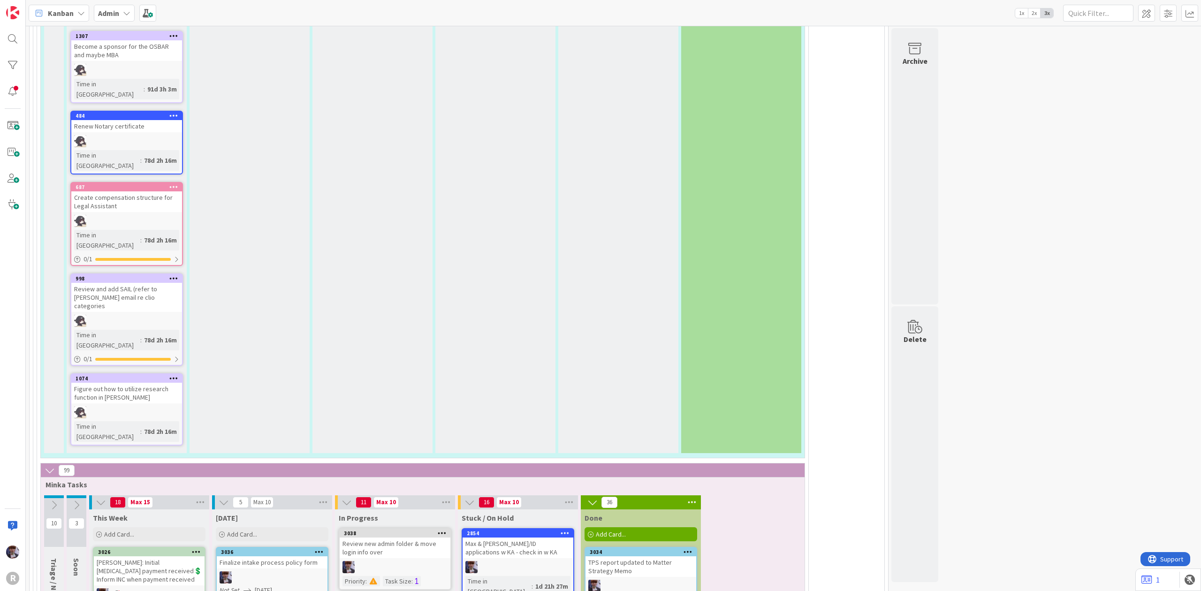
click at [368, 464] on div "99" at bounding box center [423, 471] width 764 height 14
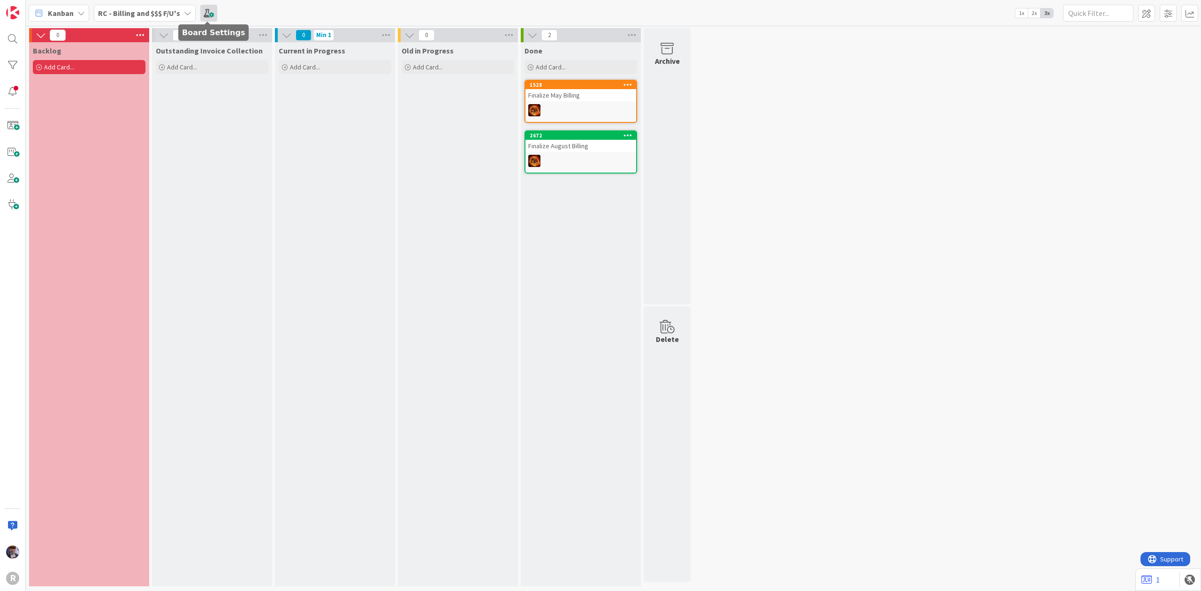
click at [205, 14] on span at bounding box center [208, 13] width 17 height 17
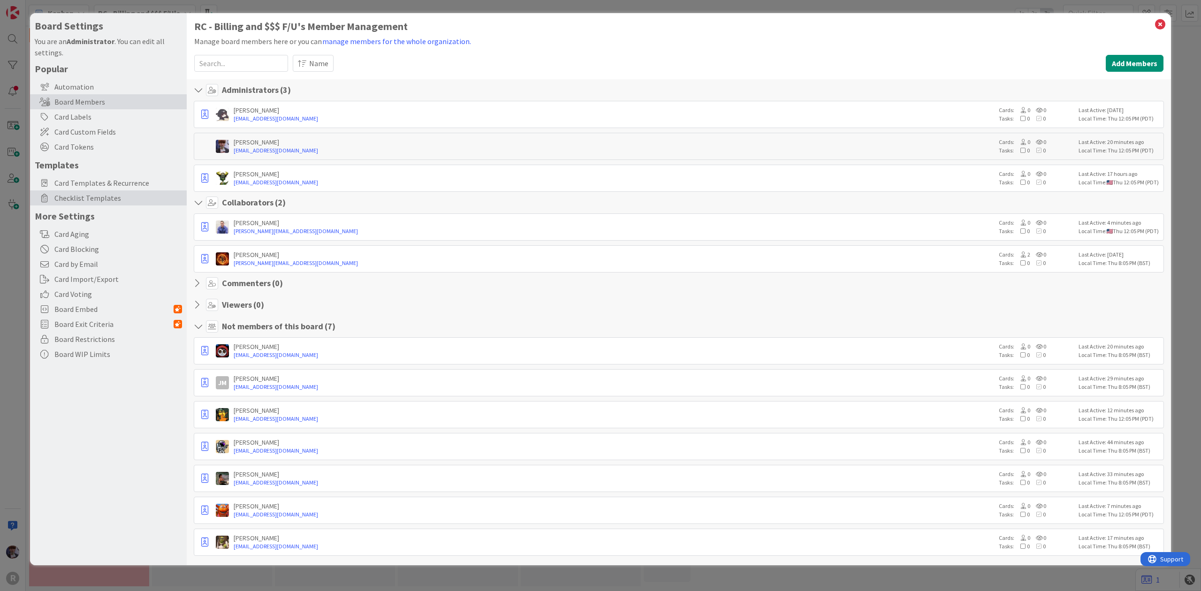
click at [90, 196] on span "Checklist Templates" at bounding box center [118, 197] width 128 height 11
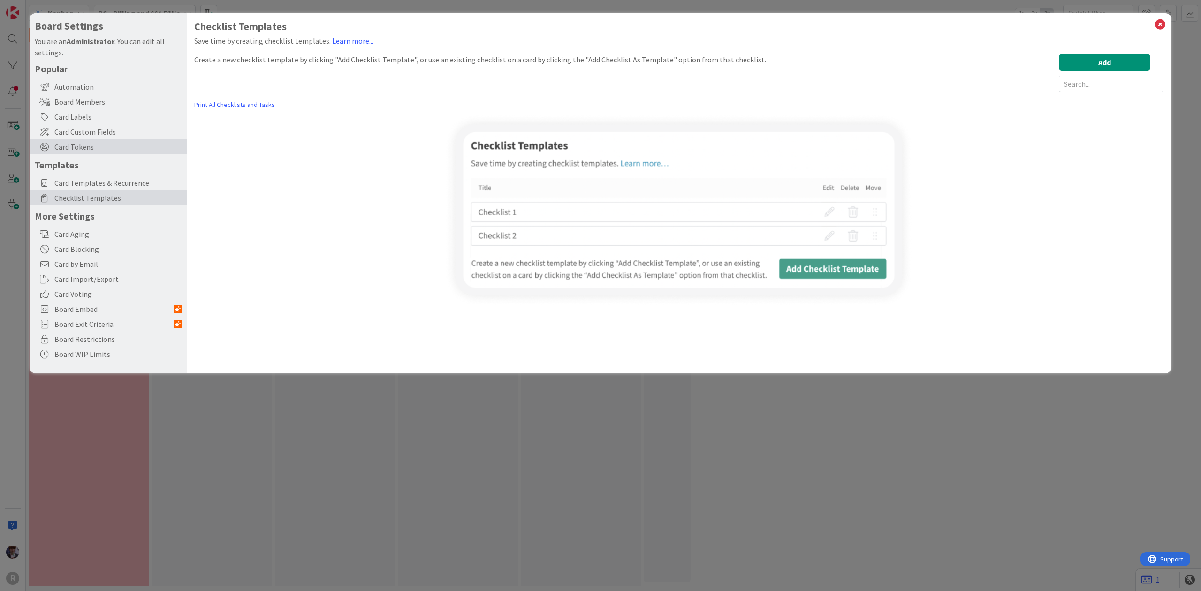
click at [84, 145] on span "Card Tokens" at bounding box center [118, 146] width 128 height 11
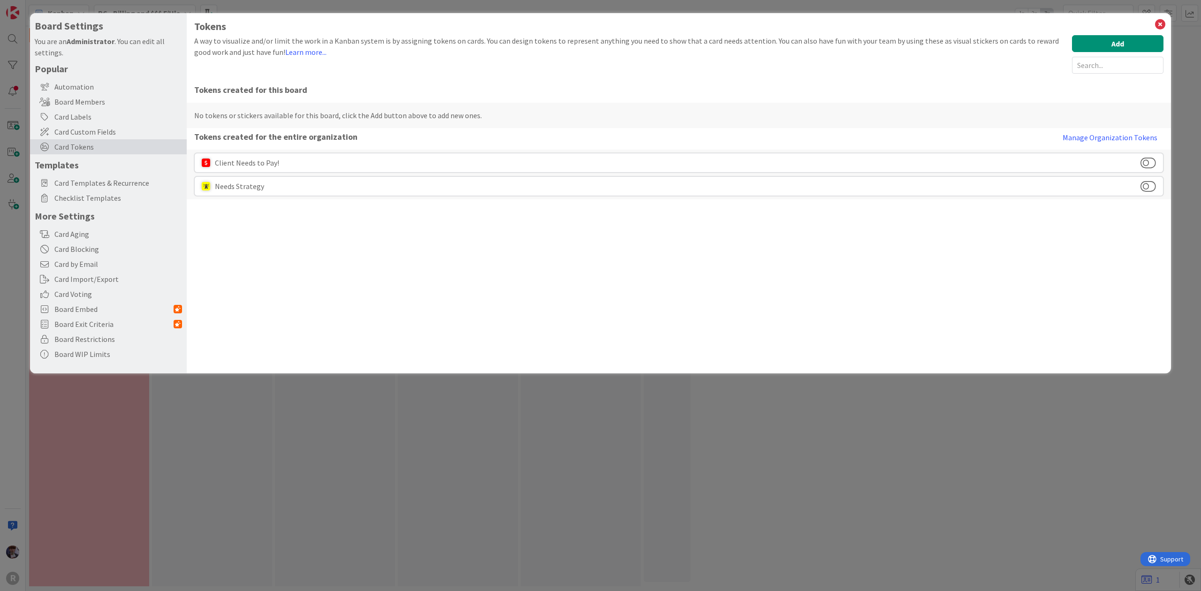
click at [8, 254] on div "Board Settings You are an Administrator . You can edit all settings. Popular Au…" at bounding box center [600, 295] width 1201 height 591
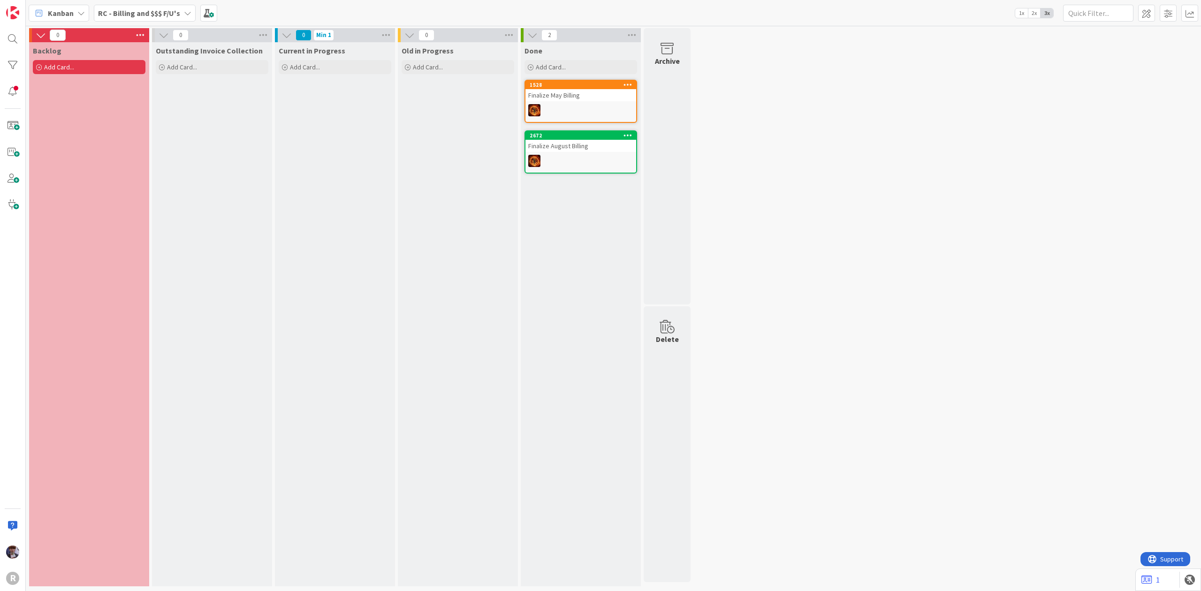
click at [145, 10] on b "RC - Billing and $$$ F/U's" at bounding box center [139, 12] width 82 height 9
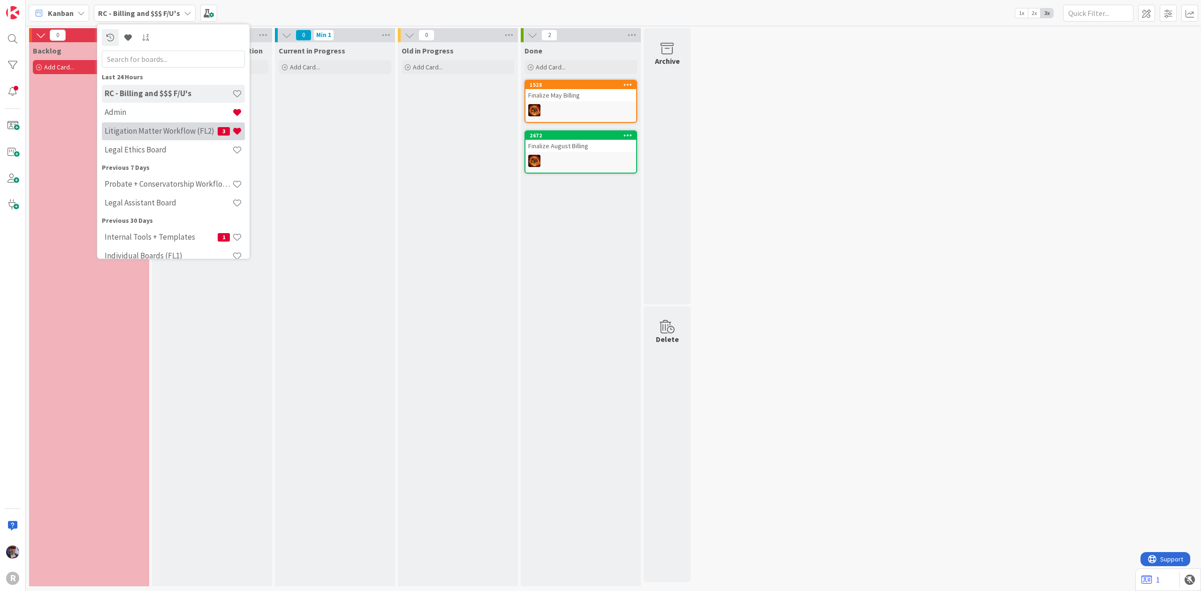
click at [147, 126] on h4 "Litigation Matter Workflow (FL2)" at bounding box center [161, 130] width 113 height 9
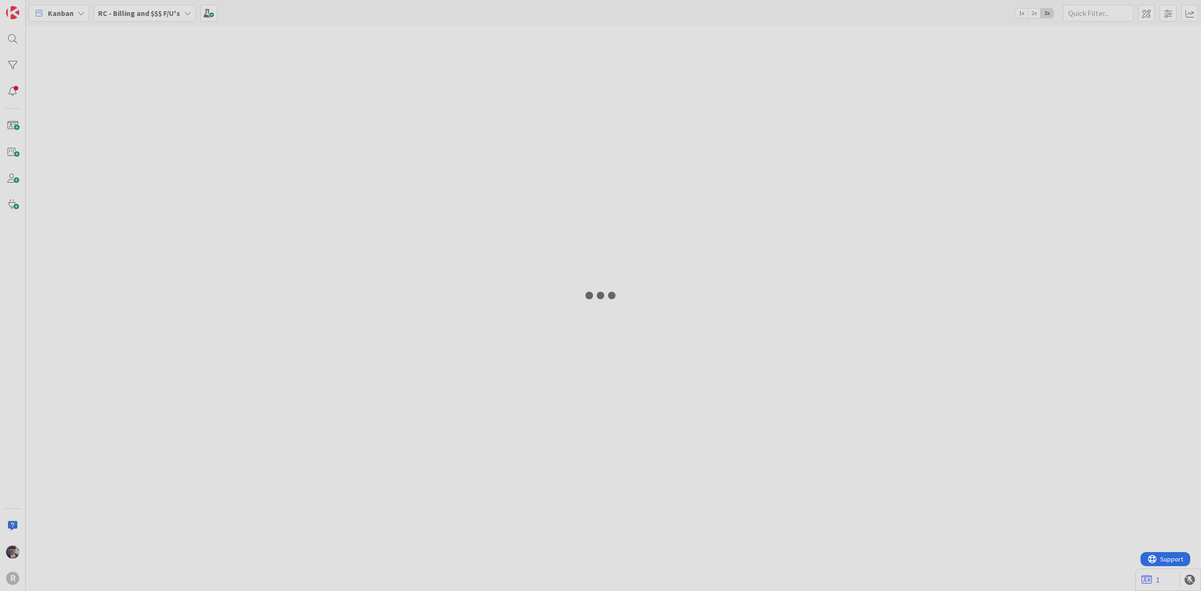
type input "[PERSON_NAME]"
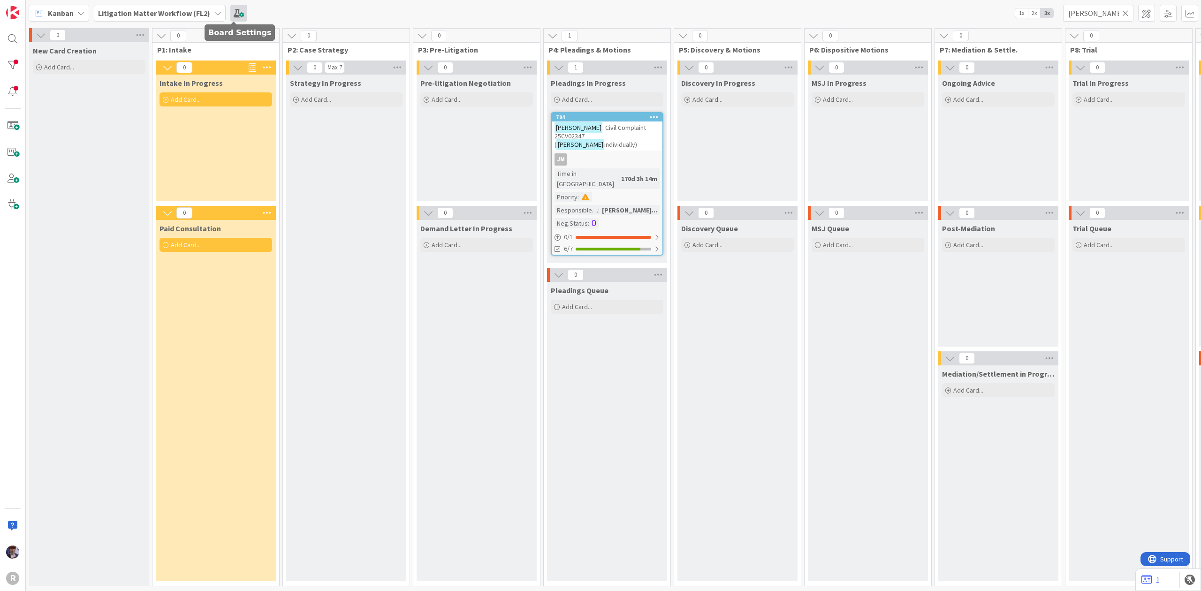
click at [237, 14] on span at bounding box center [238, 13] width 17 height 17
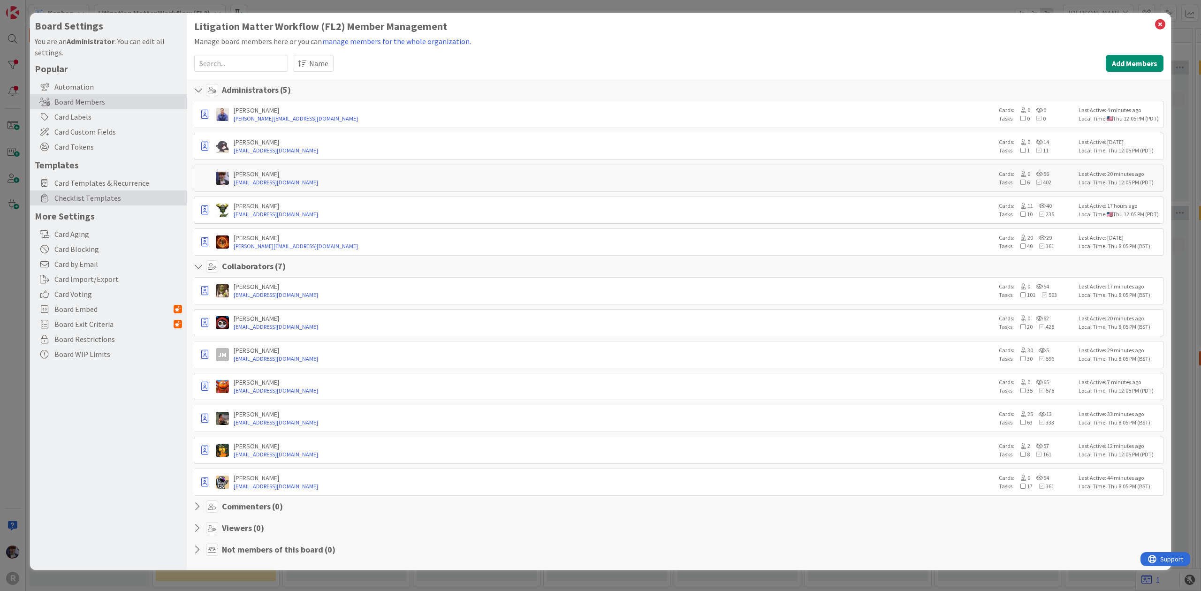
click at [140, 198] on span "Checklist Templates" at bounding box center [118, 197] width 128 height 11
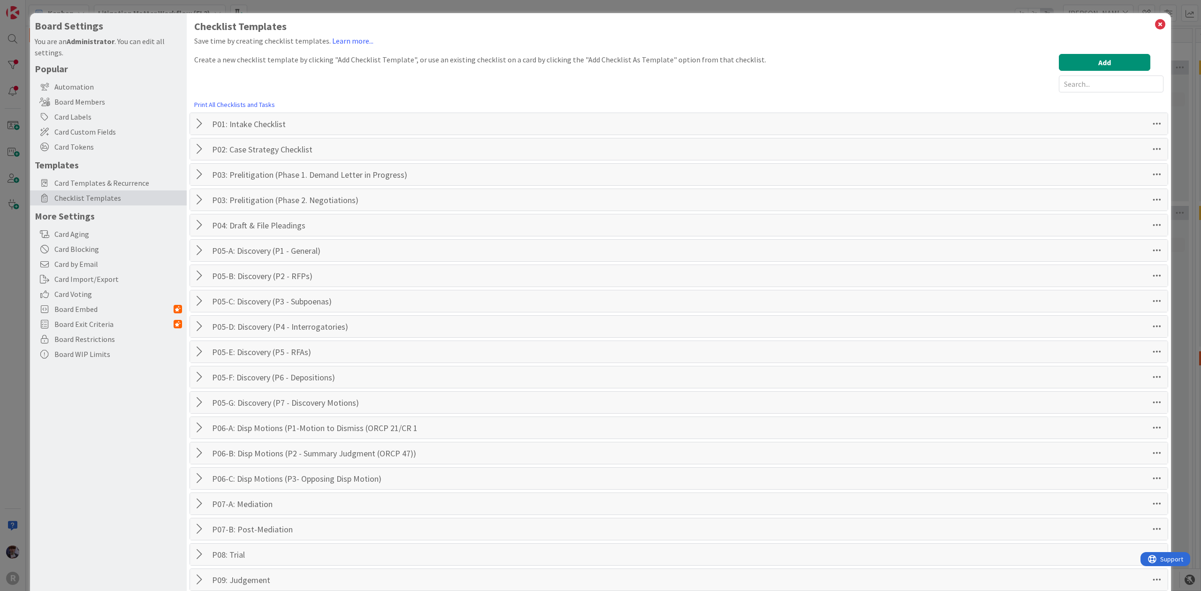
click at [204, 120] on div at bounding box center [201, 123] width 12 height 17
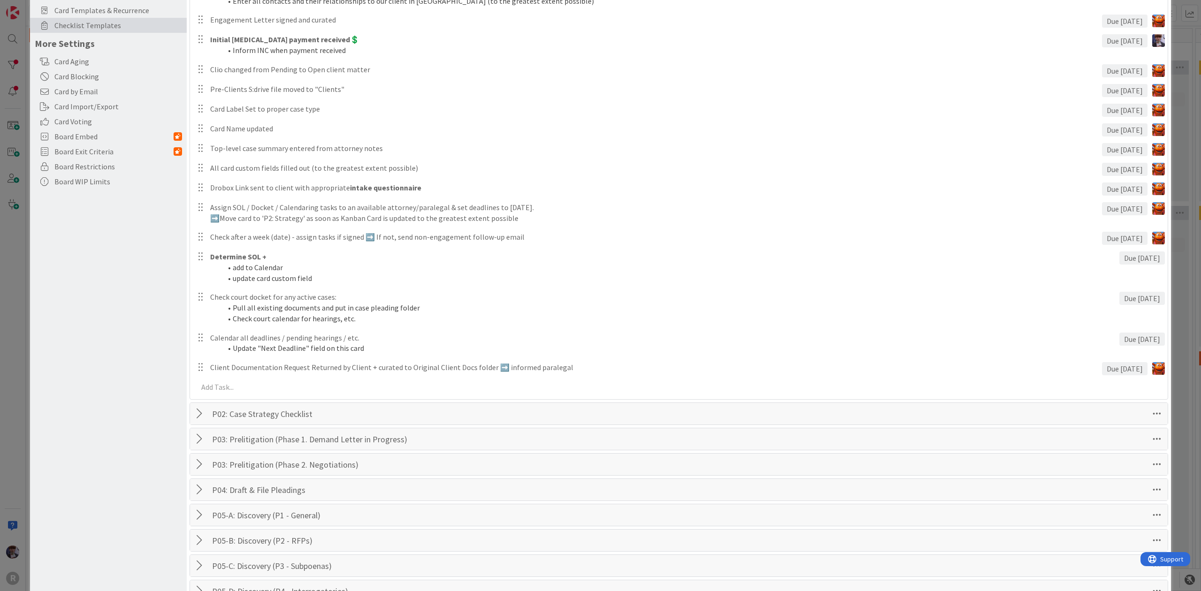
scroll to position [188, 0]
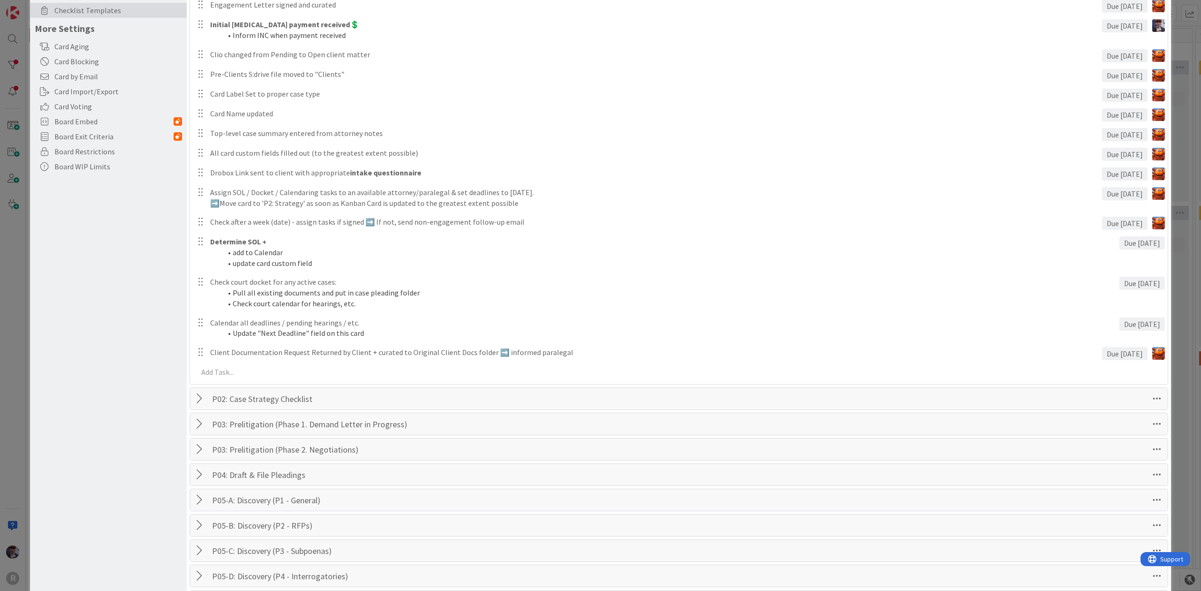
click at [200, 396] on div at bounding box center [201, 398] width 12 height 17
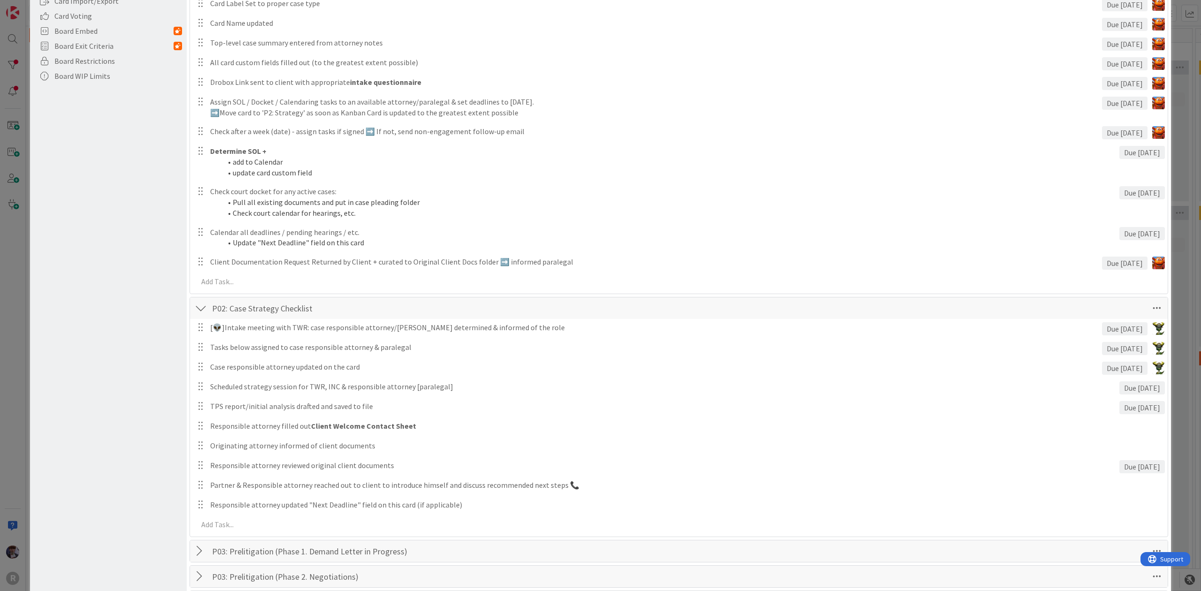
scroll to position [375, 0]
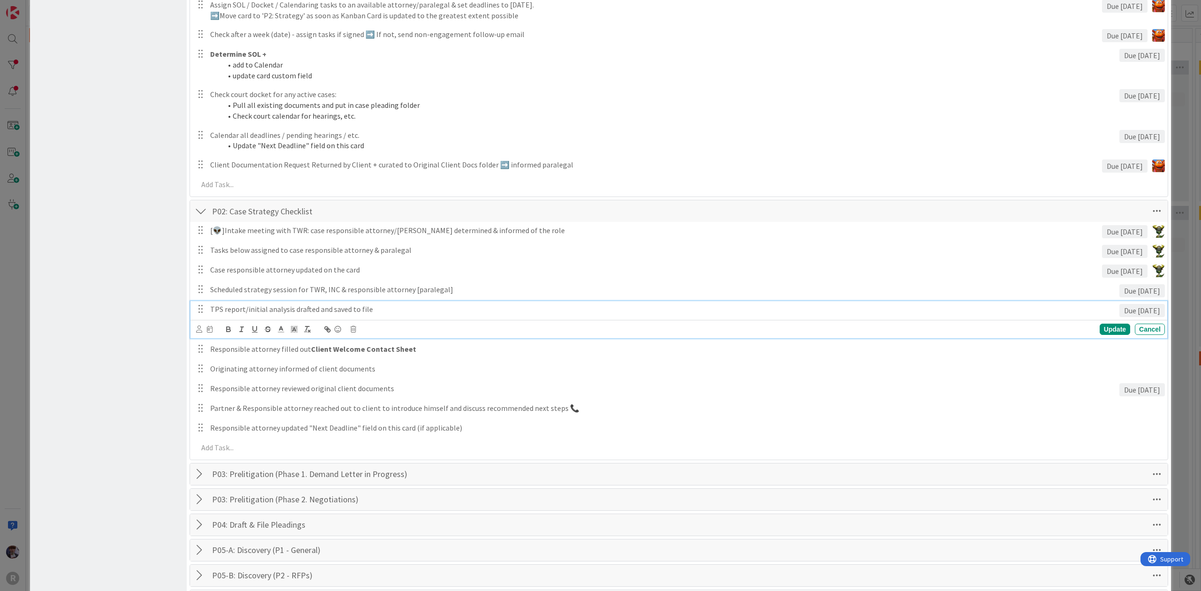
click at [244, 308] on p "TPS report/initial analysis drafted and saved to file" at bounding box center [663, 309] width 906 height 11
drag, startPoint x: 291, startPoint y: 310, endPoint x: 119, endPoint y: 311, distance: 172.2
click at [119, 311] on div "Board Settings You are an Administrator . You can edit all settings. Popular Au…" at bounding box center [600, 306] width 1141 height 1337
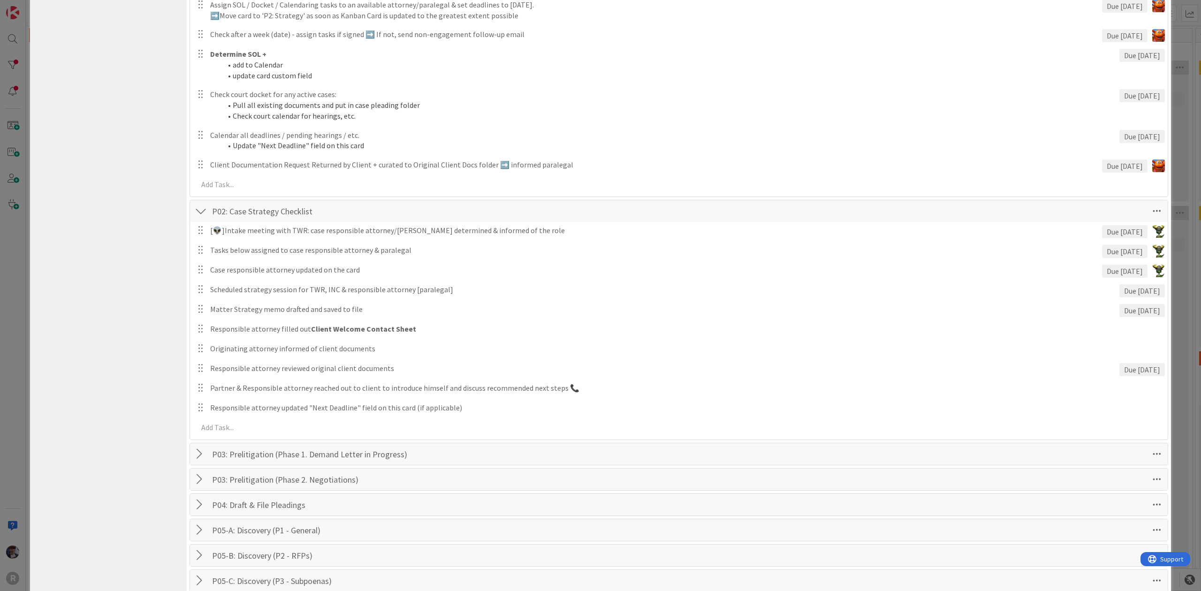
click at [117, 374] on div "Board Settings You are an Administrator . You can edit all settings. Popular Au…" at bounding box center [108, 296] width 157 height 1317
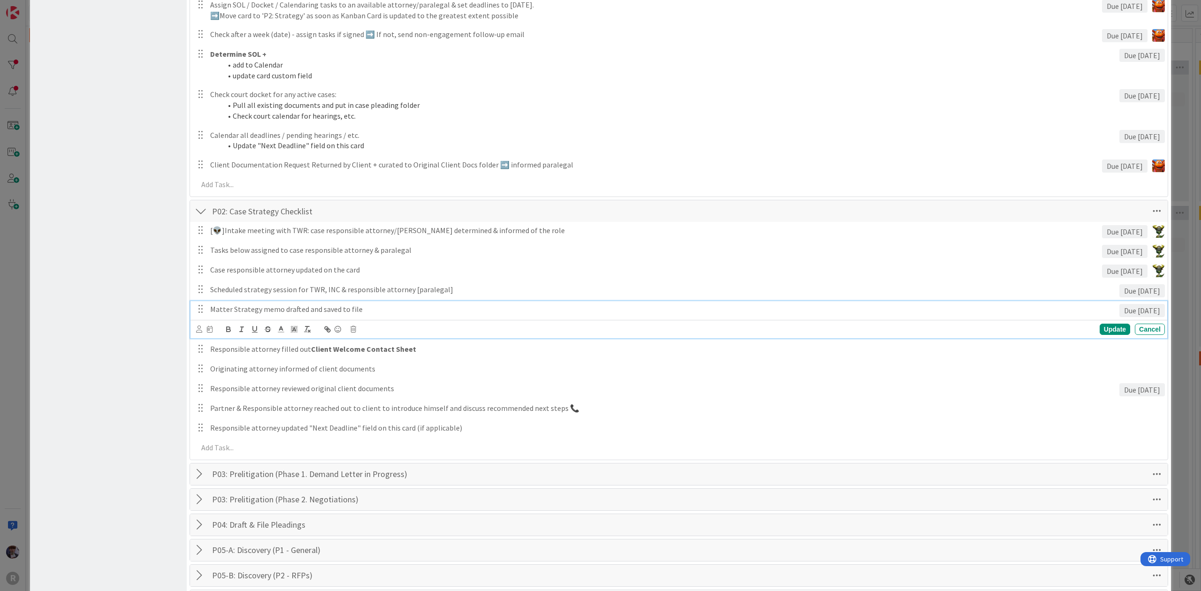
click at [361, 311] on p "Matter Strategy memo drafted and saved to file" at bounding box center [663, 309] width 906 height 11
click at [135, 365] on div "Board Settings You are an Administrator . You can edit all settings. Popular Au…" at bounding box center [108, 306] width 157 height 1337
click at [386, 310] on p "Matter Strategy memo drafted and saved to file (main page)" at bounding box center [663, 309] width 906 height 11
click at [98, 379] on div "Board Settings You are an Administrator . You can edit all settings. Popular Au…" at bounding box center [108, 306] width 157 height 1337
drag, startPoint x: 414, startPoint y: 312, endPoint x: 358, endPoint y: 309, distance: 56.4
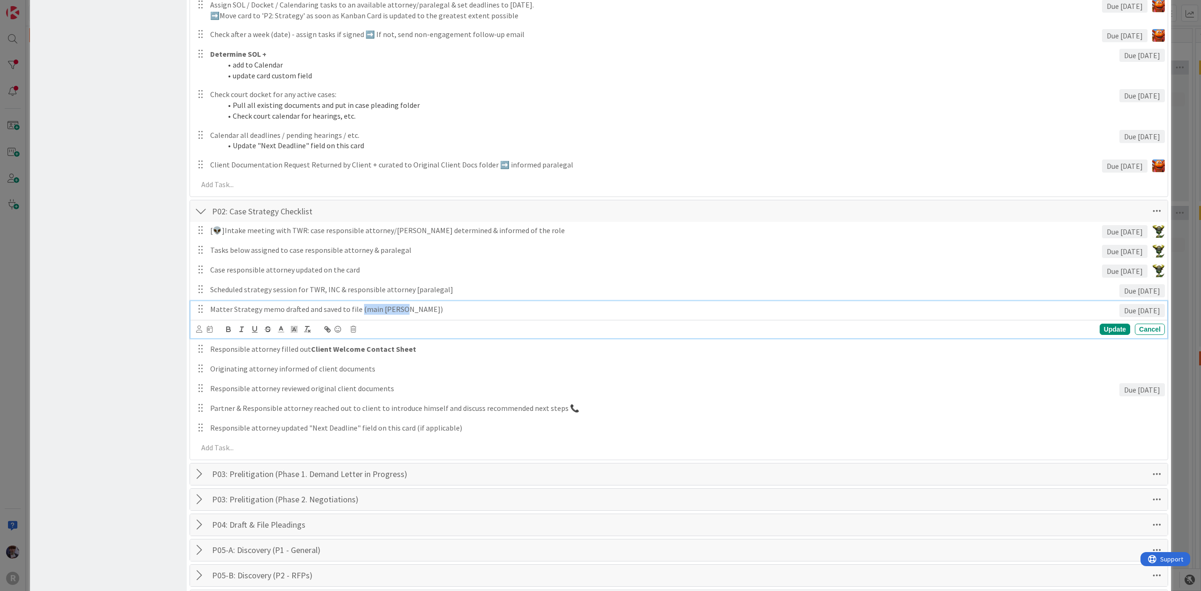
click at [358, 309] on p "Matter Strategy memo drafted and saved to file (main paige)" at bounding box center [663, 309] width 906 height 11
drag, startPoint x: 344, startPoint y: 309, endPoint x: 339, endPoint y: 309, distance: 5.2
click at [339, 309] on p "Matter Strategy memo drafted and saved to file" at bounding box center [663, 309] width 906 height 11
click at [344, 309] on p "Matter Strategy memo drafted and saved to file" at bounding box center [663, 309] width 906 height 11
click at [129, 423] on div "Board Settings You are an Administrator . You can edit all settings. Popular Au…" at bounding box center [108, 306] width 157 height 1337
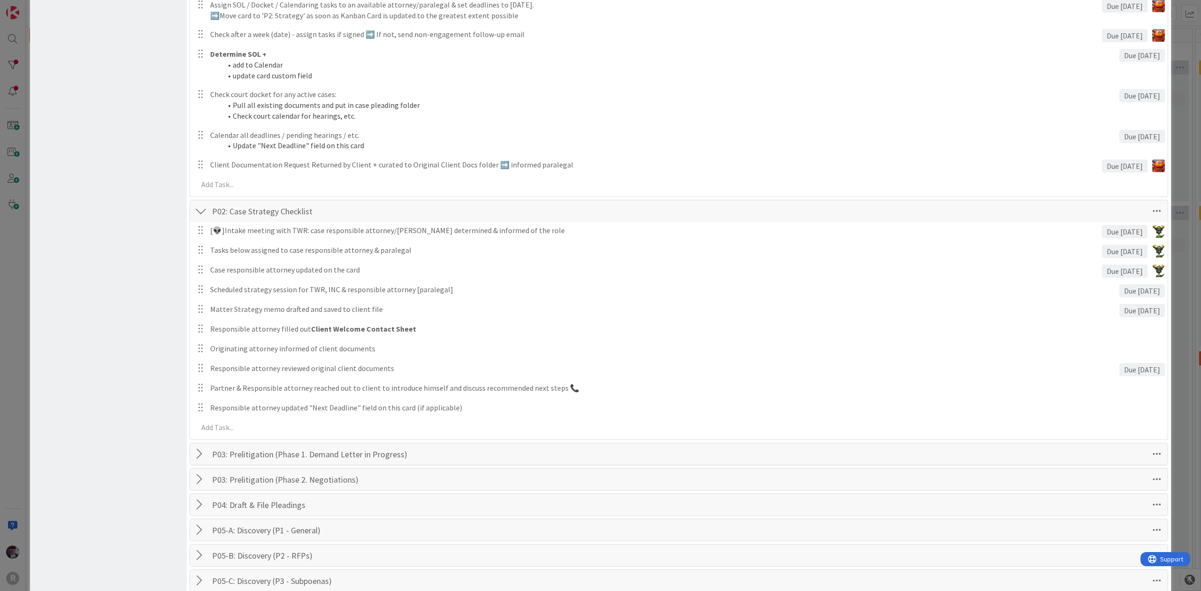
click at [102, 363] on div "Board Settings You are an Administrator . You can edit all settings. Popular Au…" at bounding box center [108, 296] width 157 height 1317
click at [12, 386] on div "Board Settings You are an Administrator . You can edit all settings. Popular Au…" at bounding box center [600, 295] width 1201 height 591
